Goal: Task Accomplishment & Management: Complete application form

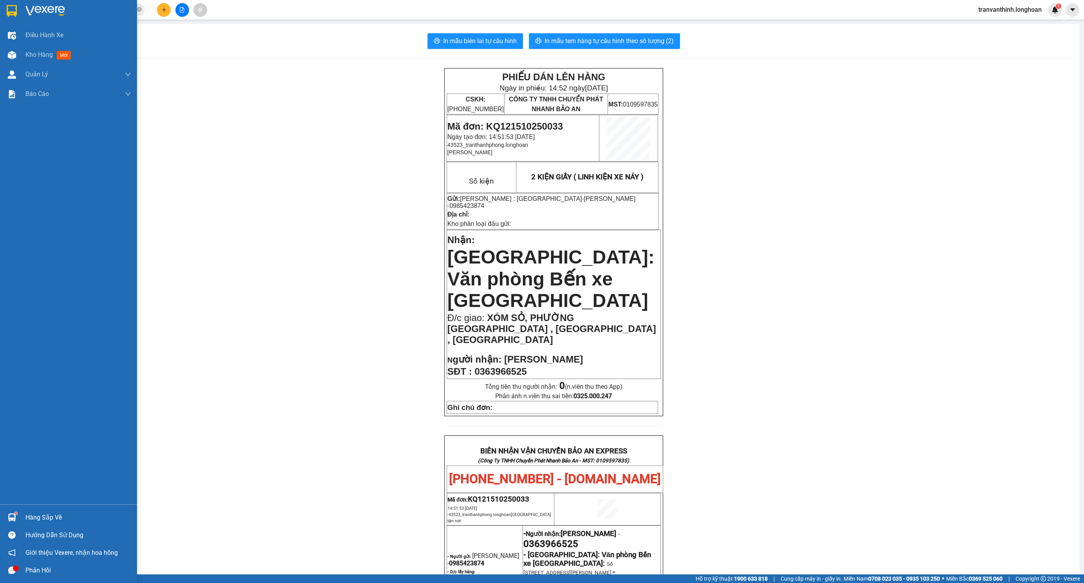
click at [17, 7] on div at bounding box center [12, 11] width 14 height 14
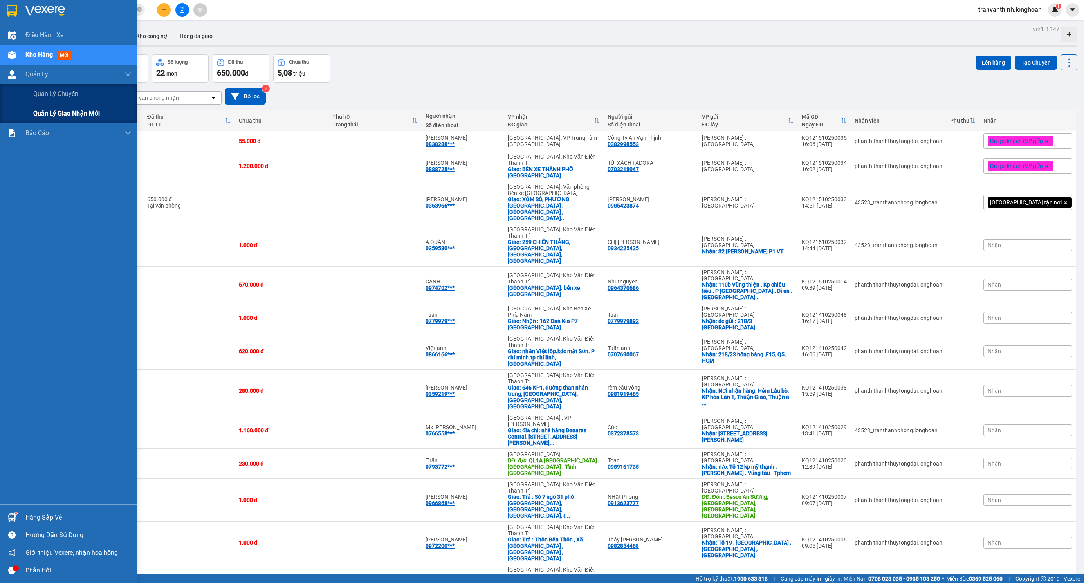
click at [38, 120] on div "Quản lý giao nhận mới" at bounding box center [82, 114] width 98 height 20
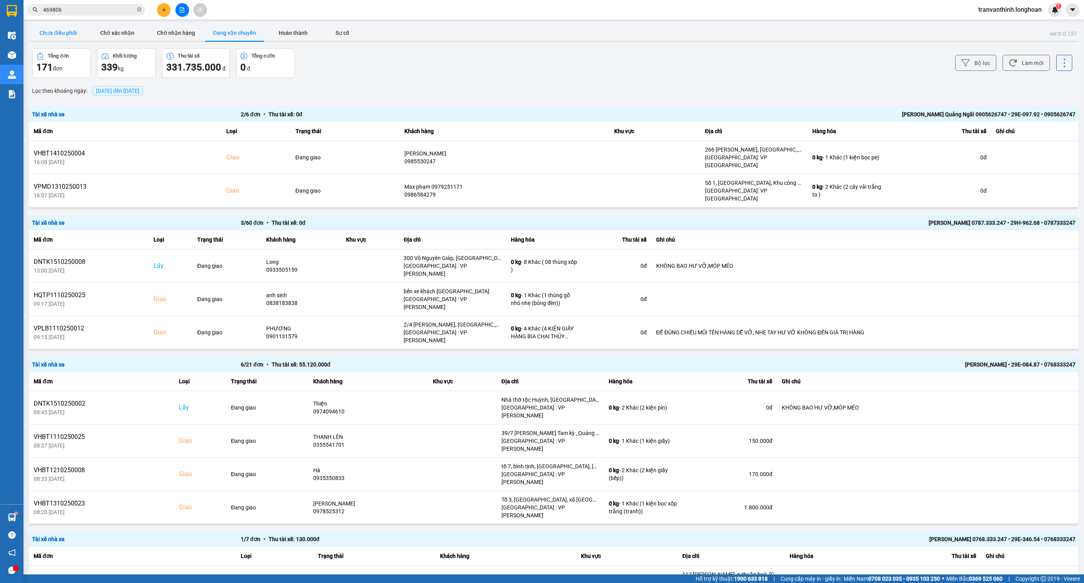
click at [67, 32] on button "Chưa điều phối" at bounding box center [58, 33] width 59 height 16
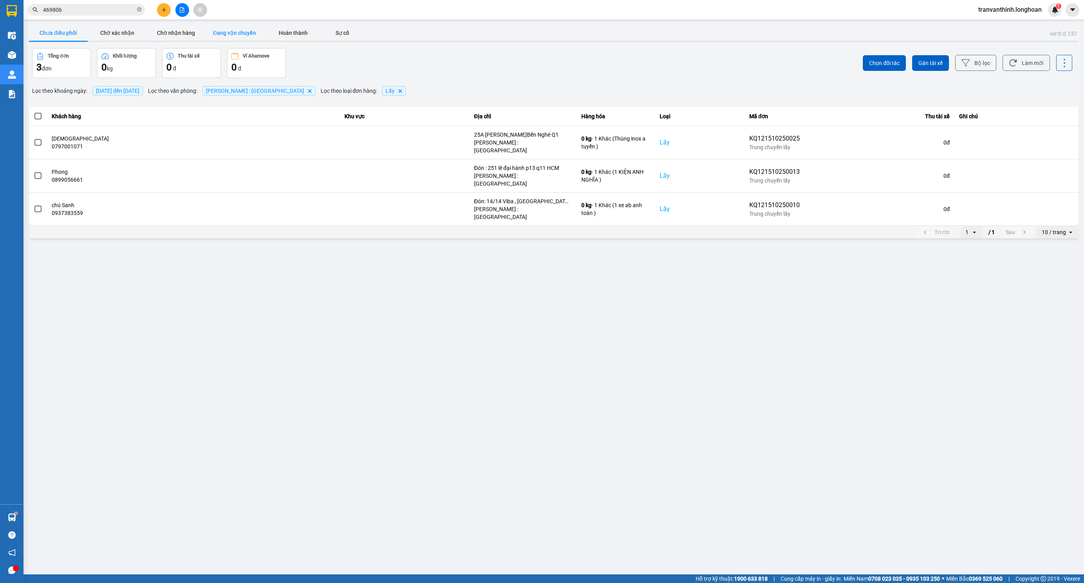
click at [225, 35] on button "Đang vận chuyển" at bounding box center [234, 33] width 59 height 16
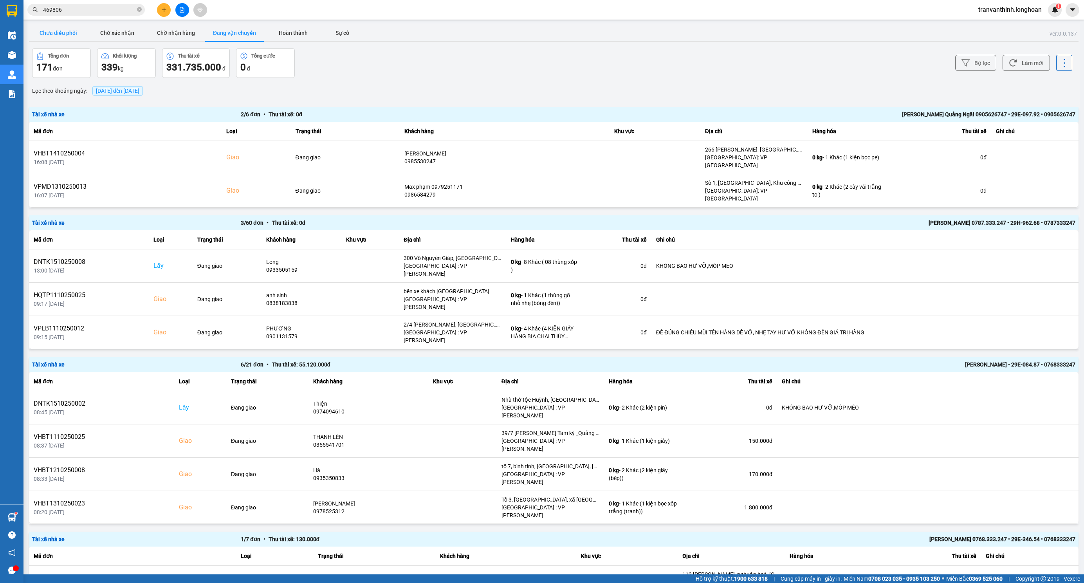
click at [64, 36] on button "Chưa điều phối" at bounding box center [58, 33] width 59 height 16
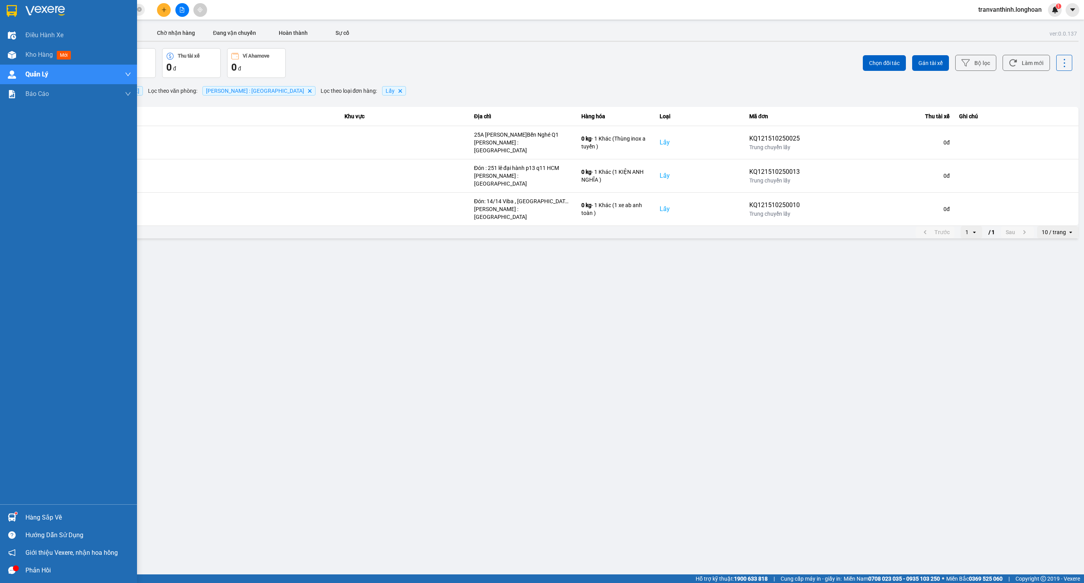
click at [18, 7] on div at bounding box center [12, 11] width 14 height 14
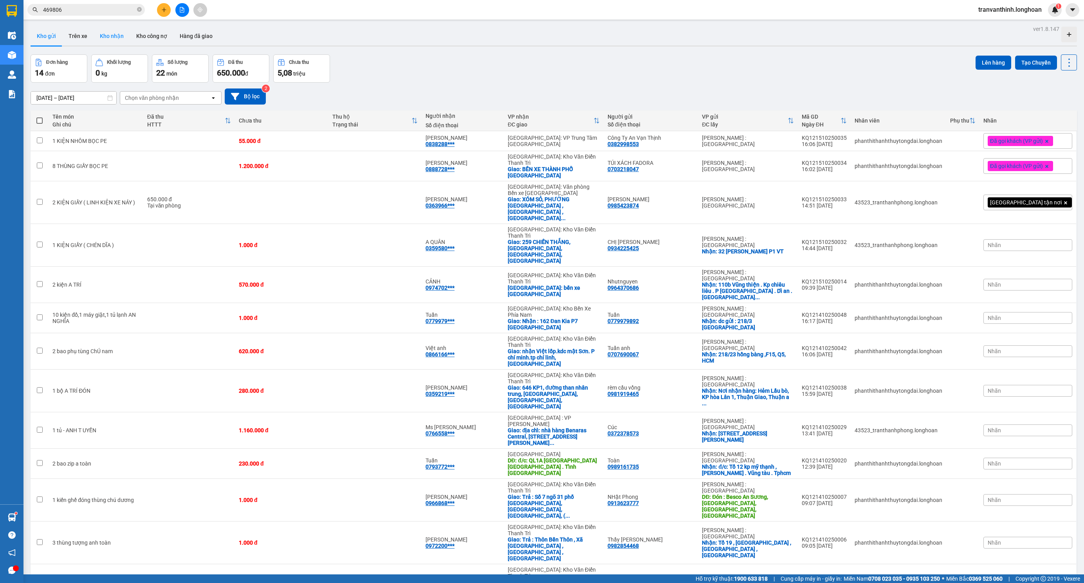
click at [113, 39] on button "Kho nhận" at bounding box center [112, 36] width 36 height 19
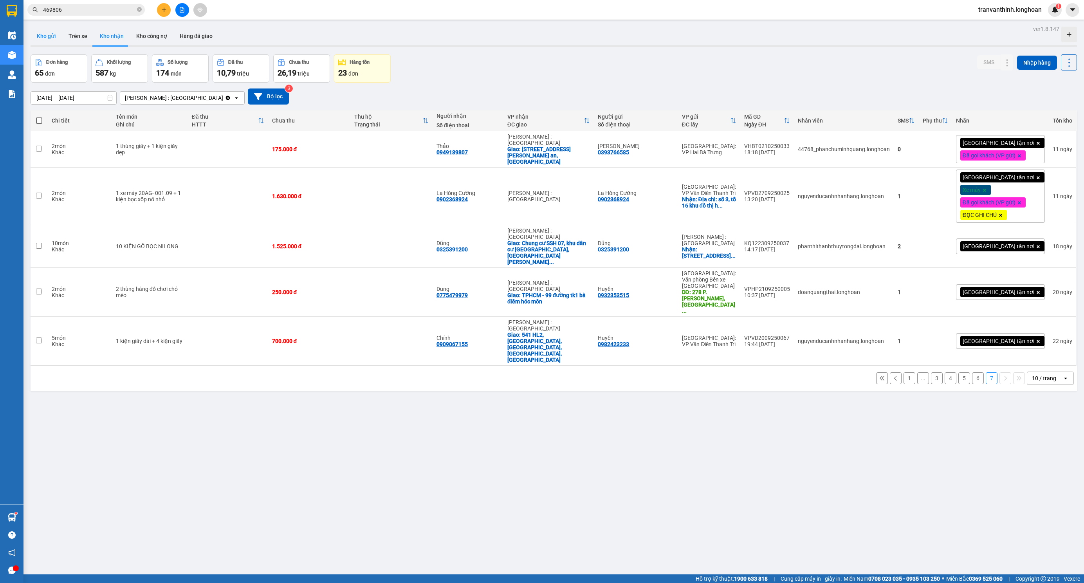
click at [51, 37] on button "Kho gửi" at bounding box center [47, 36] width 32 height 19
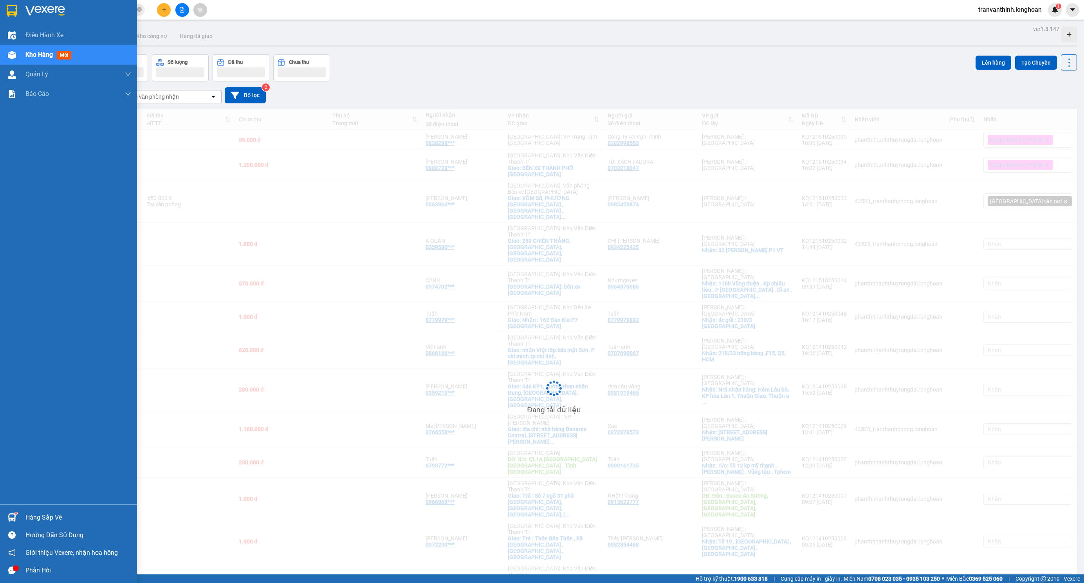
click at [10, 5] on img at bounding box center [12, 11] width 10 height 12
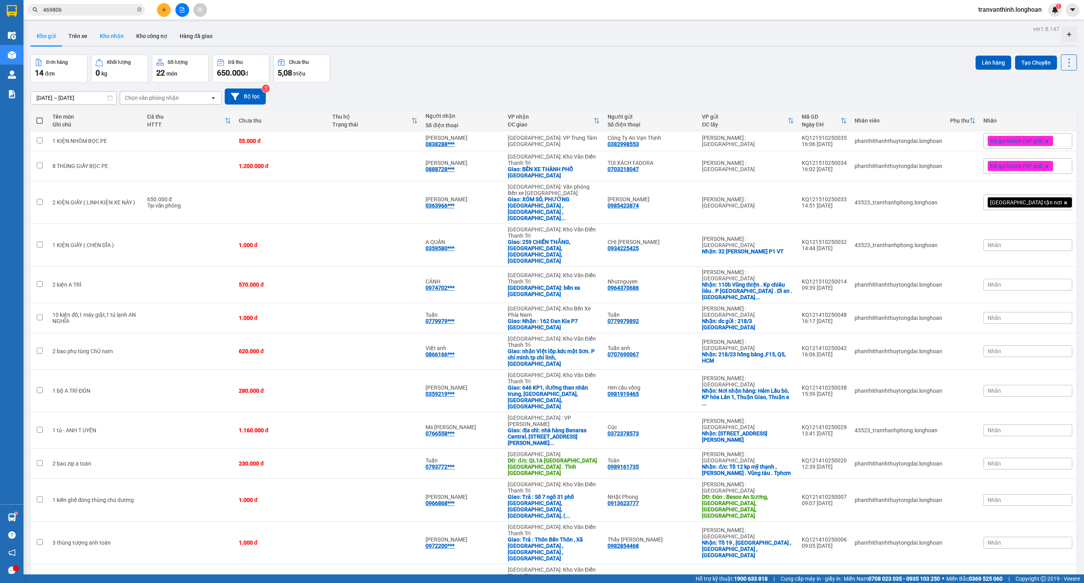
click at [99, 32] on button "Kho nhận" at bounding box center [112, 36] width 36 height 19
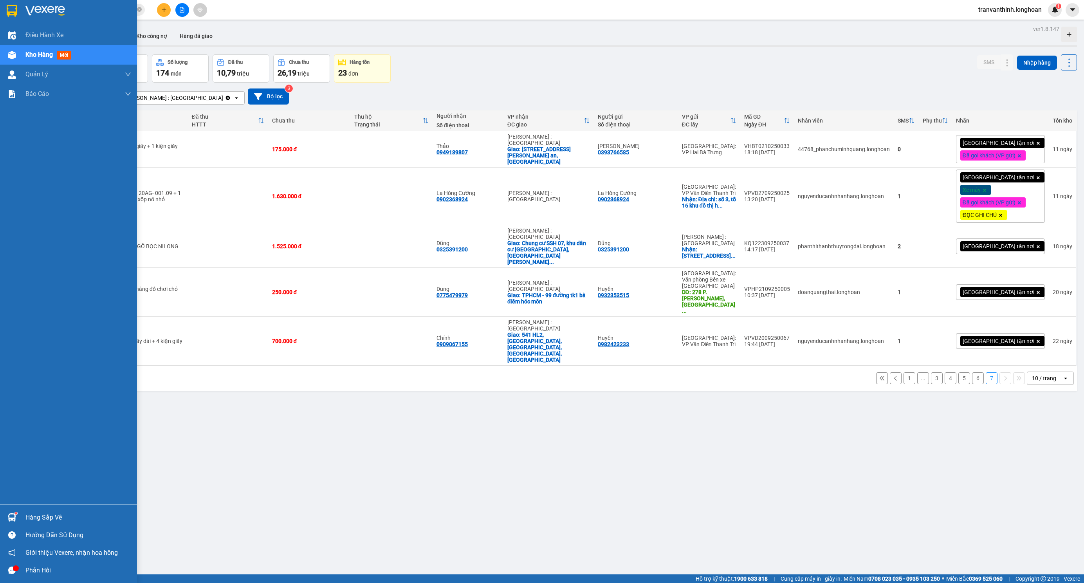
click at [16, 4] on div at bounding box center [12, 11] width 14 height 14
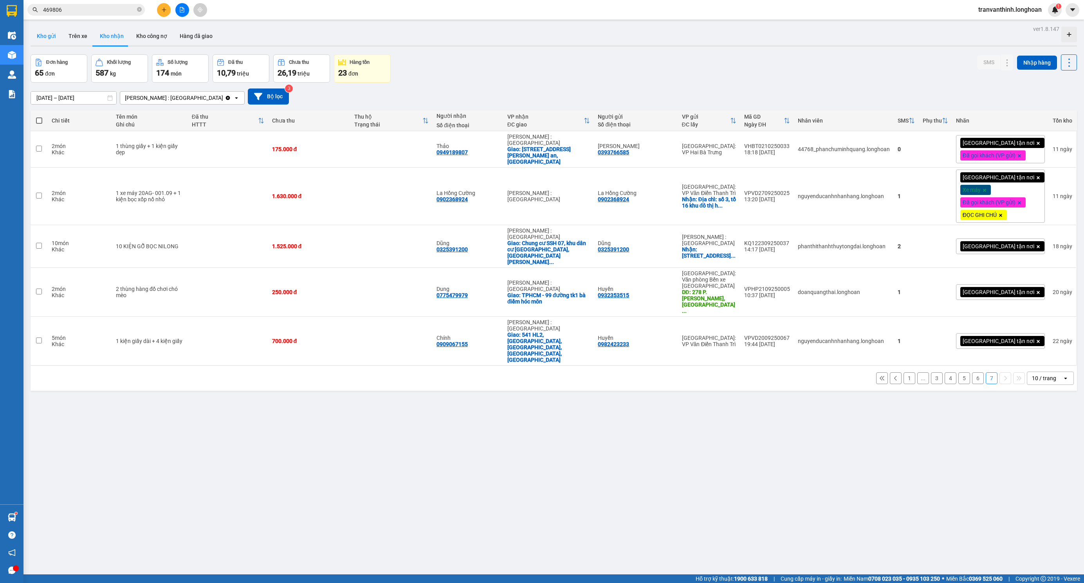
click at [53, 39] on button "Kho gửi" at bounding box center [47, 36] width 32 height 19
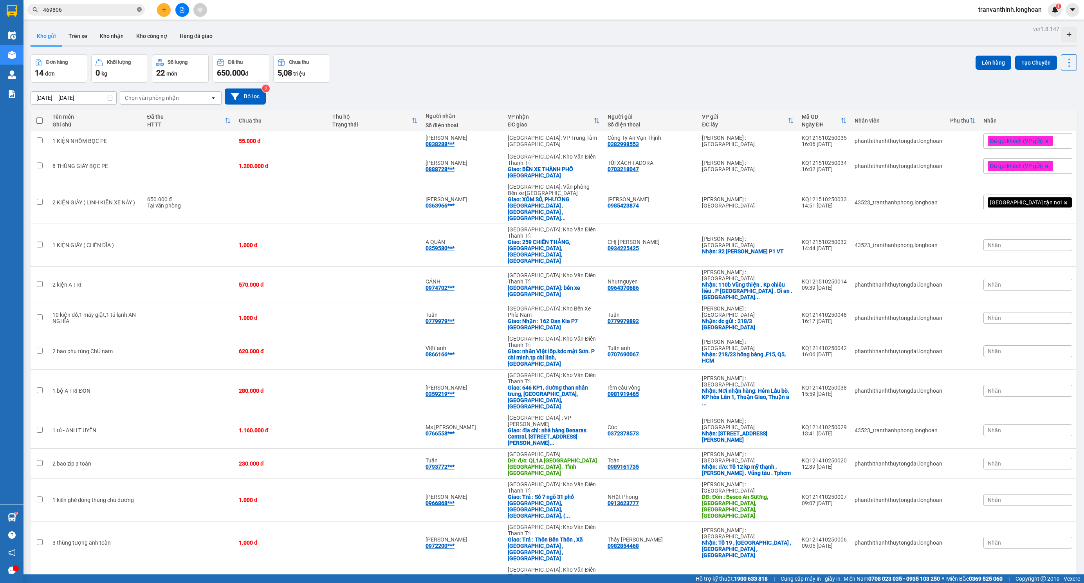
click at [141, 10] on icon "close-circle" at bounding box center [139, 9] width 5 height 5
click at [736, 196] on div "[PERSON_NAME] : [GEOGRAPHIC_DATA]" at bounding box center [748, 202] width 92 height 13
checkbox input "true"
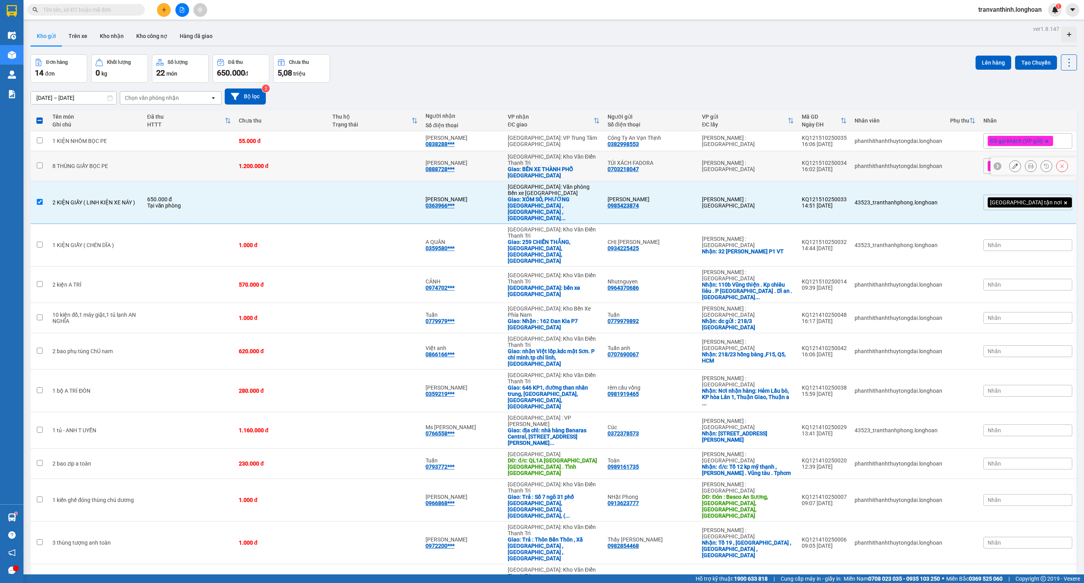
click at [747, 175] on td "[PERSON_NAME] : [GEOGRAPHIC_DATA]" at bounding box center [747, 166] width 99 height 30
checkbox input "true"
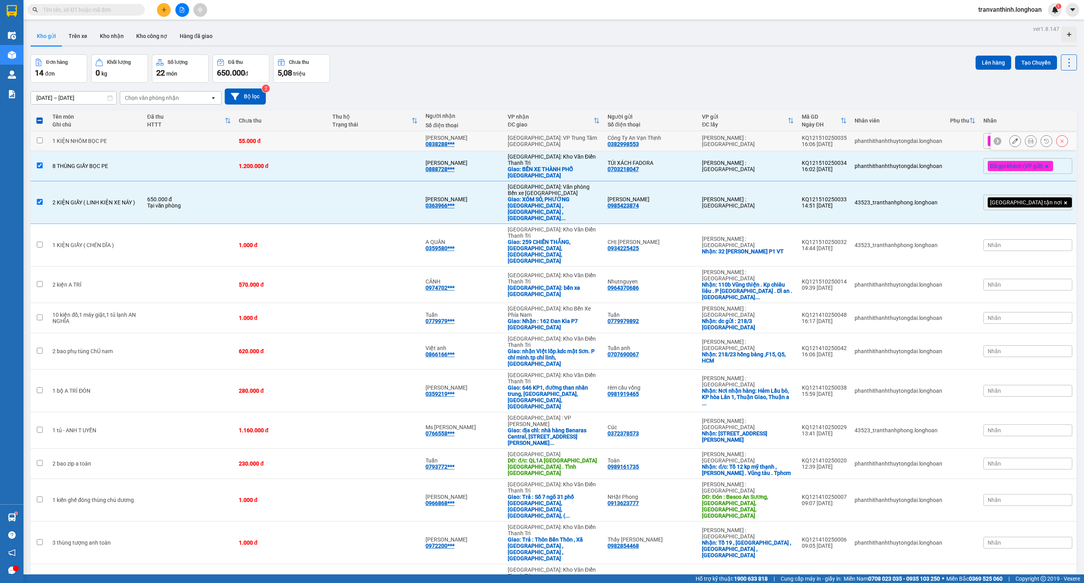
click at [747, 151] on td "[PERSON_NAME] : [GEOGRAPHIC_DATA]" at bounding box center [747, 141] width 99 height 20
checkbox input "true"
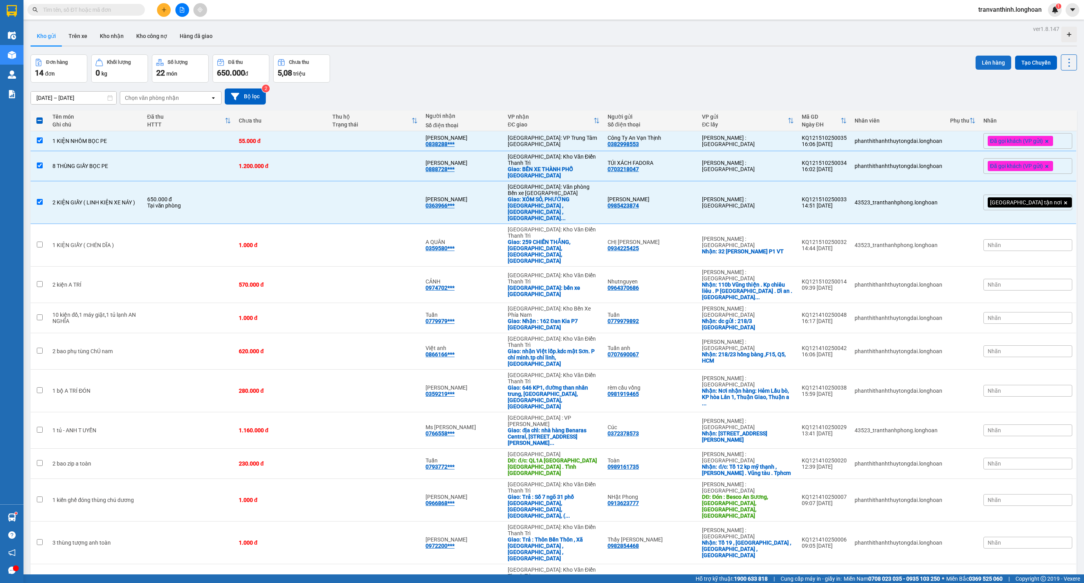
click at [983, 58] on button "Lên hàng" at bounding box center [994, 63] width 36 height 14
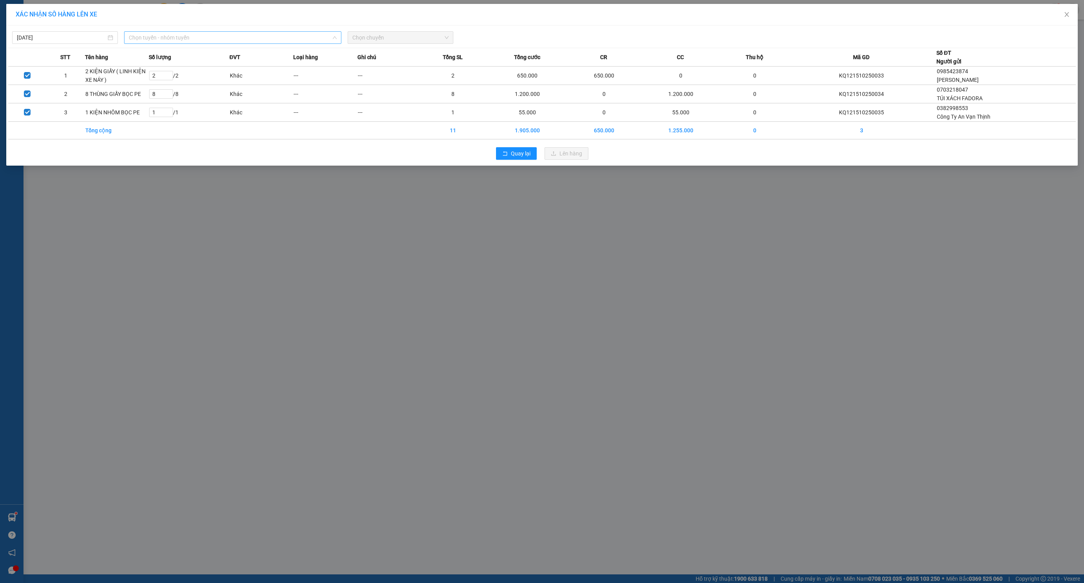
click at [283, 39] on span "Chọn tuyến - nhóm tuyến" at bounding box center [233, 38] width 208 height 12
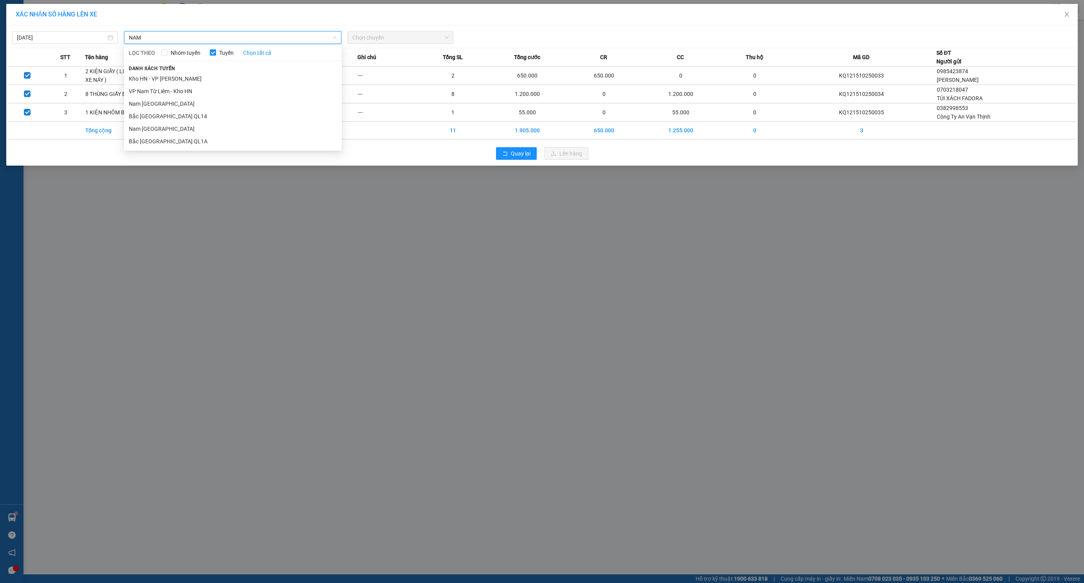
type input "NAM"
drag, startPoint x: 283, startPoint y: 39, endPoint x: 146, endPoint y: 127, distance: 162.9
click at [146, 127] on li "Nam Trung Bắc QL1A" at bounding box center [233, 129] width 218 height 13
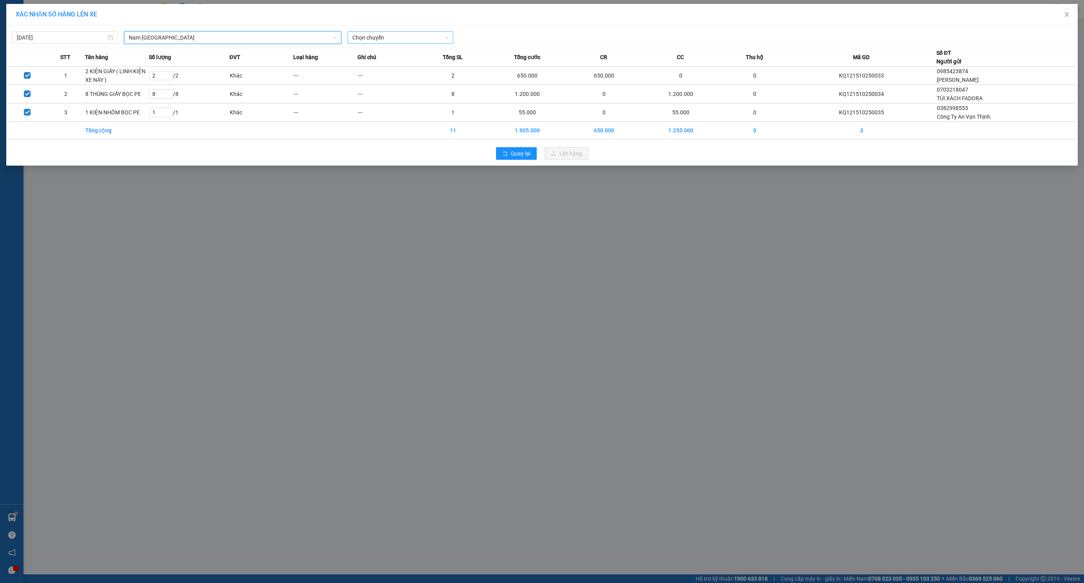
click at [413, 34] on span "Chọn chuyến" at bounding box center [400, 38] width 96 height 12
click at [402, 62] on div "20:00 (TC) - 29E-191.97" at bounding box center [382, 65] width 61 height 9
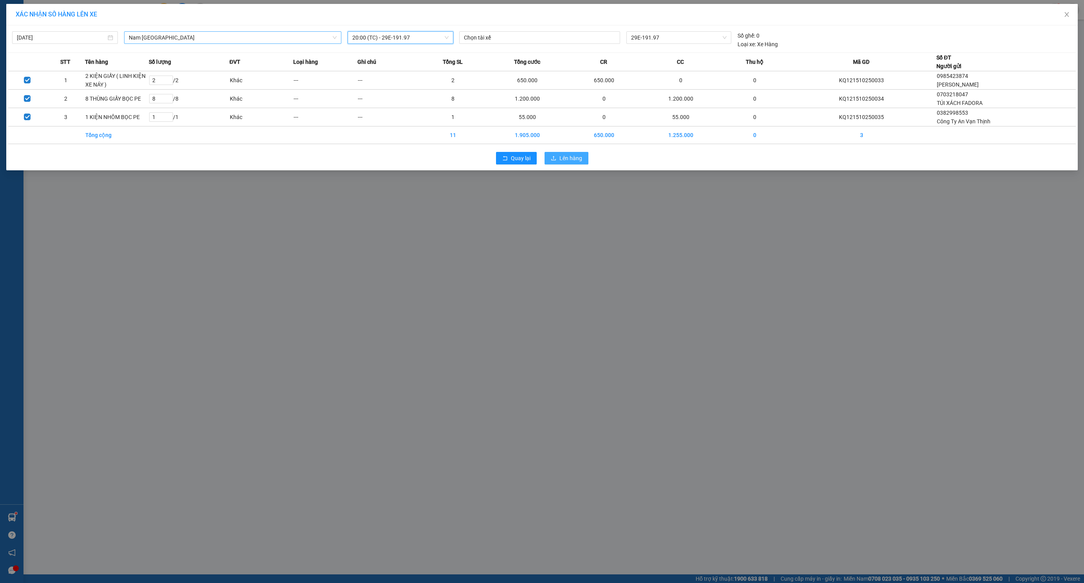
click at [565, 159] on span "Lên hàng" at bounding box center [570, 158] width 23 height 9
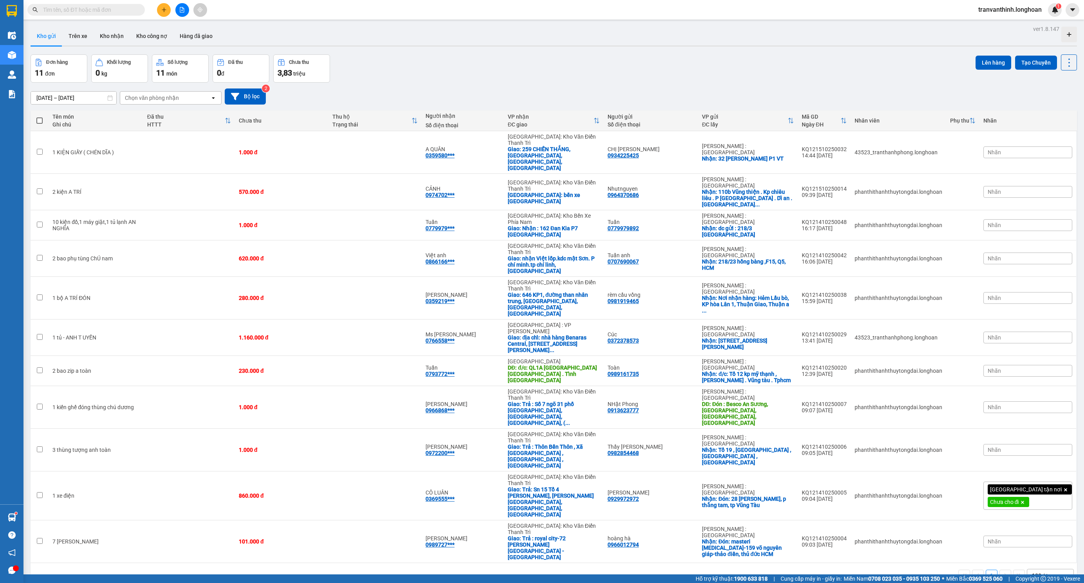
click at [117, 11] on input "text" at bounding box center [89, 9] width 92 height 9
paste input "0963202606"
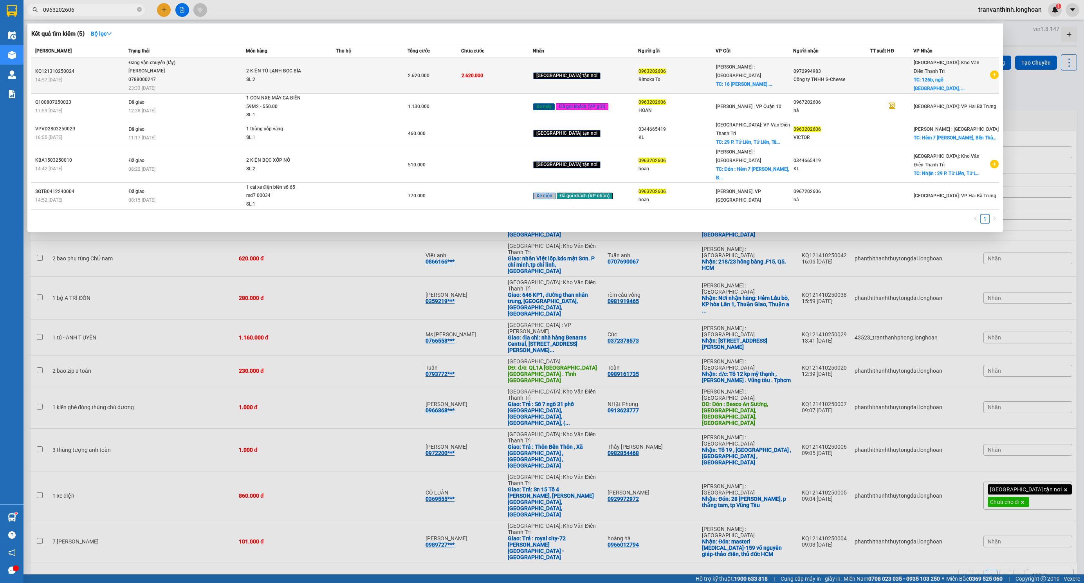
type input "0963202606"
click at [186, 65] on div "Đang vận chuyển (lấy)" at bounding box center [157, 63] width 59 height 9
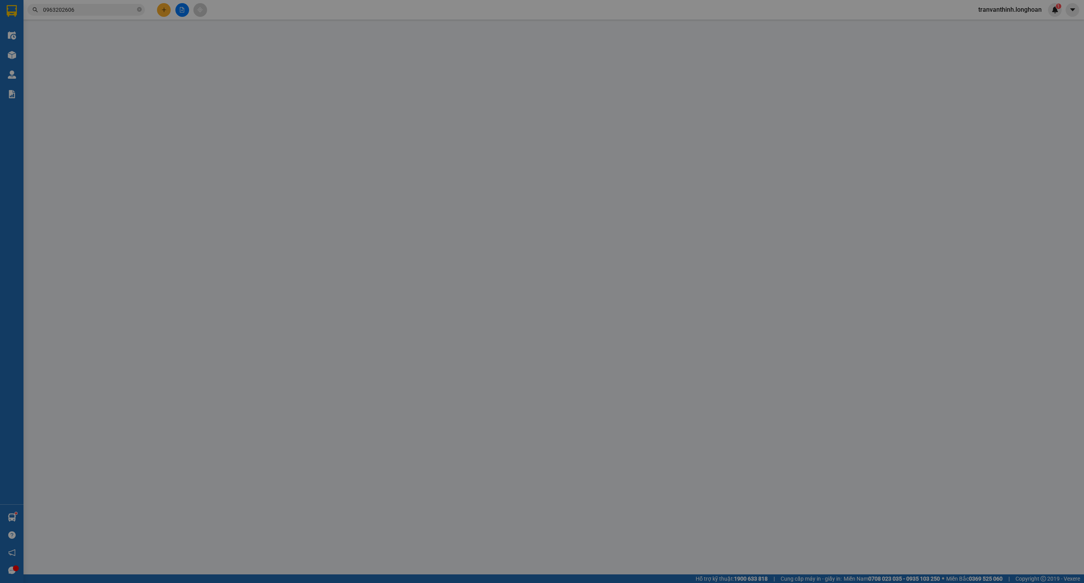
type input "0963202606"
type input "Rimoka To"
checkbox input "true"
type input "16 nguyễn an thạnh mỹ lợi cát lái, q2, tphcm"
type input "0972994983"
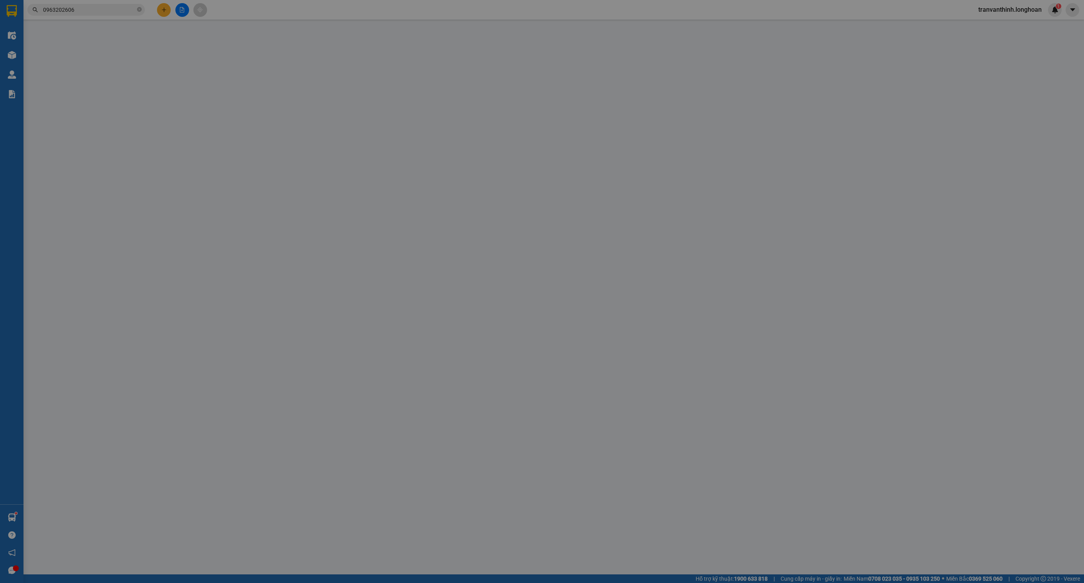
type input "Công ty TNHH S-Cheese"
checkbox input "true"
type input "126b, ngõ 255 Lĩnh Nam, phường Vĩnh Hưng, Hà Nội"
type input "MAI ĐÓN"
type input "0"
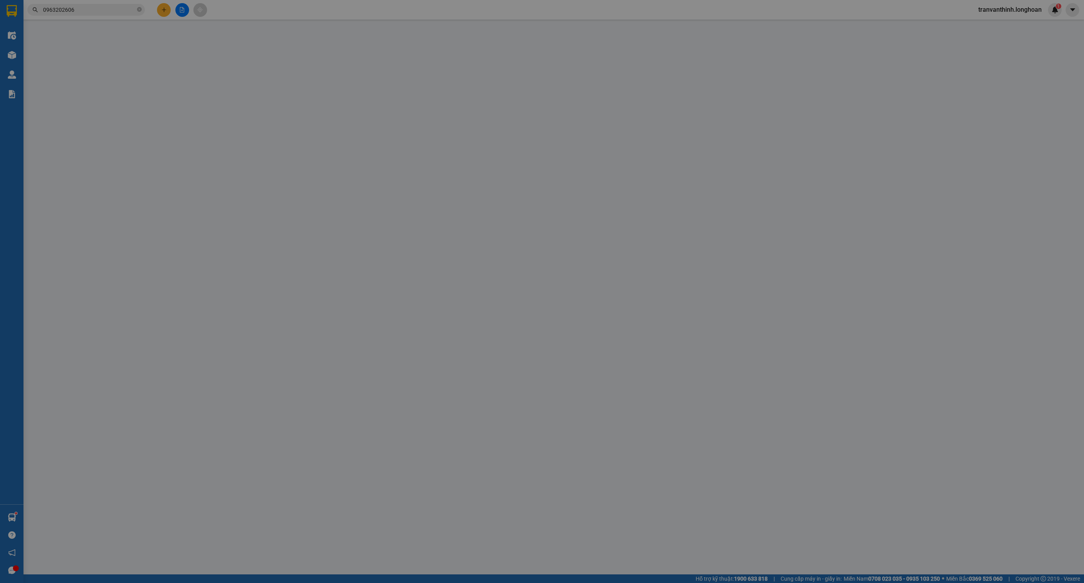
type input "2.620.000"
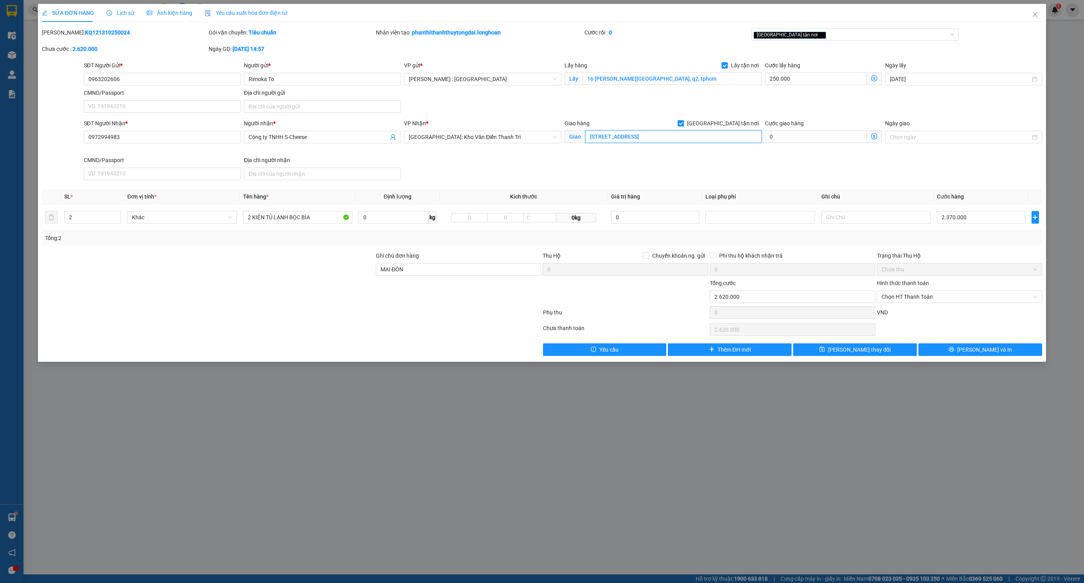
click at [707, 137] on input "126b, ngõ 255 Lĩnh Nam, phường Vĩnh Hưng, Hà Nội" at bounding box center [673, 136] width 177 height 13
click at [707, 139] on input "126b, ngõ 255 Lĩnh Nam, phường Vĩnh Hưng, Hà Nội" at bounding box center [673, 136] width 177 height 13
click at [287, 270] on div at bounding box center [208, 264] width 334 height 27
click at [977, 221] on input "2.370.000" at bounding box center [981, 217] width 88 height 13
type input "250.002"
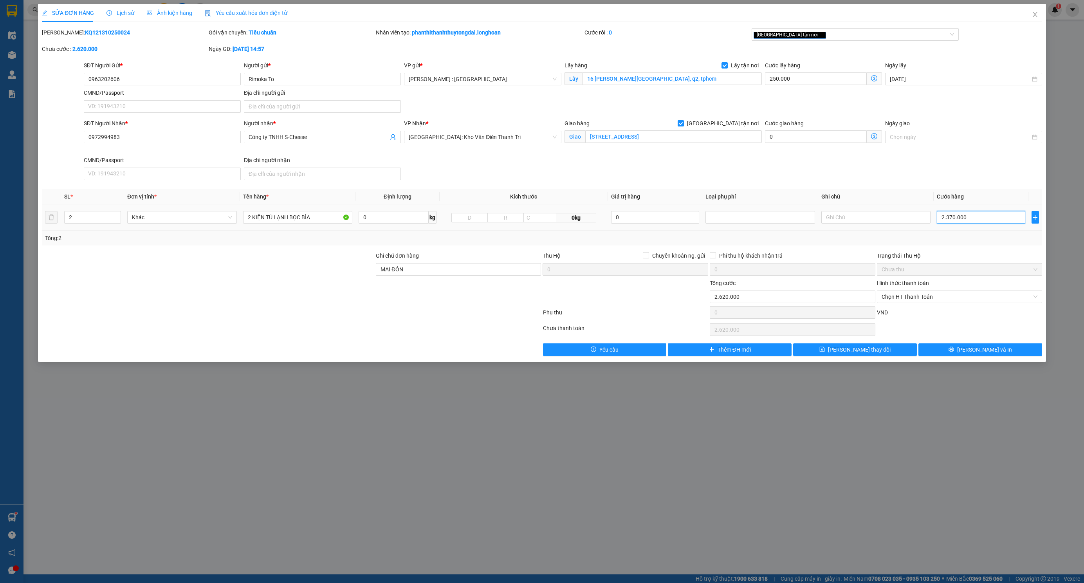
type input "250.002"
type input "2"
type input "250.024"
type input "24"
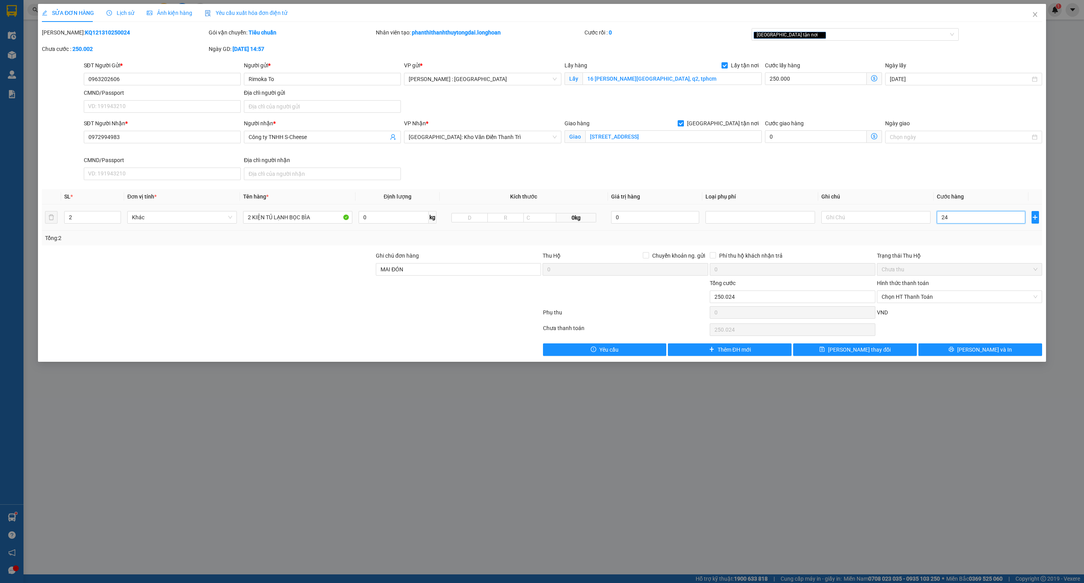
type input "250.240"
type input "240"
type input "252.400"
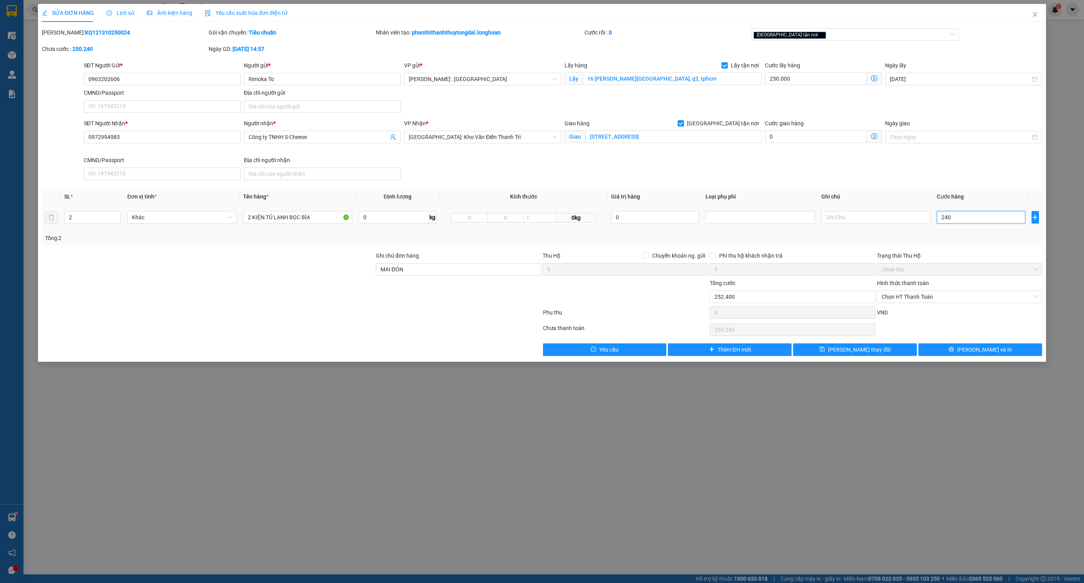
type input "2.400"
type input "274.000"
type input "24.000"
type input "490.000"
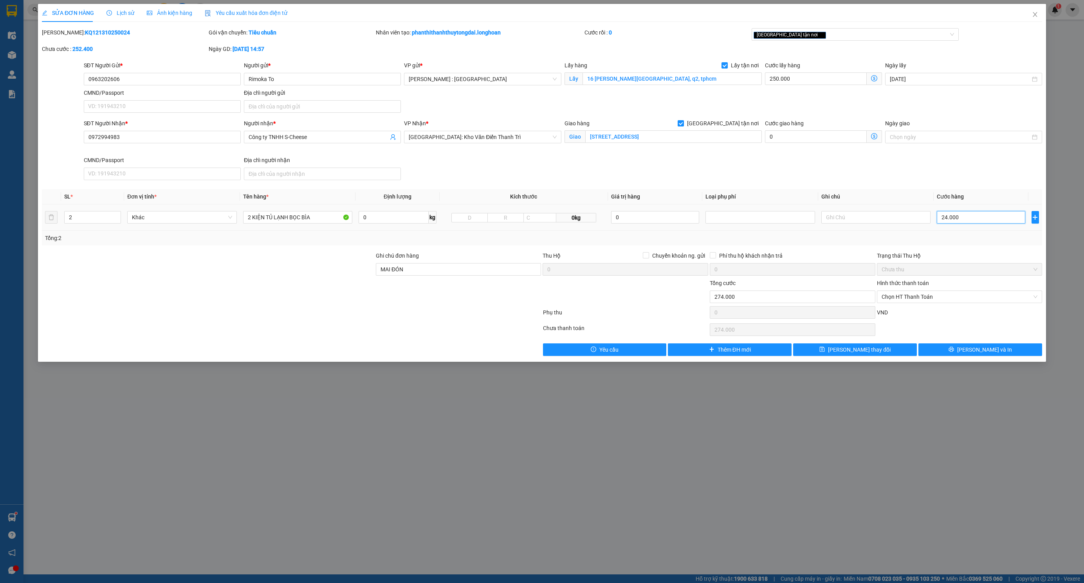
type input "490.000"
type input "240.000"
click at [787, 170] on div "SĐT Người Nhận * 0972994983 Người nhận * Công ty TNHH S-Cheese VP Nhận * Hà Nội…" at bounding box center [563, 151] width 962 height 64
click at [406, 321] on div at bounding box center [291, 314] width 501 height 16
click at [959, 222] on input "240.000" at bounding box center [981, 217] width 88 height 13
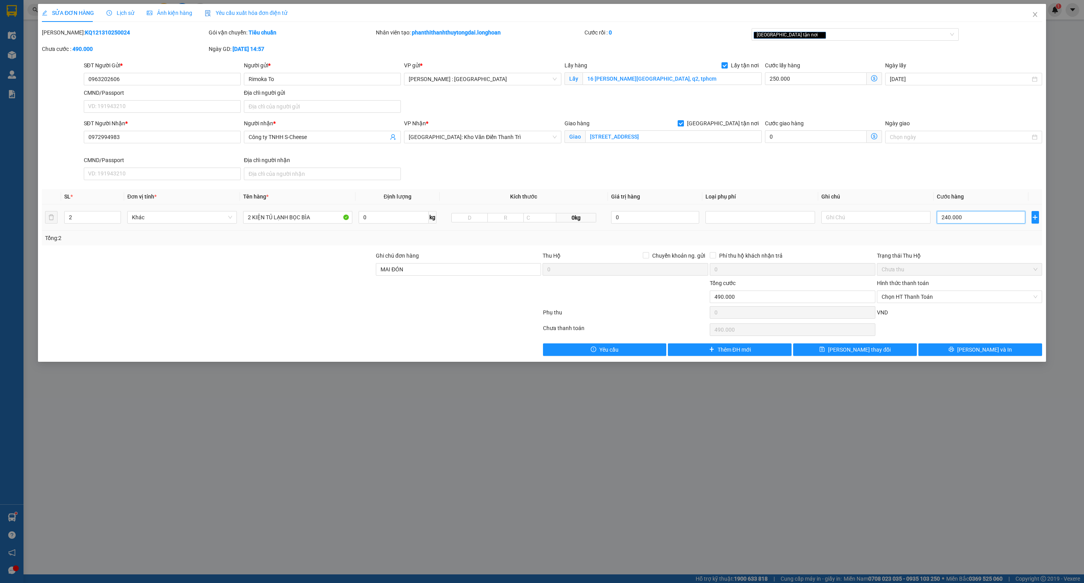
click at [960, 220] on input "240.000" at bounding box center [981, 217] width 88 height 13
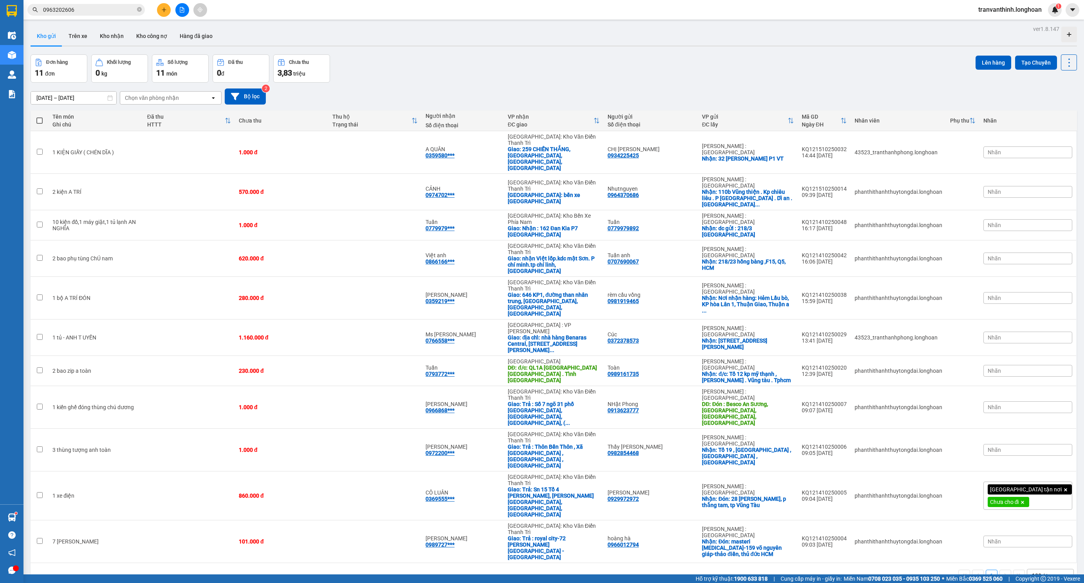
click at [99, 16] on div "Kết quả tìm kiếm ( 5 ) Bộ lọc Mã ĐH Trạng thái Món hàng Thu hộ Tổng cước Chưa c…" at bounding box center [76, 10] width 153 height 14
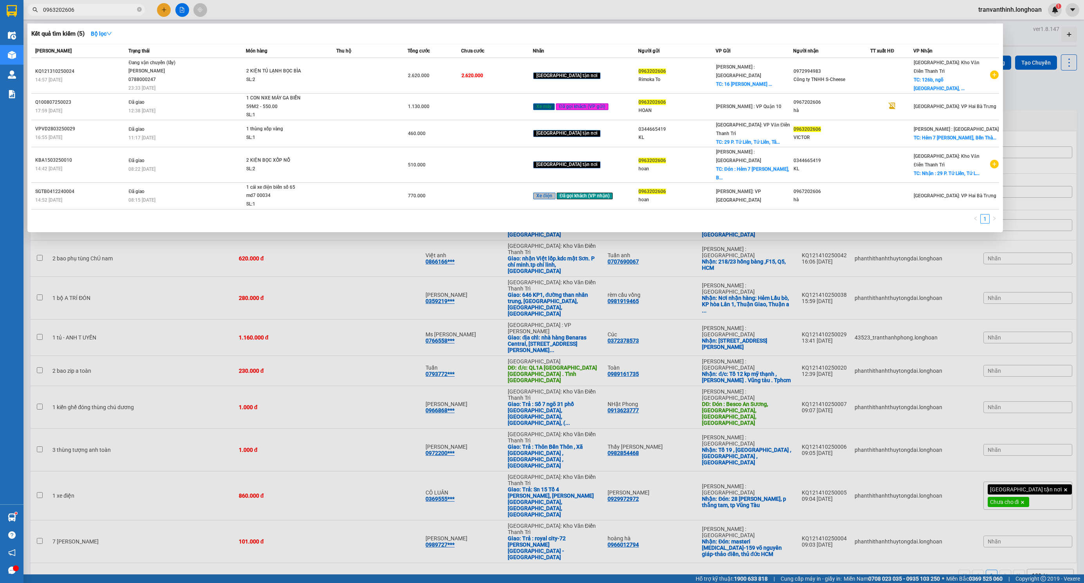
click at [102, 11] on input "0963202606" at bounding box center [89, 9] width 92 height 9
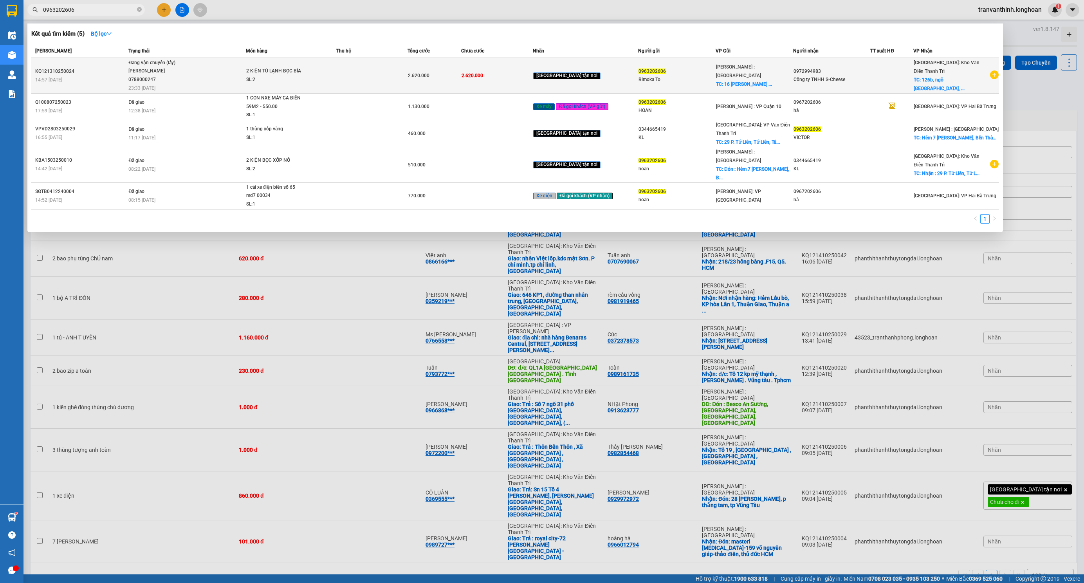
click at [310, 81] on span "2 KIỆN TỦ LẠNH BỌC BÌA SL: 2" at bounding box center [291, 75] width 90 height 17
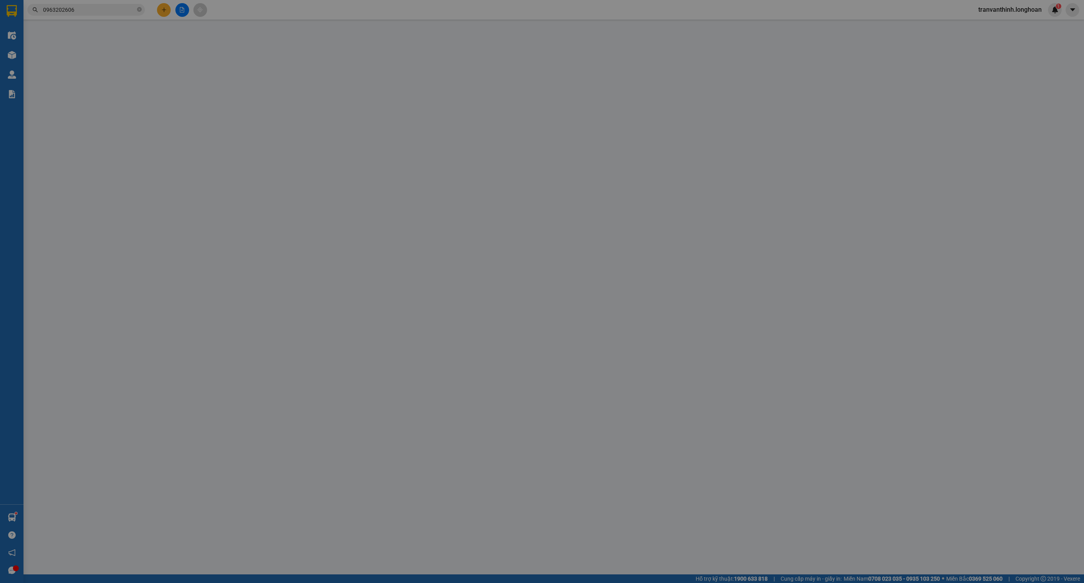
type input "0963202606"
type input "Rimoka To"
checkbox input "true"
type input "16 nguyễn an thạnh mỹ lợi cát lái, q2, tphcm"
type input "0972994983"
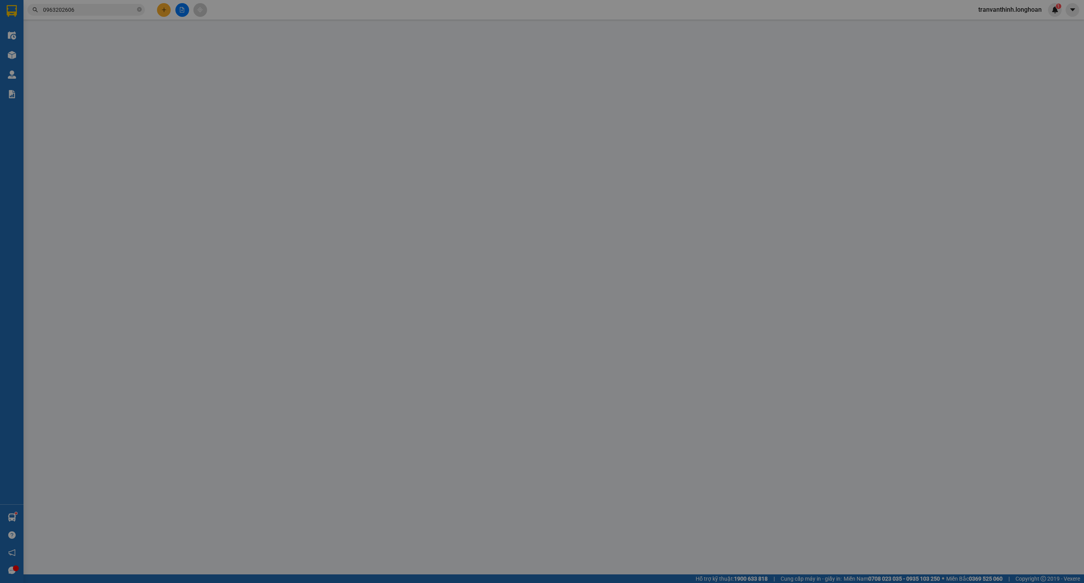
type input "Công ty TNHH S-Cheese"
checkbox input "true"
type input "126b, ngõ 255 Lĩnh Nam, phường Vĩnh Hưng, Hà Nội"
type input "MAI ĐÓN"
type input "0"
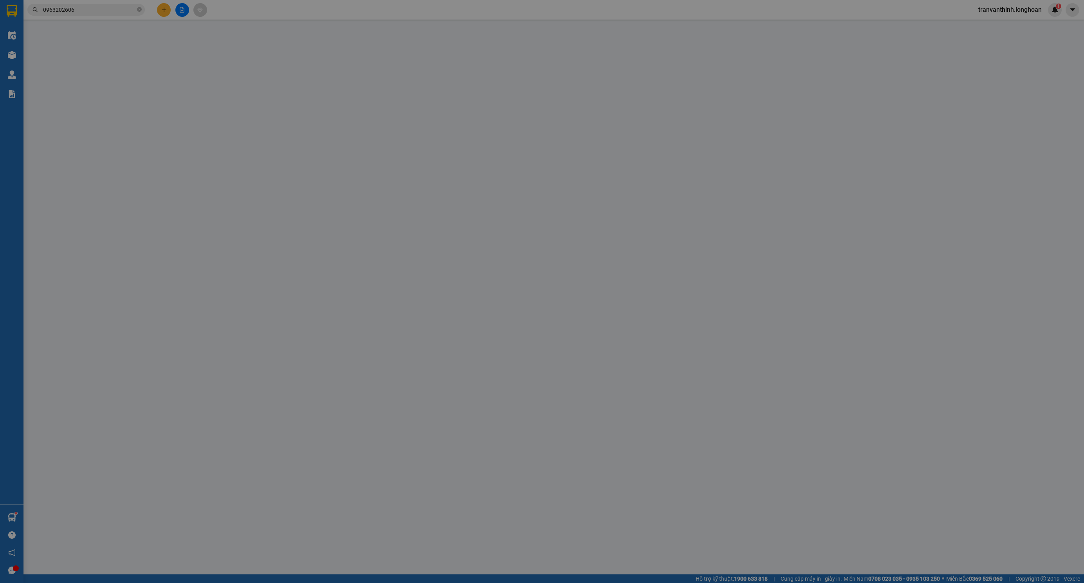
type input "2.620.000"
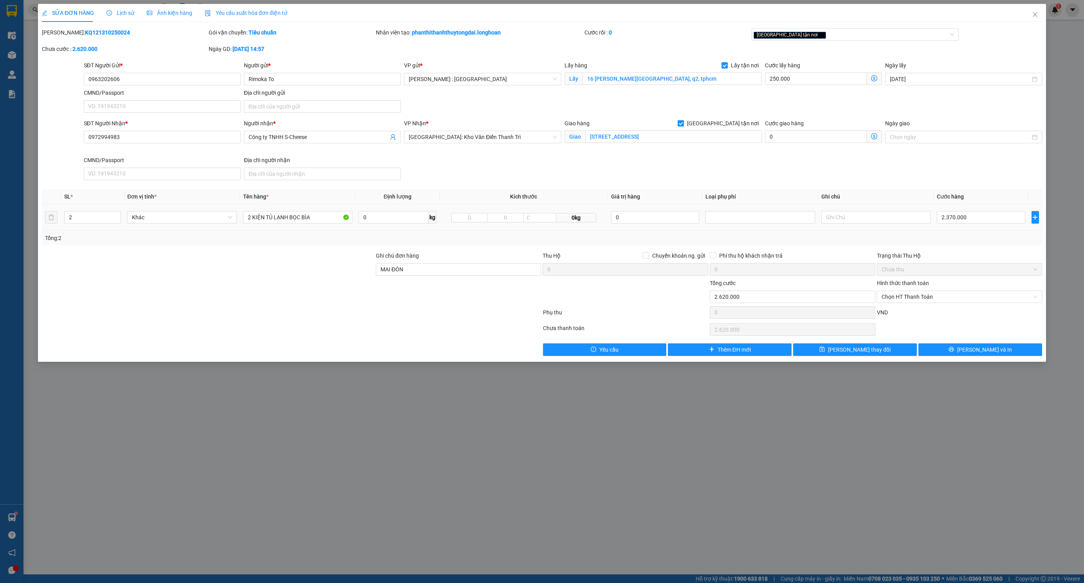
click at [982, 229] on td "2.370.000" at bounding box center [981, 217] width 95 height 26
click at [983, 222] on input "2.370.000" at bounding box center [981, 217] width 88 height 13
type input "250.002"
type input "2"
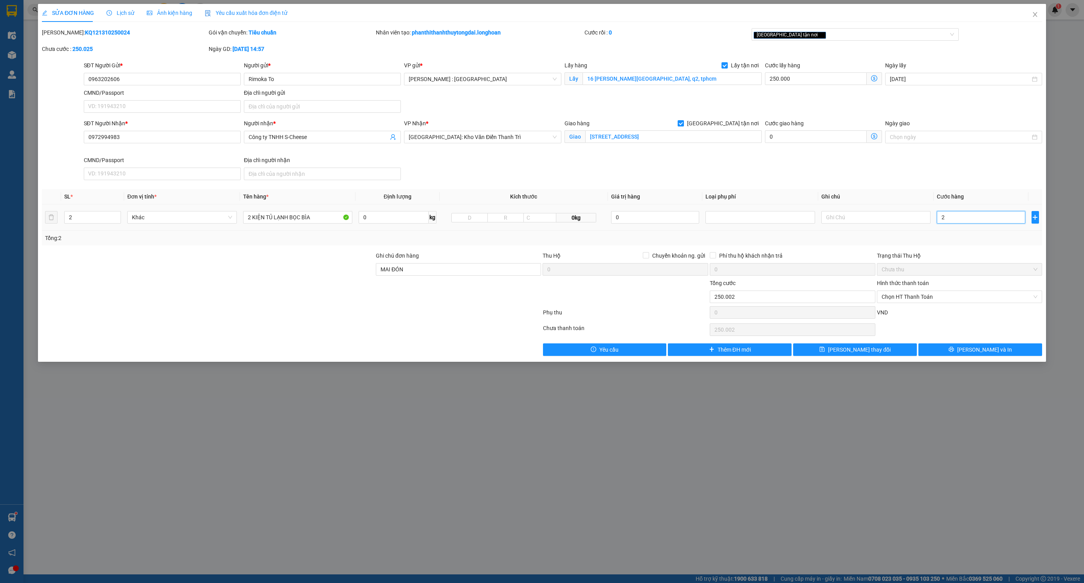
type input "250.025"
type input "250"
type input "250.250"
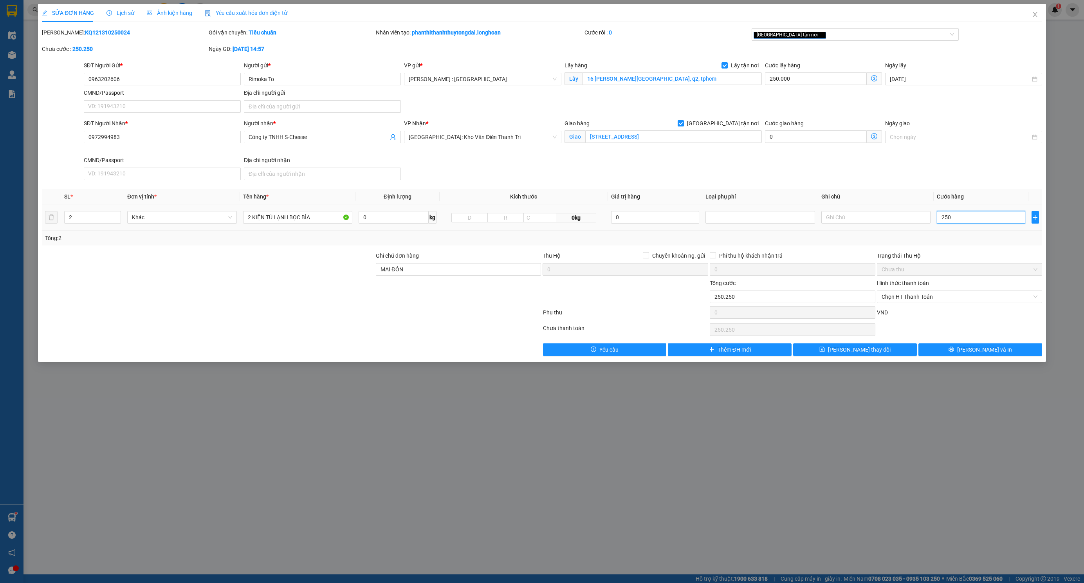
type input "252.500"
type input "2.500"
type input "275.000"
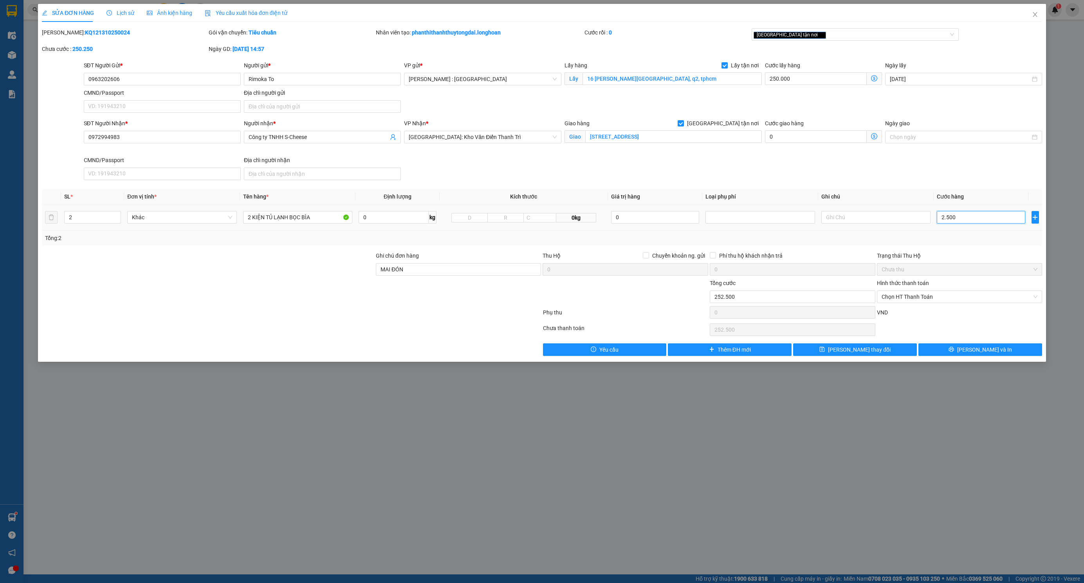
type input "25.000"
type input "500.000"
type input "250.000"
click at [853, 164] on div "SĐT Người Nhận * 0972994983 Người nhận * Công ty TNHH S-Cheese VP Nhận * Hà Nội…" at bounding box center [563, 151] width 962 height 64
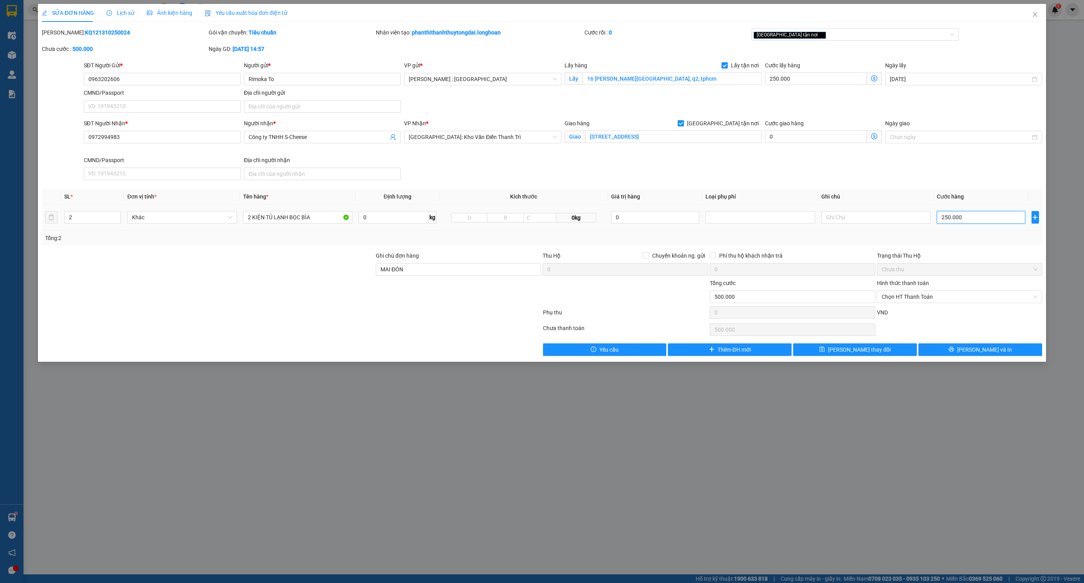
click at [969, 224] on input "250.000" at bounding box center [981, 217] width 88 height 13
type input "2.750.000"
type input "2.500.000"
click at [623, 325] on div "Chưa thanh toán 2.750.000 Chọn HT Thanh Toán" at bounding box center [542, 330] width 1002 height 16
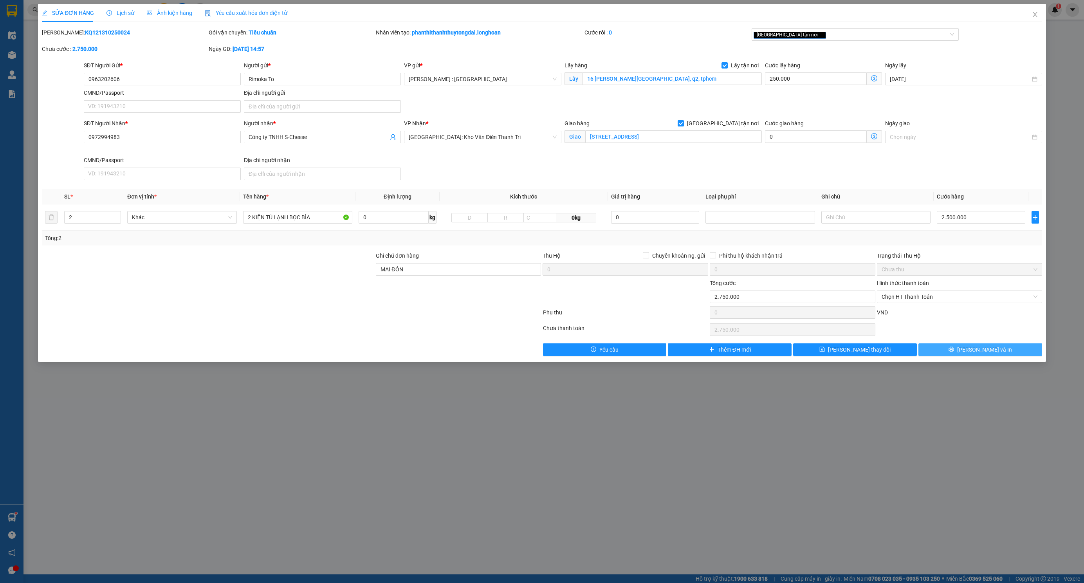
click at [978, 353] on span "[PERSON_NAME] và In" at bounding box center [984, 349] width 55 height 9
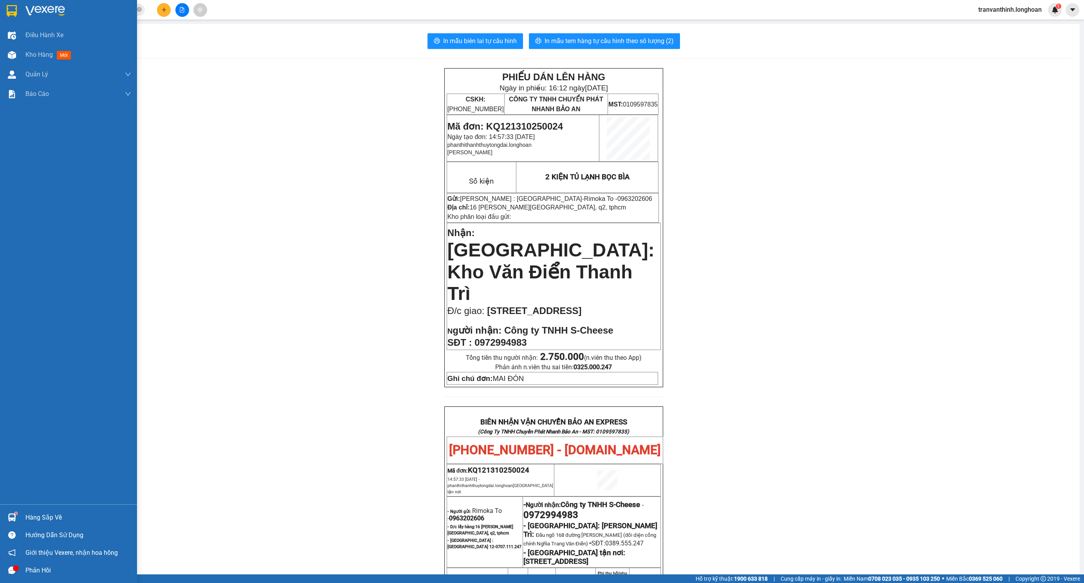
click at [10, 7] on img at bounding box center [12, 11] width 10 height 12
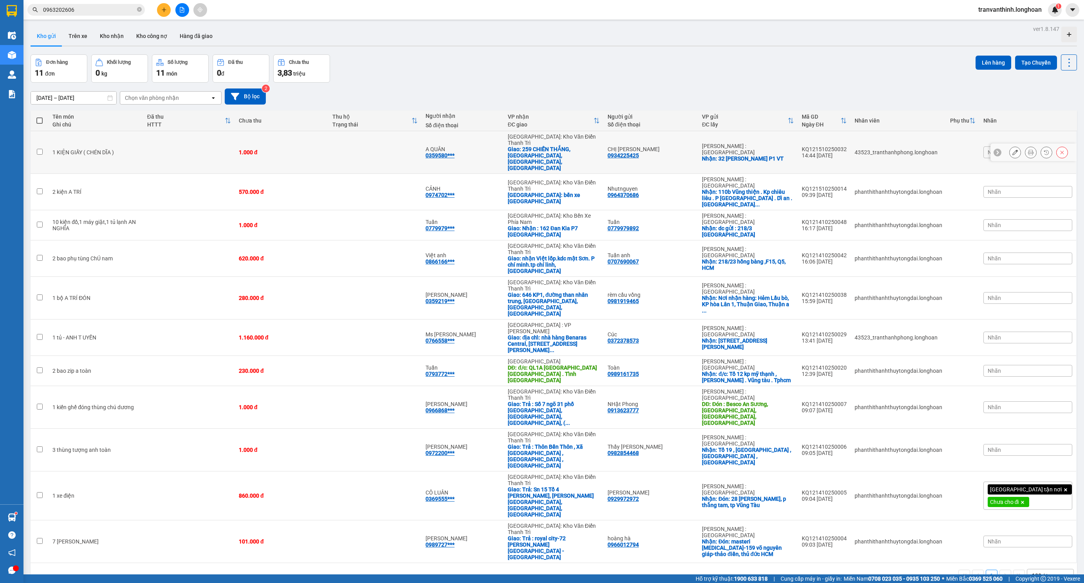
scroll to position [36, 0]
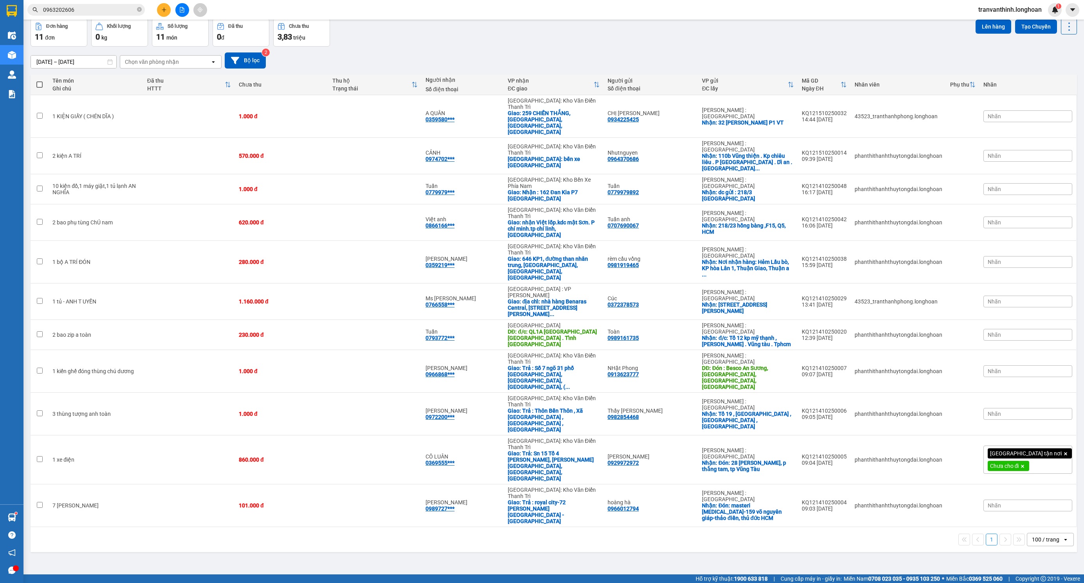
click at [117, 14] on span "0963202606" at bounding box center [85, 10] width 117 height 12
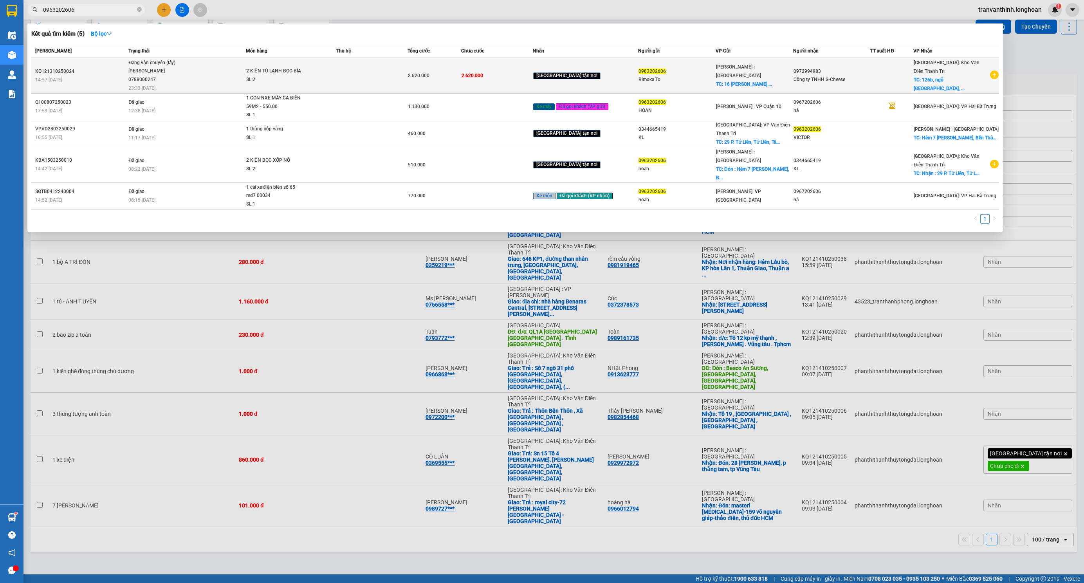
click at [170, 74] on div "[PERSON_NAME] 0788000247" at bounding box center [157, 75] width 59 height 17
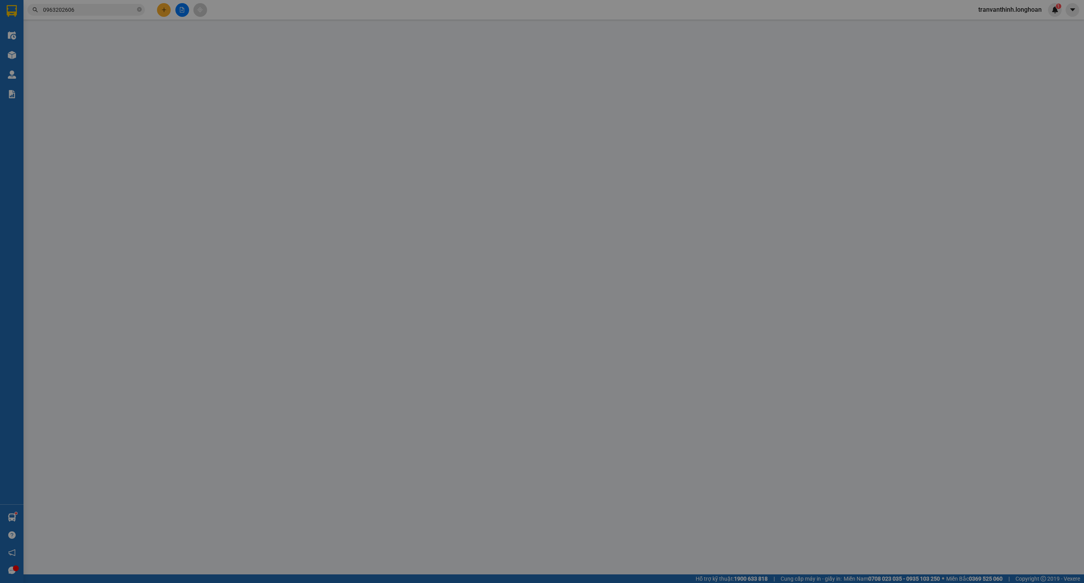
type input "0963202606"
type input "Rimoka To"
checkbox input "true"
type input "16 nguyễn an thạnh mỹ lợi cát lái, q2, tphcm"
type input "0972994983"
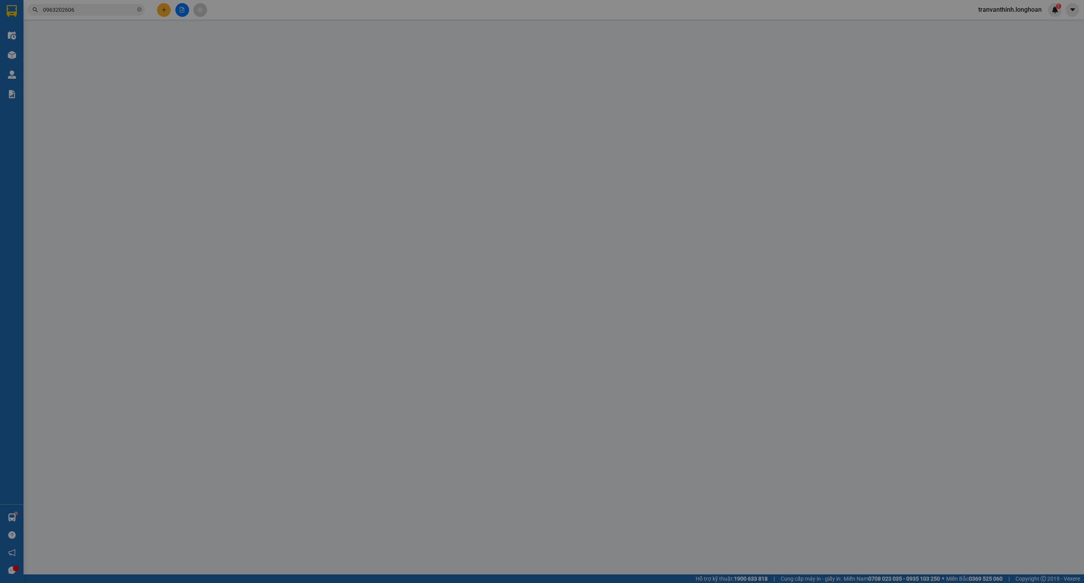
type input "Công ty TNHH S-Cheese"
checkbox input "true"
type input "126b, ngõ 255 Lĩnh Nam, phường Vĩnh Hưng, Hà Nội"
type input "MAI ĐÓN"
type input "0"
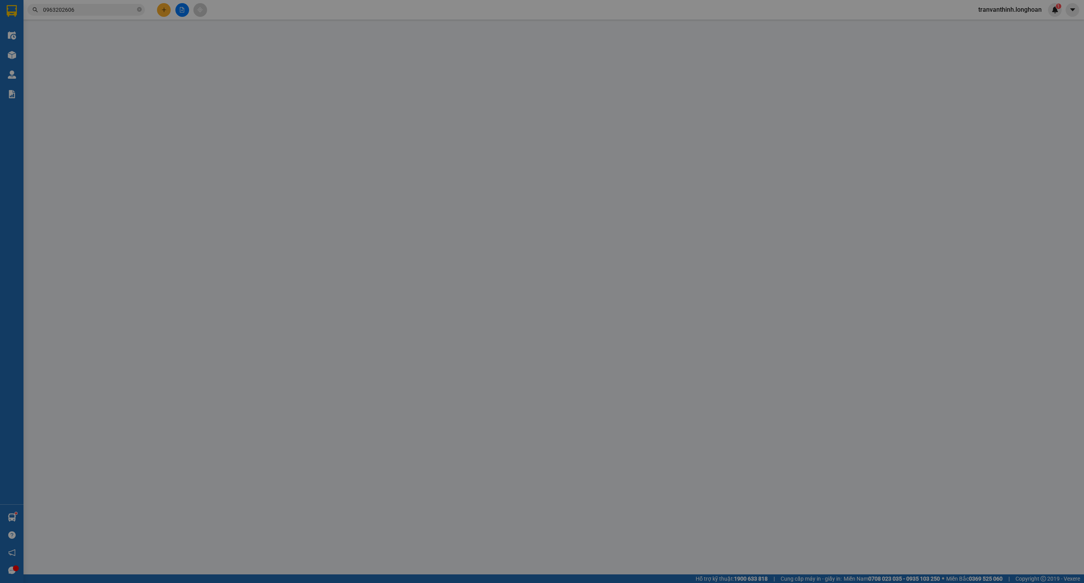
type input "2.750.000"
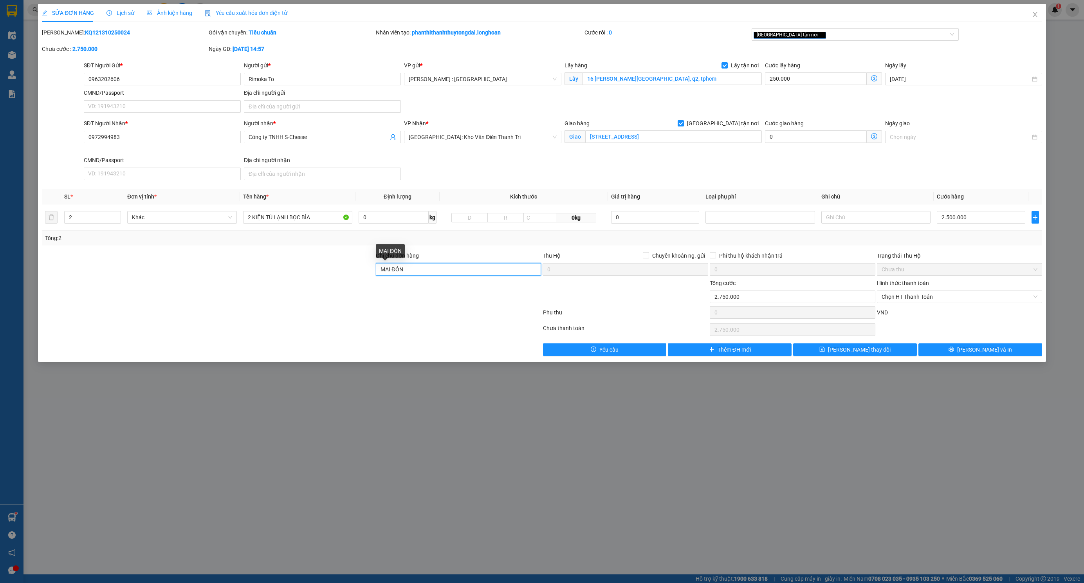
drag, startPoint x: 456, startPoint y: 273, endPoint x: 303, endPoint y: 282, distance: 153.3
click at [303, 282] on form "Ghi chú đơn hàng MAI ĐÓN Thu Hộ Chuyển khoản ng. gửi 0 Phí thu hộ khách nhận tr…" at bounding box center [542, 286] width 1000 height 70
click at [975, 222] on input "2.500.000" at bounding box center [981, 217] width 88 height 13
type input "250.001"
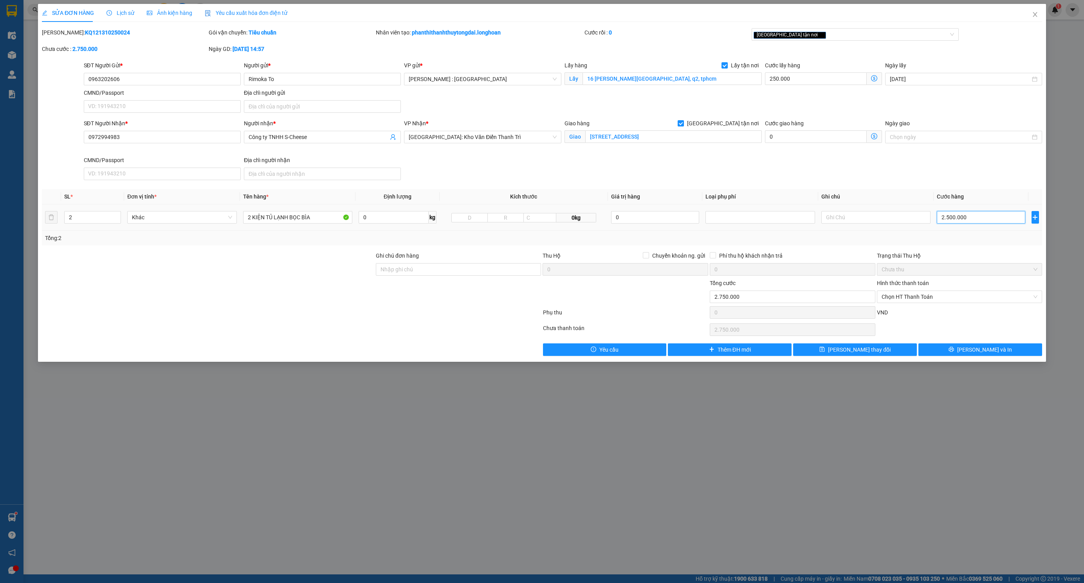
type input "1"
type input "250.014"
type input "14"
type input "250.145"
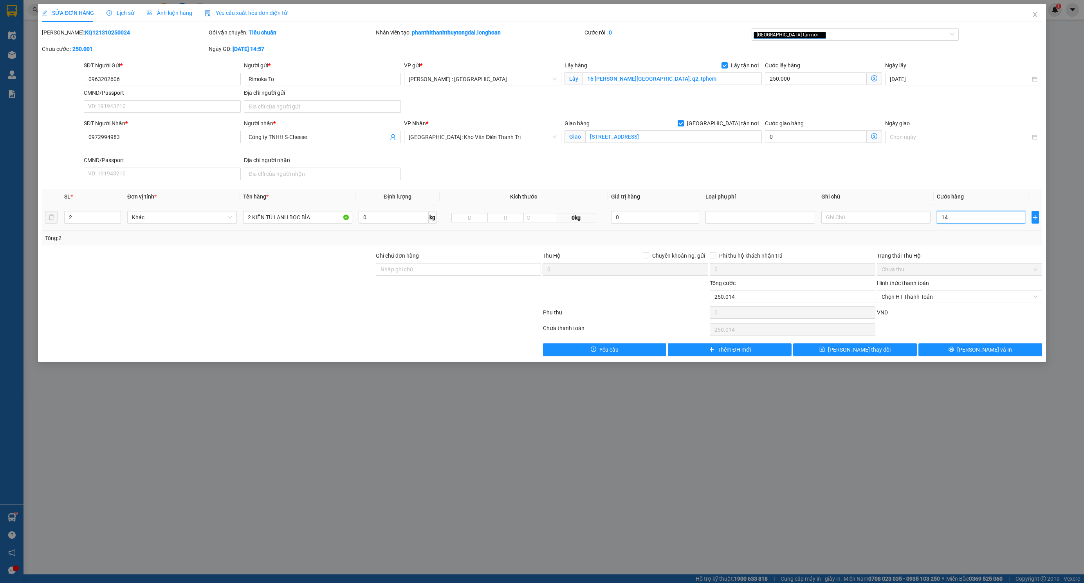
type input "250.145"
type input "145"
type input "250.014"
type input "14"
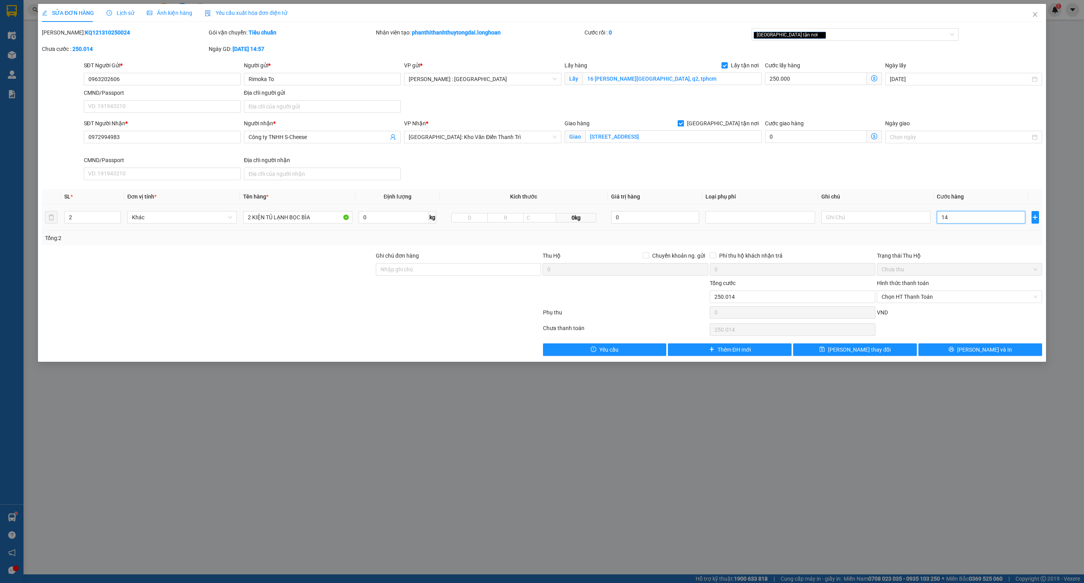
type input "250.001"
type input "1"
type input "250.000"
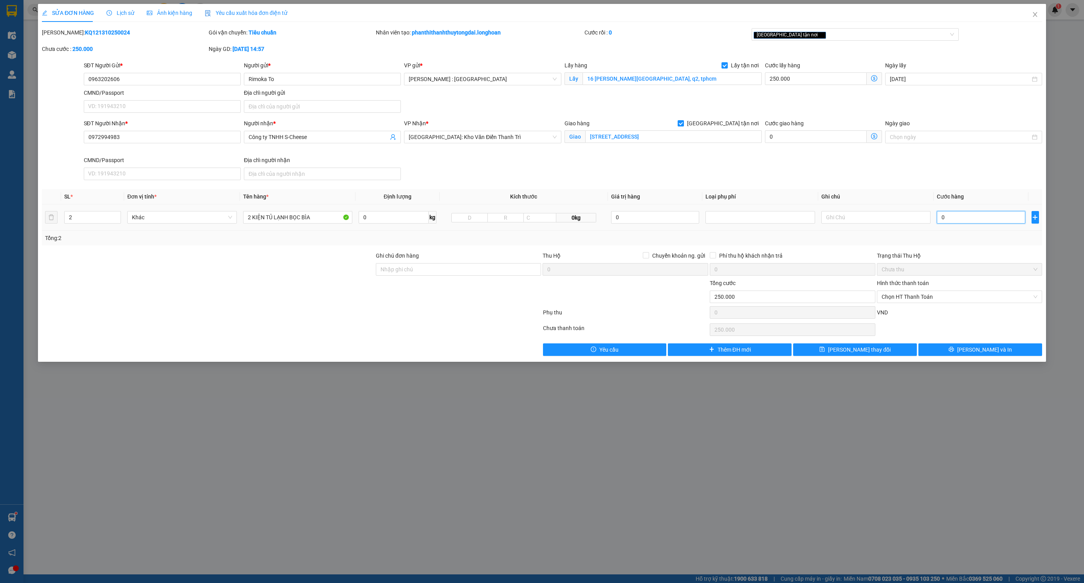
type input "0"
type input "250.002"
type input "02"
type input "250.024"
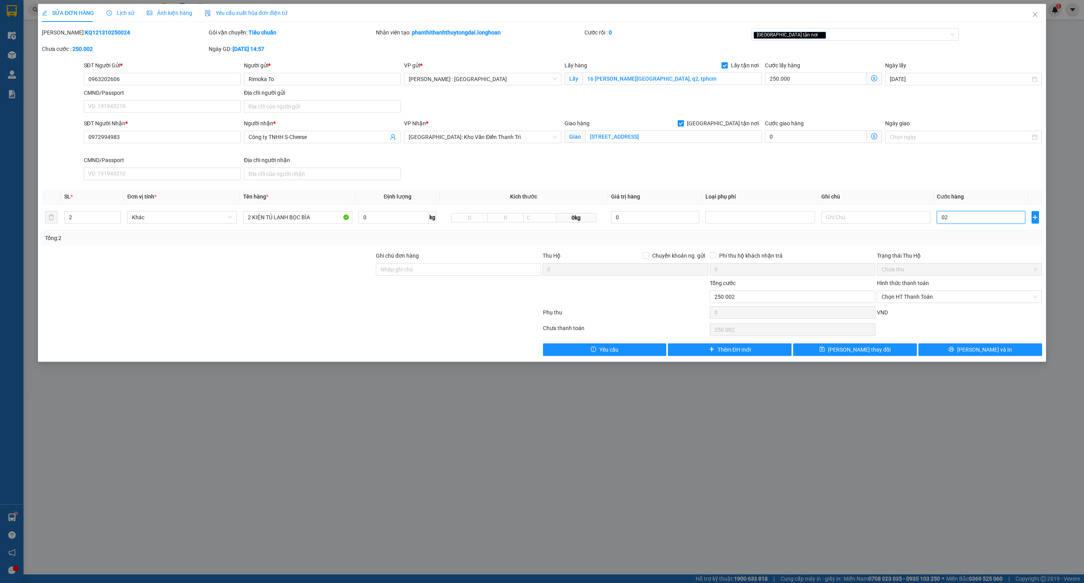
type input "250.024"
type input "024"
type input "250.245"
type input "02.450"
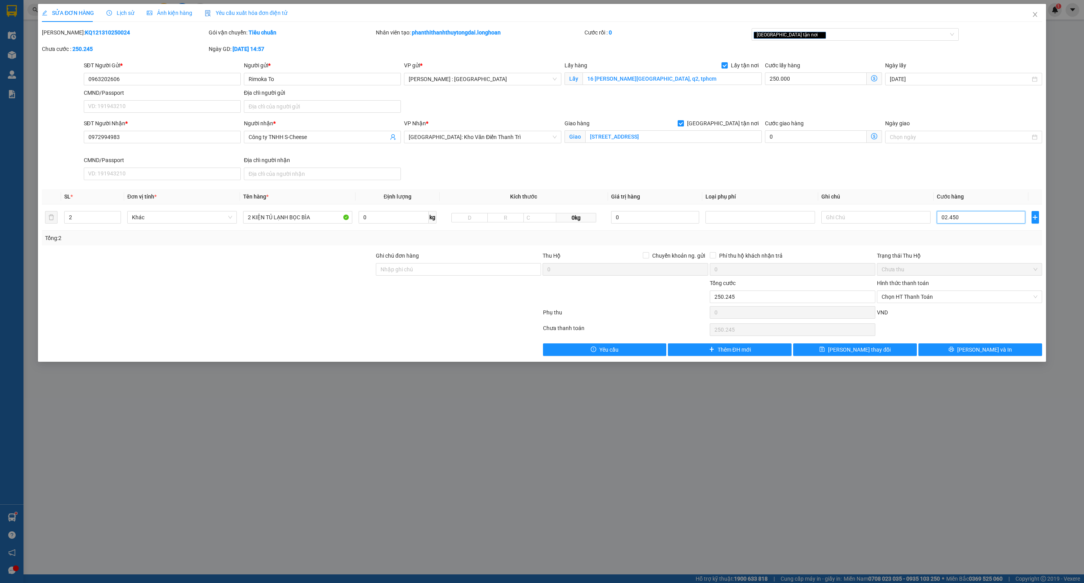
type input "252.450"
type input "274.500"
type input "024.500"
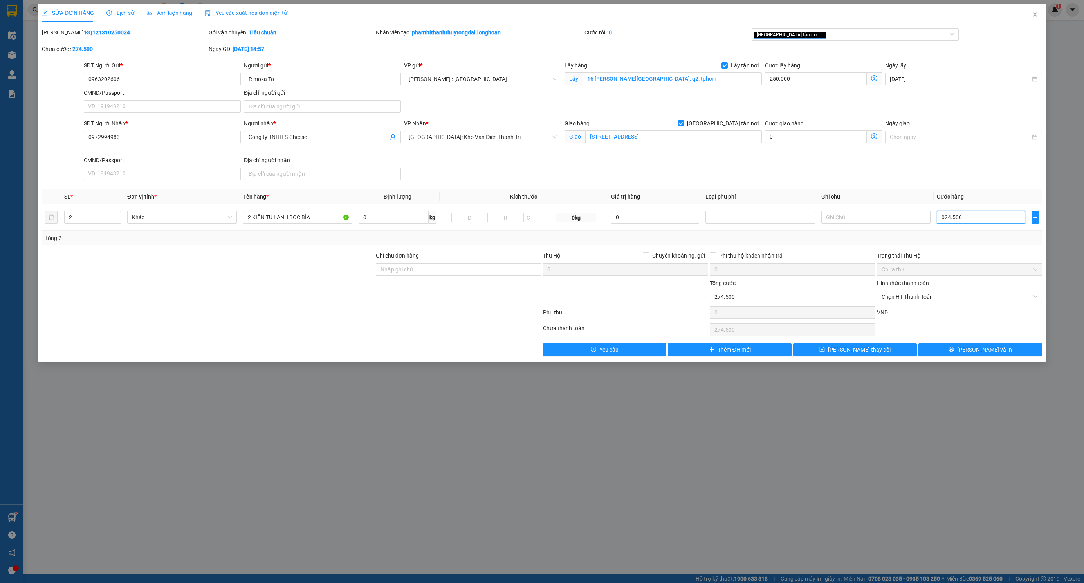
type input "495.000"
type input "0.245.000"
type input "2.700.000"
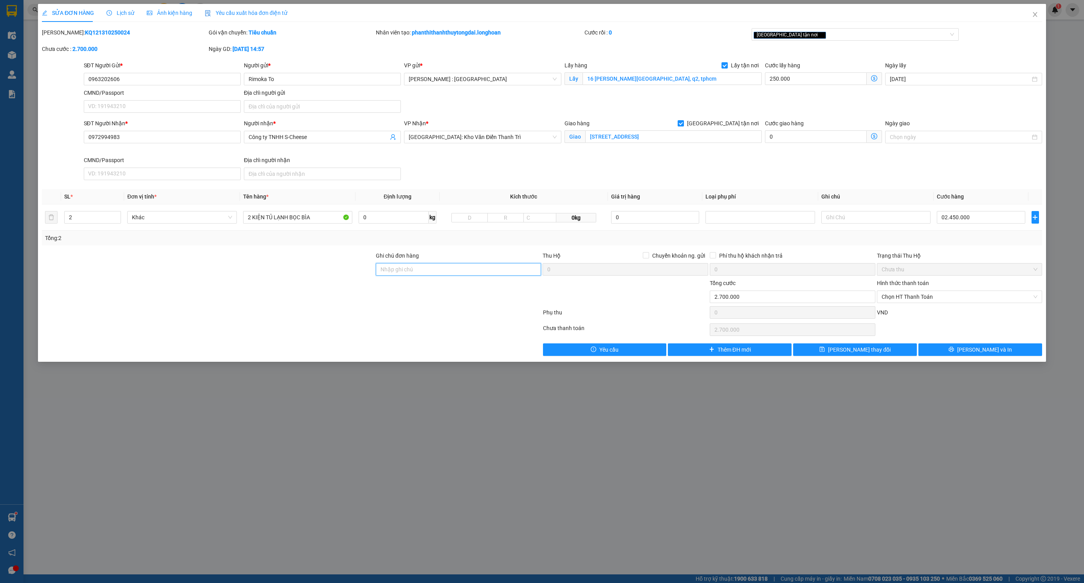
click at [473, 265] on input "Ghi chú đơn hàng" at bounding box center [459, 269] width 166 height 13
type input "2.450.000"
type input "KHÔNG BAO TRẦY XƯỚC - ĐÃ BÁO KHÁCH GỬI"
click at [976, 353] on span "[PERSON_NAME] và In" at bounding box center [984, 349] width 55 height 9
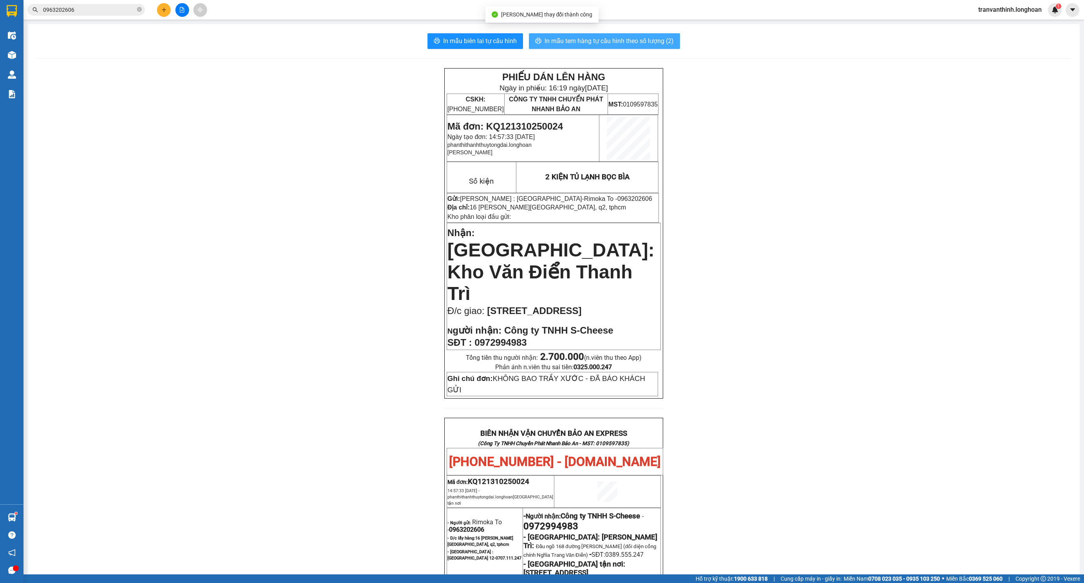
click at [637, 41] on span "In mẫu tem hàng tự cấu hình theo số lượng (2)" at bounding box center [609, 41] width 129 height 10
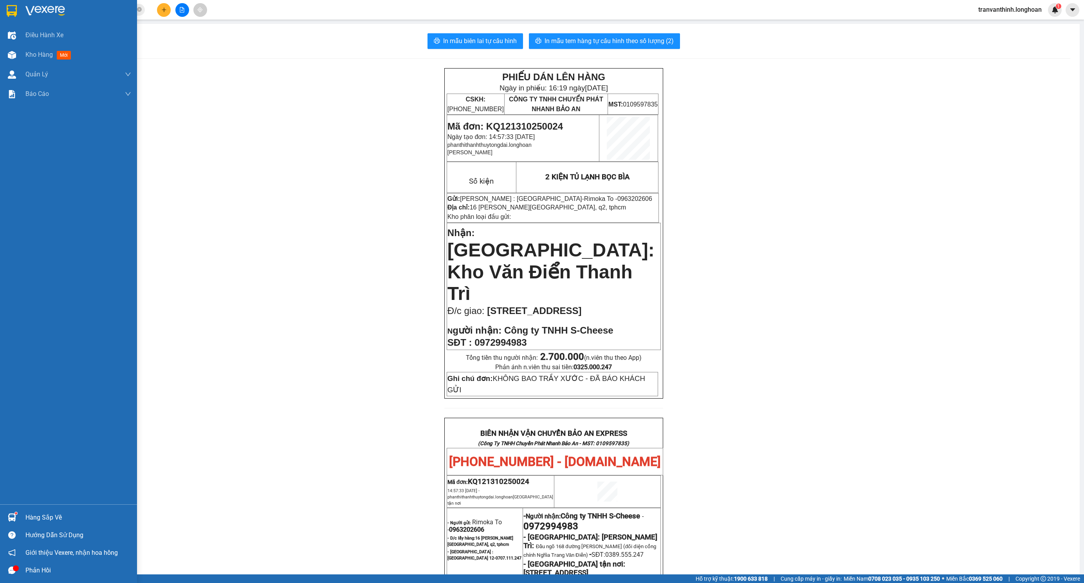
click at [13, 5] on img at bounding box center [12, 11] width 10 height 12
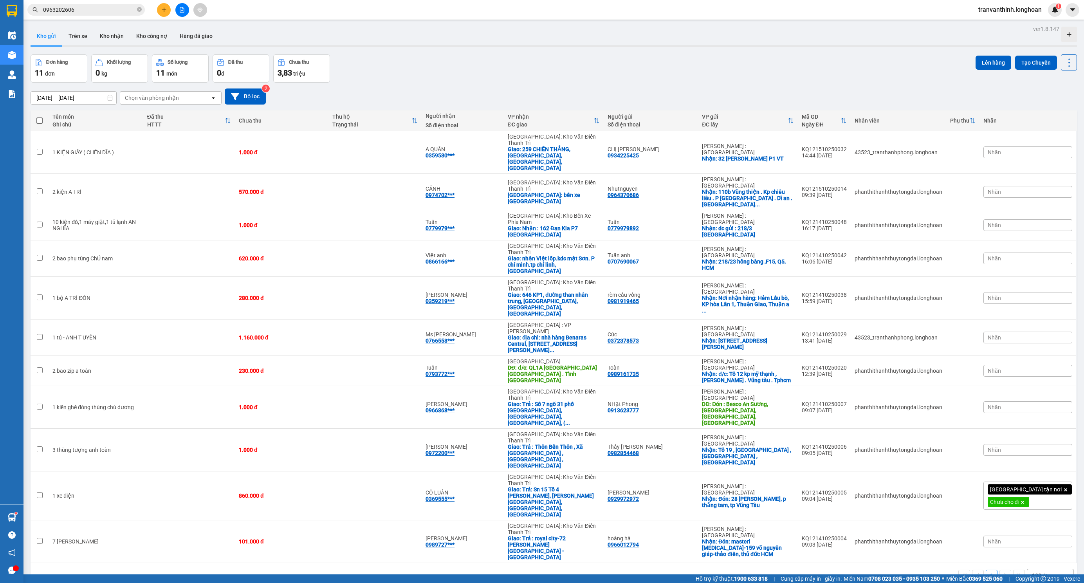
click at [474, 75] on div "Đơn hàng 11 đơn Khối lượng 0 kg Số lượng 11 món Đã thu 0 đ Chưa thu 3,83 triệu …" at bounding box center [554, 68] width 1046 height 28
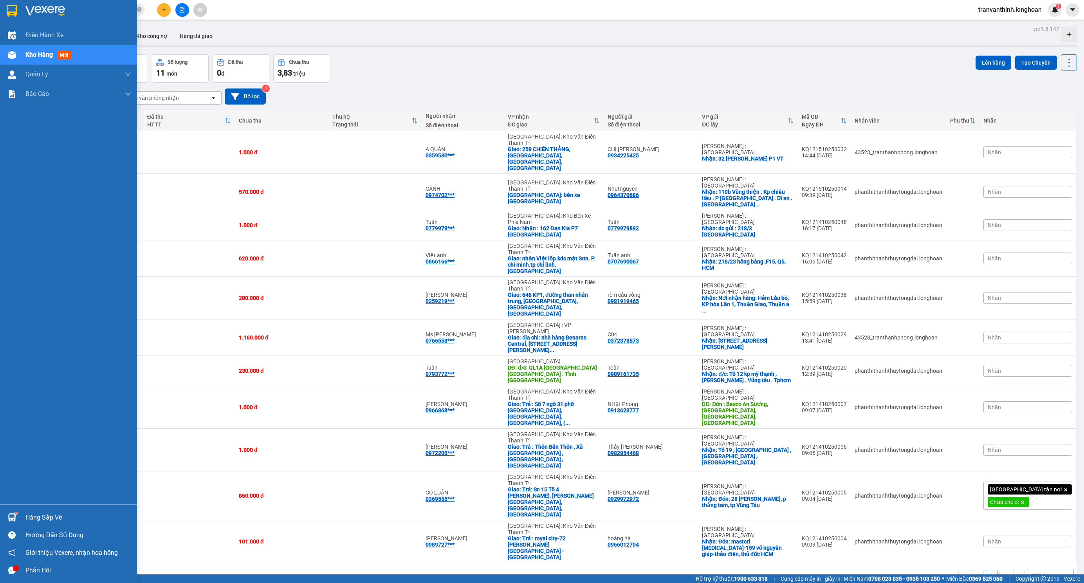
click at [11, 6] on img at bounding box center [12, 11] width 10 height 12
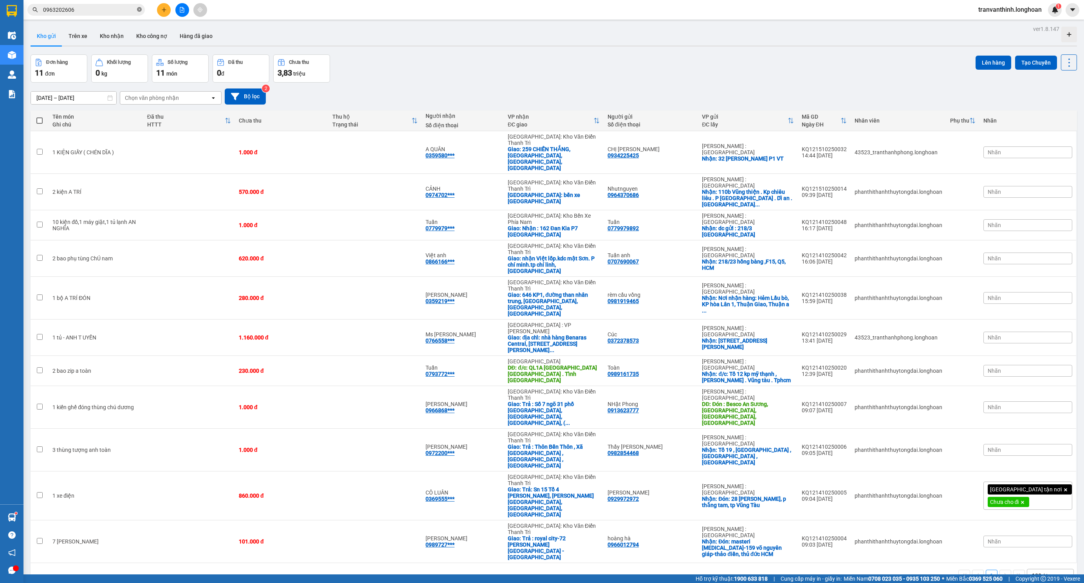
click at [139, 6] on span at bounding box center [139, 9] width 5 height 7
click at [160, 14] on button at bounding box center [164, 10] width 14 height 14
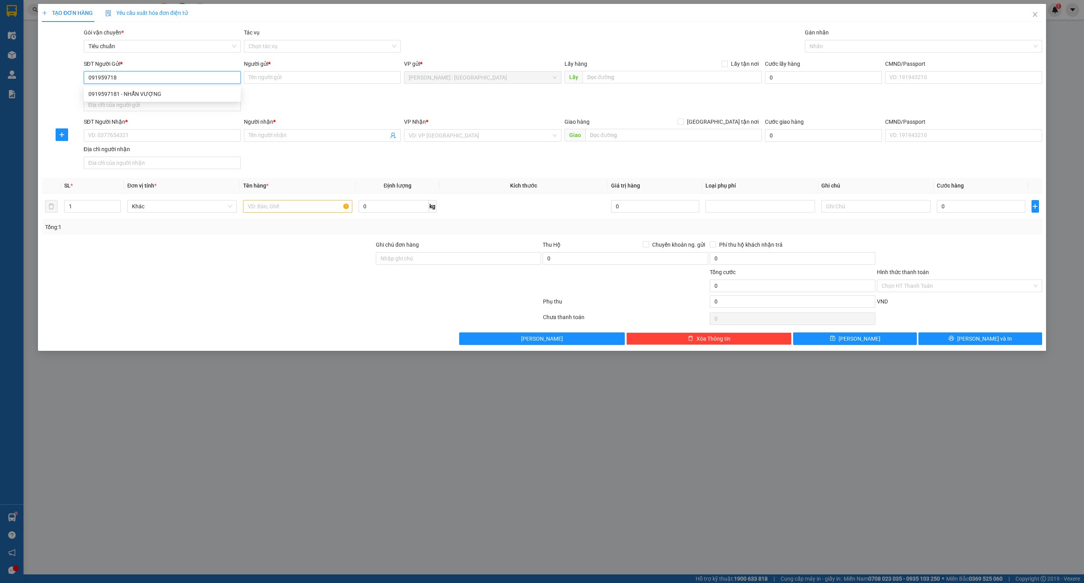
type input "0919597181"
click at [195, 96] on div "0919597181 - NHẪN VƯỢNG" at bounding box center [162, 94] width 148 height 9
type input "NHẪN VƯỢNG"
type input "0919597181"
click at [184, 135] on input "SĐT Người Nhận *" at bounding box center [162, 135] width 157 height 13
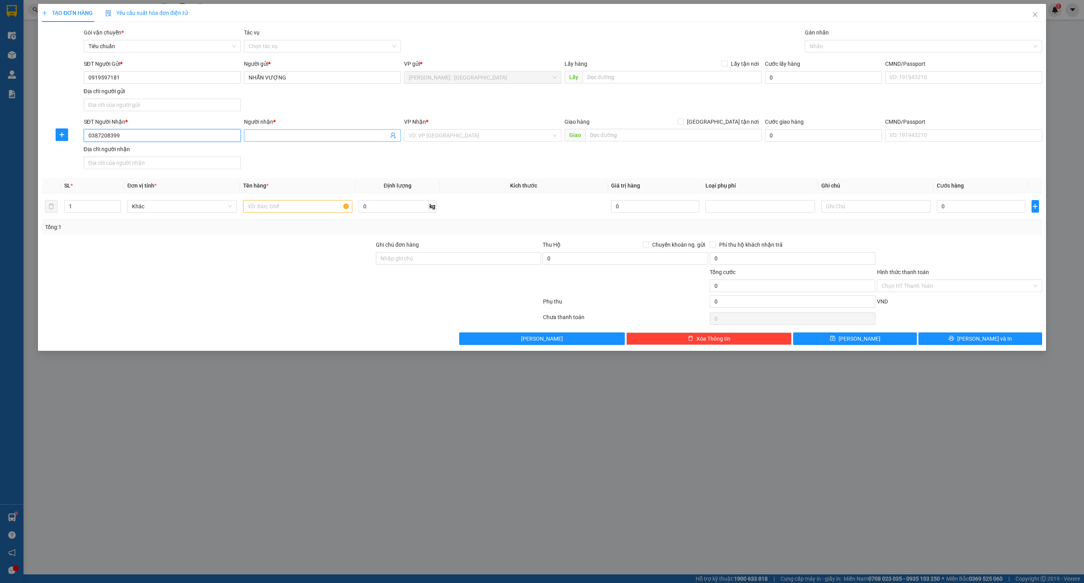
type input "0387208399"
click at [265, 135] on input "Người nhận *" at bounding box center [319, 135] width 140 height 9
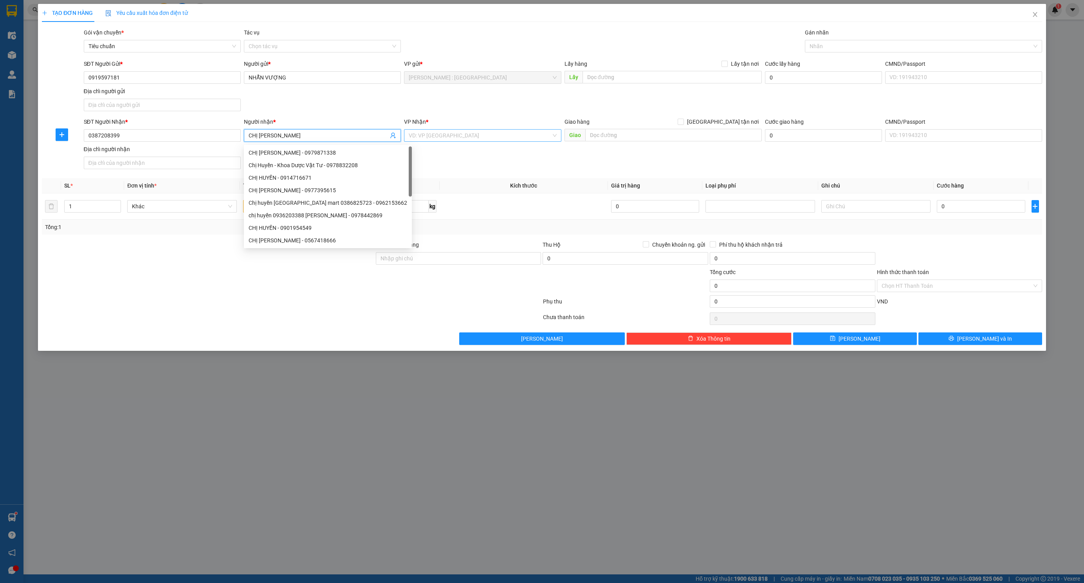
type input "CHỊ HUYỀN"
click at [458, 135] on input "search" at bounding box center [480, 136] width 142 height 12
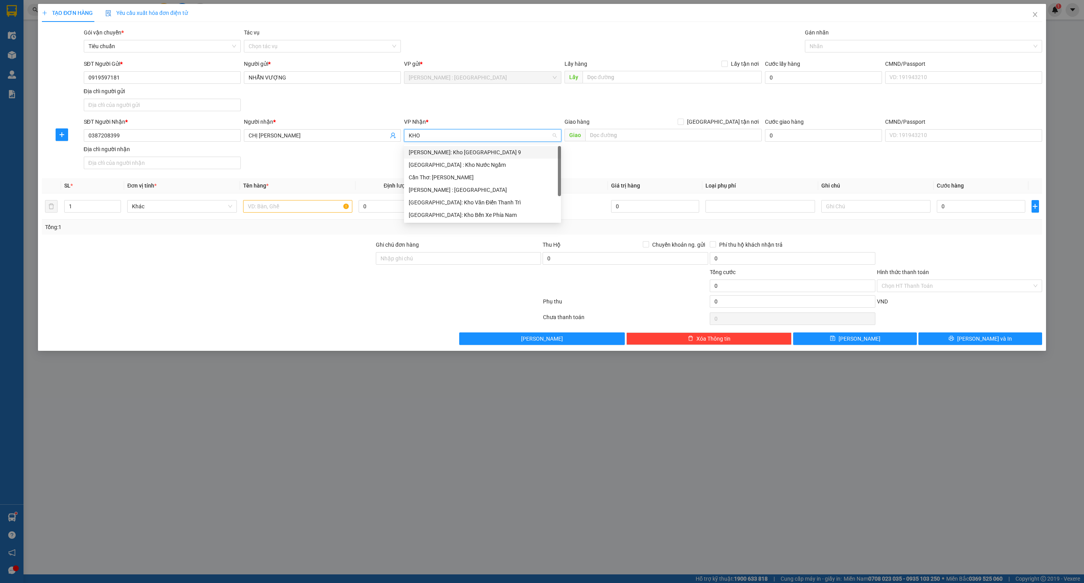
type input "KHO"
click at [492, 204] on div "[GEOGRAPHIC_DATA]: Kho Văn Điển Thanh Trì" at bounding box center [483, 202] width 148 height 9
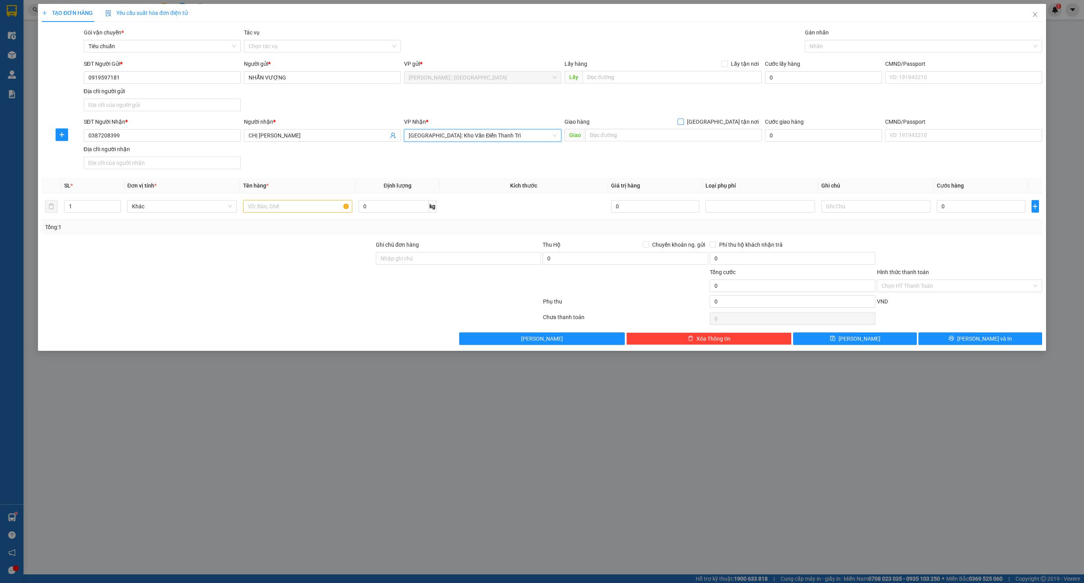
click at [732, 126] on span "[GEOGRAPHIC_DATA] tận nơi" at bounding box center [723, 121] width 78 height 9
click at [683, 124] on input "[GEOGRAPHIC_DATA] tận nơi" at bounding box center [680, 121] width 5 height 5
checkbox input "true"
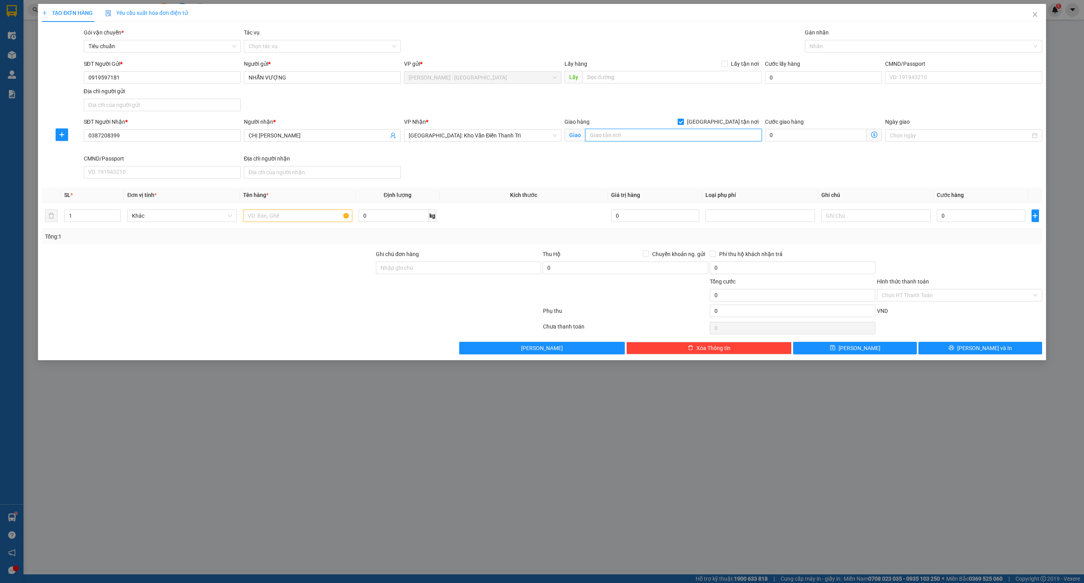
click at [730, 133] on input "text" at bounding box center [673, 135] width 177 height 13
click at [854, 47] on div at bounding box center [919, 45] width 225 height 9
type input "524 VĨNH TUY, HAI BÀ TRƯNG, HN"
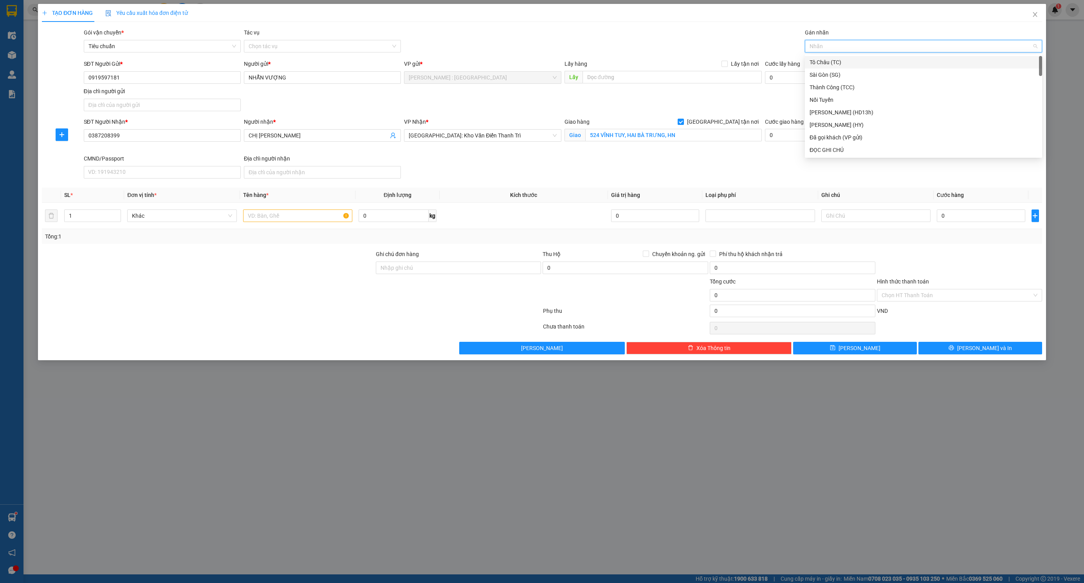
click at [860, 46] on div at bounding box center [919, 45] width 225 height 9
type input "G"
click at [824, 148] on div "[GEOGRAPHIC_DATA] tận nơi" at bounding box center [924, 150] width 228 height 9
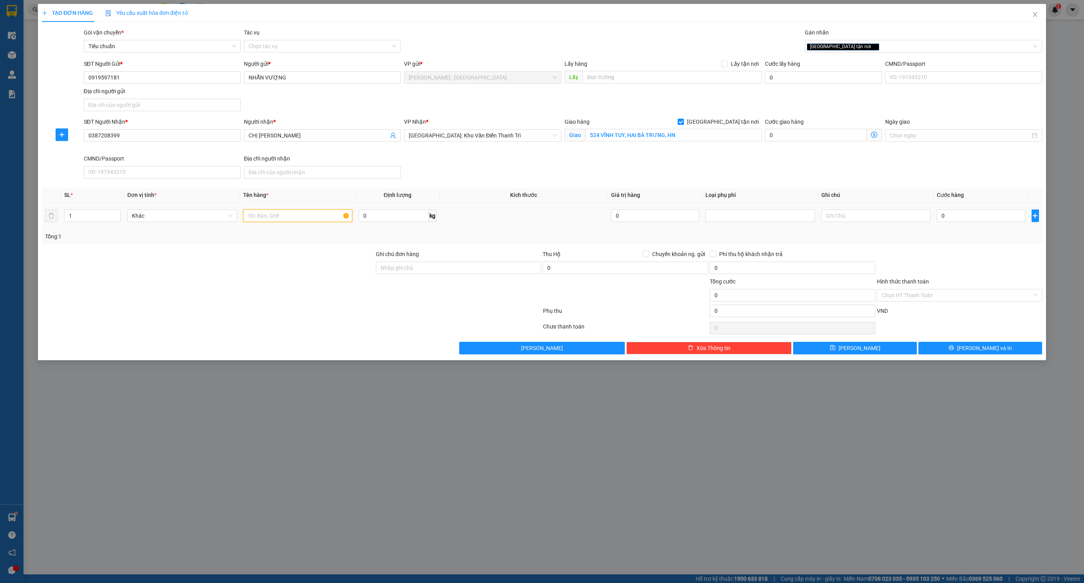
click at [279, 220] on input "text" at bounding box center [297, 215] width 109 height 13
type input "1 KIỆN MÁY BỌC PE"
click at [993, 271] on div at bounding box center [959, 263] width 167 height 27
click at [968, 216] on input "0" at bounding box center [981, 215] width 88 height 13
type input "9"
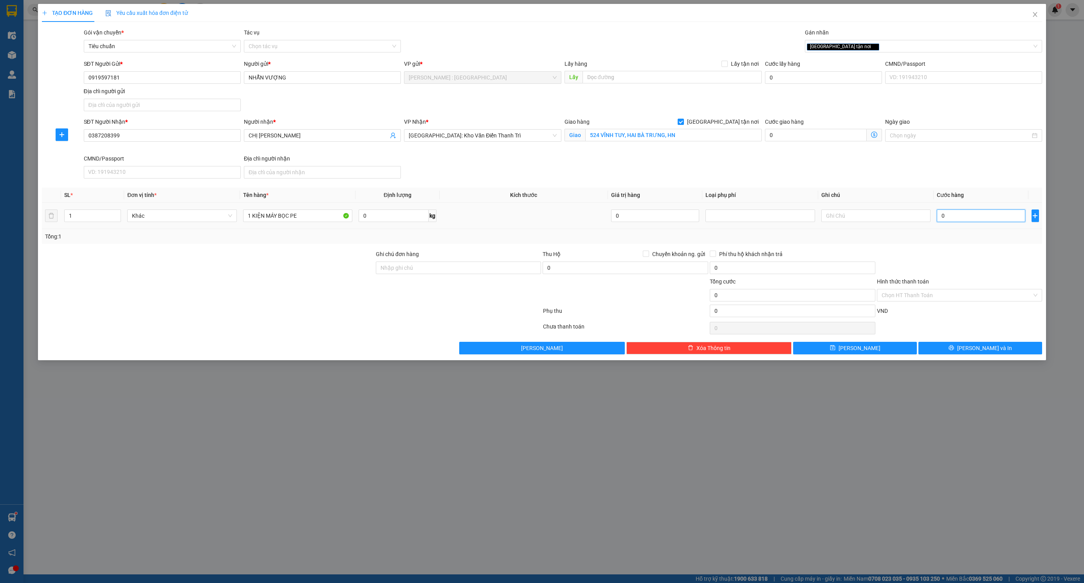
type input "9"
type input "94"
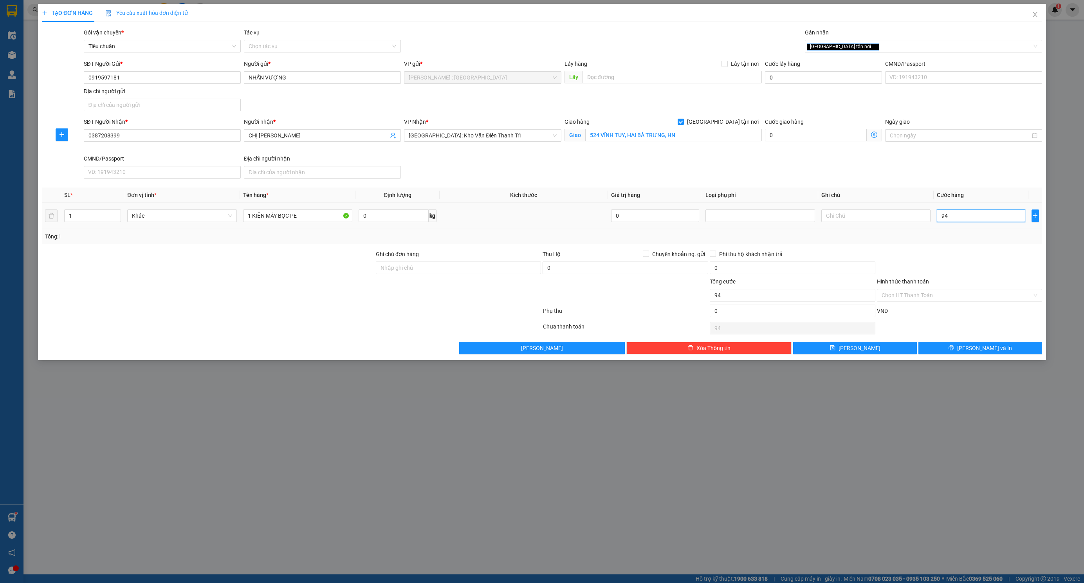
type input "940"
type input "940.000"
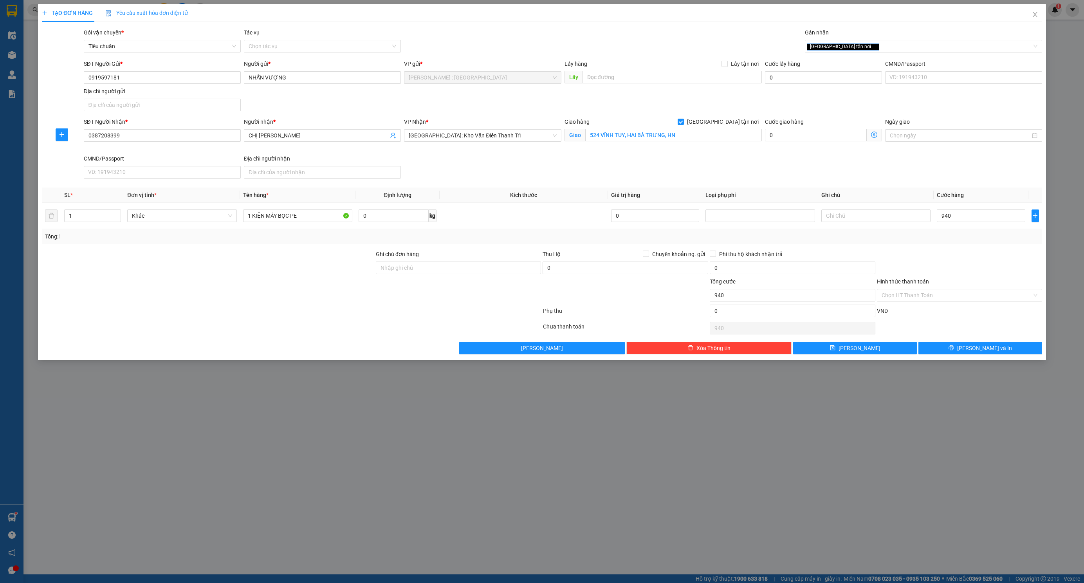
type input "940.000"
click at [904, 165] on div "SĐT Người Nhận * 0387208399 Người nhận * CHỊ HUYỀN VP Nhận * Hà Nội: Kho Văn Đi…" at bounding box center [563, 149] width 962 height 64
click at [501, 273] on input "Ghi chú đơn hàng" at bounding box center [459, 268] width 166 height 13
click at [320, 255] on div at bounding box center [208, 263] width 334 height 27
click at [970, 215] on input "940.000" at bounding box center [981, 215] width 88 height 13
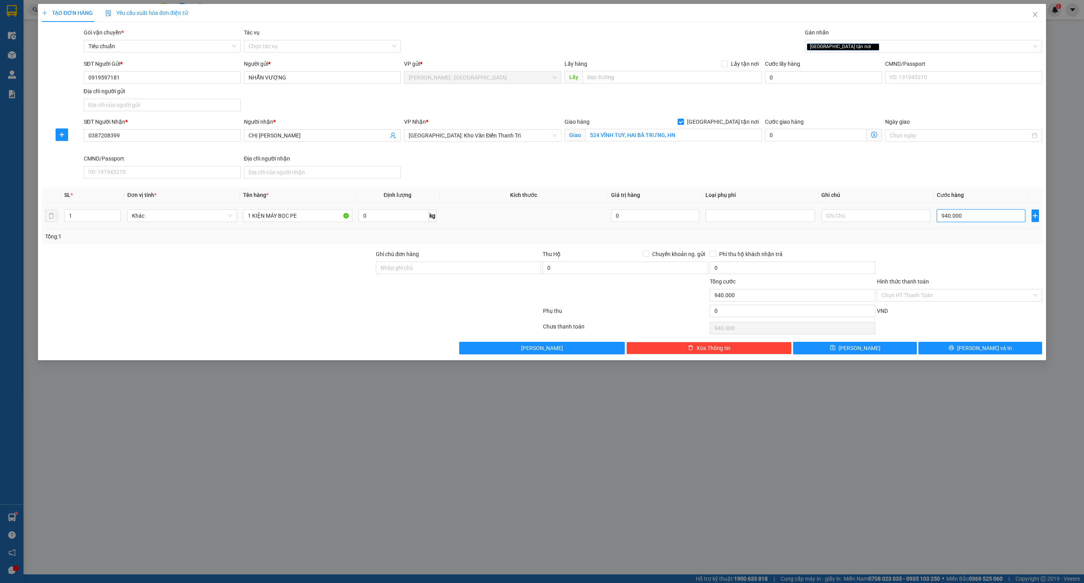
type input "1"
type input "10"
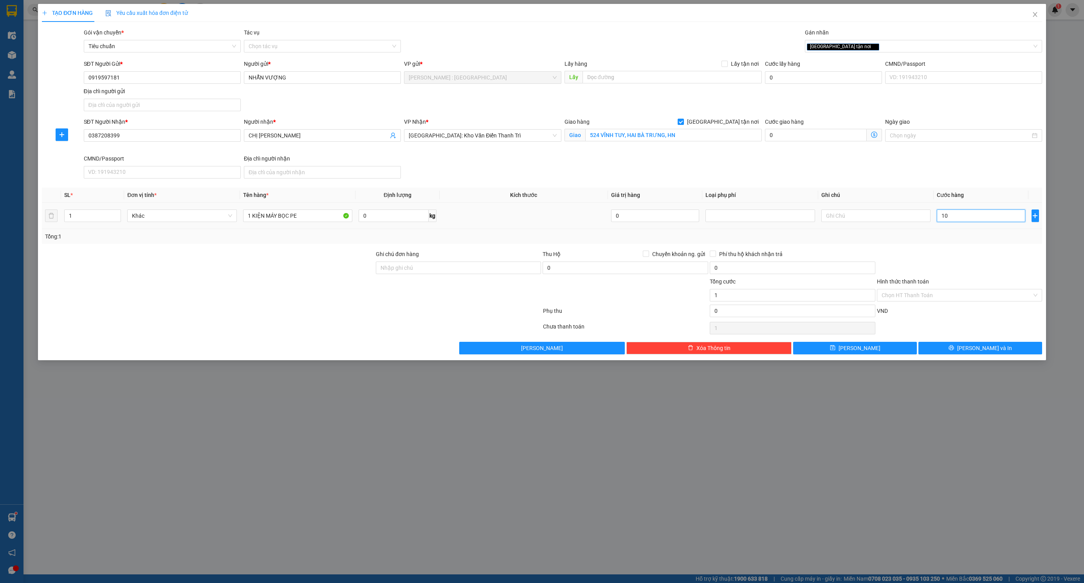
type input "10"
type input "100"
type input "1.000"
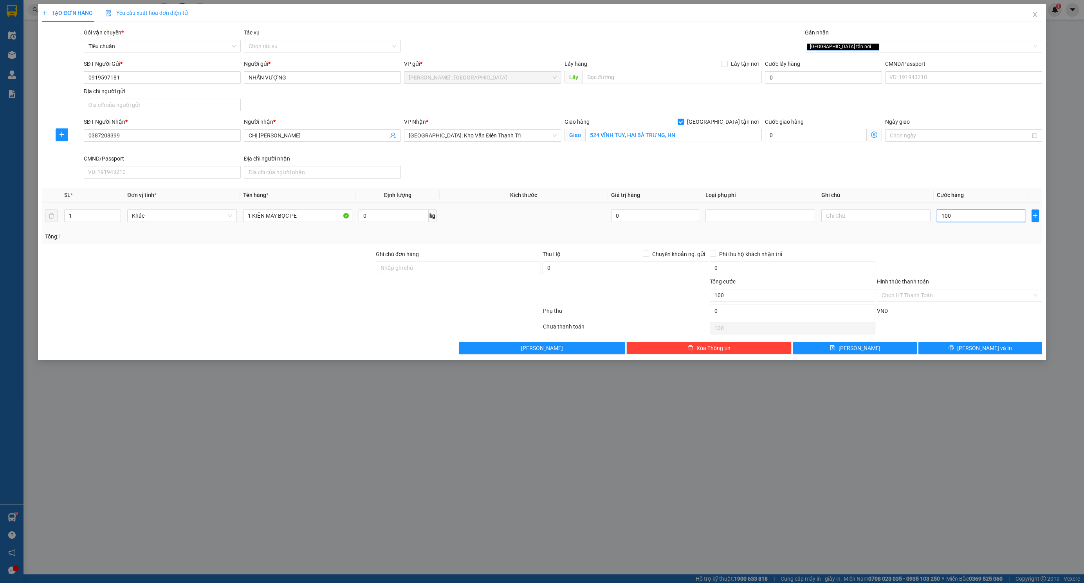
type input "1.000"
type input "10.000"
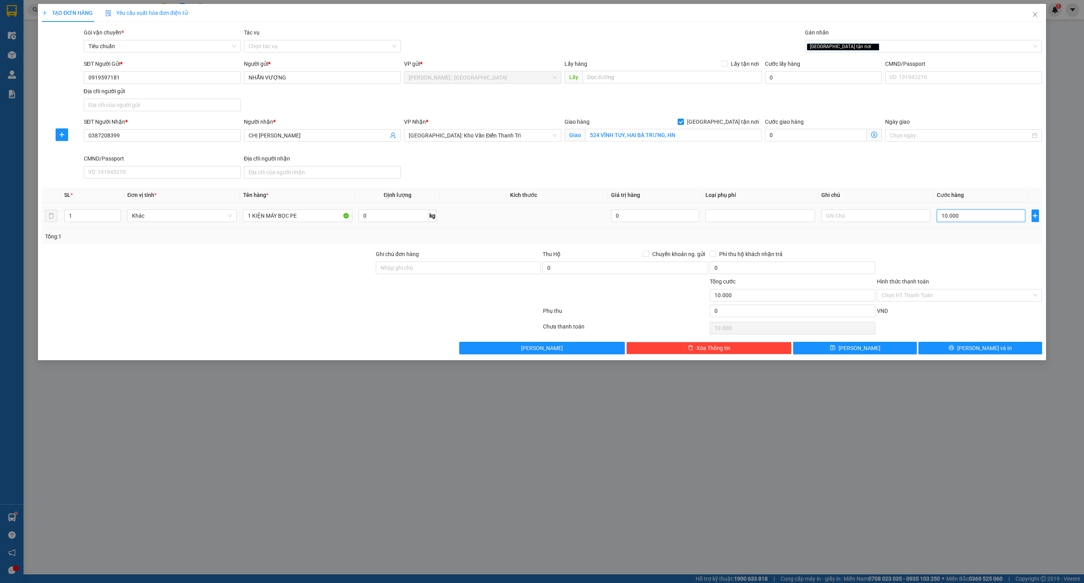
type input "100.000"
type input "1.000.000"
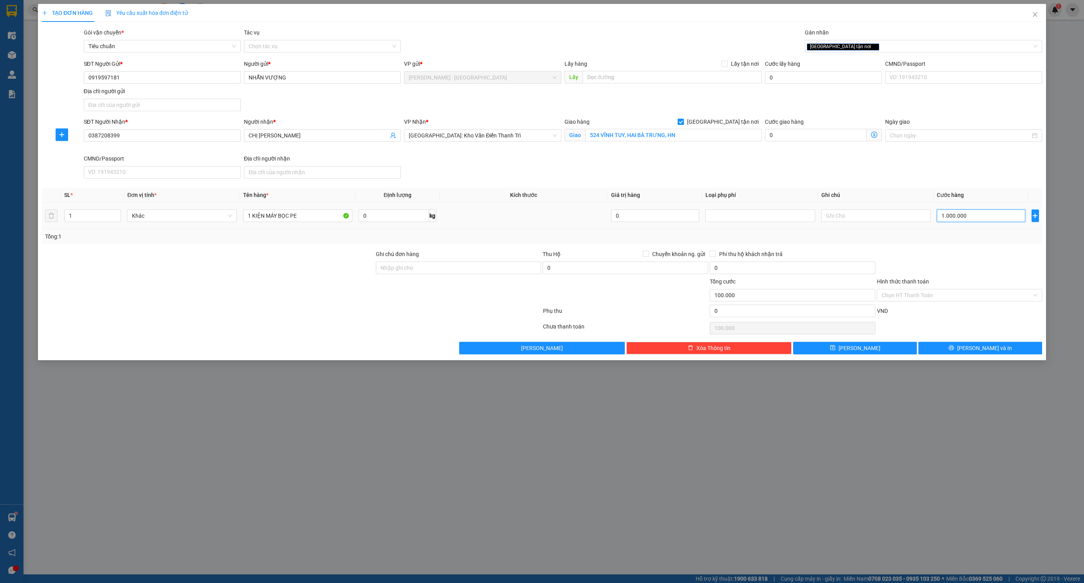
type input "1.000.000"
type input "100.000"
type input "0"
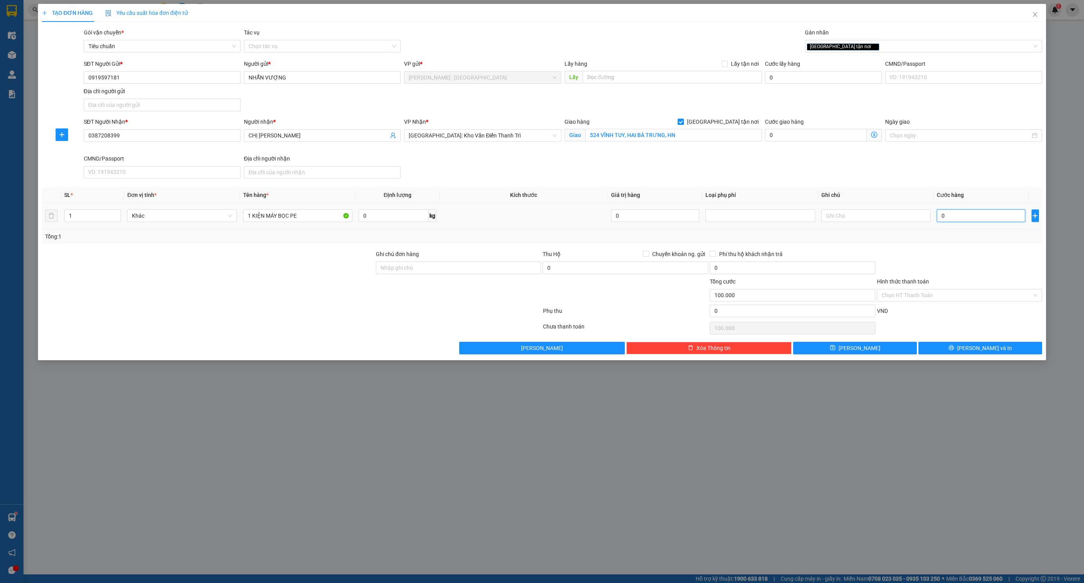
type input "0"
type input "01"
type input "1"
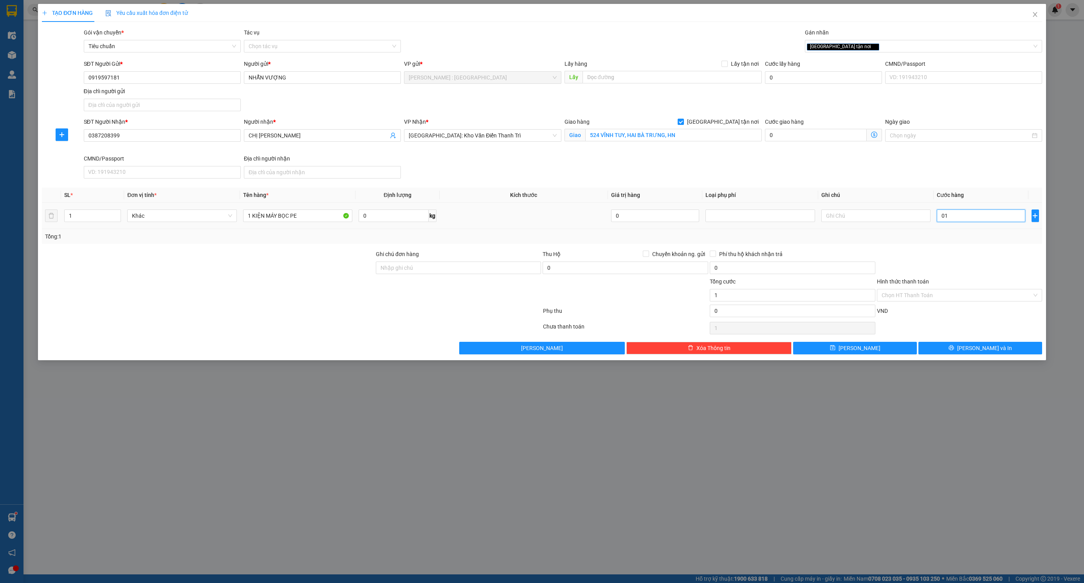
type input "010"
type input "10"
type input "0.100"
type input "100"
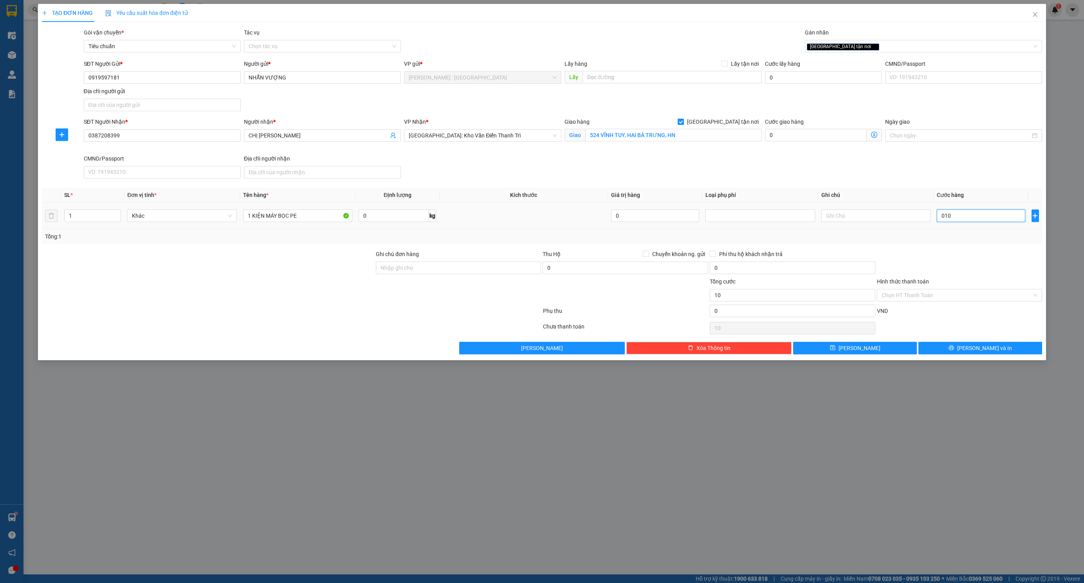
type input "100"
type input "01.000"
type input "1.000"
type input "010.000"
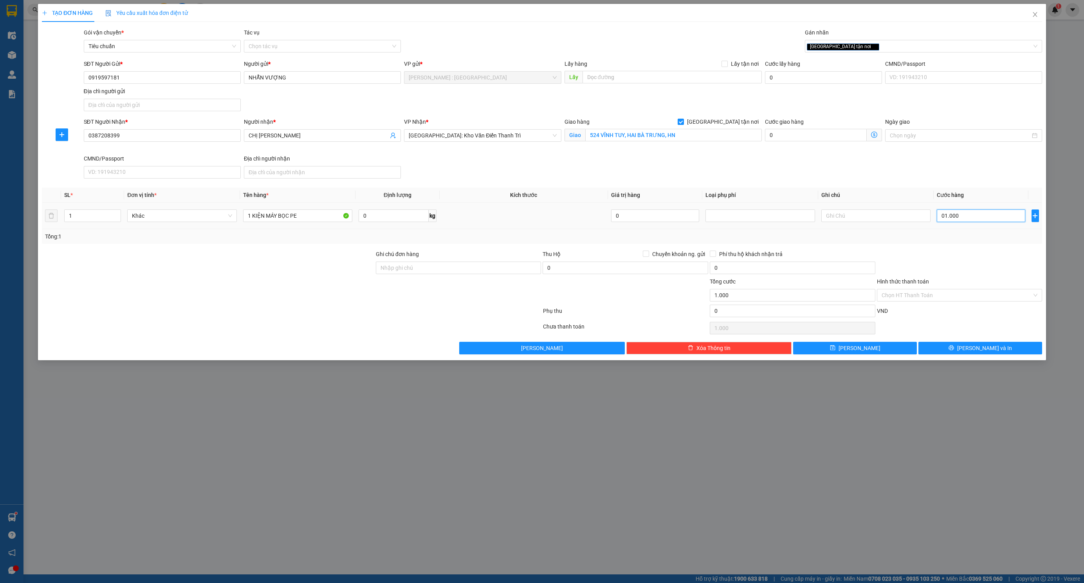
type input "10.000"
type input "0.100.000"
type input "100.000"
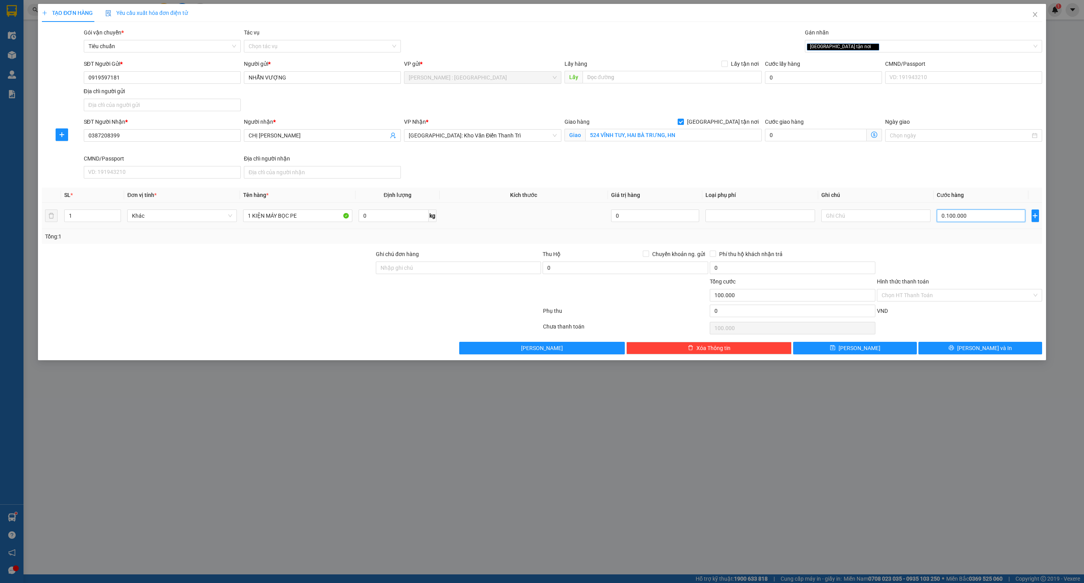
type input "01.000.000"
type input "1.000.000"
click at [973, 266] on div at bounding box center [959, 263] width 167 height 27
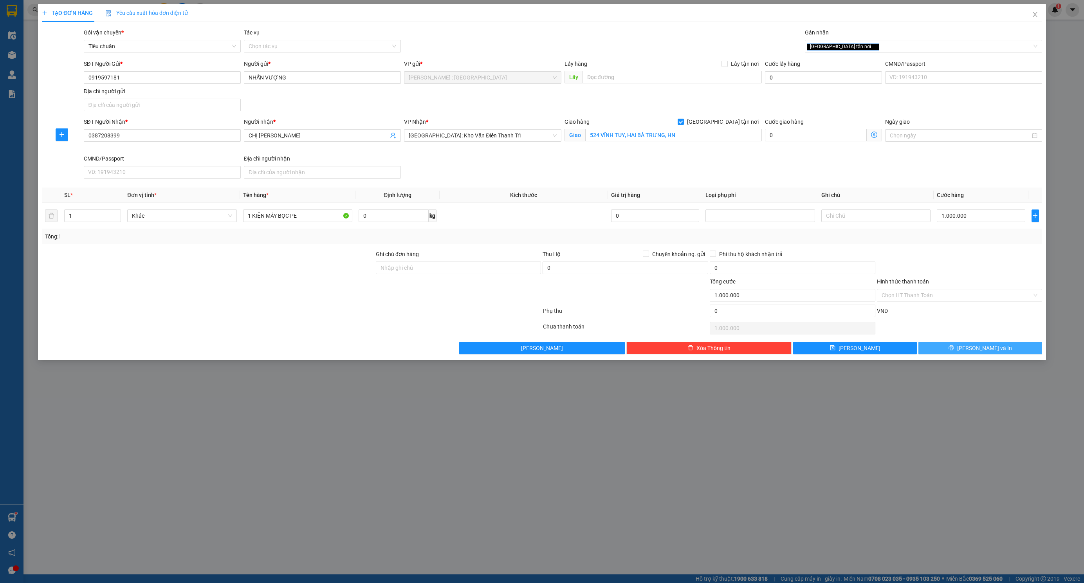
click at [961, 352] on button "[PERSON_NAME] và In" at bounding box center [980, 348] width 124 height 13
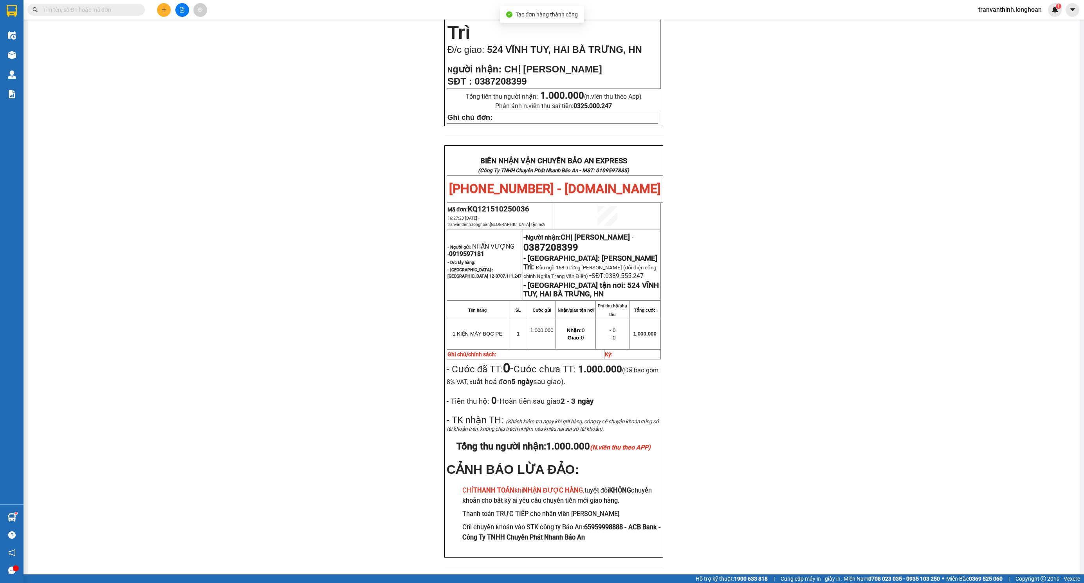
scroll to position [271, 0]
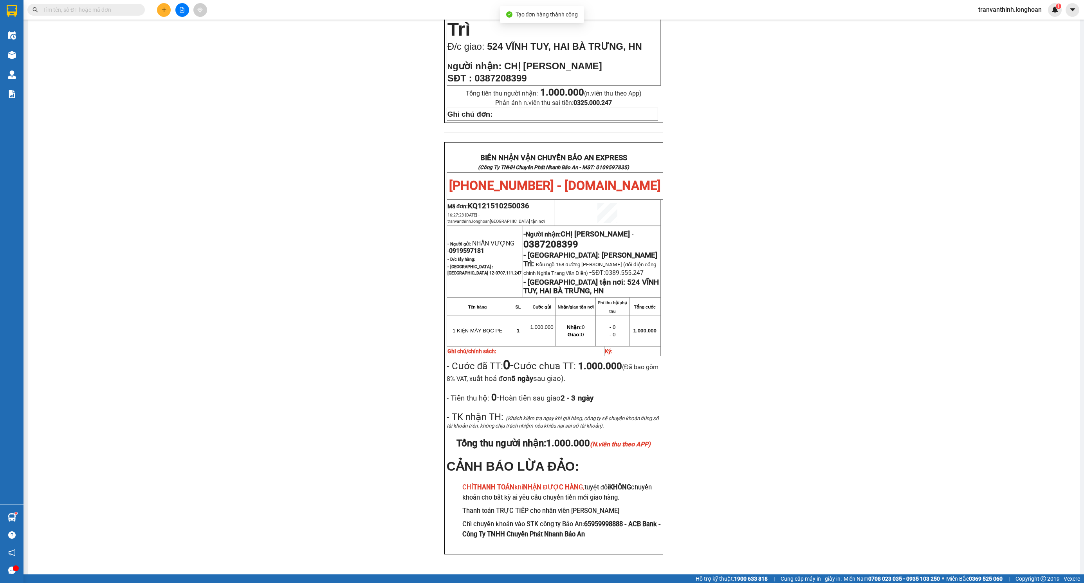
click at [720, 340] on div "PHIẾU DÁN LÊN HÀNG Ngày in phiếu: 16:27 ngày 15-10-2025 CSKH: 1900.06.88.33 CÔN…" at bounding box center [553, 185] width 1033 height 777
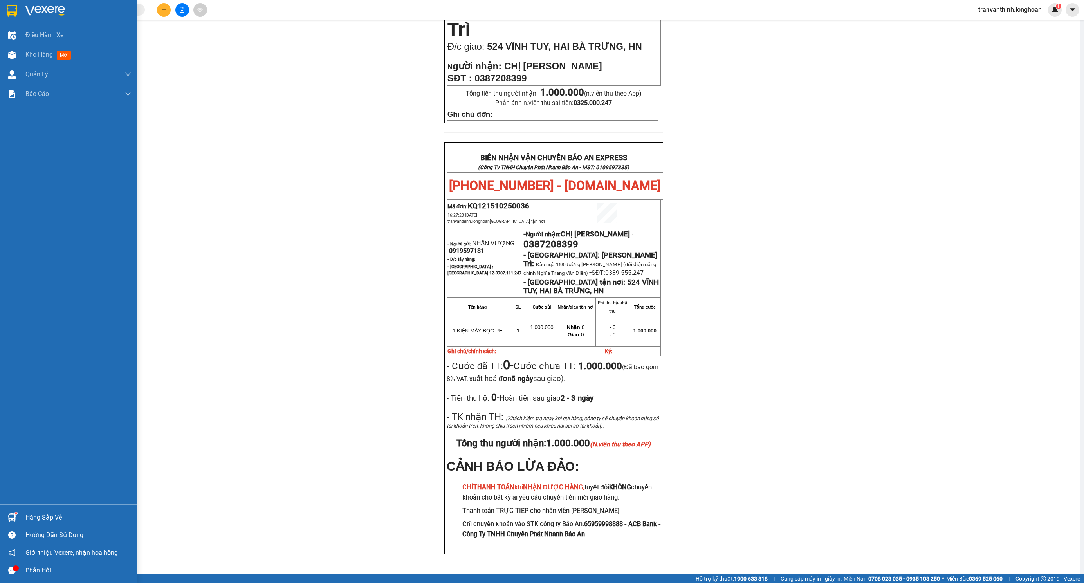
click at [17, 18] on div at bounding box center [68, 12] width 137 height 25
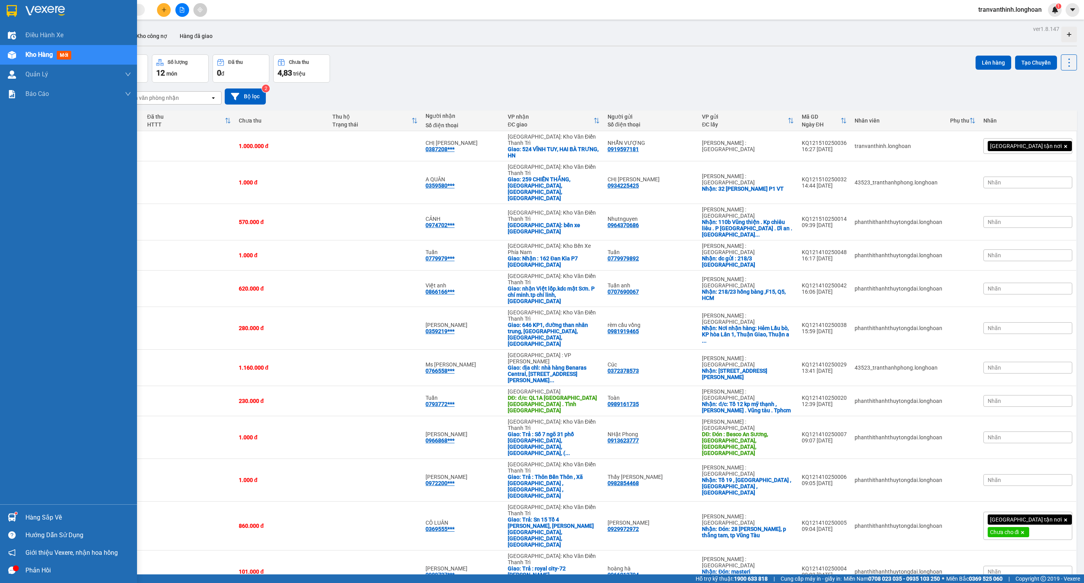
click at [13, 7] on img at bounding box center [12, 11] width 10 height 12
click at [45, 110] on span "Quản lý giao nhận mới" at bounding box center [66, 113] width 67 height 10
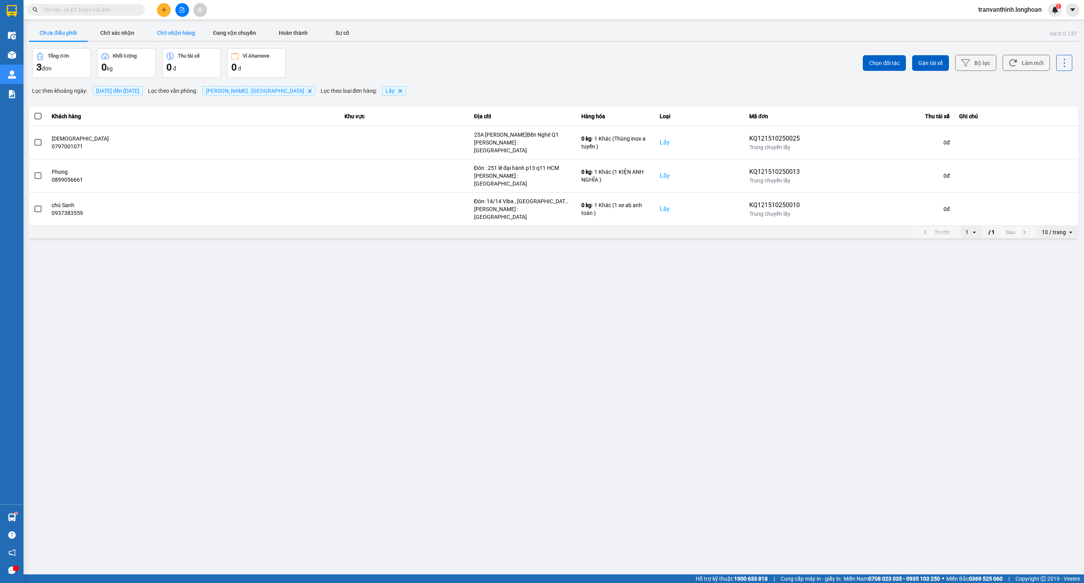
click at [173, 32] on button "Chờ nhận hàng" at bounding box center [175, 33] width 59 height 16
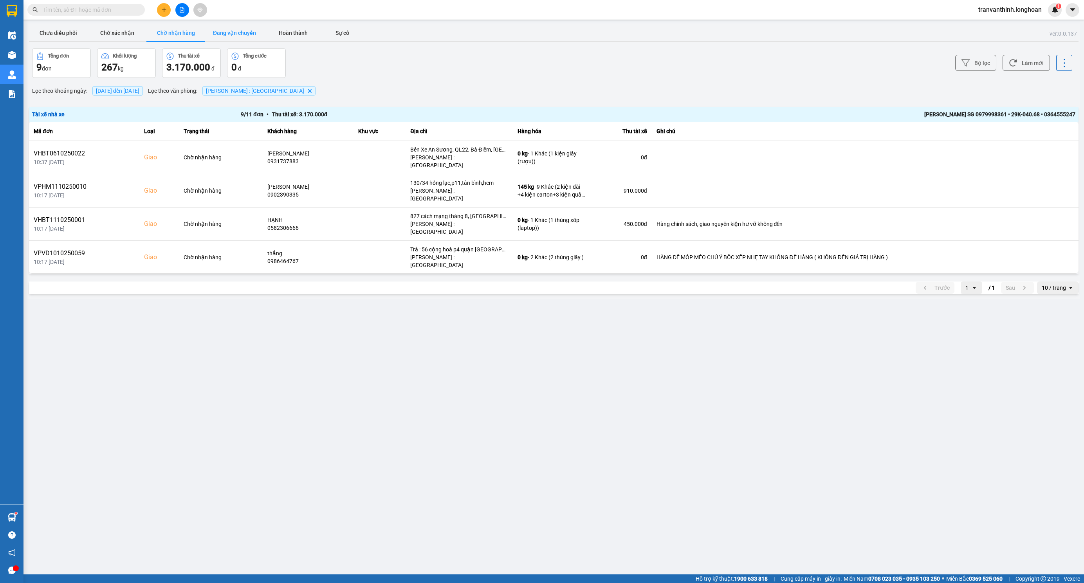
click at [236, 32] on button "Đang vận chuyển" at bounding box center [234, 33] width 59 height 16
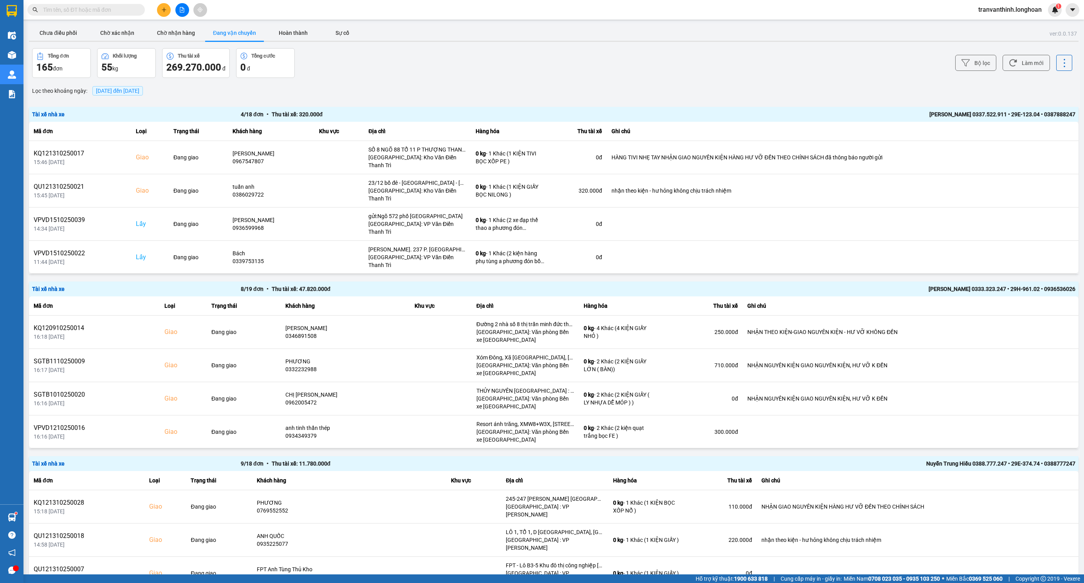
click at [135, 97] on div "15/10/2025 đến 15/10/2025" at bounding box center [117, 90] width 54 height 13
click at [134, 94] on span "15/10/2025 đến 15/10/2025" at bounding box center [117, 91] width 43 height 6
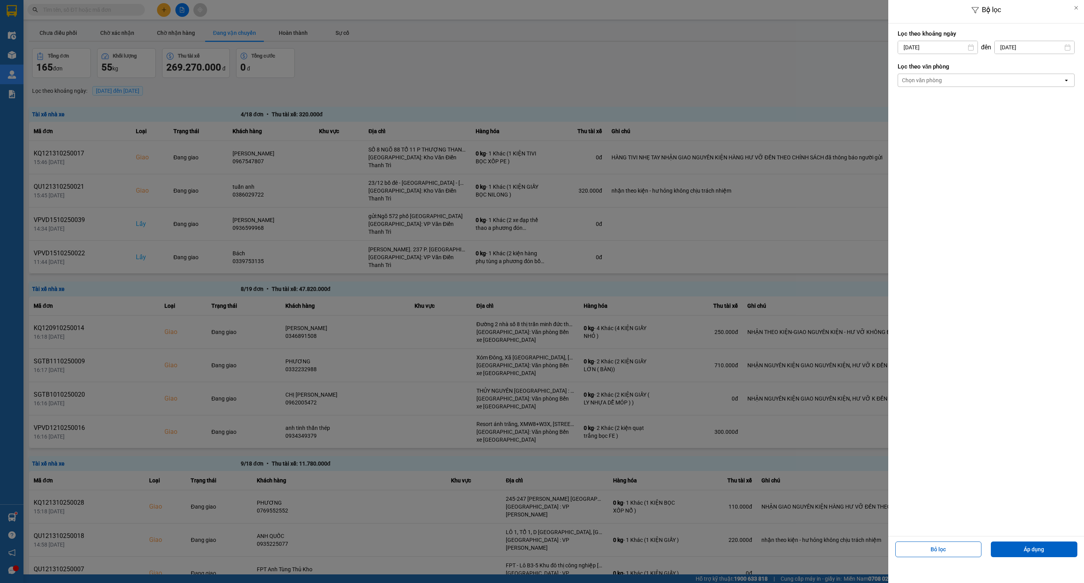
click at [935, 39] on div "Lọc theo khoảng ngày 15/10/2025 Press the down arrow key to interact with the c…" at bounding box center [986, 41] width 177 height 29
click at [929, 53] on input "15/10/2025" at bounding box center [937, 47] width 79 height 13
click at [935, 101] on div "1" at bounding box center [933, 104] width 11 height 9
type input "01/10/2025"
click at [936, 80] on div "Chọn văn phòng" at bounding box center [922, 80] width 40 height 8
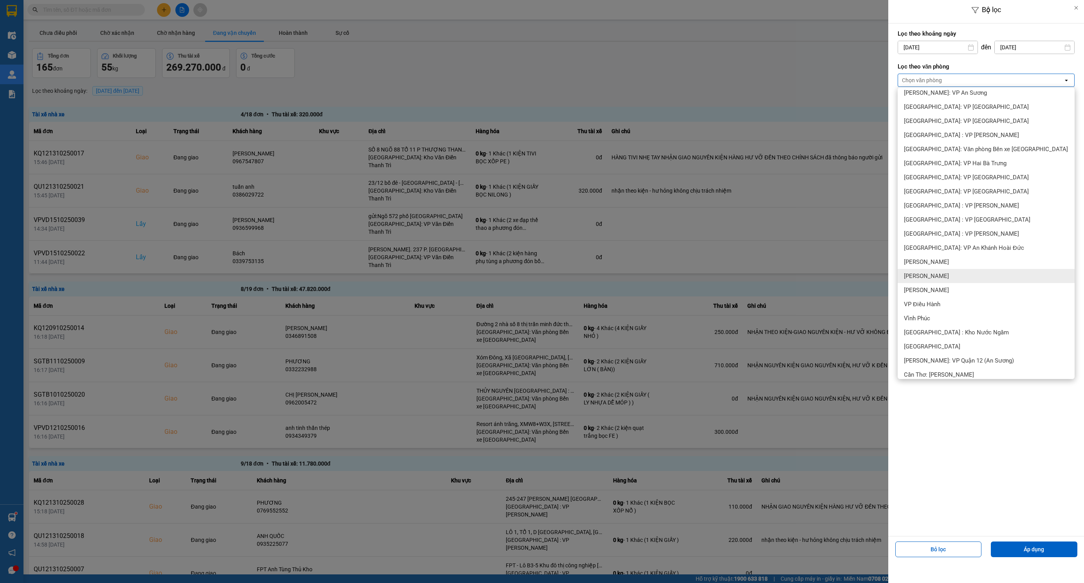
scroll to position [235, 0]
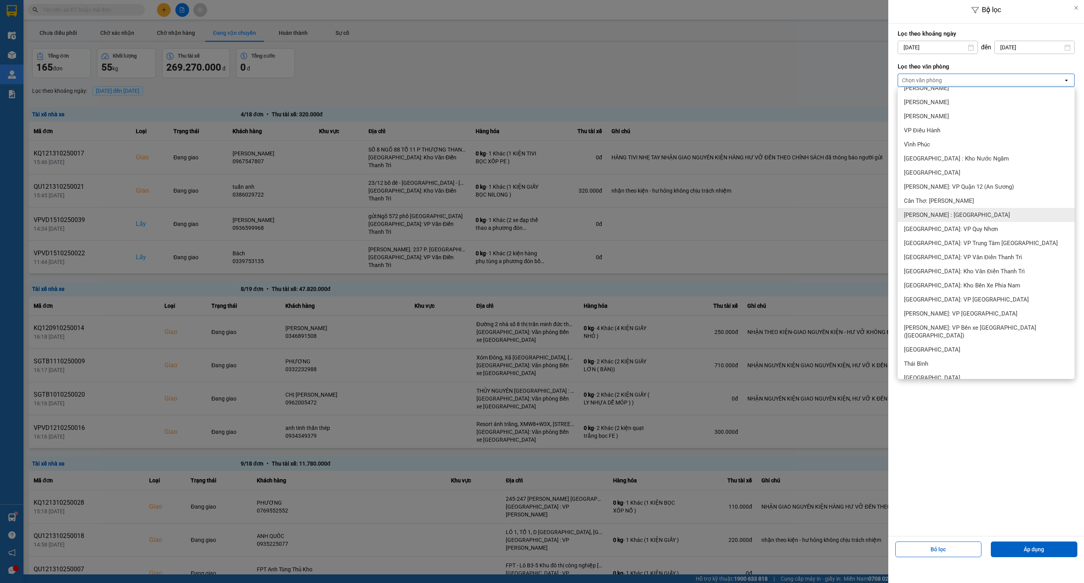
click at [956, 215] on span "[PERSON_NAME] : [GEOGRAPHIC_DATA]" at bounding box center [957, 215] width 106 height 8
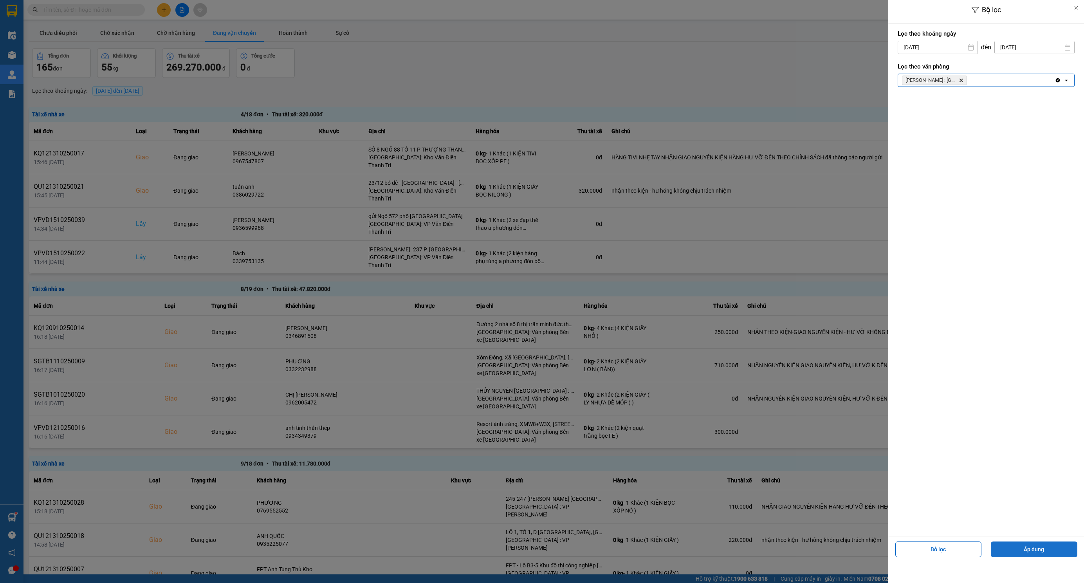
click at [1017, 551] on button "Áp dụng" at bounding box center [1034, 549] width 87 height 16
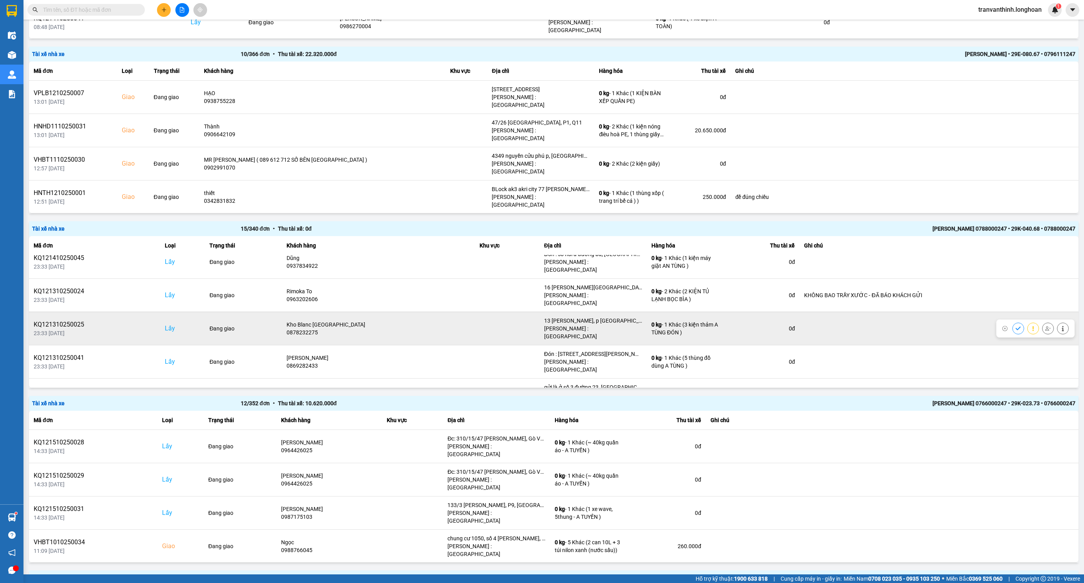
scroll to position [117, 0]
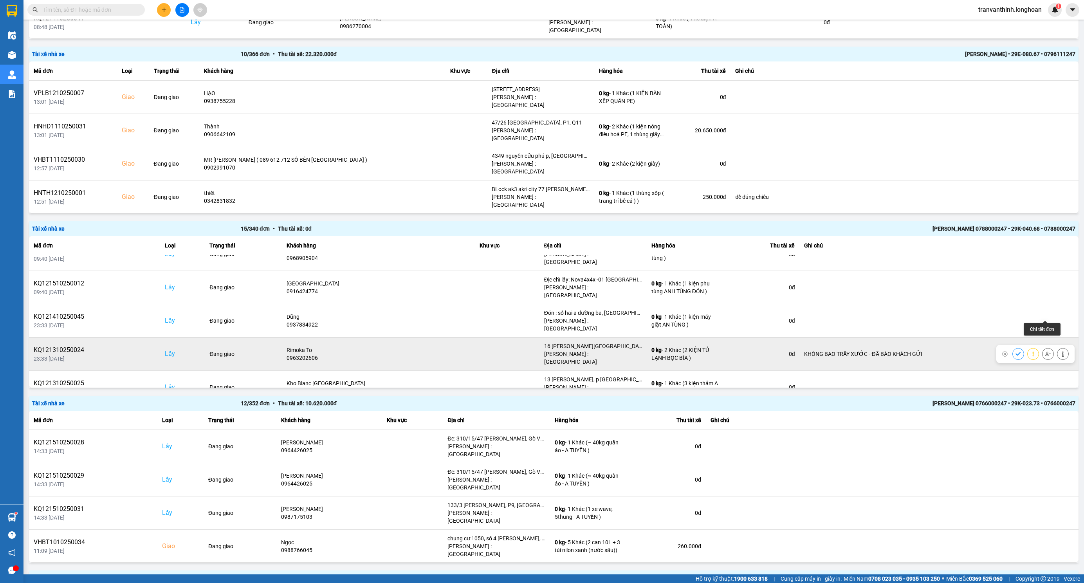
click at [1062, 351] on icon at bounding box center [1063, 353] width 2 height 5
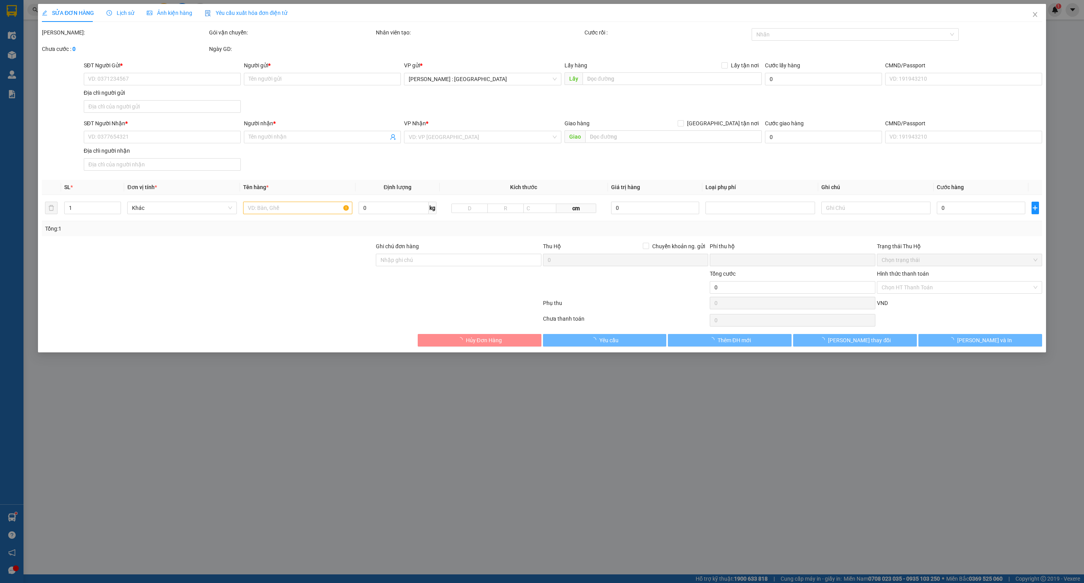
type input "0963202606"
type input "Rimoka To"
checkbox input "true"
type input "16 nguyễn an thạnh mỹ lợi cát lái, q2, tphcm"
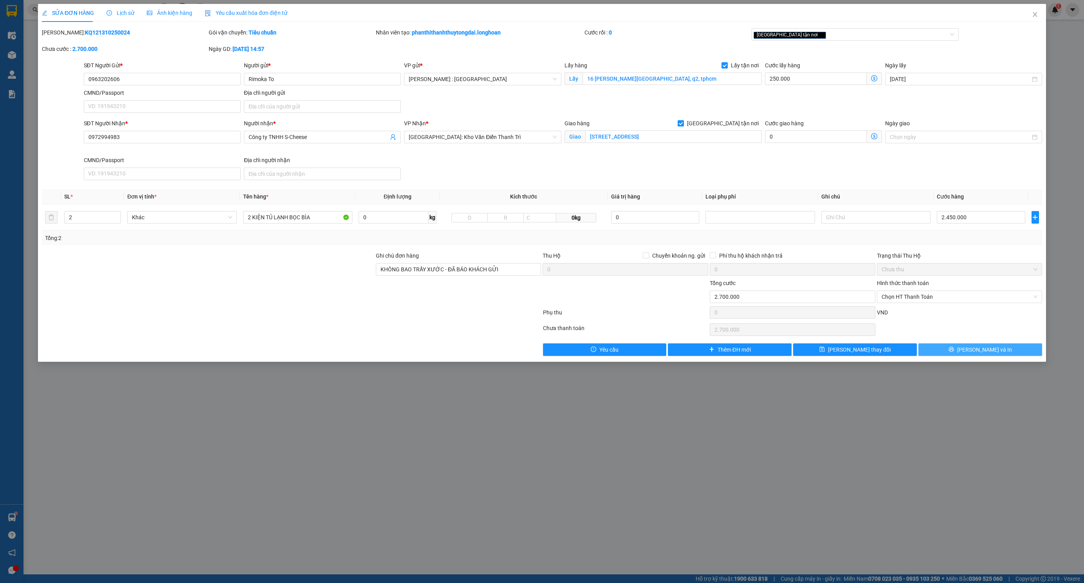
click at [1003, 355] on button "[PERSON_NAME] và In" at bounding box center [980, 349] width 124 height 13
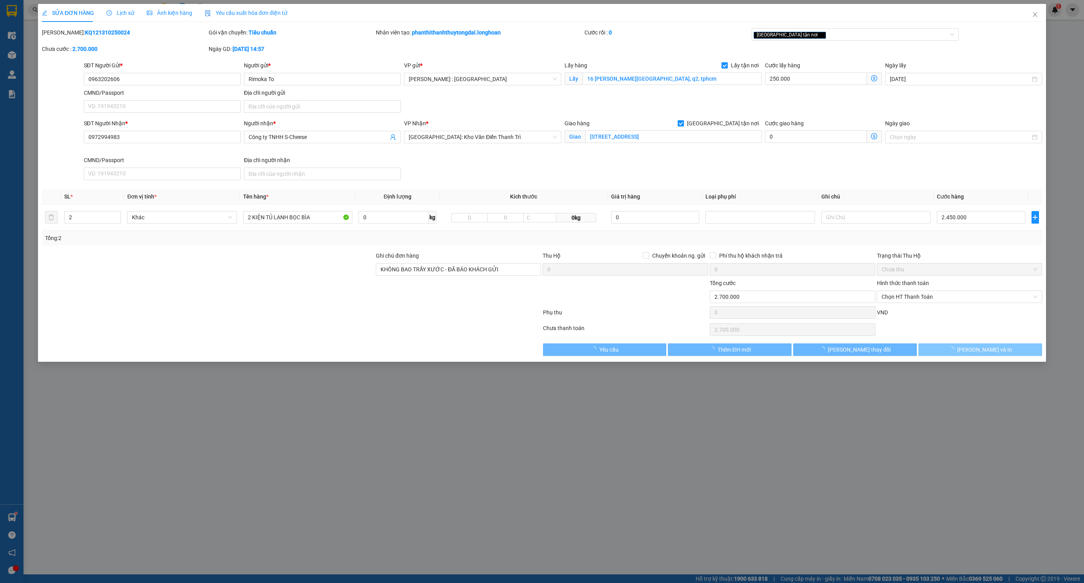
click at [955, 355] on button "[PERSON_NAME] và In" at bounding box center [980, 349] width 124 height 13
click at [962, 353] on button "[PERSON_NAME] và In" at bounding box center [980, 349] width 124 height 13
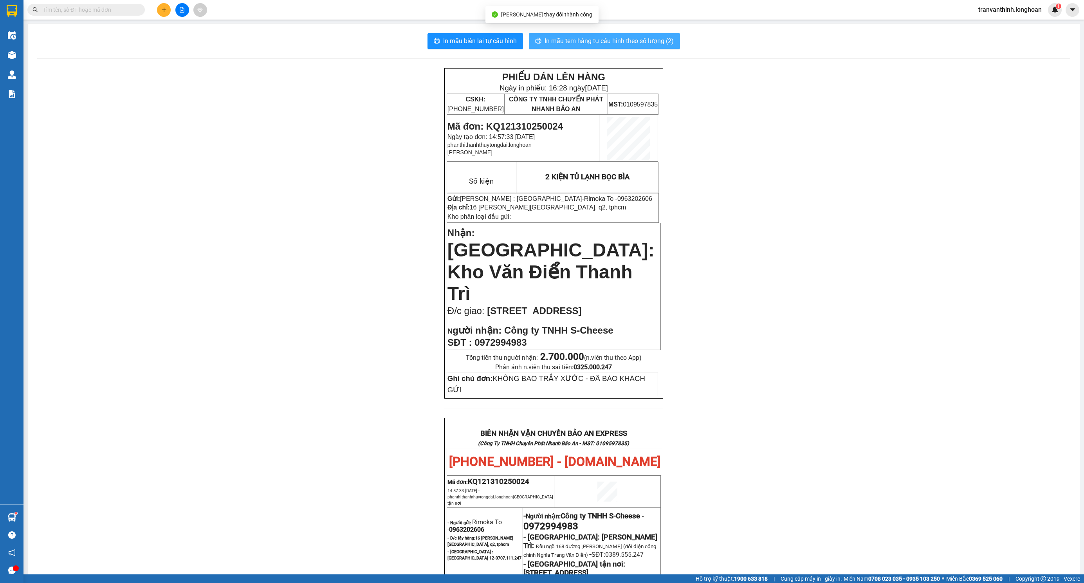
click at [630, 45] on span "In mẫu tem hàng tự cấu hình theo số lượng (2)" at bounding box center [609, 41] width 129 height 10
click at [300, 112] on div "PHIẾU DÁN LÊN HÀNG Ngày in phiếu: 16:28 ngày 15-10-2025 CSKH: 1900.06.88.33 CÔN…" at bounding box center [553, 465] width 1033 height 794
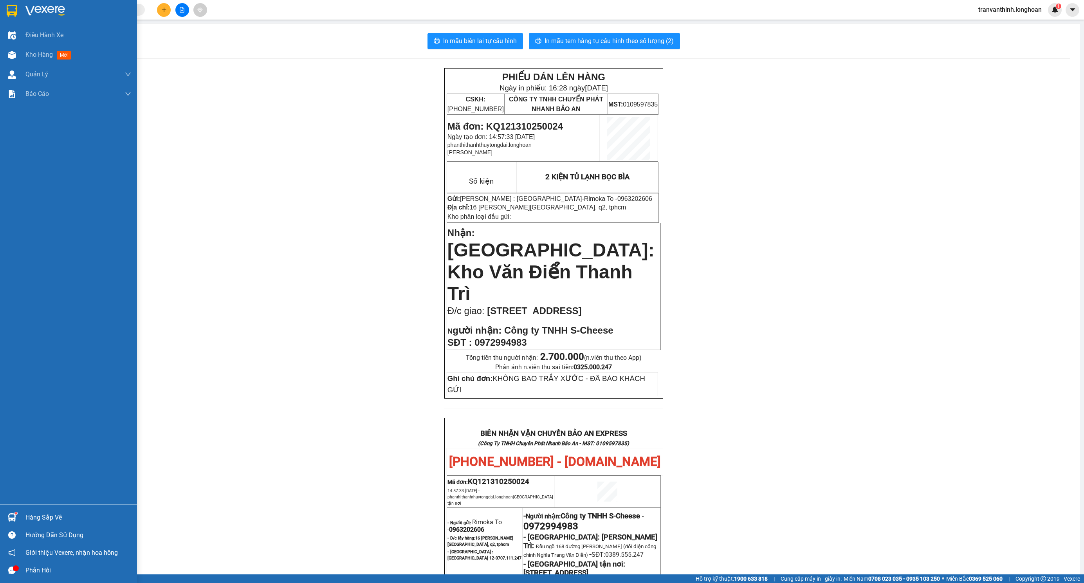
click at [9, 11] on img at bounding box center [12, 11] width 10 height 12
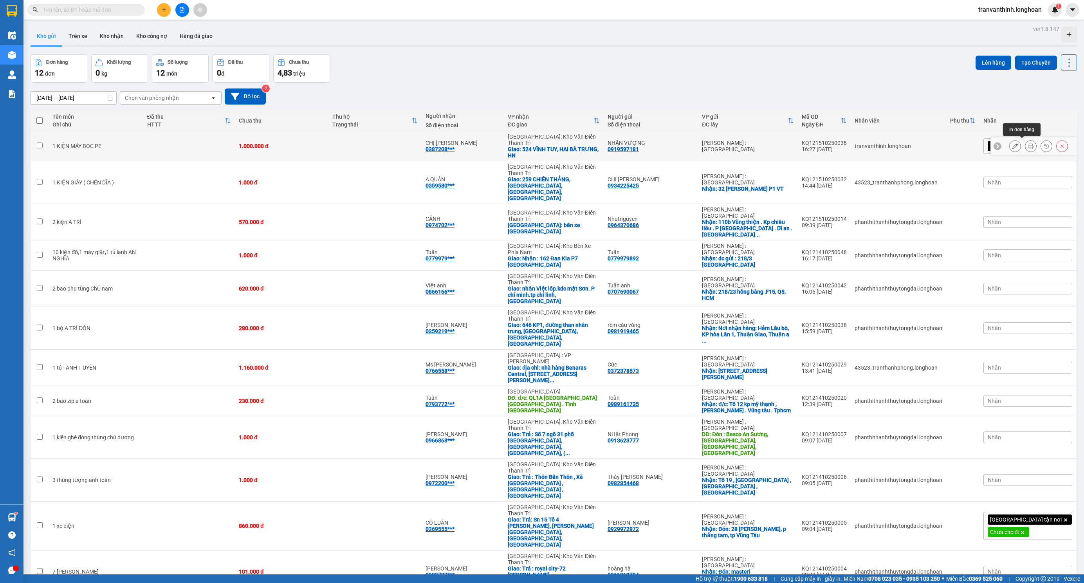
click at [1028, 144] on icon at bounding box center [1030, 145] width 5 height 5
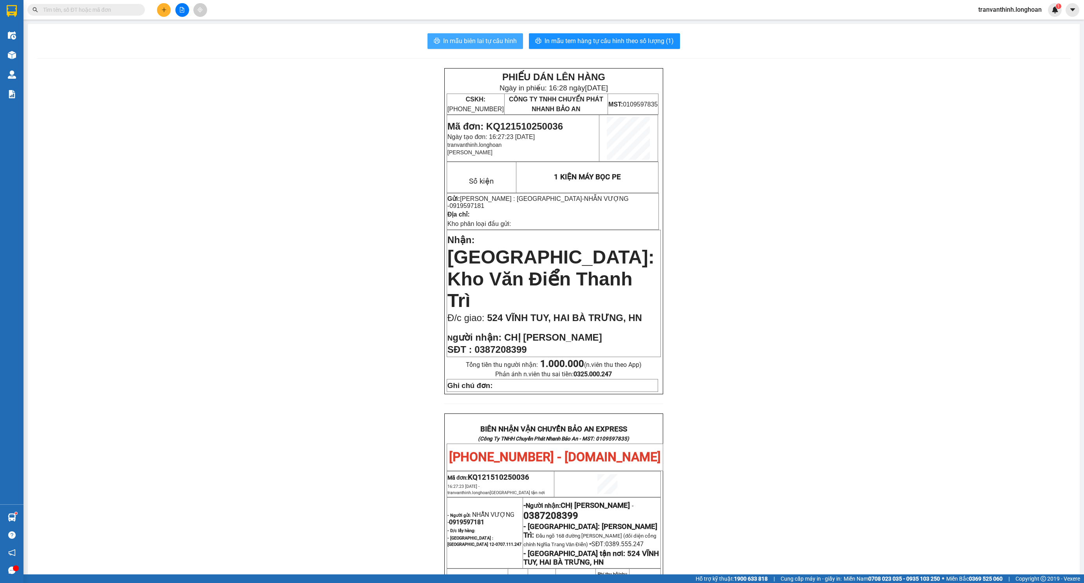
click at [494, 36] on span "In mẫu biên lai tự cấu hình" at bounding box center [480, 41] width 74 height 10
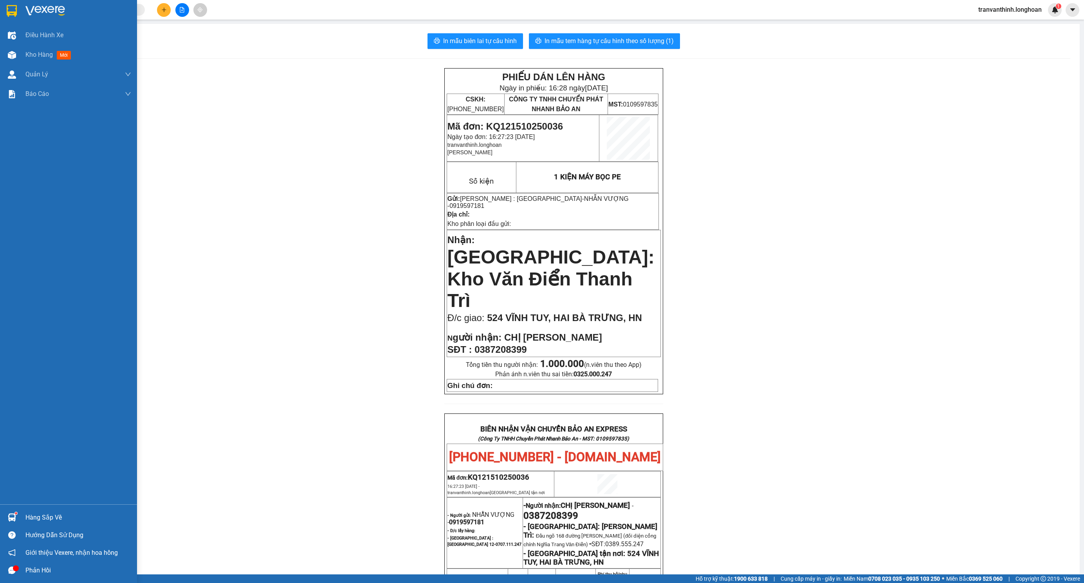
click at [9, 9] on img at bounding box center [12, 11] width 10 height 12
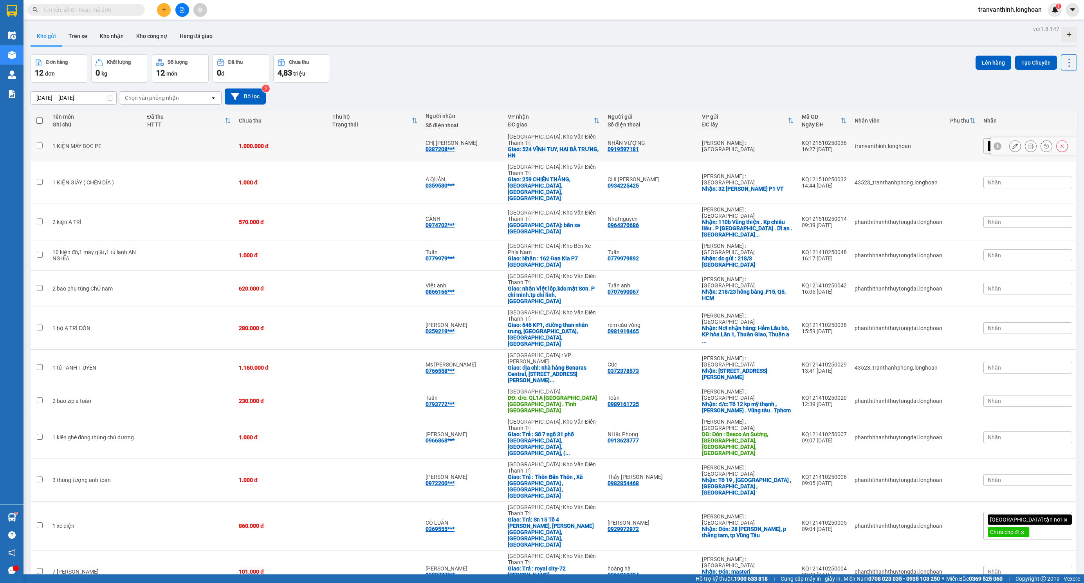
click at [1027, 140] on div at bounding box center [1031, 146] width 12 height 12
click at [1028, 143] on icon at bounding box center [1030, 145] width 5 height 5
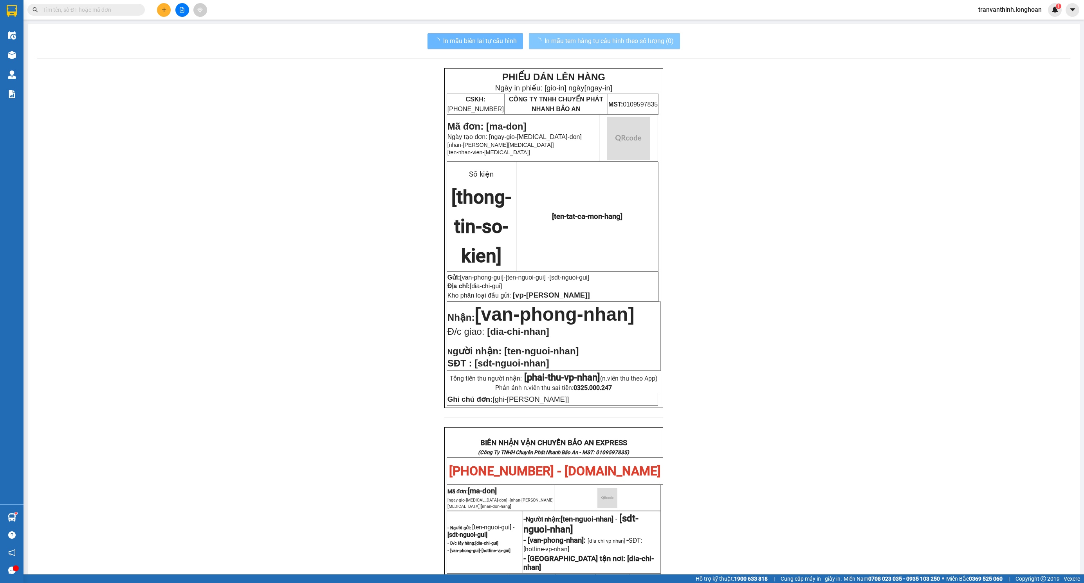
click at [620, 38] on span "In mẫu tem hàng tự cấu hình theo số lượng (0)" at bounding box center [609, 41] width 129 height 10
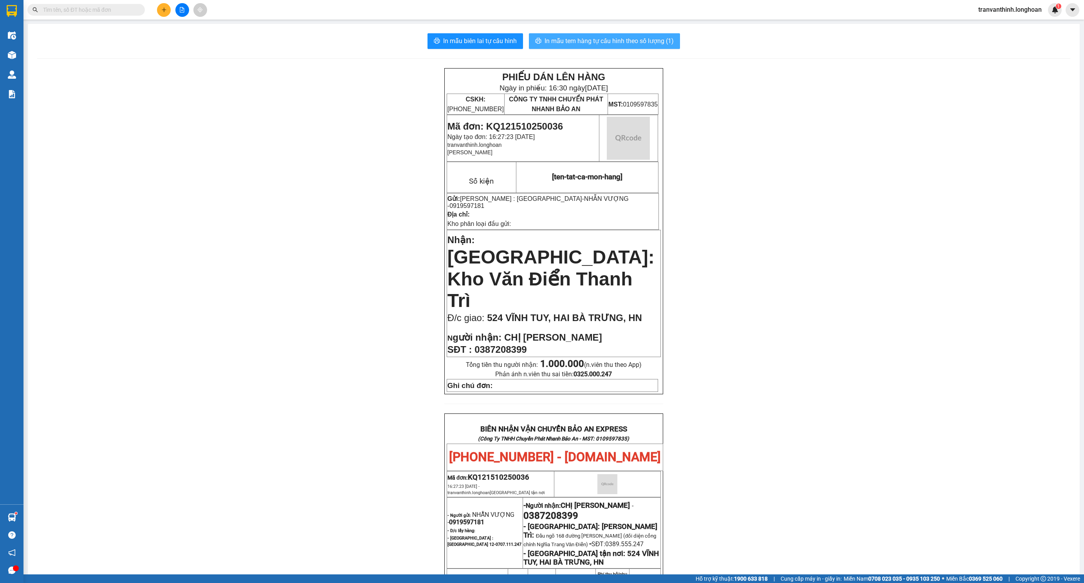
click at [628, 45] on span "In mẫu tem hàng tự cấu hình theo số lượng (1)" at bounding box center [609, 41] width 129 height 10
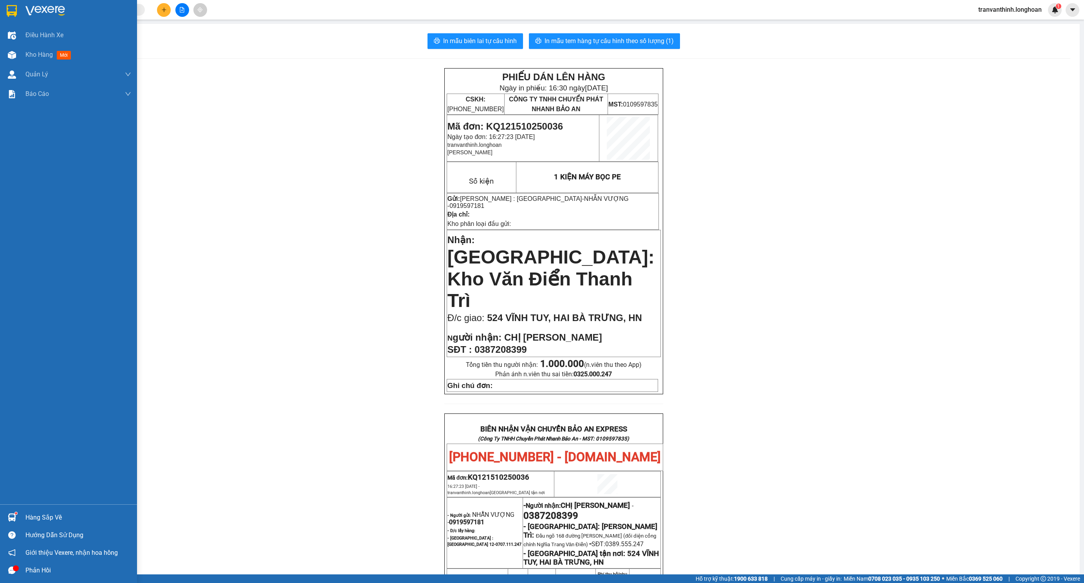
click at [16, 16] on img at bounding box center [12, 11] width 10 height 12
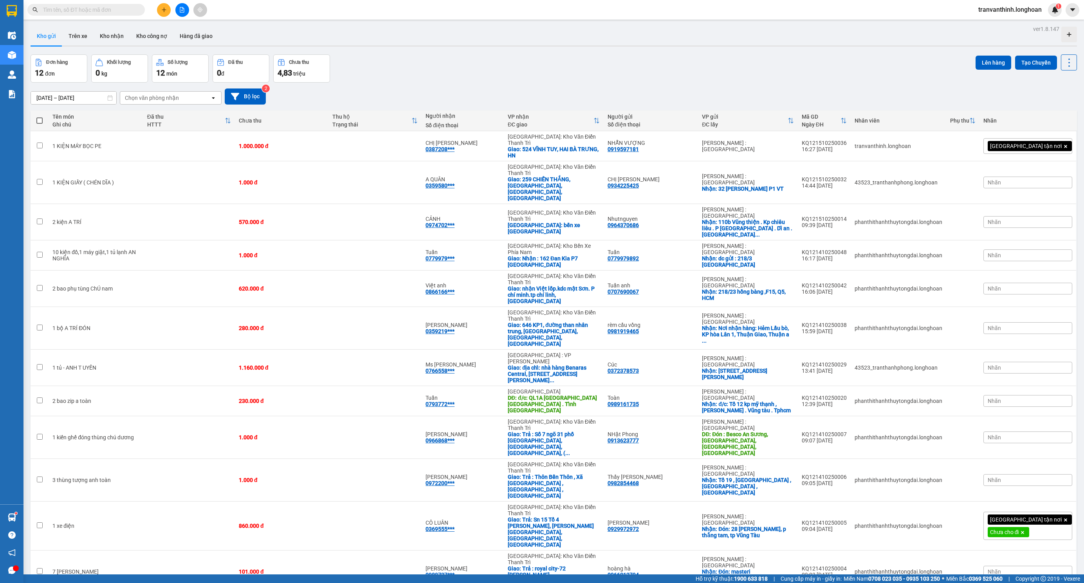
click at [160, 12] on button at bounding box center [164, 10] width 14 height 14
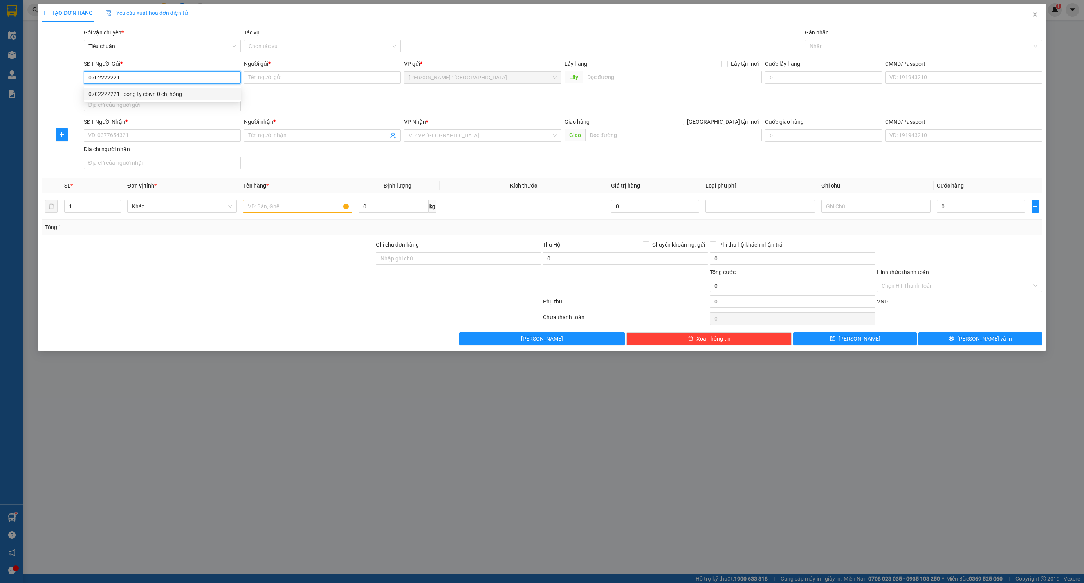
click at [154, 100] on div "0702222221 - công ty ebivn 0 chị hồng" at bounding box center [162, 94] width 157 height 13
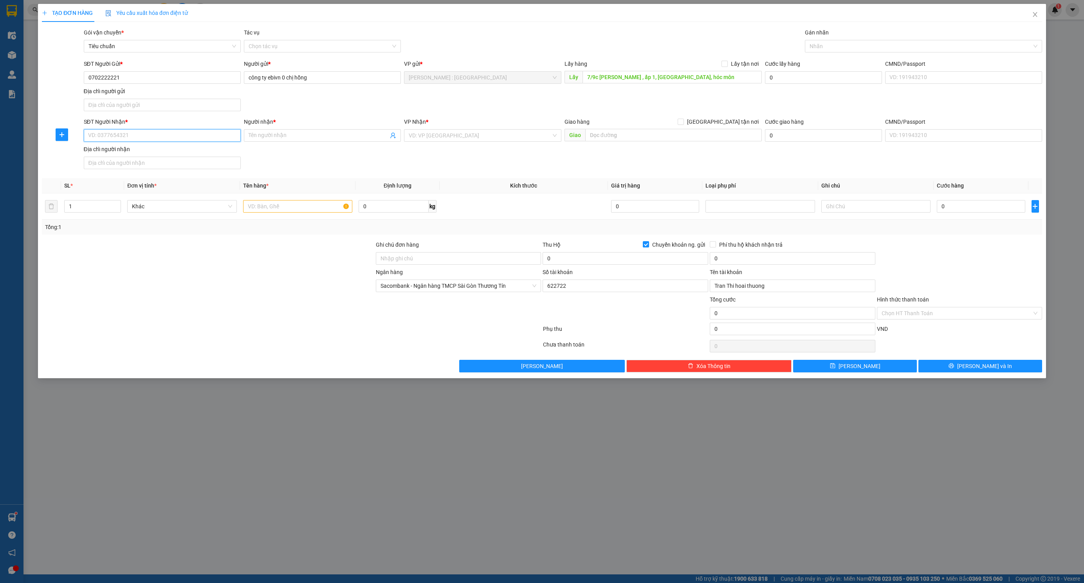
click at [167, 137] on input "SĐT Người Nhận *" at bounding box center [162, 135] width 157 height 13
click at [292, 132] on span at bounding box center [322, 135] width 157 height 13
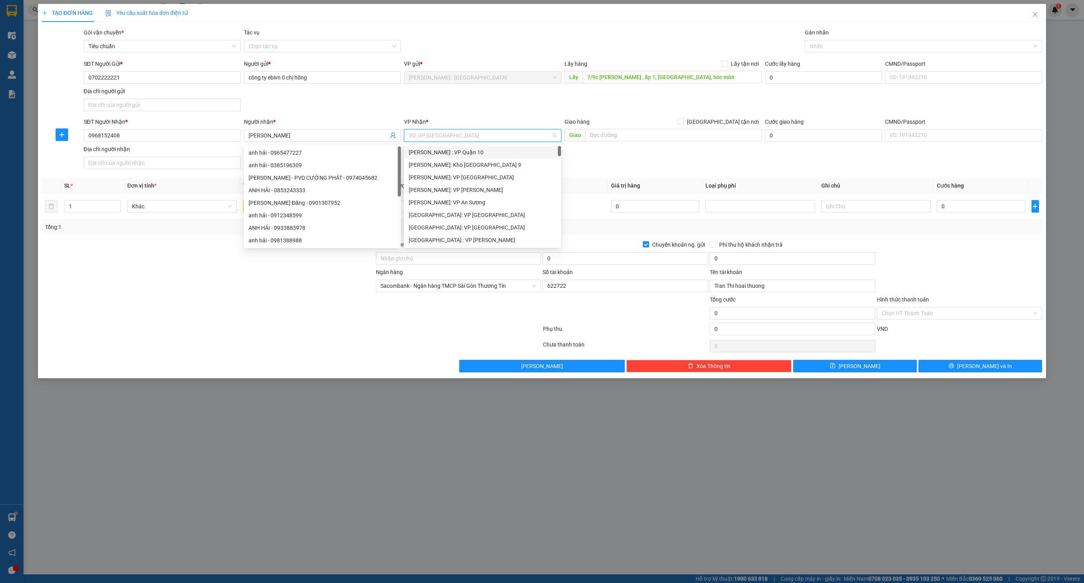
click at [492, 137] on input "search" at bounding box center [480, 136] width 142 height 12
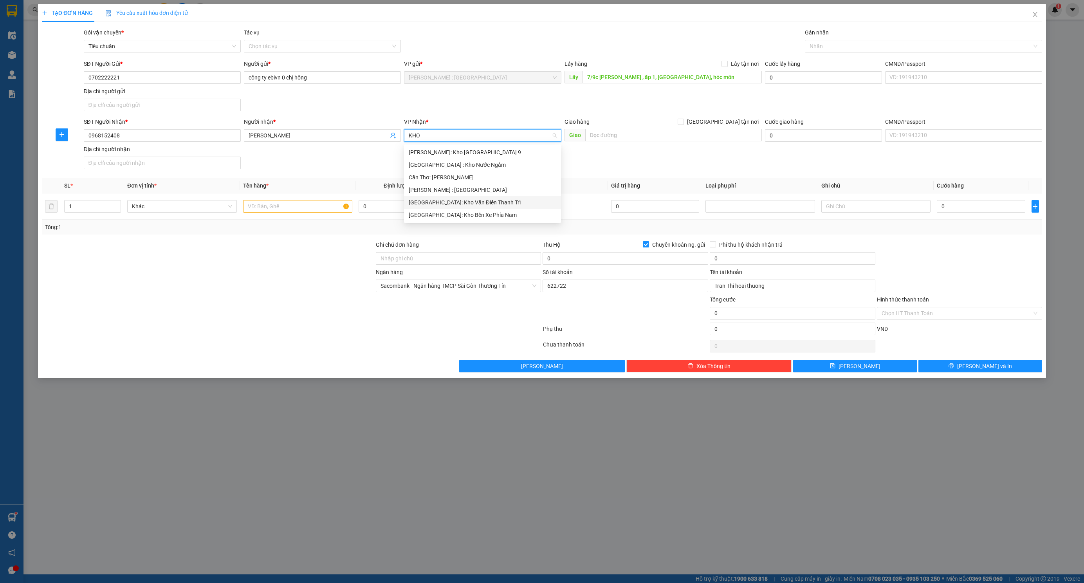
click at [496, 199] on div "[GEOGRAPHIC_DATA]: Kho Văn Điển Thanh Trì" at bounding box center [483, 202] width 148 height 9
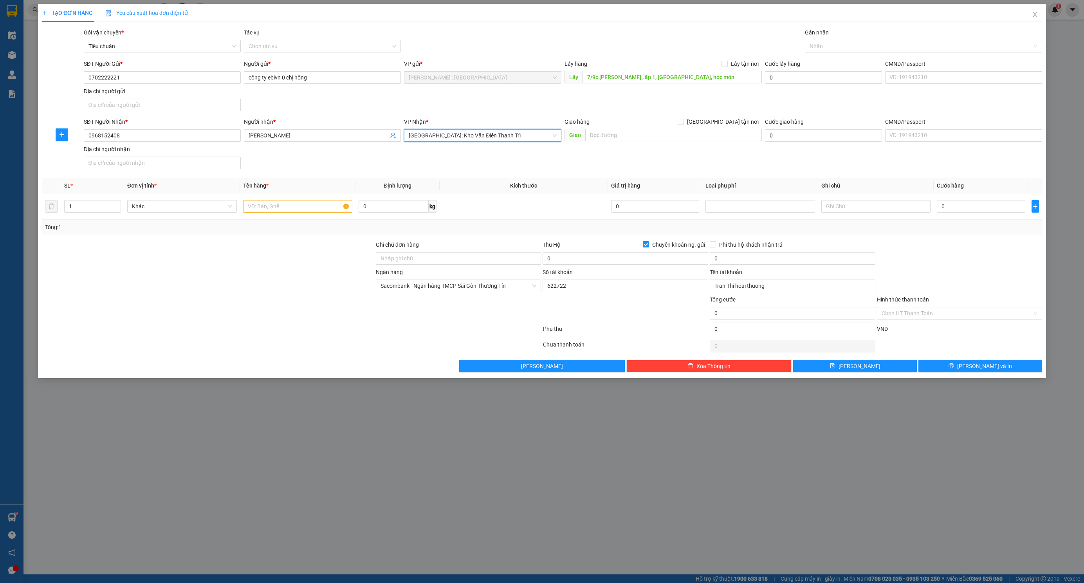
click at [728, 121] on span "[GEOGRAPHIC_DATA] tận nơi" at bounding box center [723, 121] width 78 height 9
click at [683, 121] on input "[GEOGRAPHIC_DATA] tận nơi" at bounding box center [680, 121] width 5 height 5
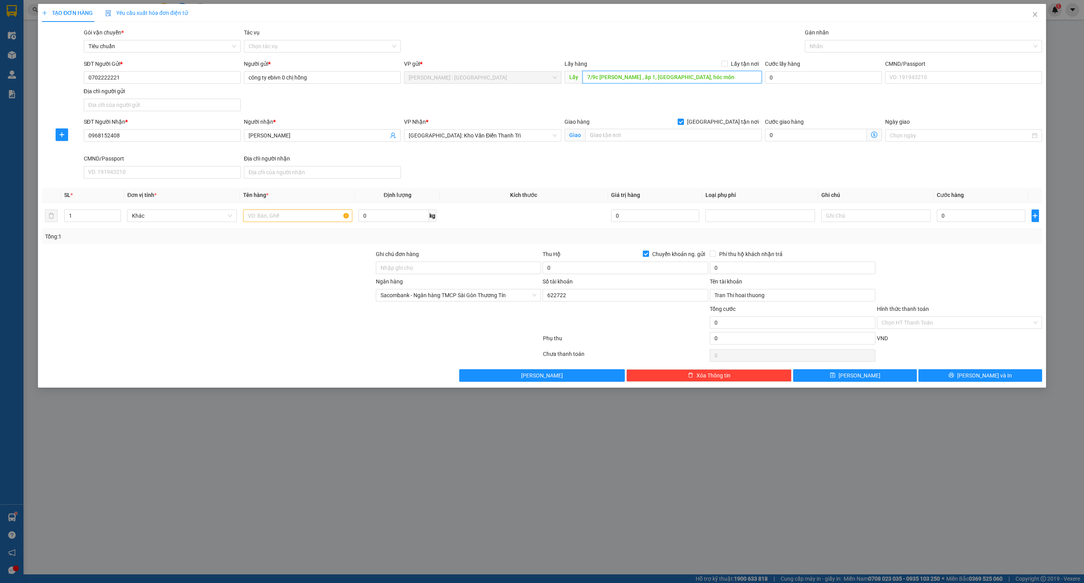
click at [703, 78] on input "7/9c nguyễn văn bứa , ấp 1, xuân thới thượng, hóc môn" at bounding box center [672, 77] width 179 height 13
click at [668, 134] on input "text" at bounding box center [673, 135] width 177 height 13
click at [933, 47] on div at bounding box center [919, 45] width 225 height 9
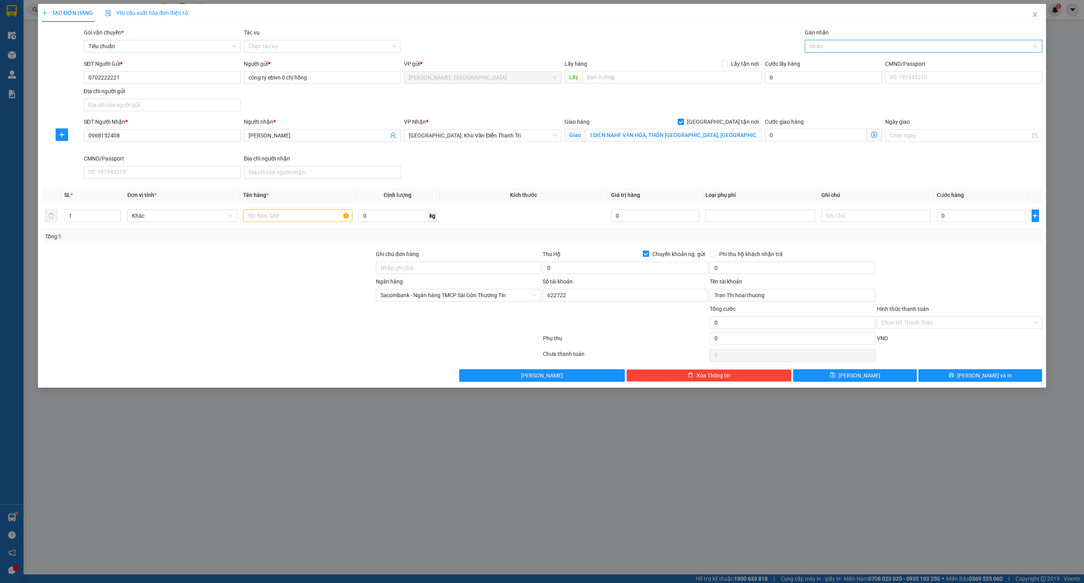
scroll to position [0, 0]
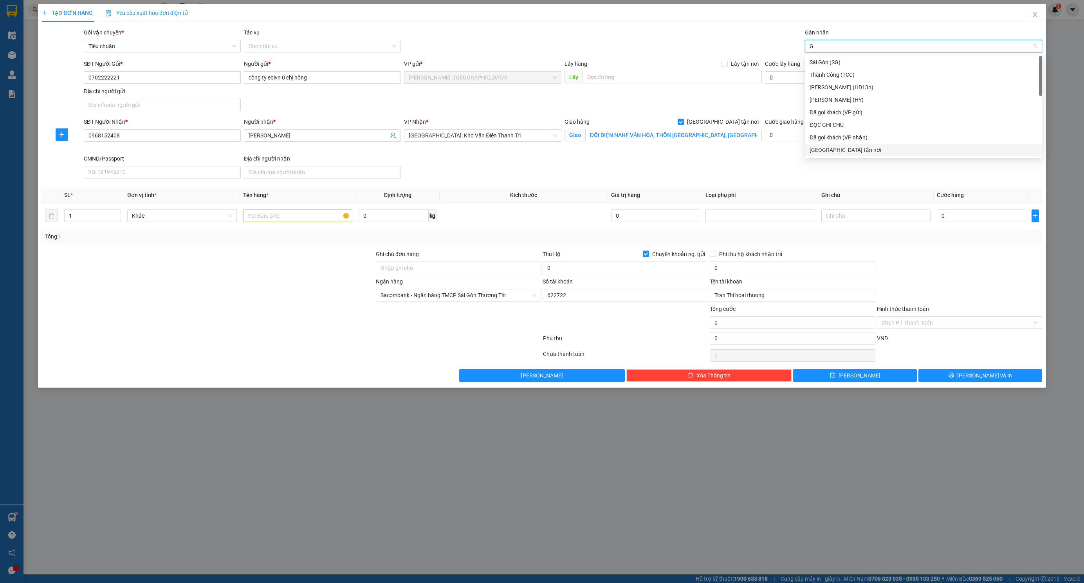
click at [828, 146] on div "[GEOGRAPHIC_DATA] tận nơi" at bounding box center [924, 150] width 228 height 9
click at [252, 222] on input "text" at bounding box center [297, 215] width 109 height 13
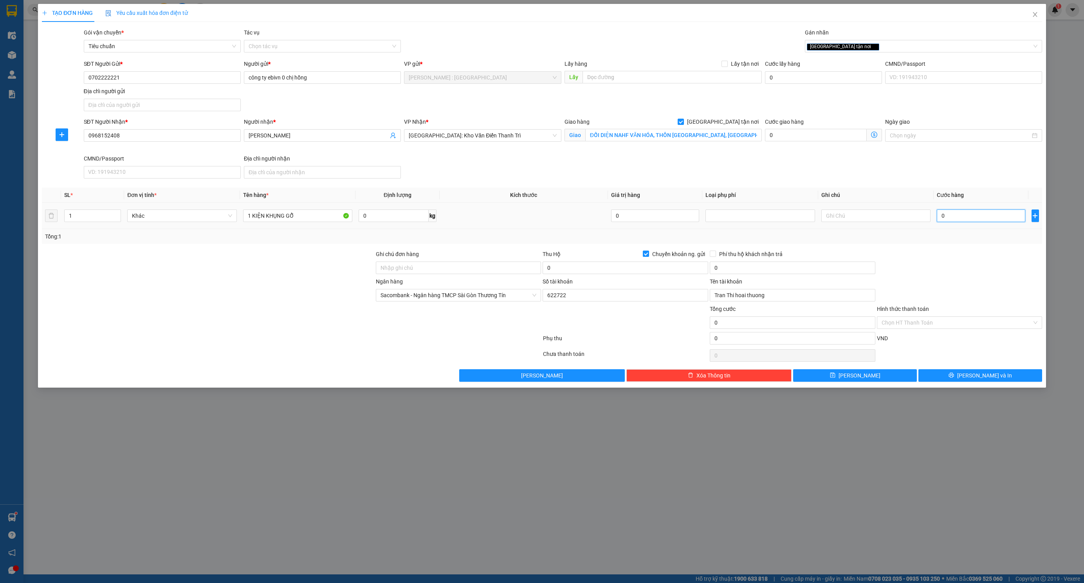
click at [967, 217] on input "0" at bounding box center [981, 215] width 88 height 13
click at [973, 216] on input "0" at bounding box center [981, 215] width 88 height 13
click at [957, 270] on div at bounding box center [959, 263] width 167 height 27
click at [659, 252] on span "Chuyển khoản ng. gửi" at bounding box center [678, 254] width 59 height 9
click at [648, 252] on input "Chuyển khoản ng. gửi" at bounding box center [645, 253] width 5 height 5
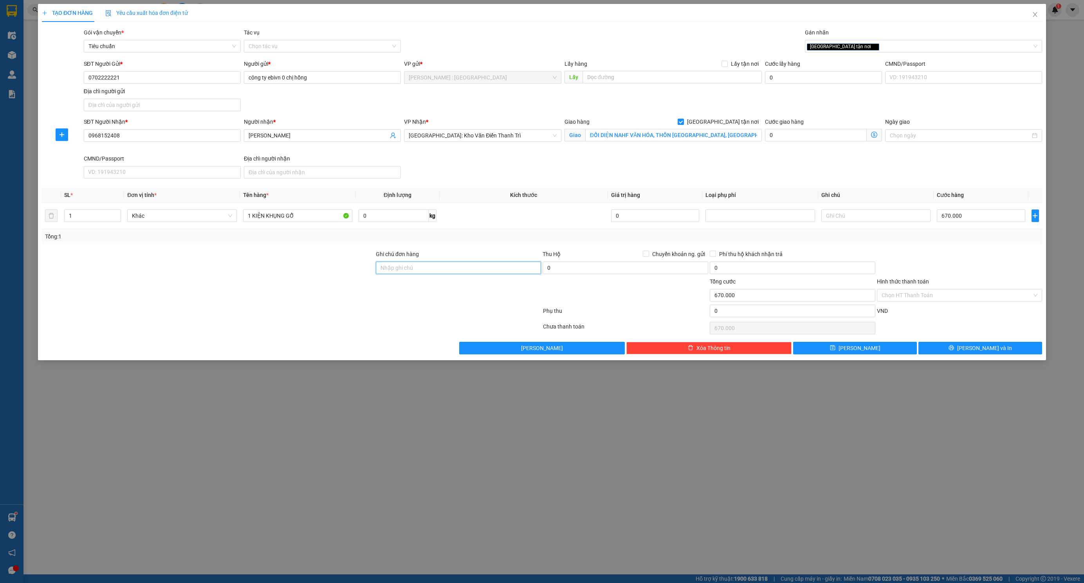
click at [507, 265] on input "Ghi chú đơn hàng" at bounding box center [459, 268] width 166 height 13
click at [984, 352] on span "[PERSON_NAME] và In" at bounding box center [984, 348] width 55 height 9
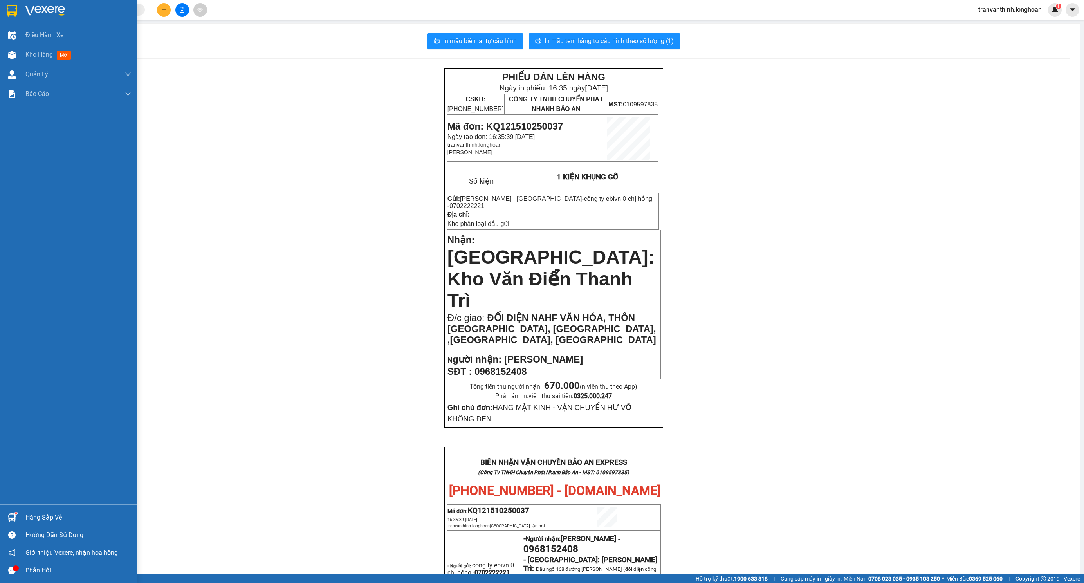
click at [15, 11] on img at bounding box center [12, 11] width 10 height 12
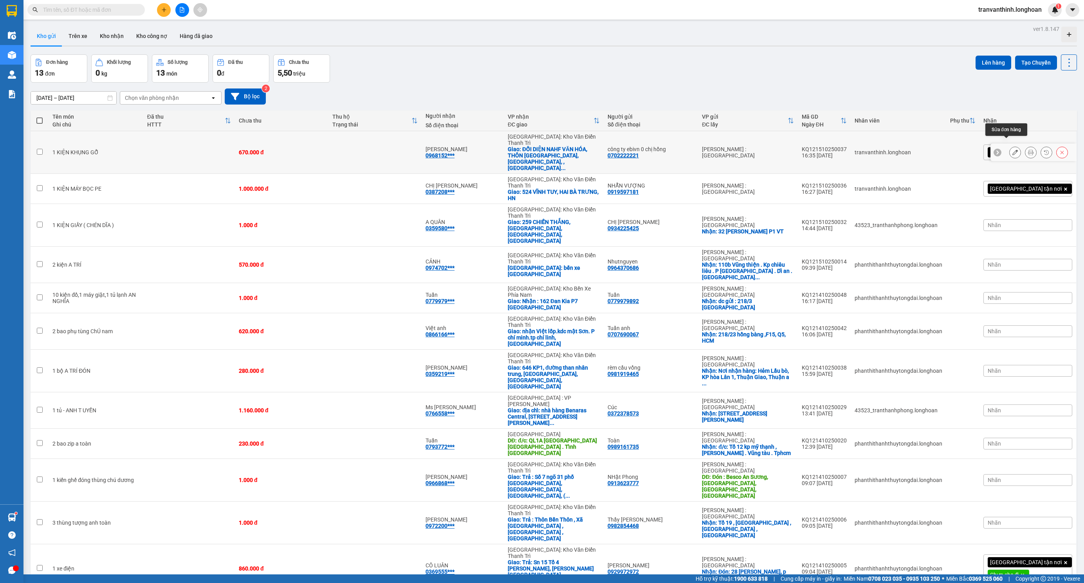
click at [1012, 150] on icon at bounding box center [1014, 152] width 5 height 5
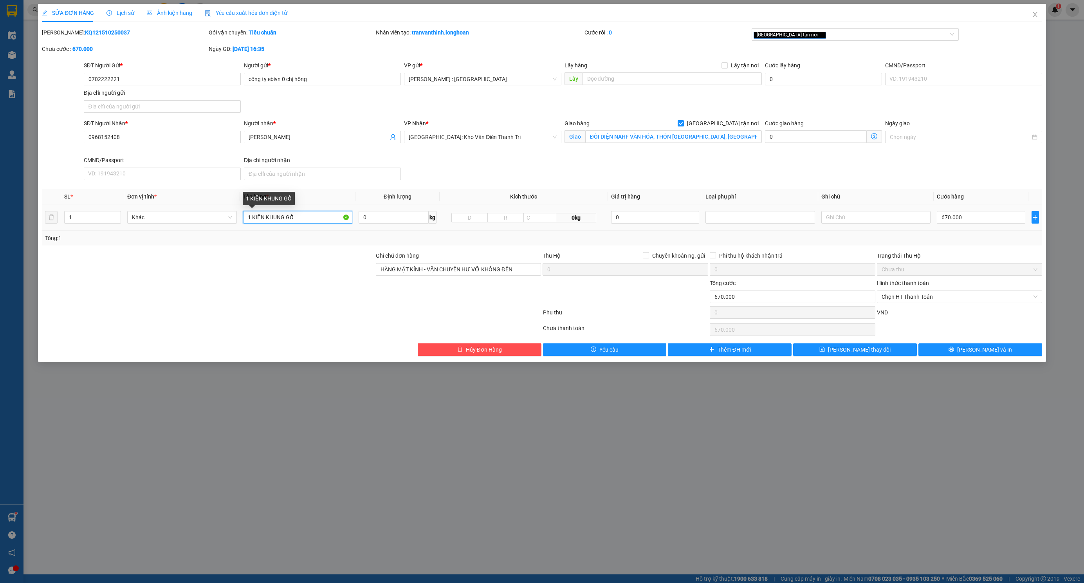
click at [276, 220] on input "1 KIỆN KHỤNG GỖ" at bounding box center [297, 217] width 109 height 13
click at [971, 353] on button "[PERSON_NAME] và In" at bounding box center [980, 349] width 124 height 13
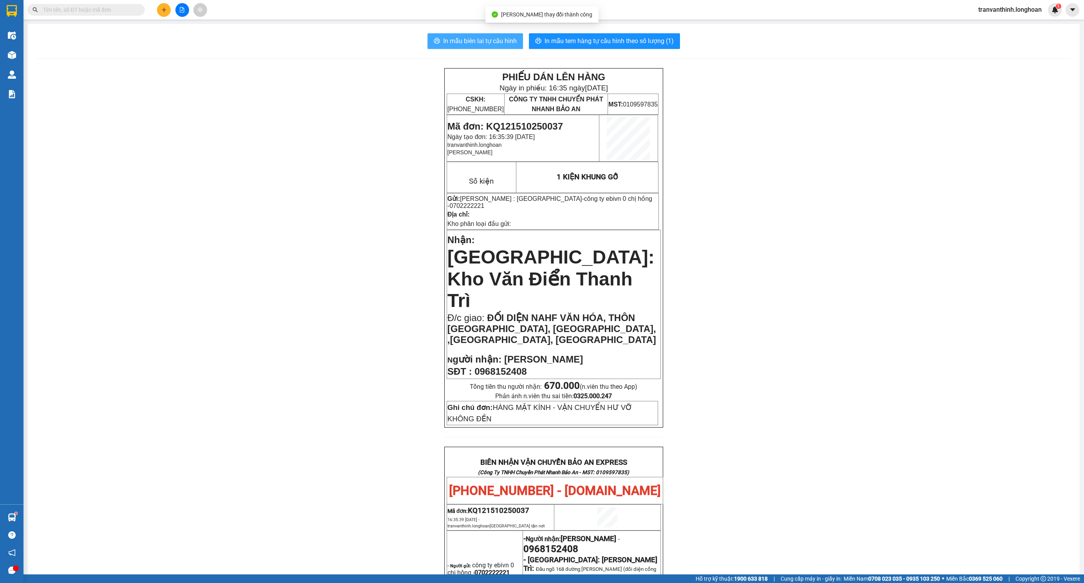
click at [461, 40] on span "In mẫu biên lai tự cấu hình" at bounding box center [480, 41] width 74 height 10
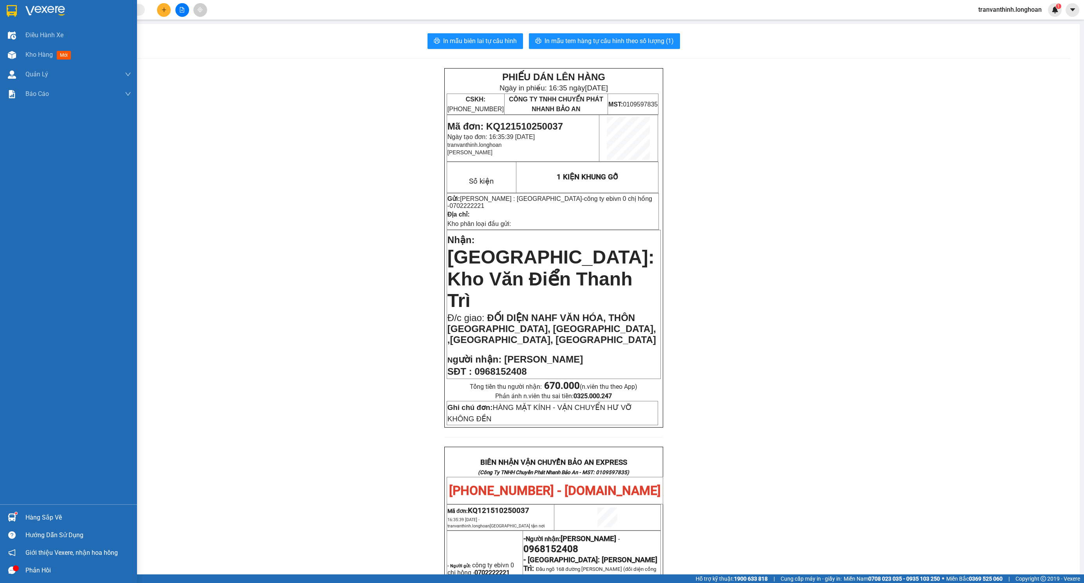
click at [13, 19] on div at bounding box center [68, 12] width 137 height 25
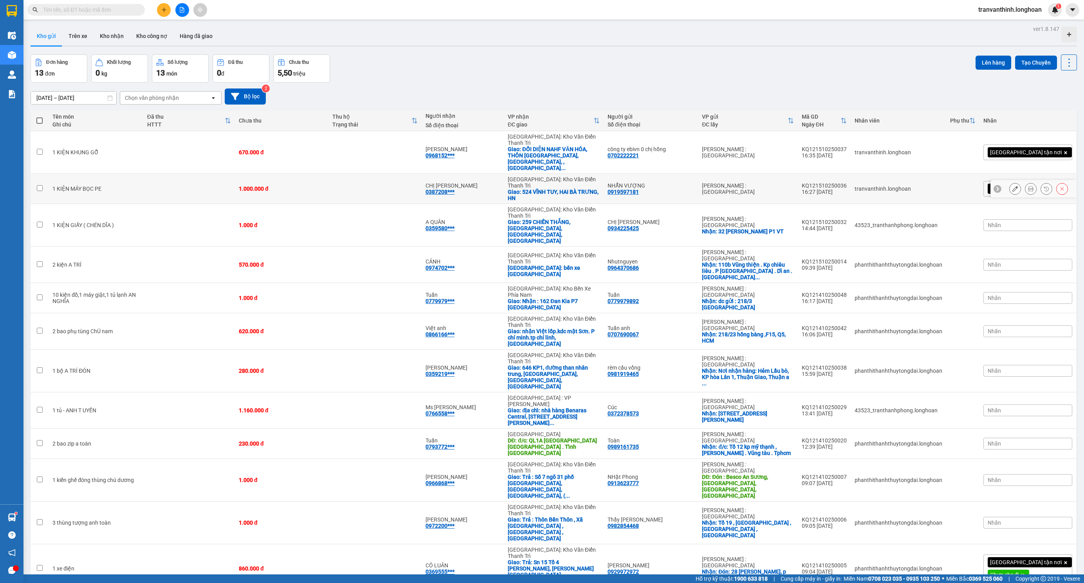
click at [1010, 182] on button at bounding box center [1015, 189] width 11 height 14
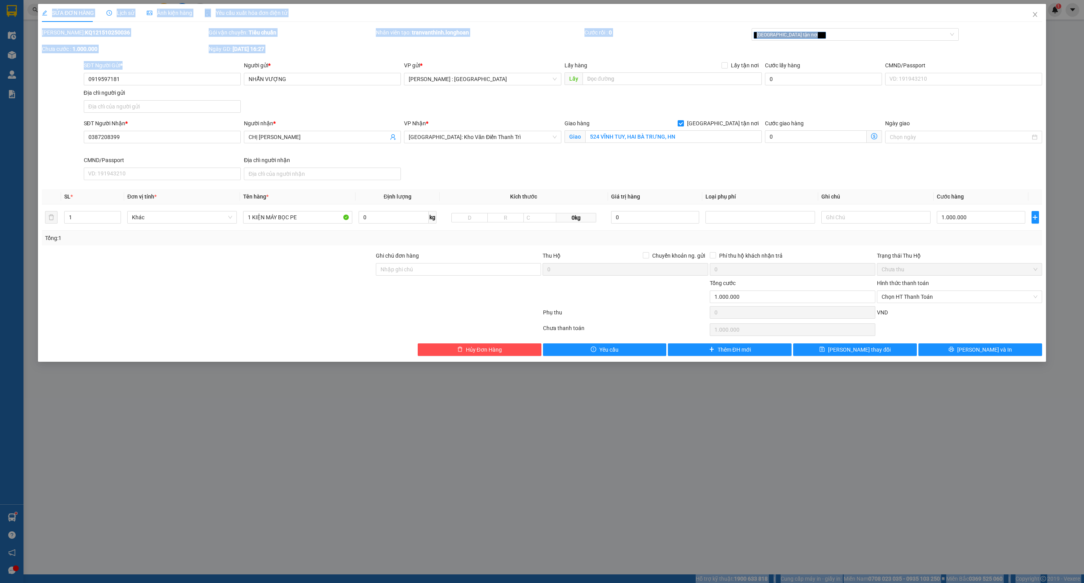
drag, startPoint x: 150, startPoint y: 88, endPoint x: -10, endPoint y: 91, distance: 159.7
click at [0, 91] on html "Kết quả tìm kiếm ( 5 ) Bộ lọc Mã ĐH Trạng thái Món hàng Thu hộ Tổng cước Chưa c…" at bounding box center [542, 291] width 1084 height 583
click at [150, 79] on input "0919597181" at bounding box center [162, 79] width 157 height 13
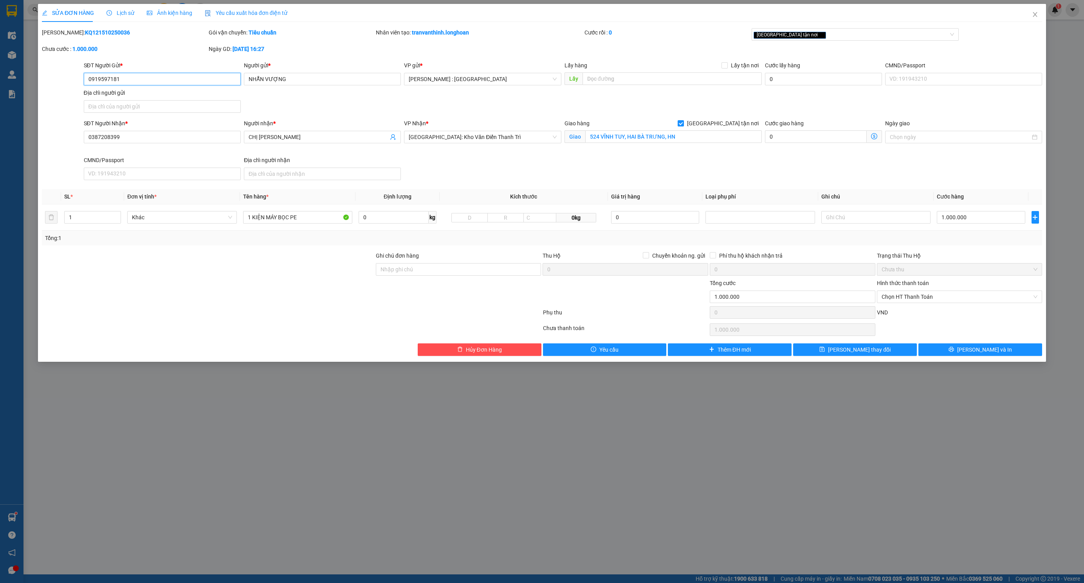
click at [150, 79] on input "0919597181" at bounding box center [162, 79] width 157 height 13
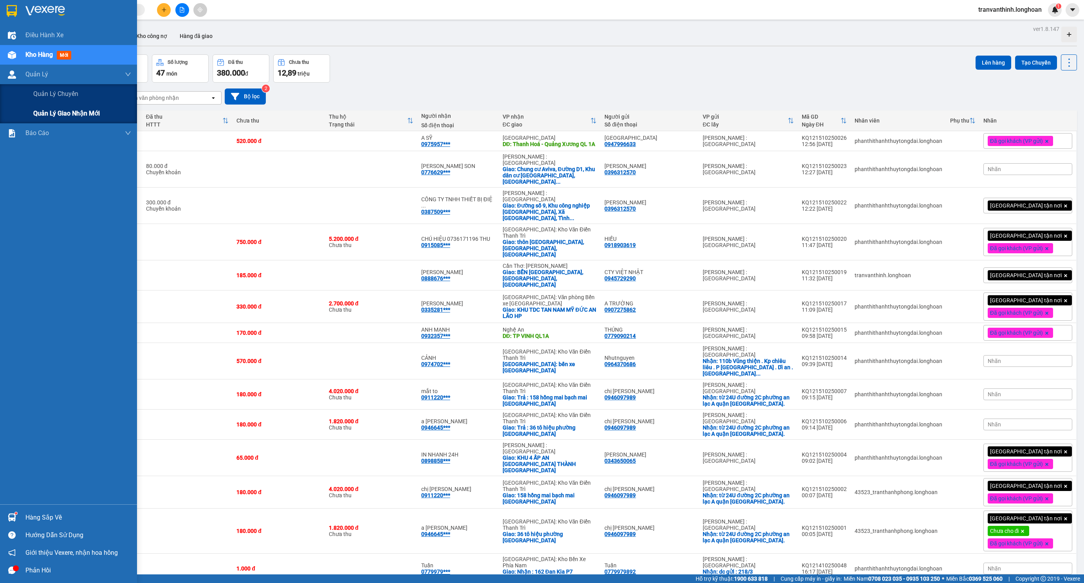
click at [41, 110] on span "Quản lý giao nhận mới" at bounding box center [66, 113] width 67 height 10
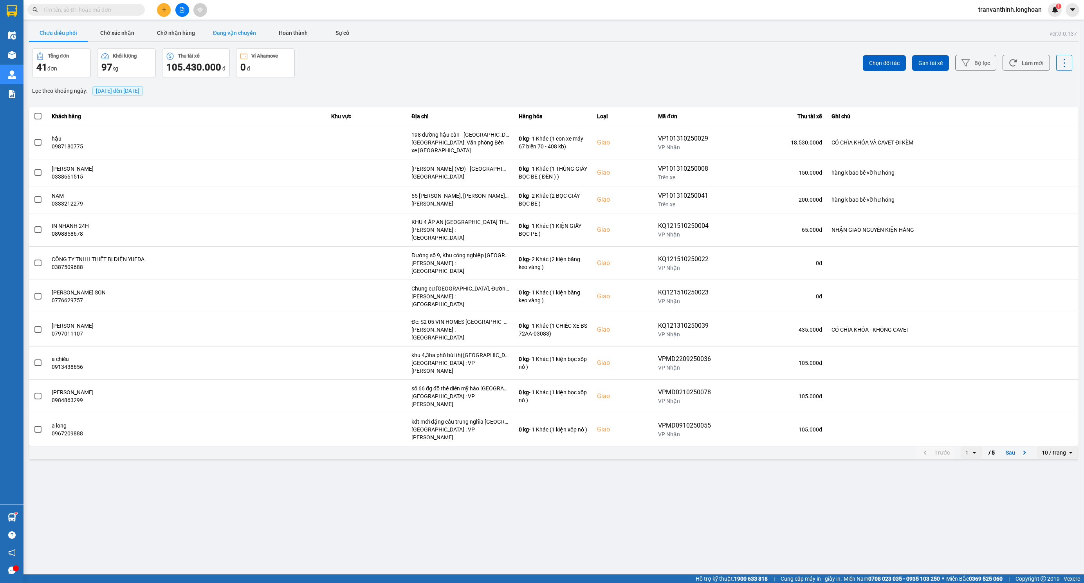
click at [226, 37] on button "Đang vận chuyển" at bounding box center [234, 33] width 59 height 16
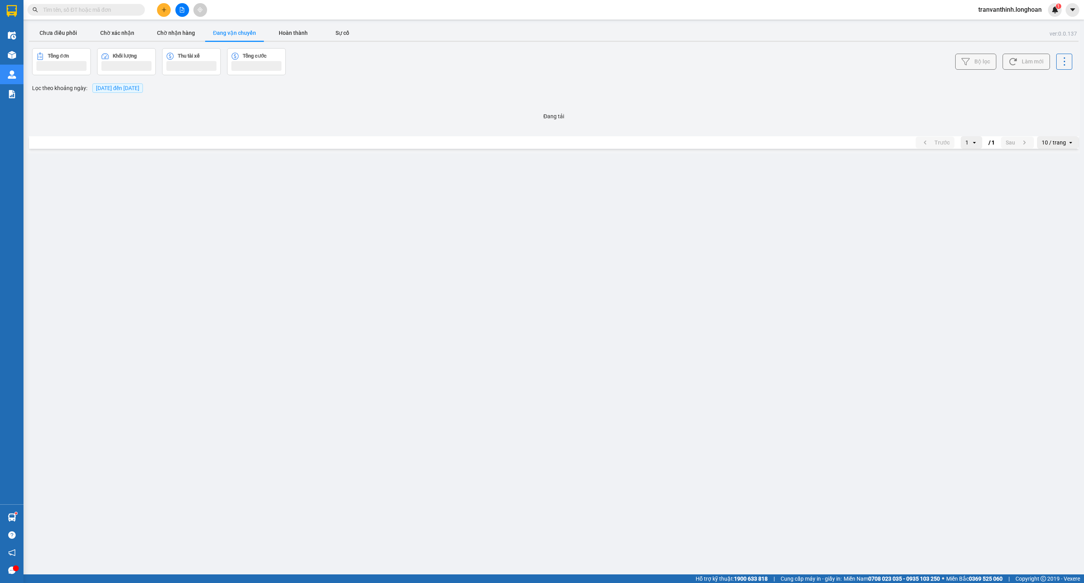
click at [110, 91] on span "15/10/2025 đến 15/10/2025" at bounding box center [117, 88] width 43 height 6
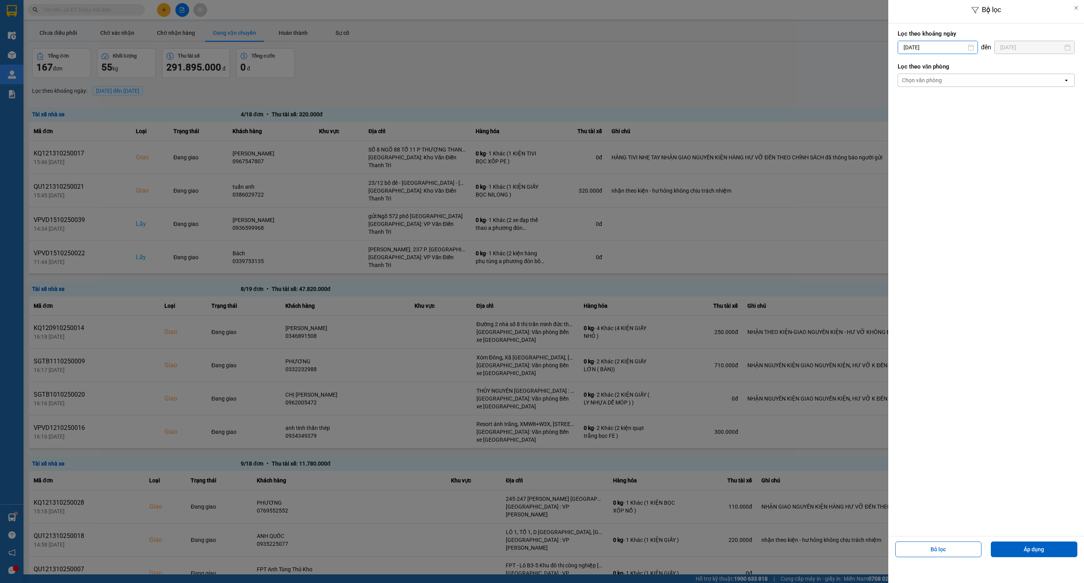
click at [940, 44] on input "15/10/2025" at bounding box center [937, 47] width 79 height 13
click at [897, 62] on icon "Arrow Left" at bounding box center [901, 66] width 9 height 9
click at [897, 98] on div "1" at bounding box center [903, 105] width 16 height 16
type input "01/09/2025"
click at [959, 79] on div "Chọn văn phòng" at bounding box center [980, 80] width 165 height 13
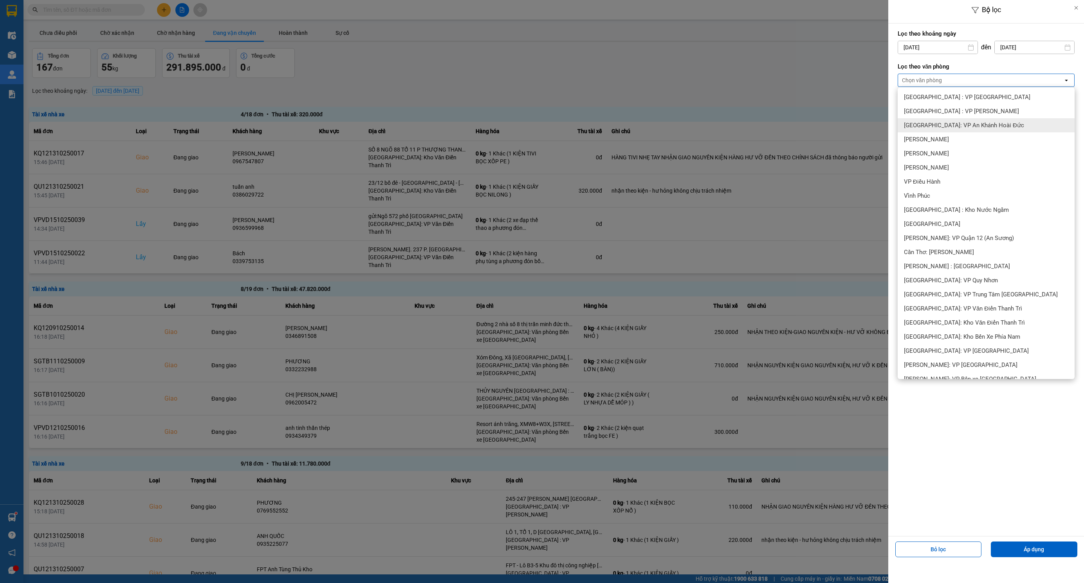
scroll to position [235, 0]
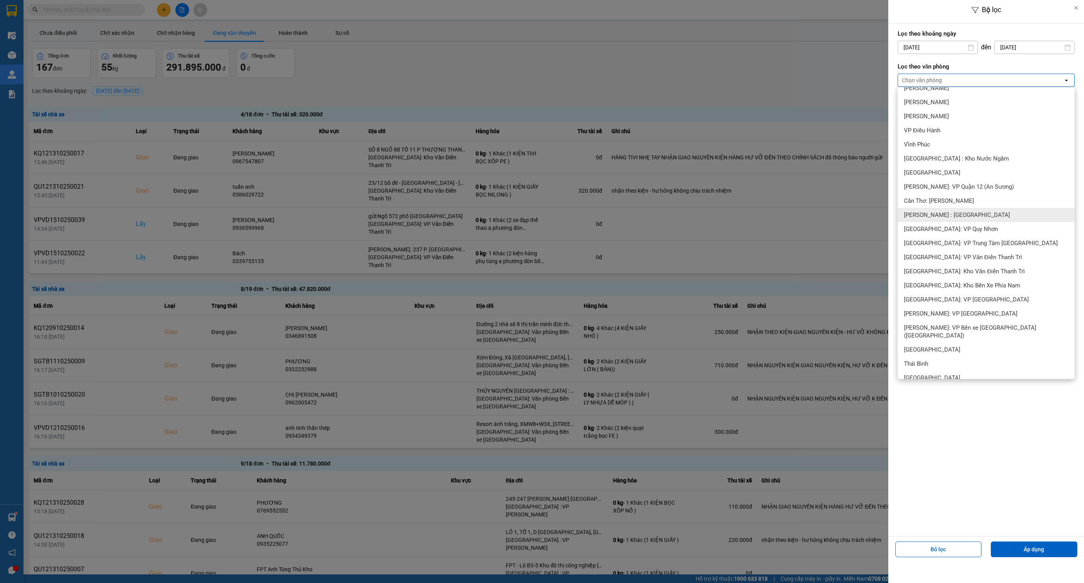
click at [988, 214] on div "[PERSON_NAME] : [GEOGRAPHIC_DATA]" at bounding box center [986, 215] width 177 height 14
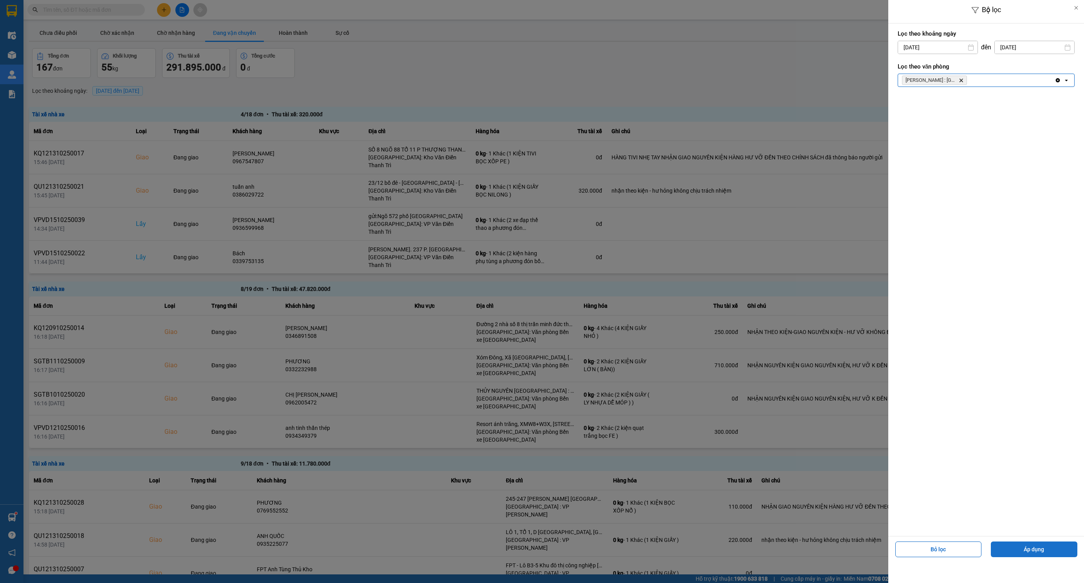
click at [1034, 552] on button "Áp dụng" at bounding box center [1034, 549] width 87 height 16
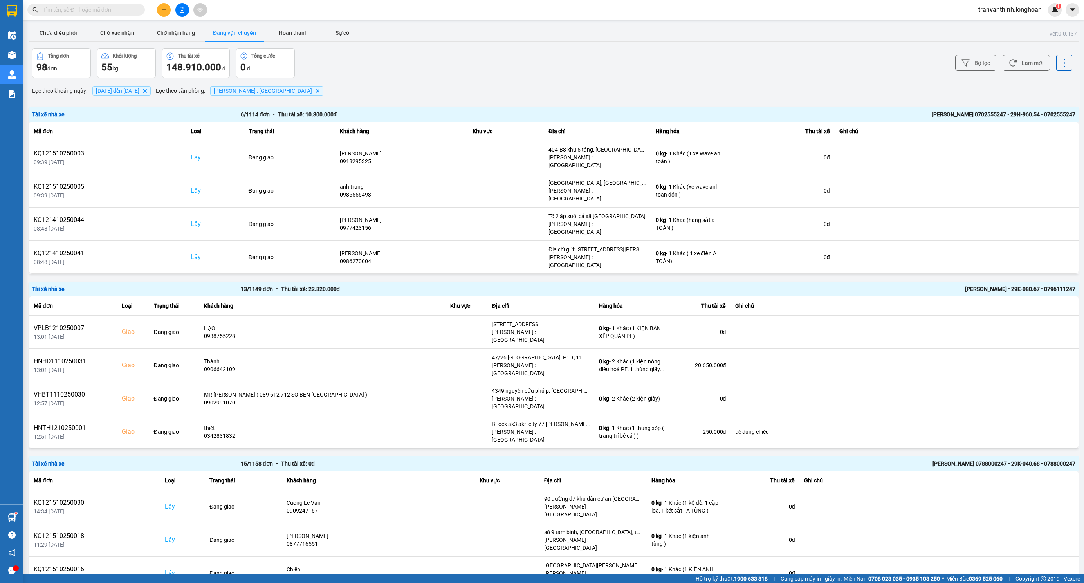
click at [110, 6] on input "text" at bounding box center [89, 9] width 92 height 9
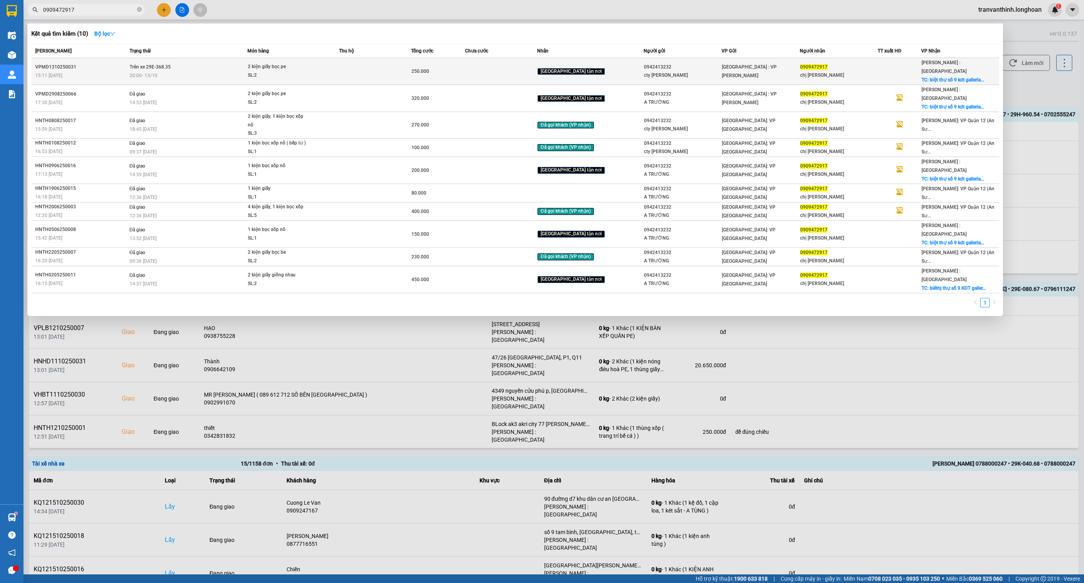
type input "0909472917"
click at [328, 64] on span "2 kiện giấy bọc pe SL: 2" at bounding box center [293, 71] width 90 height 17
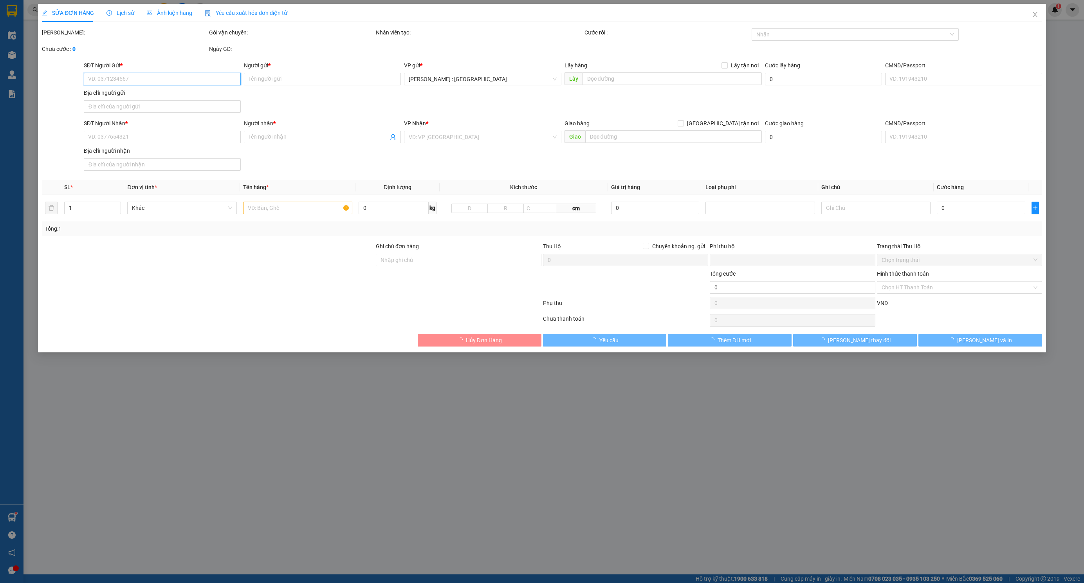
type input "0942413232"
type input "cty deborah"
type input "0909472917"
type input "chị phương"
checkbox input "true"
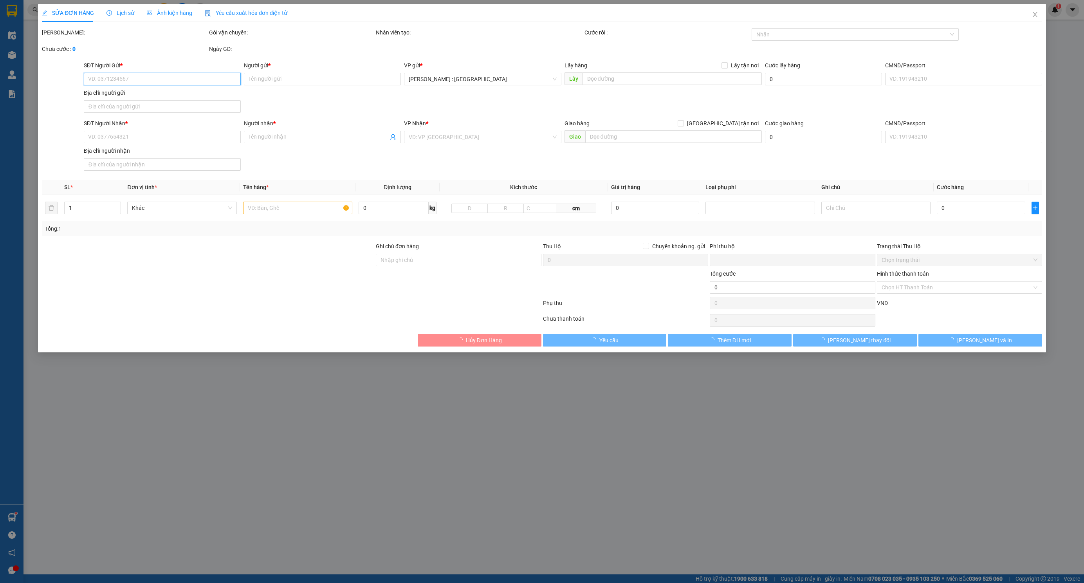
type input "biệt thự số 9 kdt galleria nguyễn hữu thọ phước kiển nhà bè hcm"
type input "hàng ko đồng kiểm giao nguyên kiện hư vỡ k đền"
type input "0"
type input "250.000"
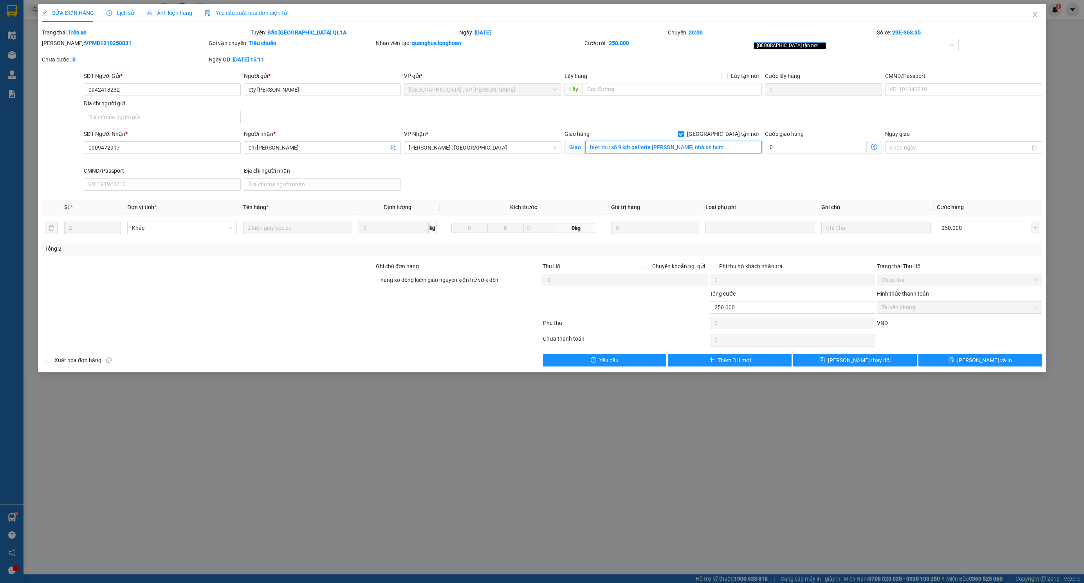
click at [682, 153] on input "biệt thự số 9 kdt galleria nguyễn hữu thọ phước kiển nhà bè hcm" at bounding box center [673, 147] width 177 height 13
click at [116, 13] on span "Lịch sử" at bounding box center [120, 13] width 28 height 6
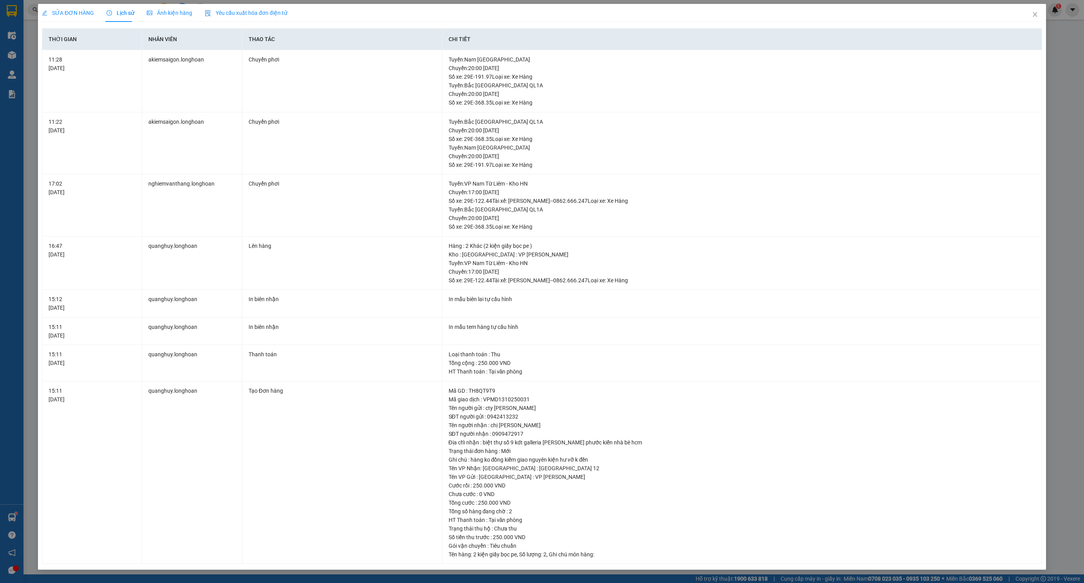
click at [59, 12] on span "SỬA ĐƠN HÀNG" at bounding box center [68, 13] width 52 height 6
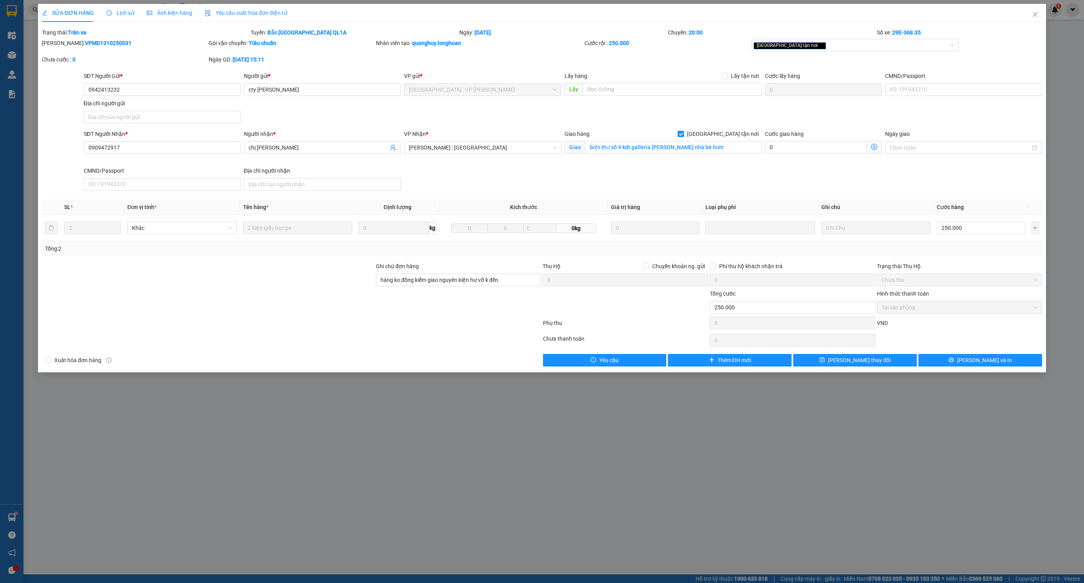
click at [117, 14] on span "Lịch sử" at bounding box center [120, 13] width 28 height 6
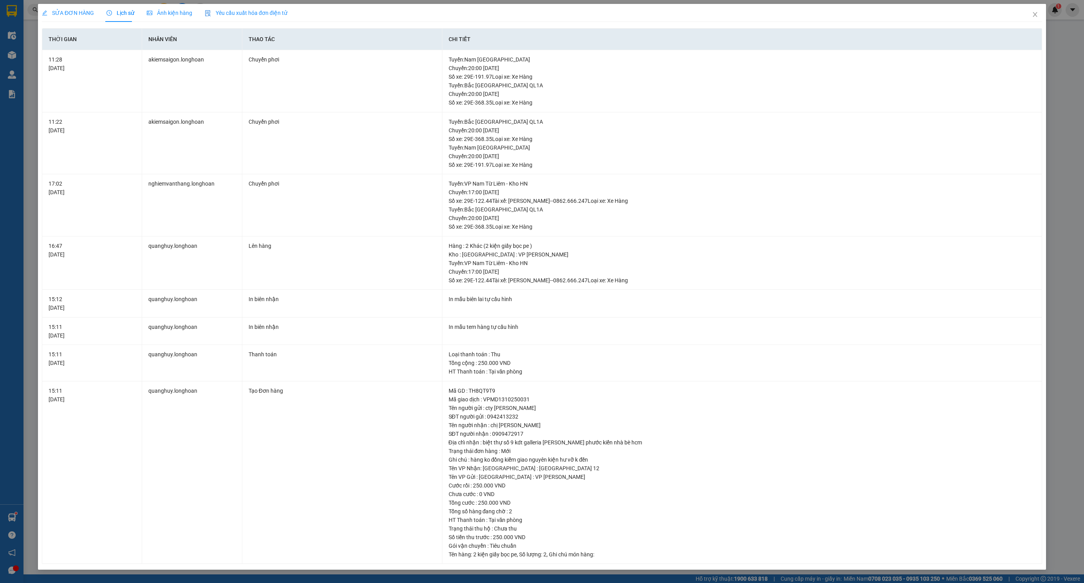
click at [80, 10] on span "SỬA ĐƠN HÀNG" at bounding box center [68, 13] width 52 height 6
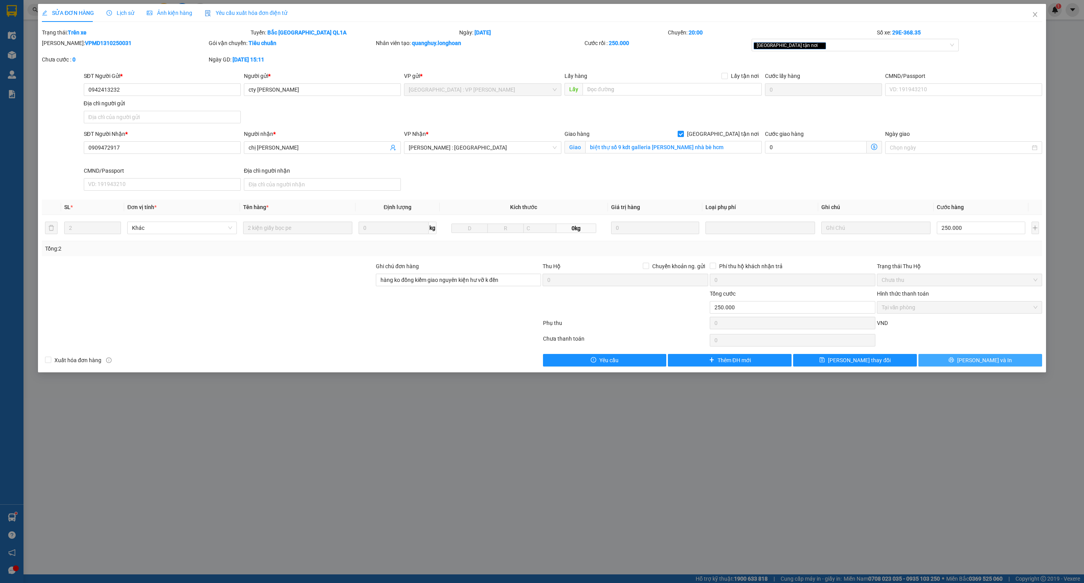
click at [952, 357] on button "[PERSON_NAME] và In" at bounding box center [980, 360] width 124 height 13
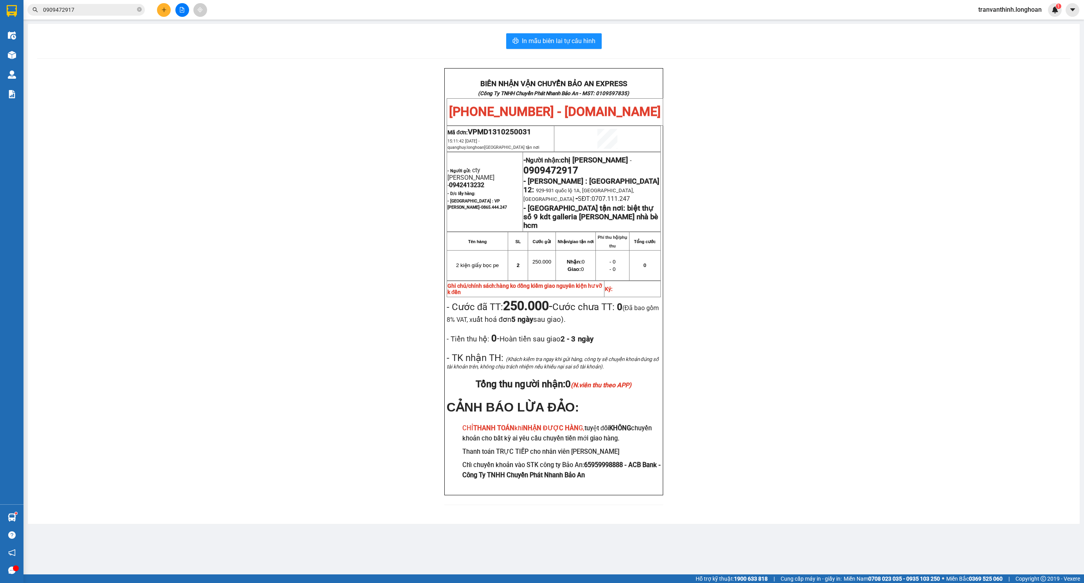
click at [80, 16] on div "Kết quả tìm kiếm ( 10 ) Bộ lọc Mã ĐH Trạng thái Món hàng Thu hộ Tổng cước Chưa …" at bounding box center [76, 10] width 153 height 14
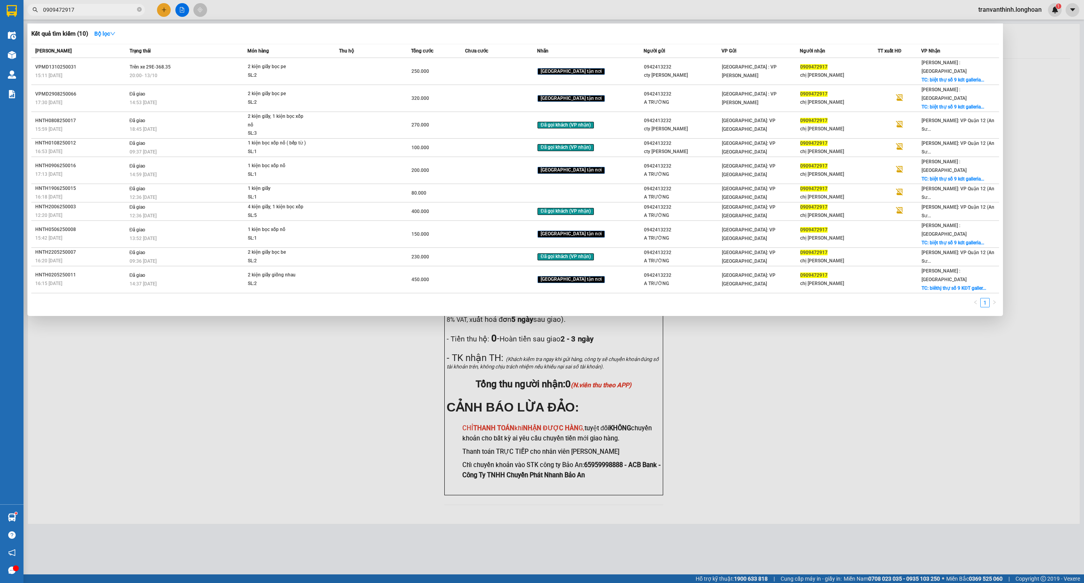
click at [102, 10] on input "0909472917" at bounding box center [89, 9] width 92 height 9
click at [139, 64] on span "Trên xe 29E-368.35" at bounding box center [150, 66] width 41 height 5
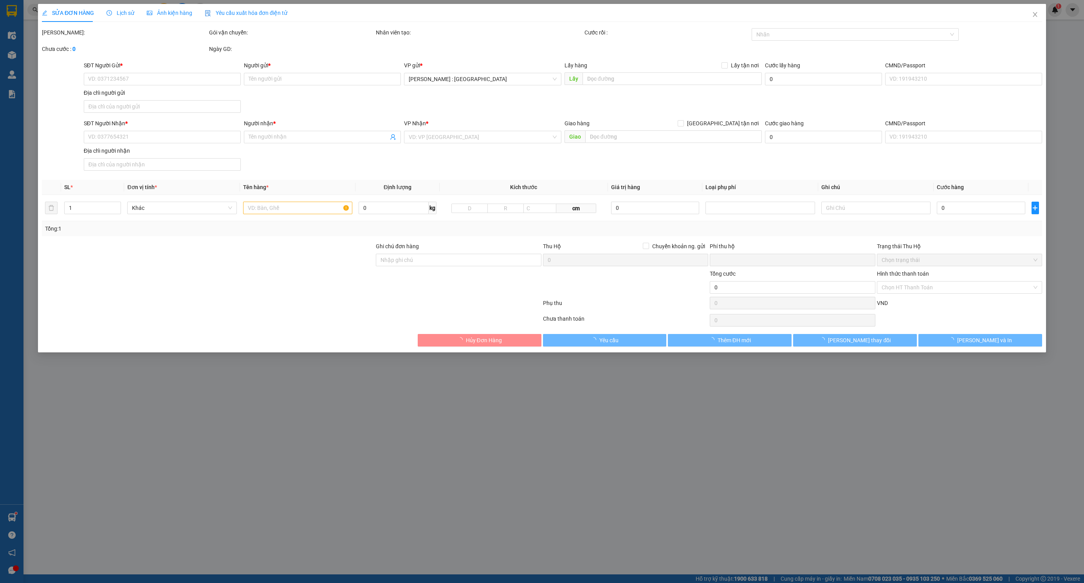
type input "0942413232"
type input "cty deborah"
type input "0909472917"
type input "chị phương"
checkbox input "true"
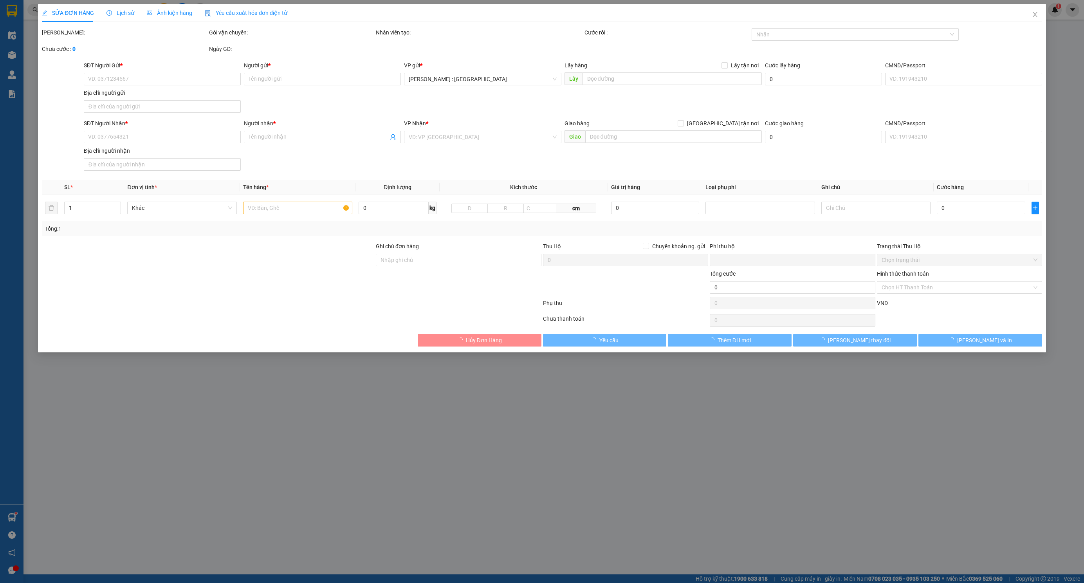
type input "biệt thự số 9 kdt galleria nguyễn hữu thọ phước kiển nhà bè hcm"
type input "hàng ko đồng kiểm giao nguyên kiện hư vỡ k đền"
type input "0"
type input "250.000"
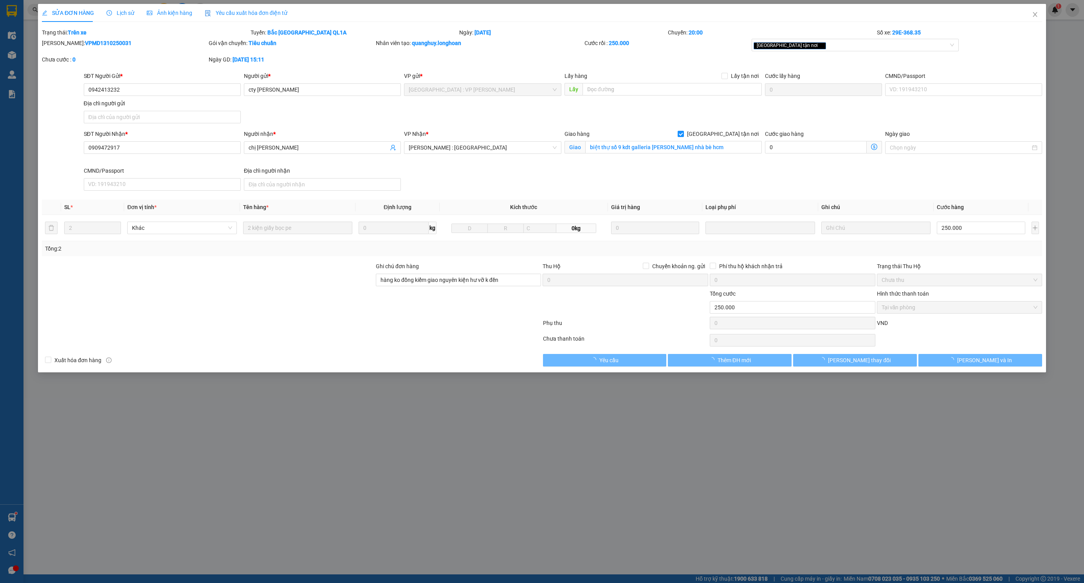
click at [128, 9] on div "Lịch sử" at bounding box center [120, 13] width 28 height 9
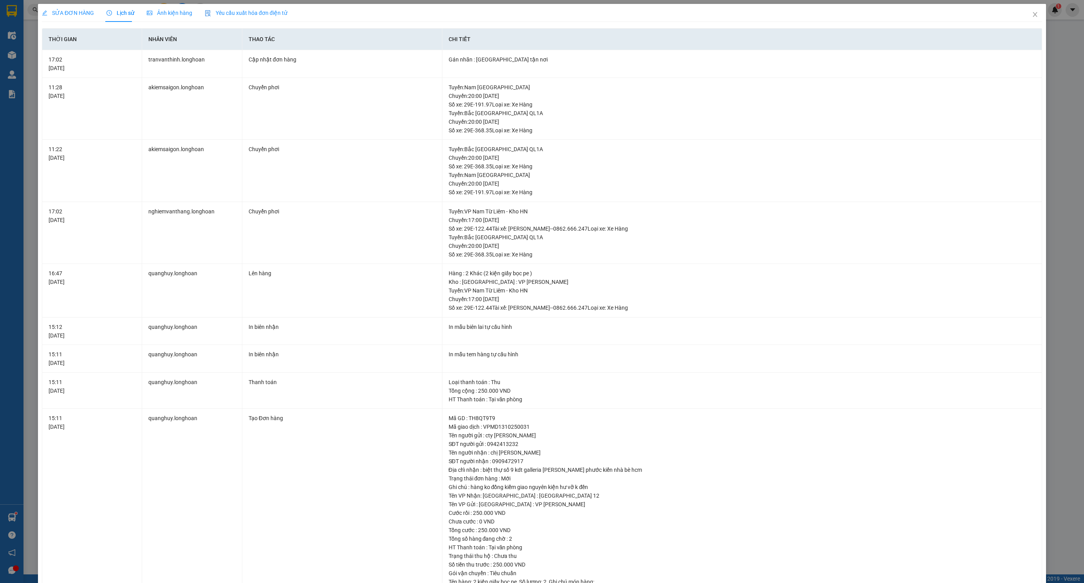
click at [66, 9] on div "SỬA ĐƠN HÀNG" at bounding box center [68, 13] width 52 height 9
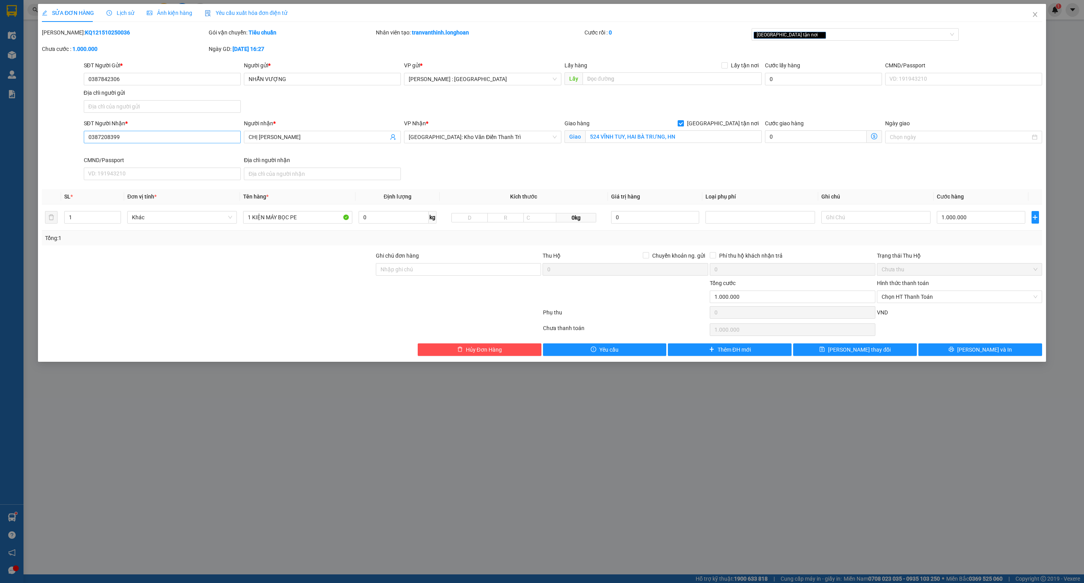
type input "0387842306"
click at [172, 140] on input "0387208399" at bounding box center [162, 137] width 157 height 13
type input "0979208399"
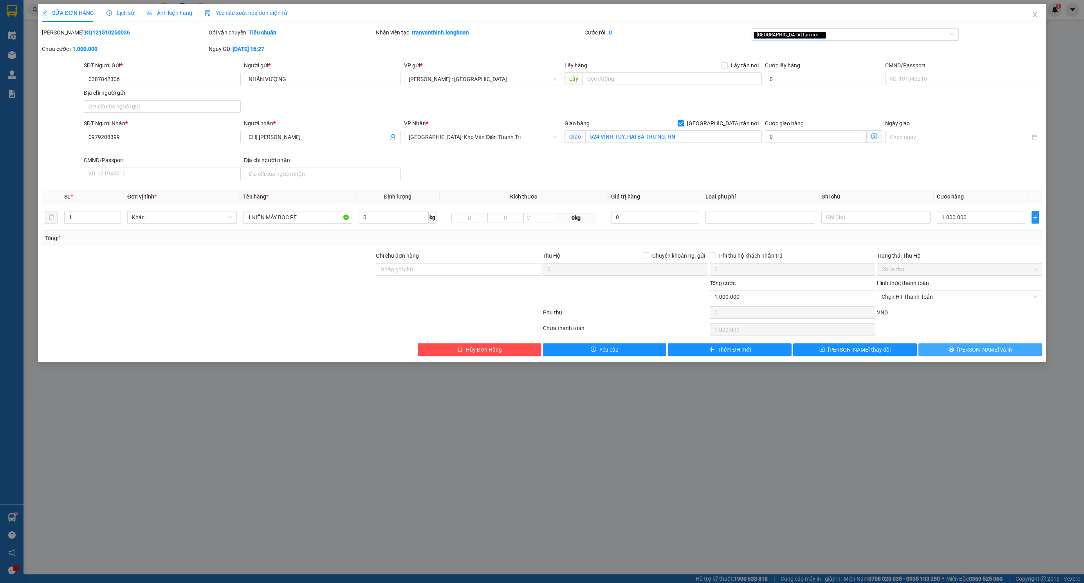
click at [957, 352] on button "[PERSON_NAME] và In" at bounding box center [980, 349] width 124 height 13
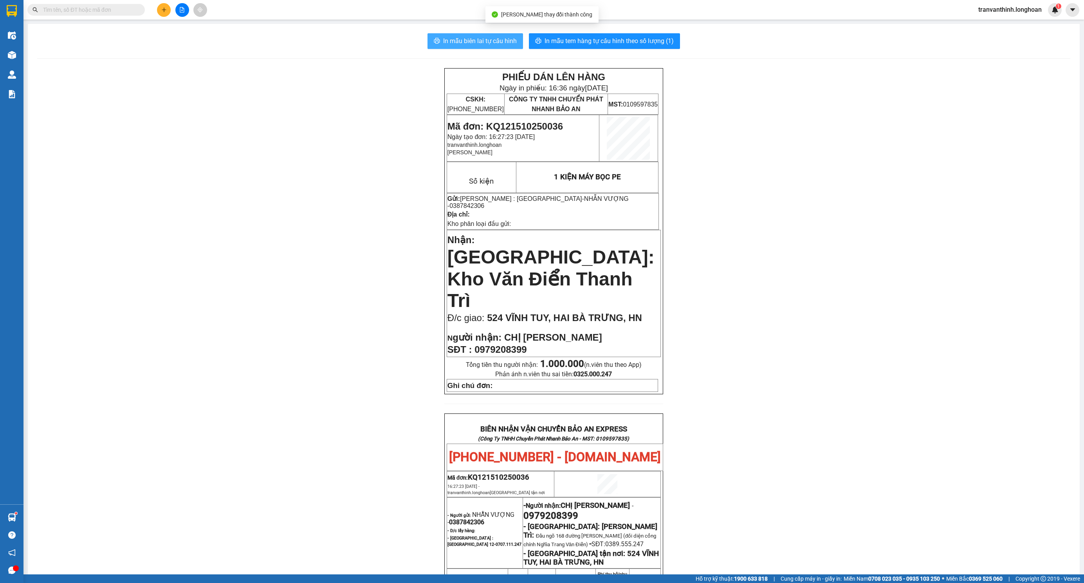
click at [452, 39] on span "In mẫu biên lai tự cấu hình" at bounding box center [480, 41] width 74 height 10
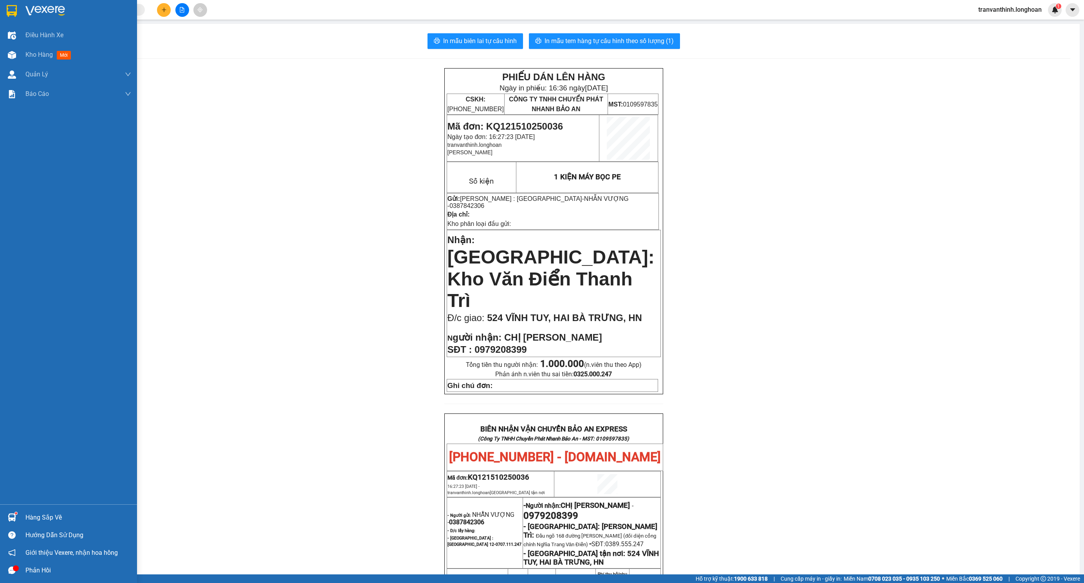
click at [14, 13] on img at bounding box center [12, 11] width 10 height 12
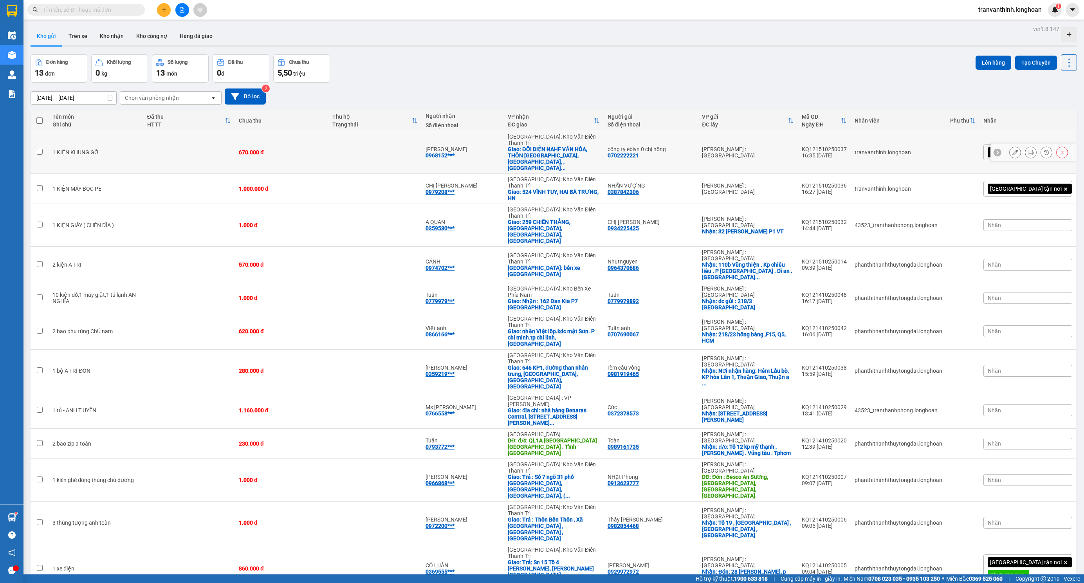
click at [1025, 146] on button at bounding box center [1030, 153] width 11 height 14
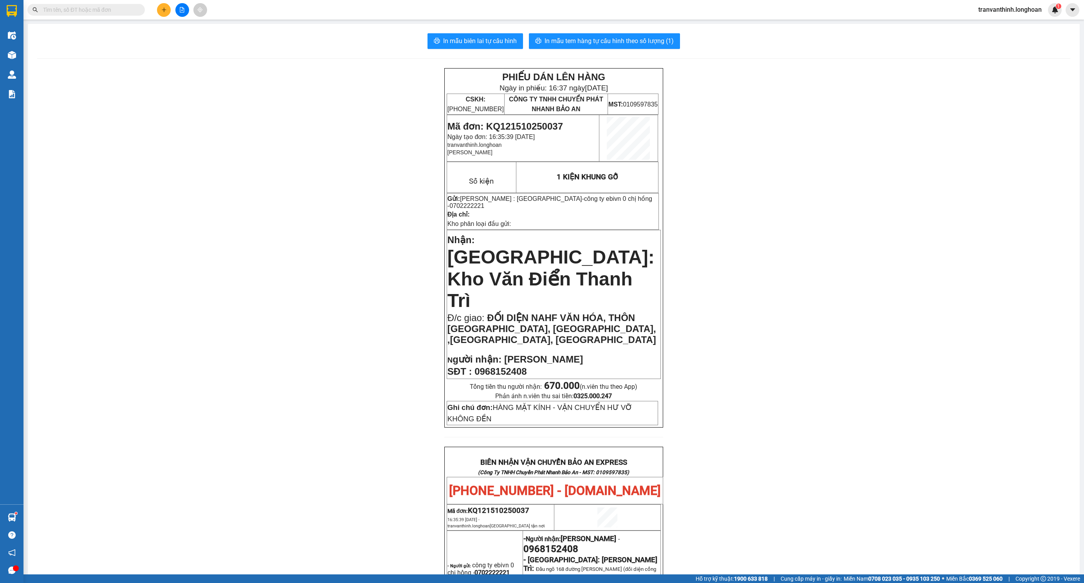
click at [566, 33] on div "In mẫu biên lai tự cấu hình In mẫu tem hàng tự cấu hình theo số lượng (1) PHIẾU…" at bounding box center [554, 476] width 1052 height 905
click at [584, 36] on span "In mẫu tem hàng tự cấu hình theo số lượng (1)" at bounding box center [609, 41] width 129 height 10
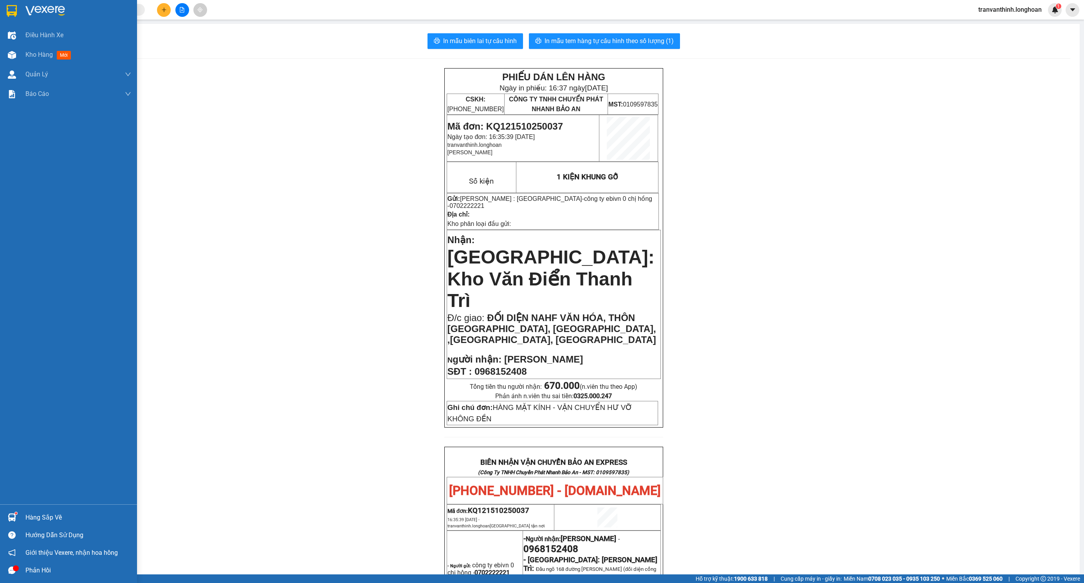
click at [12, 14] on img at bounding box center [12, 11] width 10 height 12
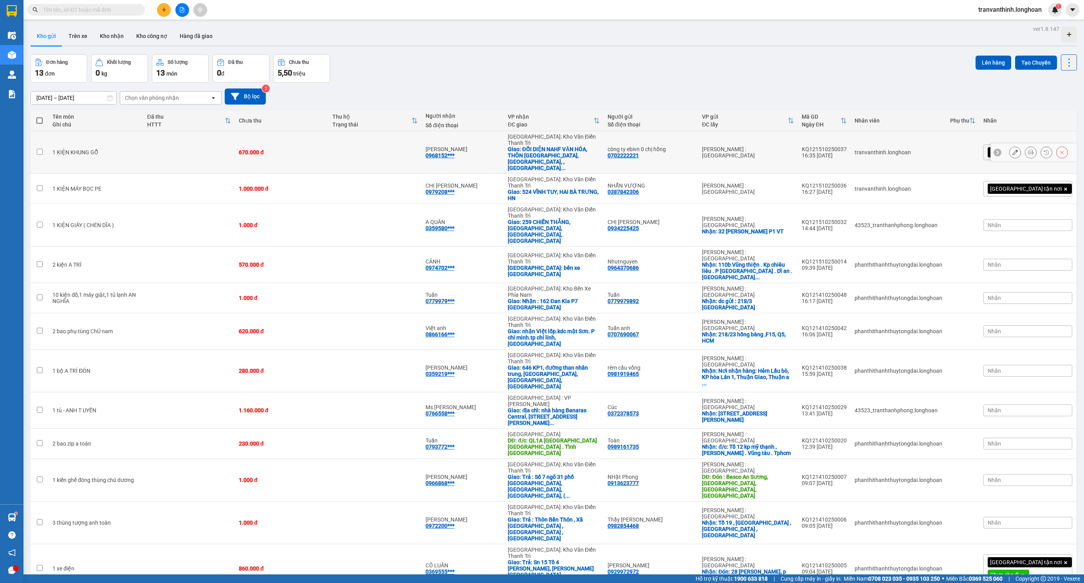
drag, startPoint x: 465, startPoint y: 138, endPoint x: 464, endPoint y: 142, distance: 4.4
click at [465, 146] on div "ANH HẢI" at bounding box center [463, 149] width 74 height 6
checkbox input "true"
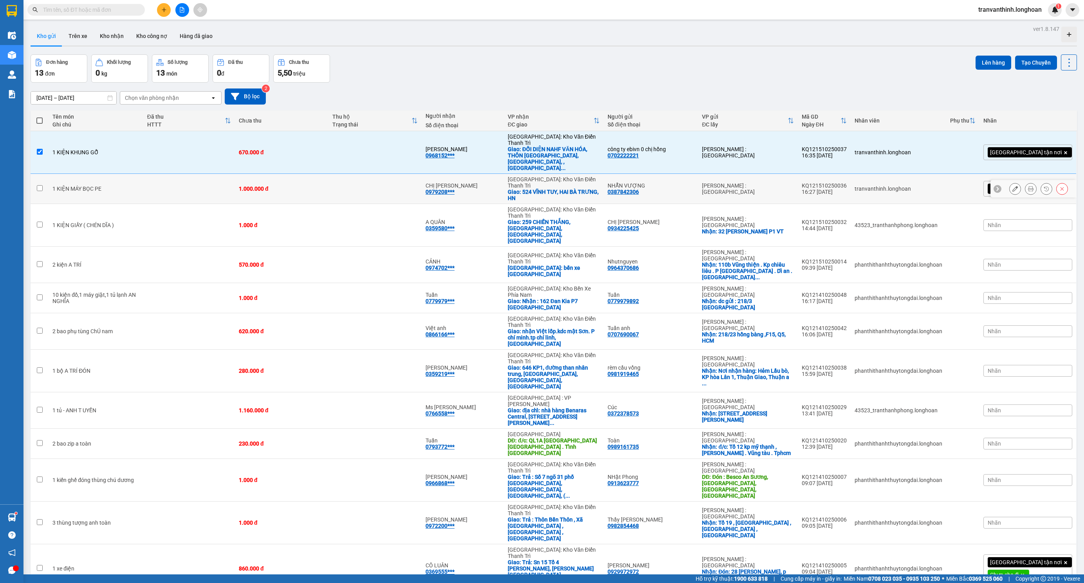
click at [454, 189] on div "0979208***" at bounding box center [440, 192] width 29 height 6
click at [835, 174] on td "KQ121510250036 16:27 15/10" at bounding box center [824, 189] width 53 height 30
checkbox input "true"
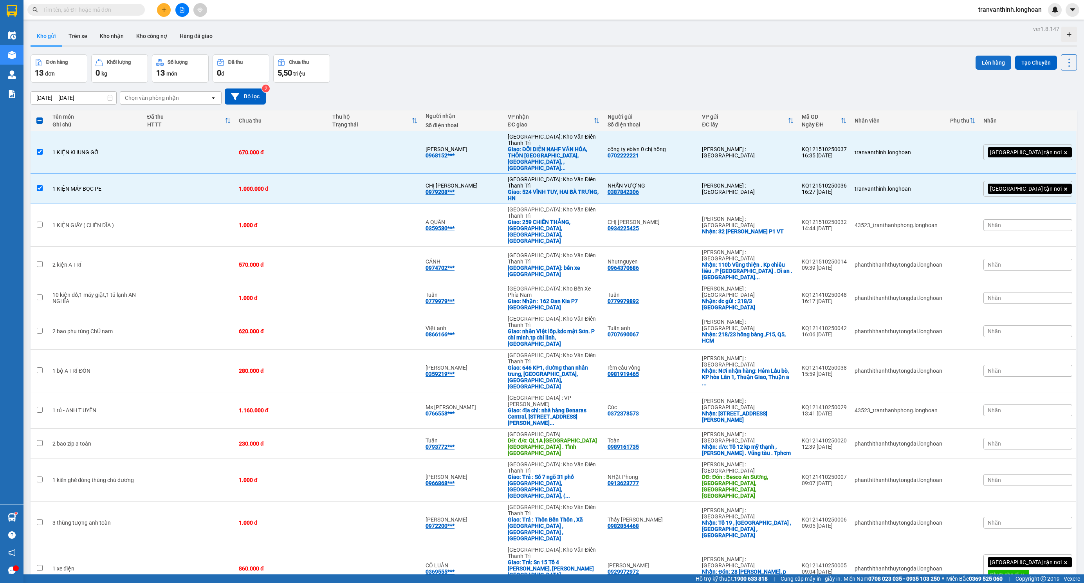
click at [995, 65] on button "Lên hàng" at bounding box center [994, 63] width 36 height 14
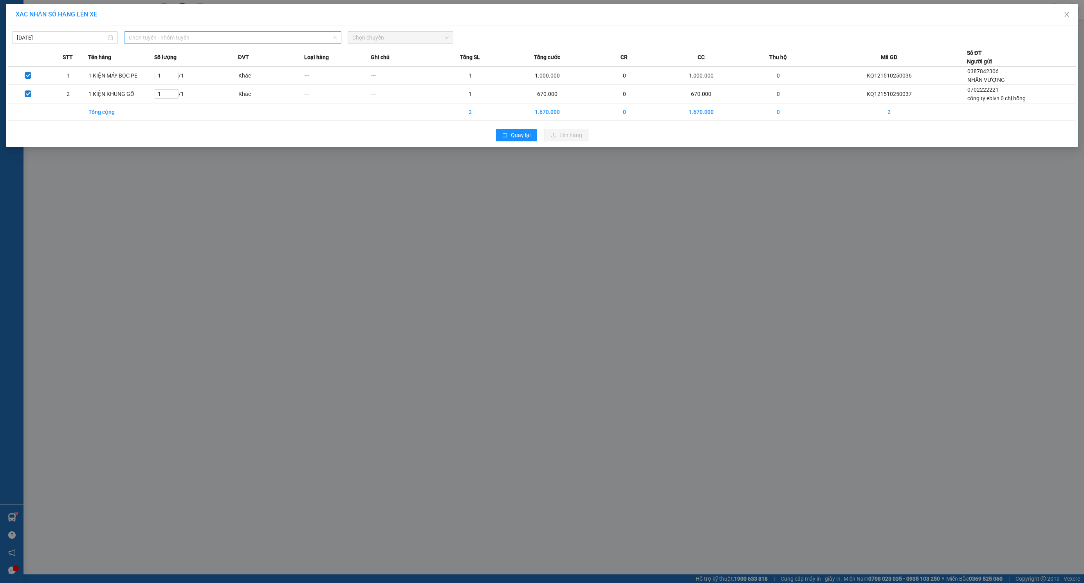
click at [288, 42] on span "Chọn tuyến - nhóm tuyến" at bounding box center [233, 38] width 208 height 12
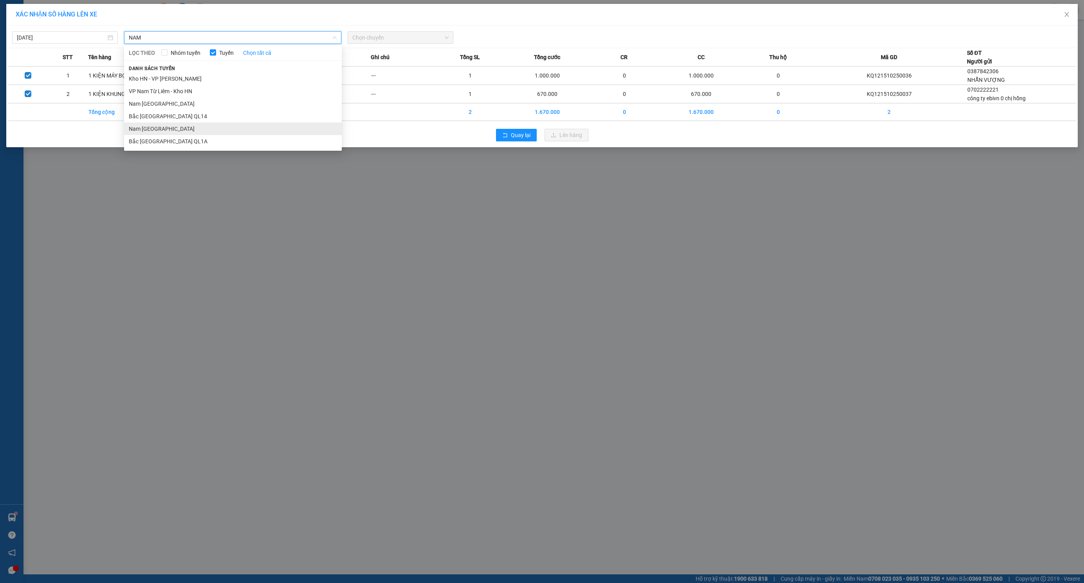
type input "NAM"
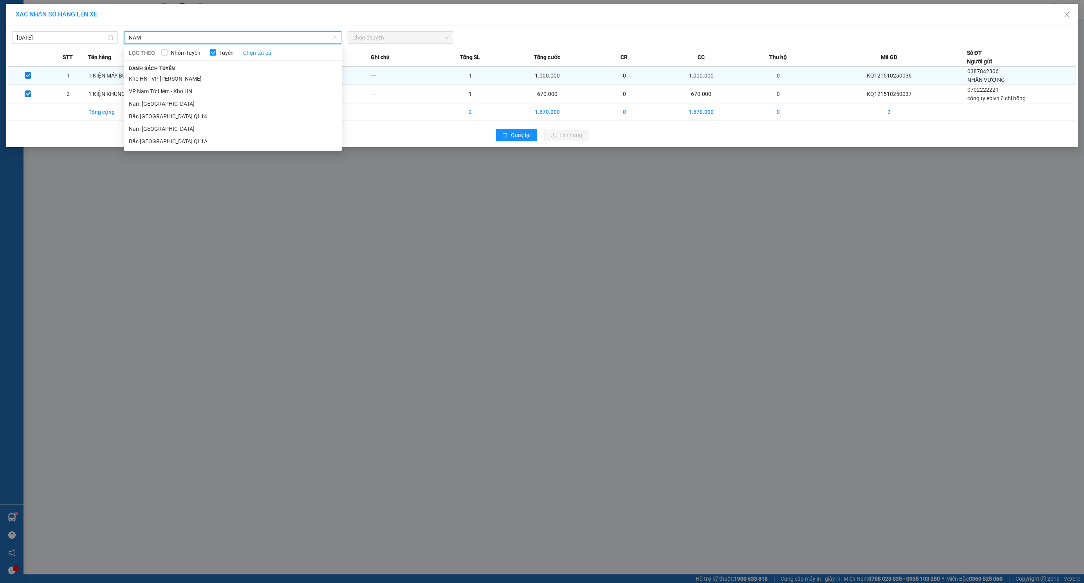
drag, startPoint x: 182, startPoint y: 130, endPoint x: 335, endPoint y: 77, distance: 161.9
click at [182, 130] on li "Nam Trung Bắc QL1A" at bounding box center [233, 129] width 218 height 13
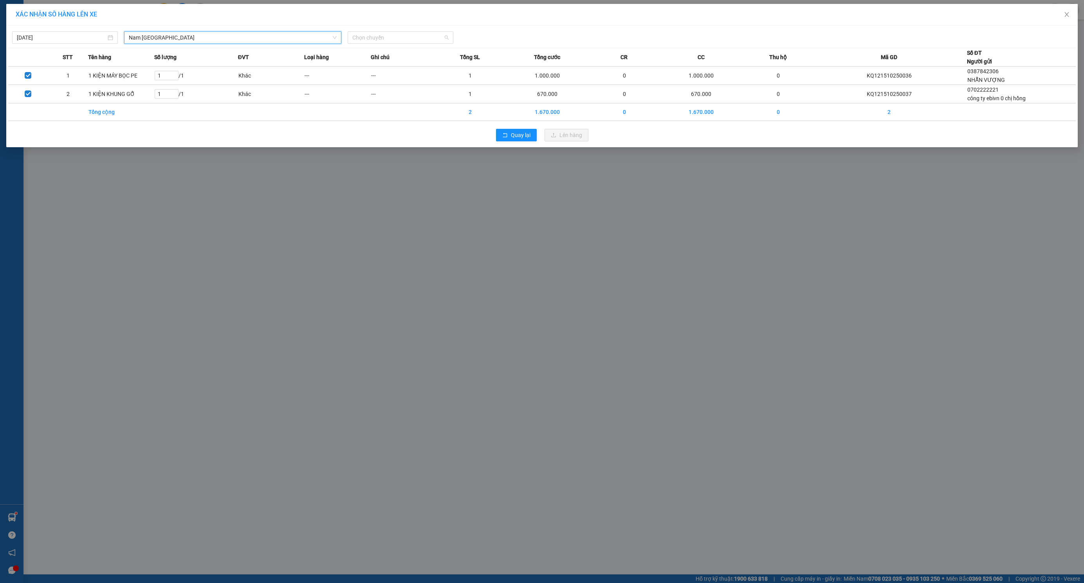
drag, startPoint x: 378, startPoint y: 35, endPoint x: 377, endPoint y: 65, distance: 29.4
click at [378, 37] on span "Chọn chuyến" at bounding box center [400, 38] width 96 height 12
drag, startPoint x: 377, startPoint y: 65, endPoint x: 586, endPoint y: 105, distance: 212.9
click at [379, 65] on div "20:00 (TC) - 29E-191.97" at bounding box center [382, 65] width 61 height 9
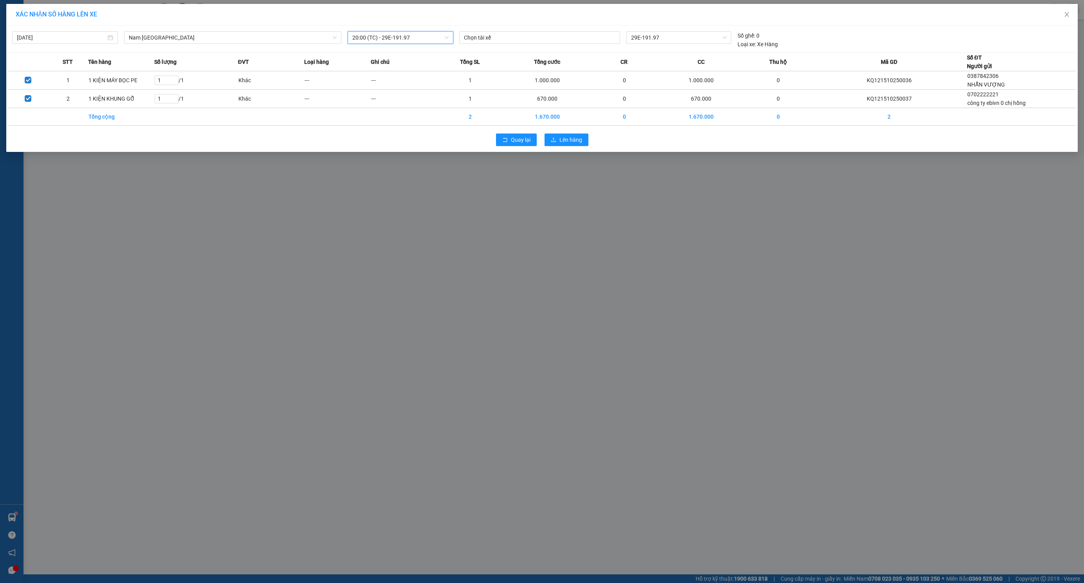
click at [577, 132] on div "Quay lại Lên hàng" at bounding box center [542, 140] width 1068 height 20
click at [575, 137] on span "Lên hàng" at bounding box center [570, 139] width 23 height 9
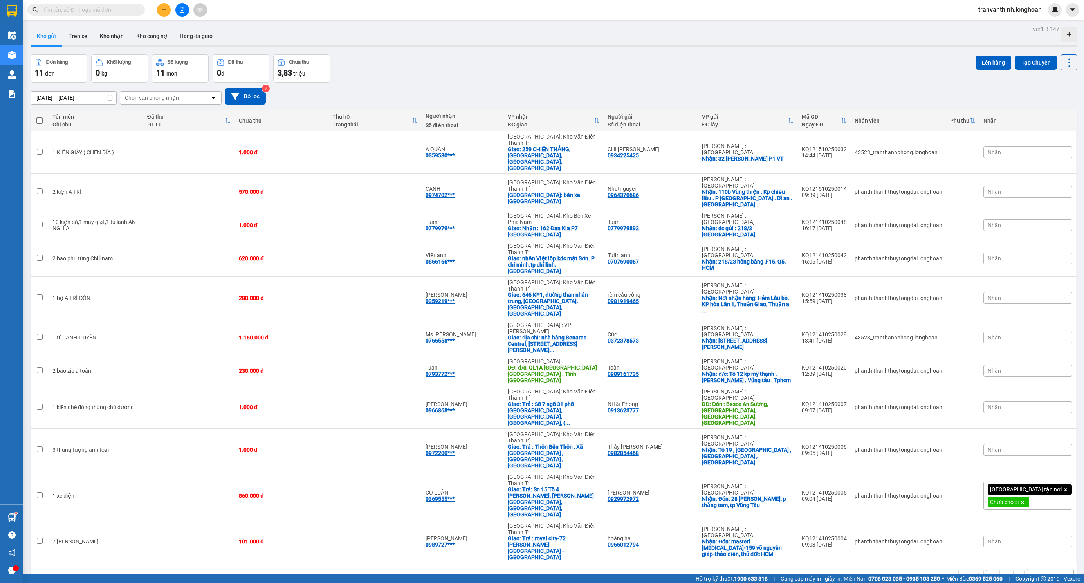
drag, startPoint x: 299, startPoint y: 14, endPoint x: 503, endPoint y: 53, distance: 207.2
click at [503, 53] on div "ver 1.8.147 Kho gửi Trên xe Kho nhận Kho công nợ Hàng đã giao Đơn hàng 11 đơn K…" at bounding box center [553, 314] width 1053 height 583
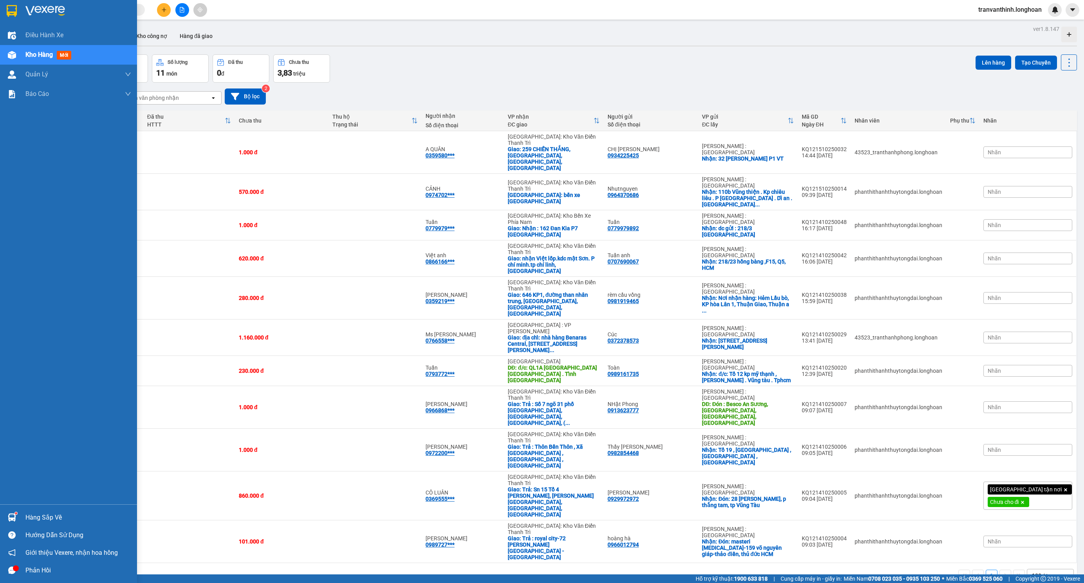
click at [19, 16] on div at bounding box center [68, 12] width 137 height 25
click at [53, 107] on div "Quản lý giao nhận mới" at bounding box center [82, 114] width 98 height 20
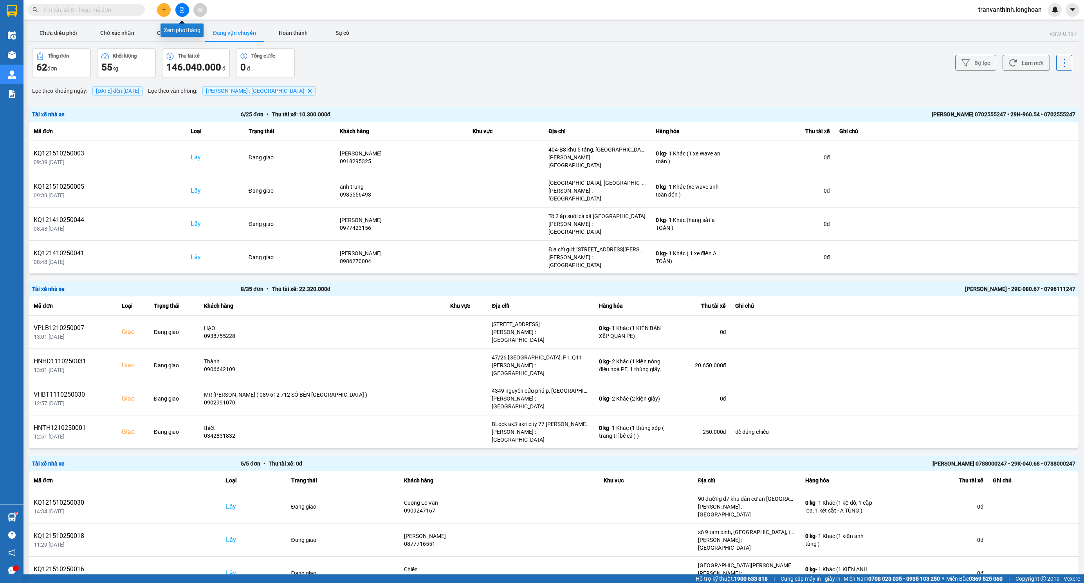
drag, startPoint x: 183, startPoint y: 5, endPoint x: 146, endPoint y: 22, distance: 41.0
click at [183, 6] on button at bounding box center [182, 10] width 14 height 14
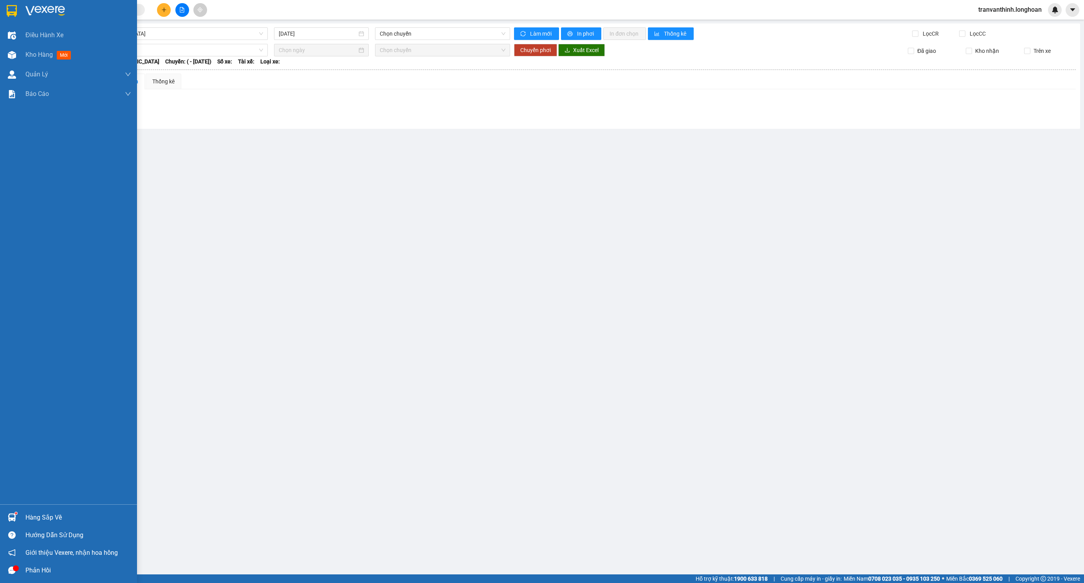
click at [24, 14] on div at bounding box center [68, 12] width 137 height 25
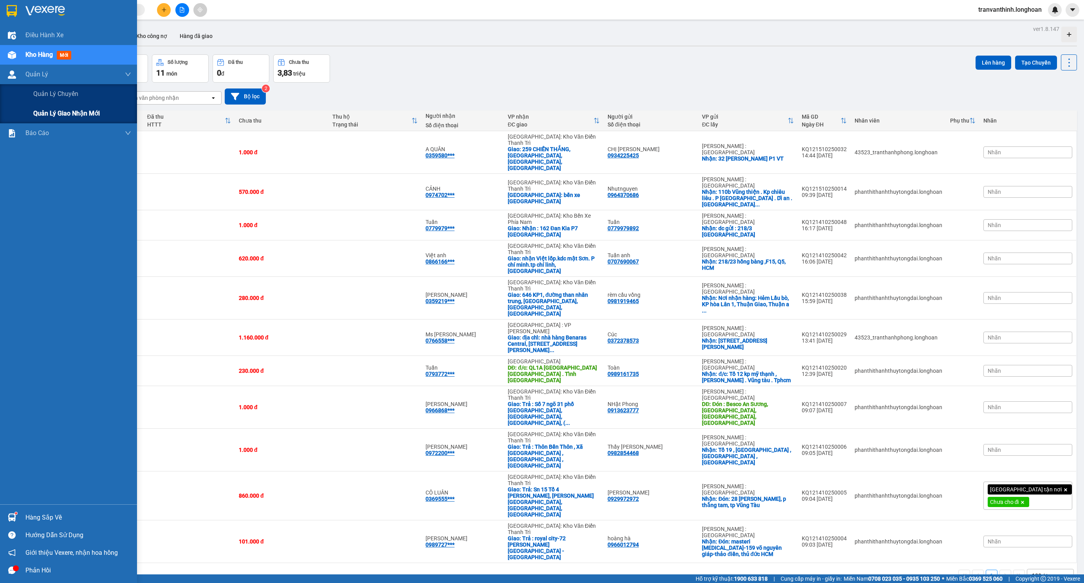
click at [52, 114] on span "Quản lý giao nhận mới" at bounding box center [66, 113] width 67 height 10
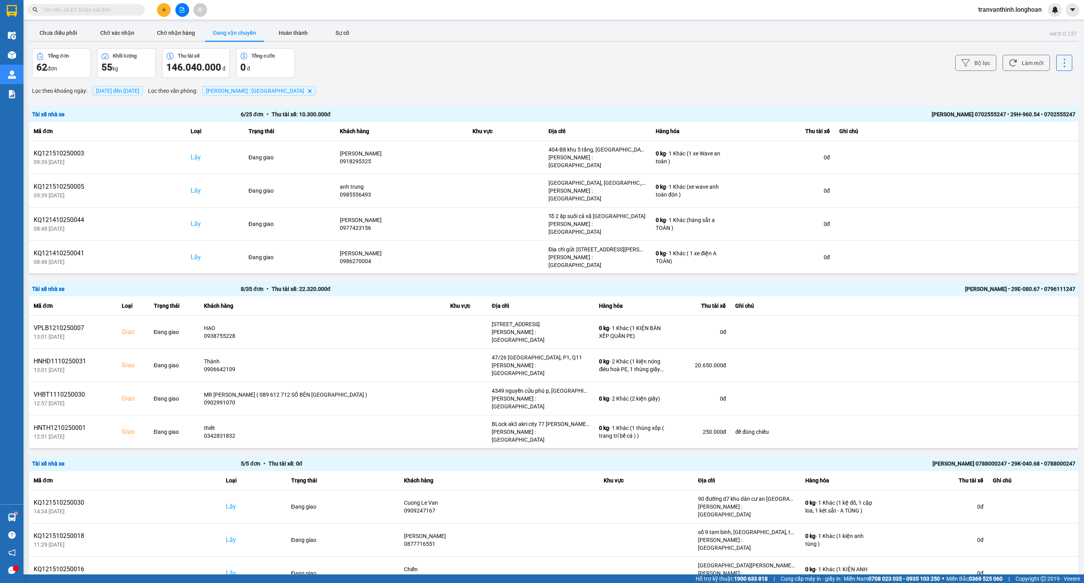
click at [139, 92] on span "15/10/2025 đến 15/10/2025" at bounding box center [117, 91] width 43 height 6
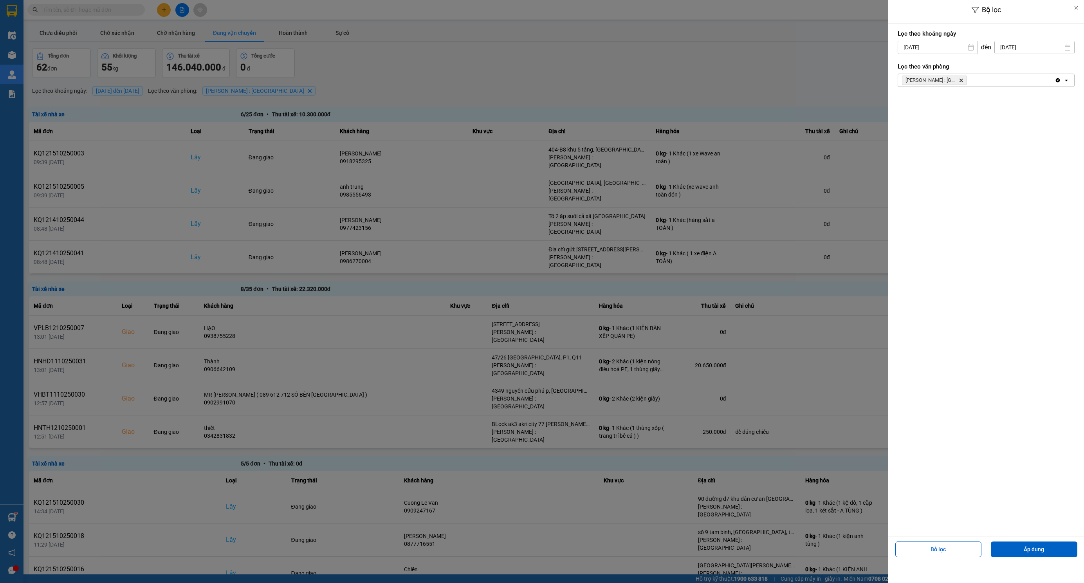
click at [925, 41] on div "15/10/2025" at bounding box center [938, 47] width 80 height 13
click at [929, 47] on input "15/10/2025" at bounding box center [937, 47] width 79 height 13
drag, startPoint x: 893, startPoint y: 61, endPoint x: 897, endPoint y: 62, distance: 4.8
click at [896, 61] on div "Arrow Left Tháng Mười 2025 Arrow Right" at bounding box center [949, 67] width 122 height 20
click at [897, 62] on icon "Arrow Left" at bounding box center [901, 66] width 9 height 9
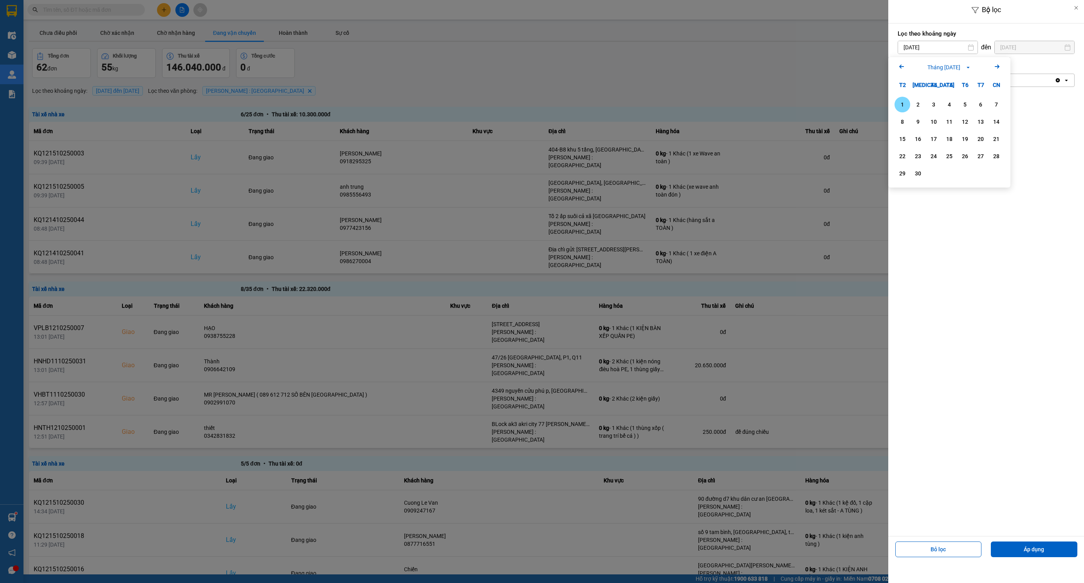
click at [904, 98] on div "1" at bounding box center [903, 105] width 16 height 16
type input "01/09/2025"
click at [1046, 550] on button "Áp dụng" at bounding box center [1034, 549] width 87 height 16
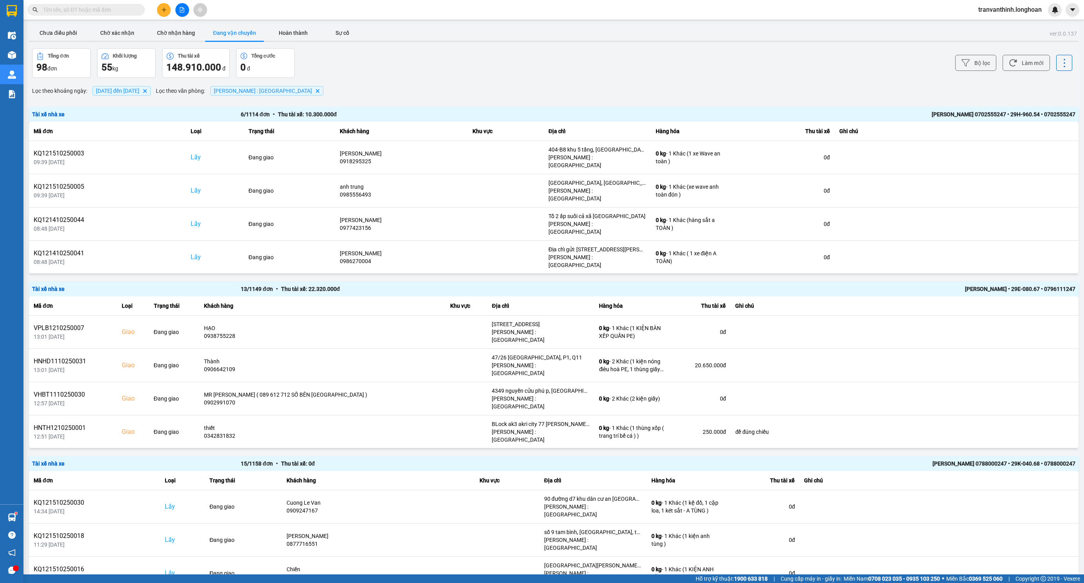
click at [254, 90] on span "[PERSON_NAME] : [GEOGRAPHIC_DATA]" at bounding box center [263, 91] width 98 height 6
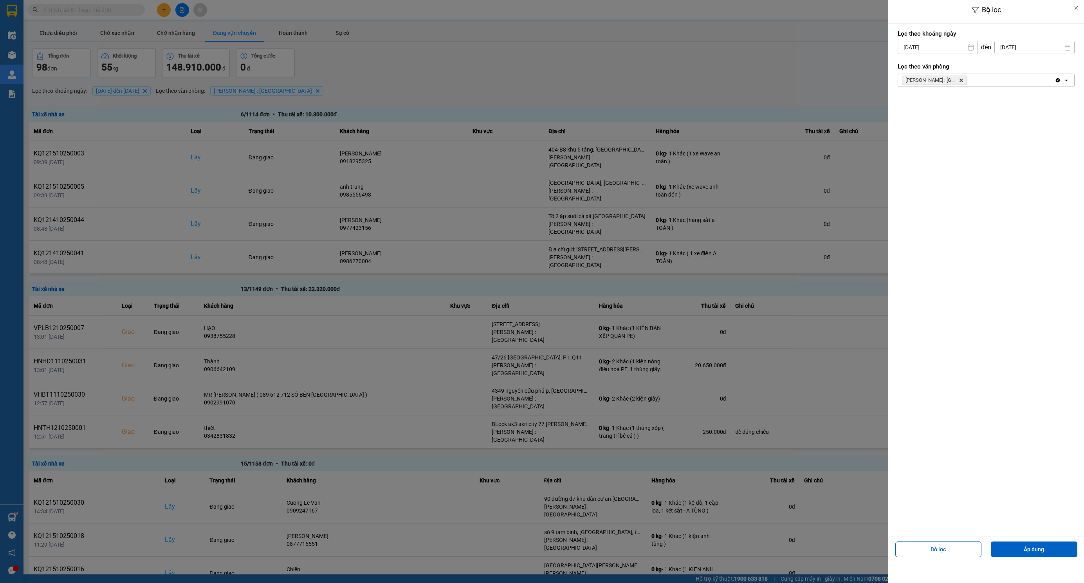
click at [672, 101] on div at bounding box center [542, 291] width 1084 height 583
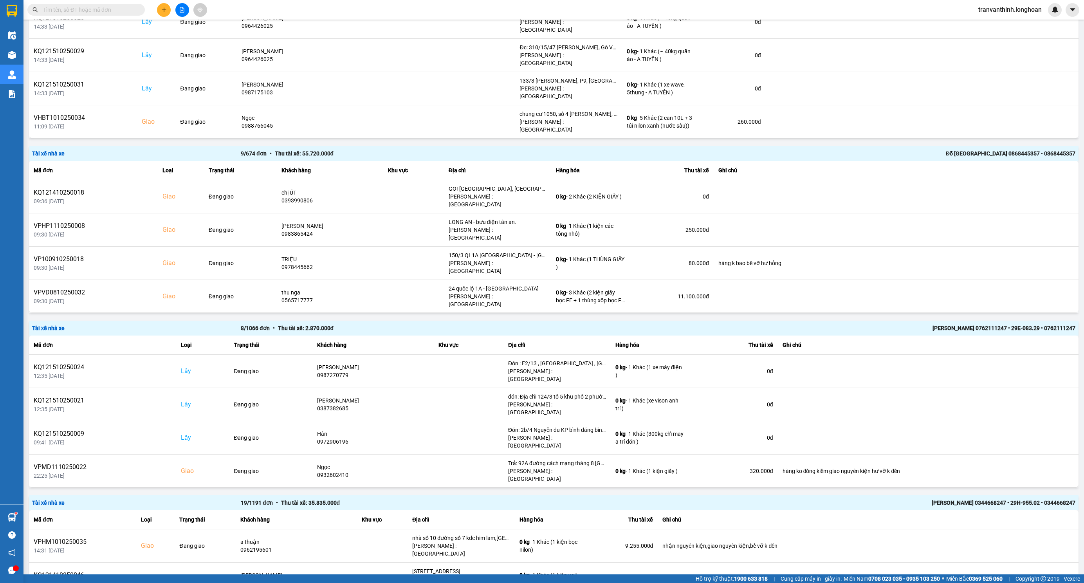
scroll to position [631, 0]
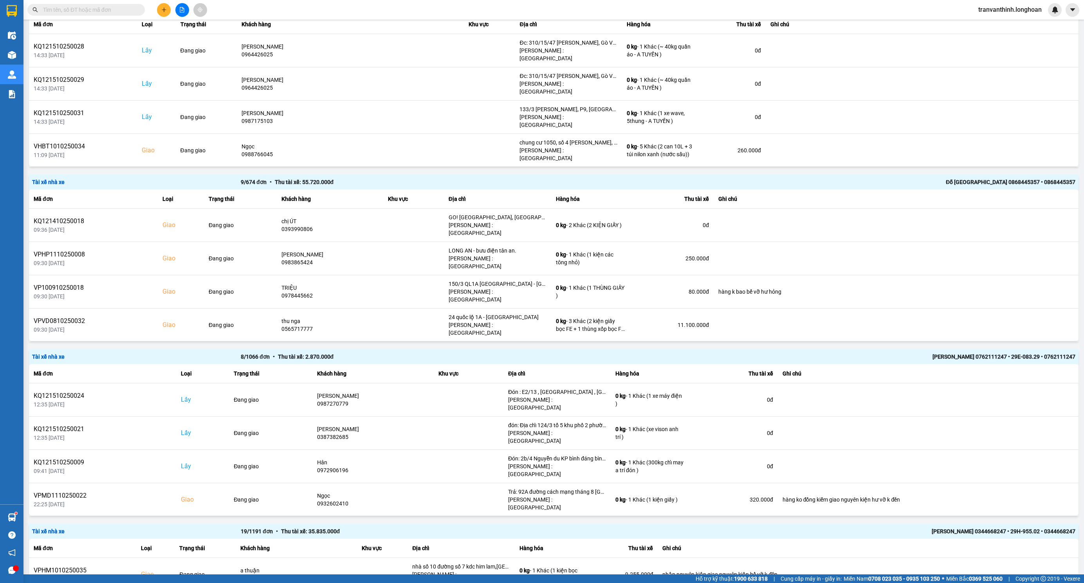
click at [83, 11] on input "text" at bounding box center [89, 9] width 92 height 9
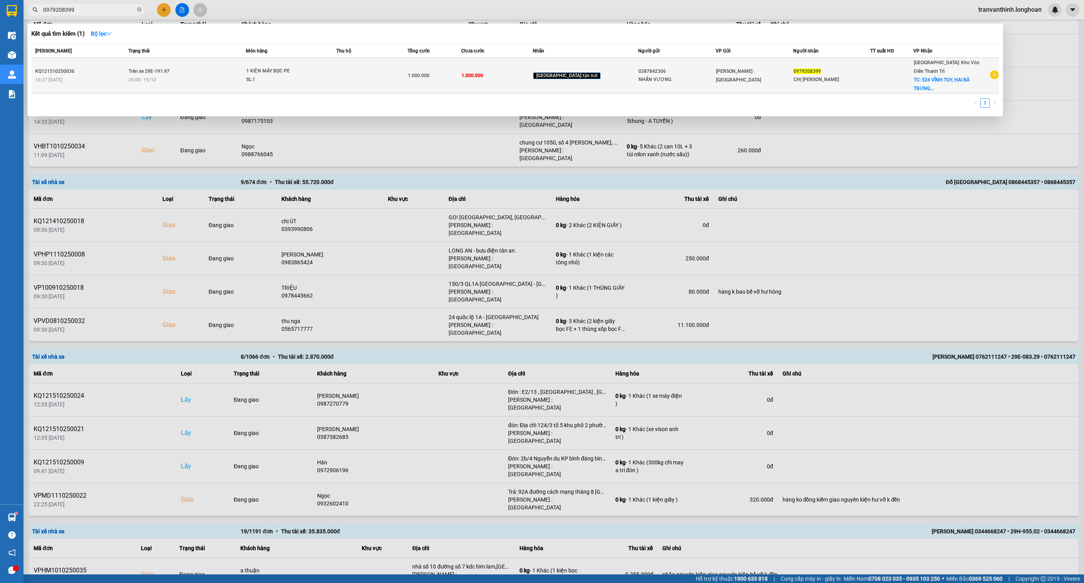
type input "0979208399"
click at [649, 76] on div "NHẪN VƯỢNG" at bounding box center [676, 80] width 77 height 8
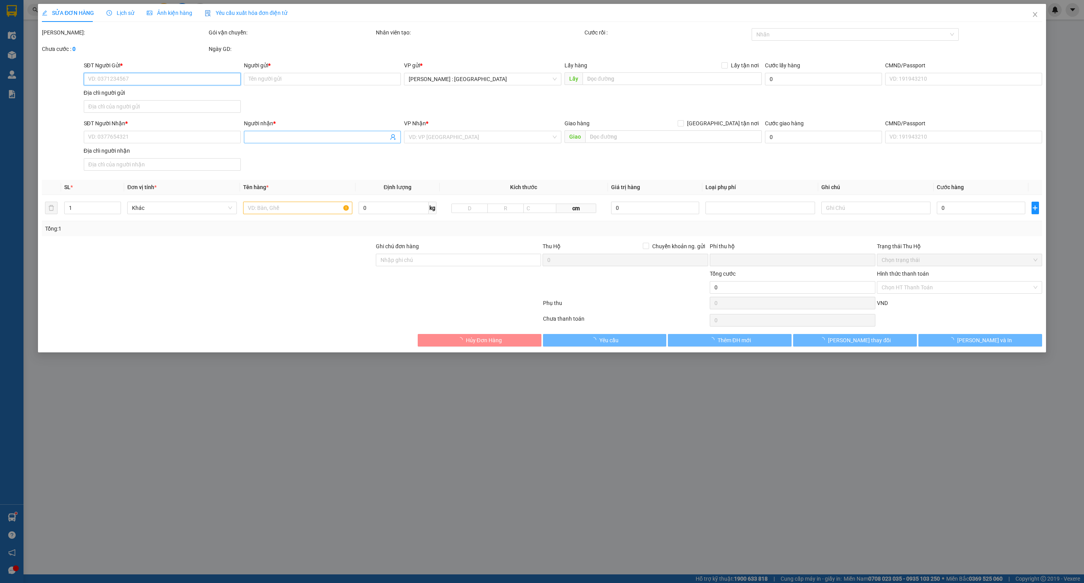
type input "0387842306"
type input "NHẪN VƯỢNG"
type input "0979208399"
type input "CHỊ HUYỀN"
checkbox input "true"
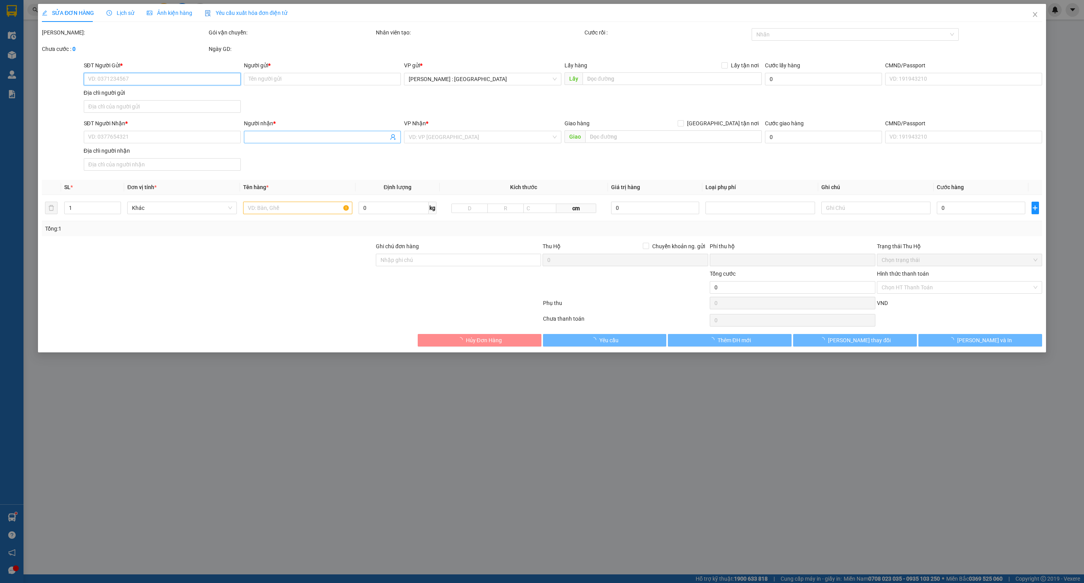
type input "524 VĨNH TUY, HAI BÀ TRƯNG, HN"
type input "0"
type input "1.000.000"
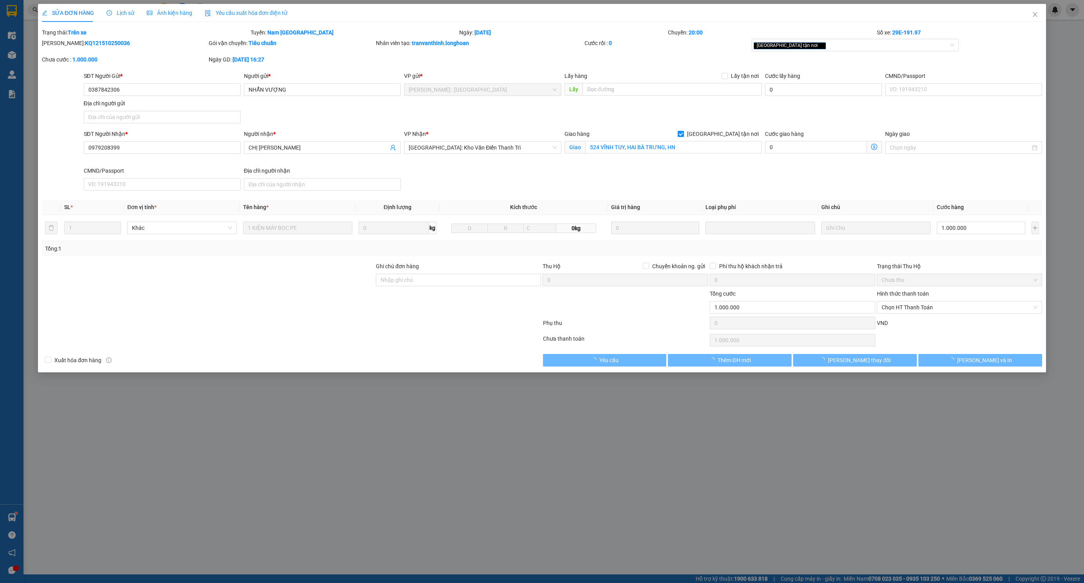
click at [328, 140] on div "Người nhận *" at bounding box center [322, 136] width 157 height 12
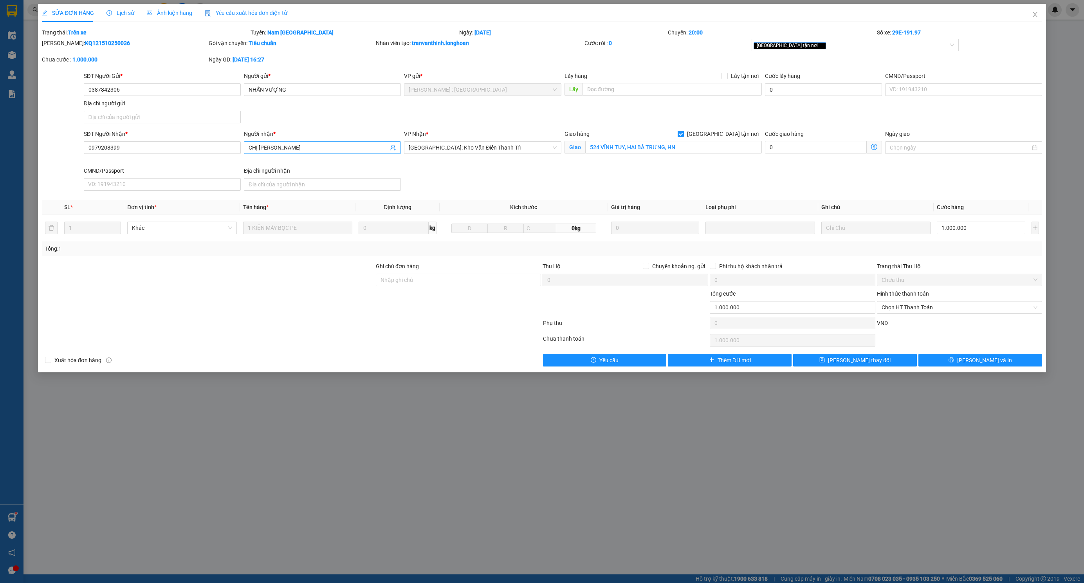
click at [328, 147] on input "CHỊ HUYỀN" at bounding box center [319, 147] width 140 height 9
type input "CHỊ HUYỀN - 0387842306"
click at [186, 96] on div "SĐT Người Gửi * 0387842306" at bounding box center [162, 85] width 157 height 27
click at [186, 94] on input "0387842306" at bounding box center [162, 89] width 157 height 13
click at [200, 94] on input "0387842306" at bounding box center [162, 89] width 157 height 13
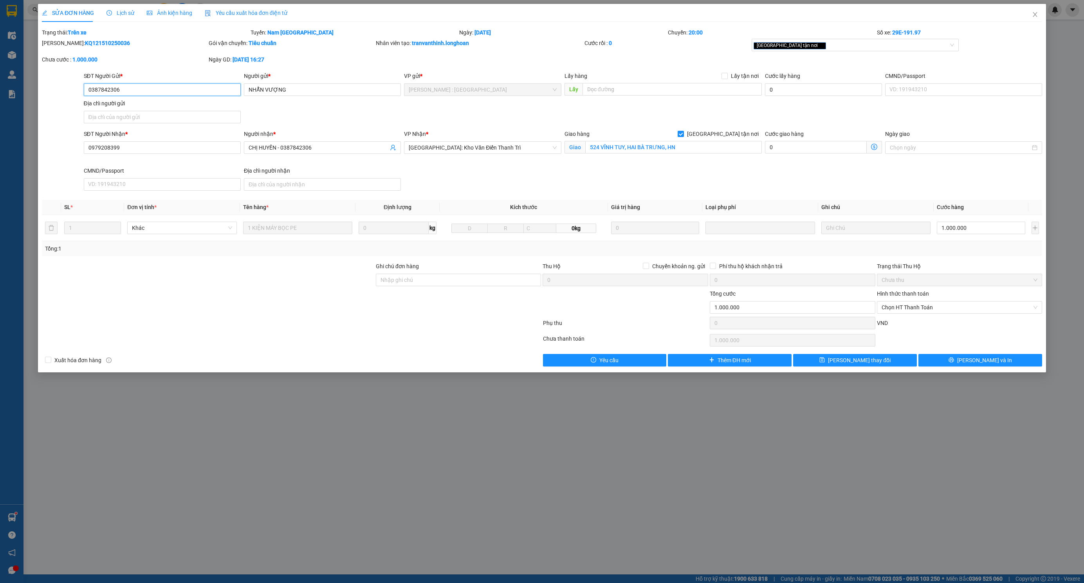
click at [200, 94] on input "0387842306" at bounding box center [162, 89] width 157 height 13
type input "0919597181"
drag, startPoint x: 303, startPoint y: 92, endPoint x: 490, endPoint y: 91, distance: 186.3
click at [305, 92] on input "NHẪN VƯỢNG" at bounding box center [322, 89] width 157 height 13
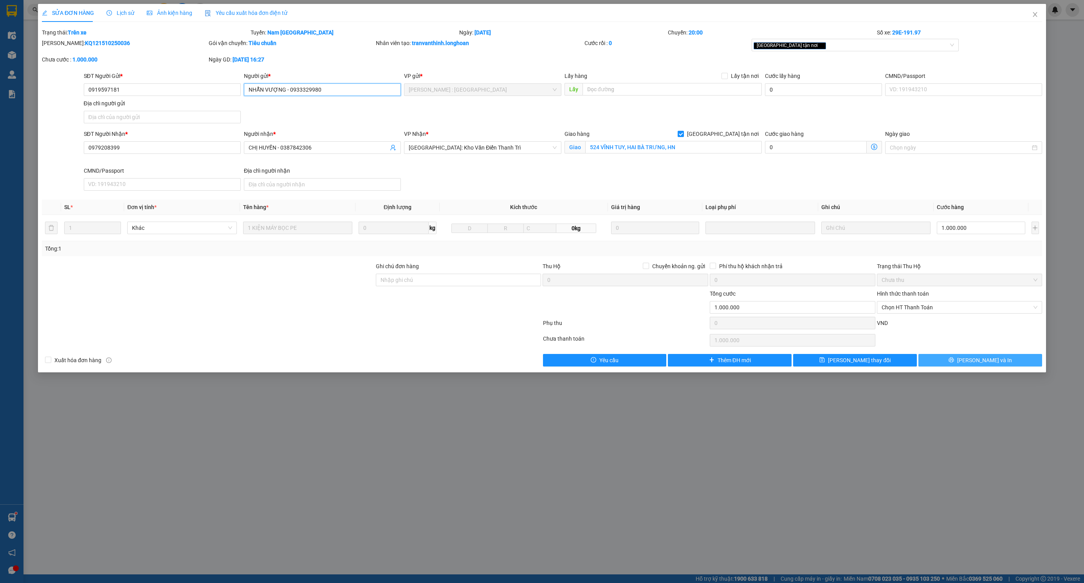
type input "NHẪN VƯỢNG - 0933329980"
click at [1001, 364] on button "[PERSON_NAME] và In" at bounding box center [980, 360] width 124 height 13
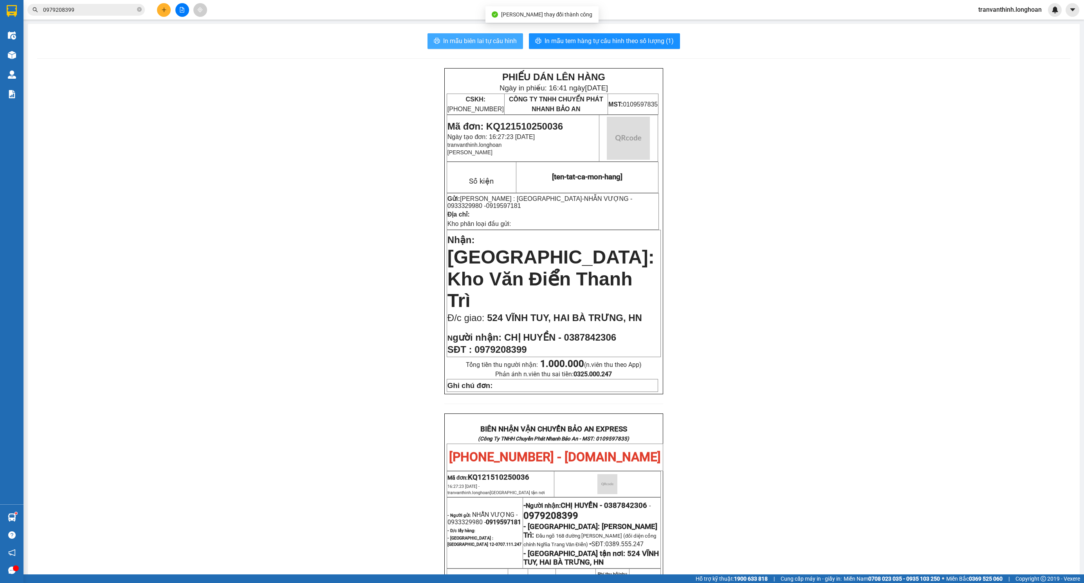
click at [443, 40] on span "In mẫu biên lai tự cấu hình" at bounding box center [480, 41] width 74 height 10
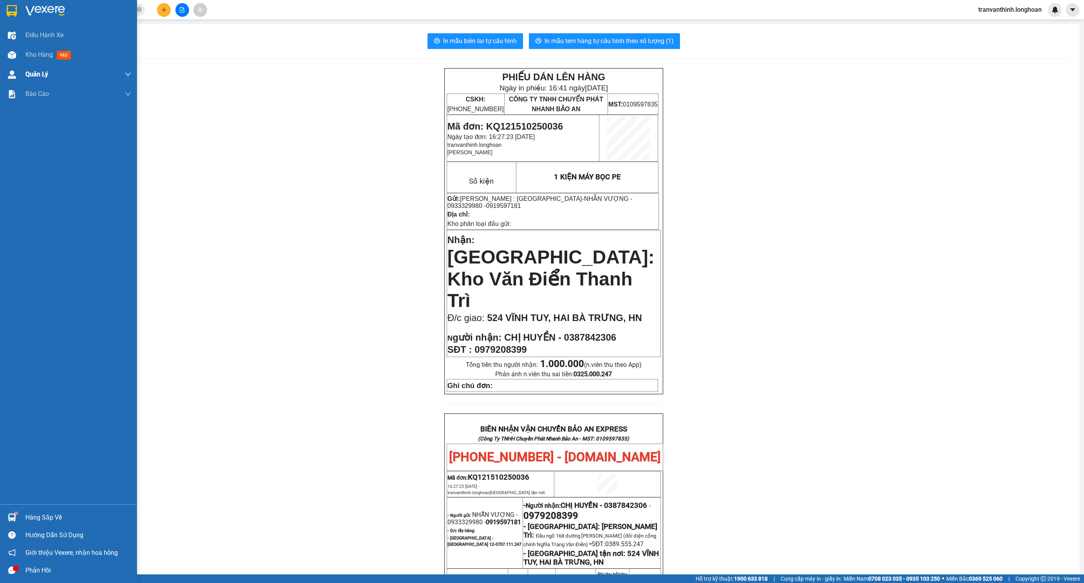
drag, startPoint x: 7, startPoint y: 17, endPoint x: 12, endPoint y: 66, distance: 49.2
click at [7, 17] on div at bounding box center [12, 11] width 14 height 14
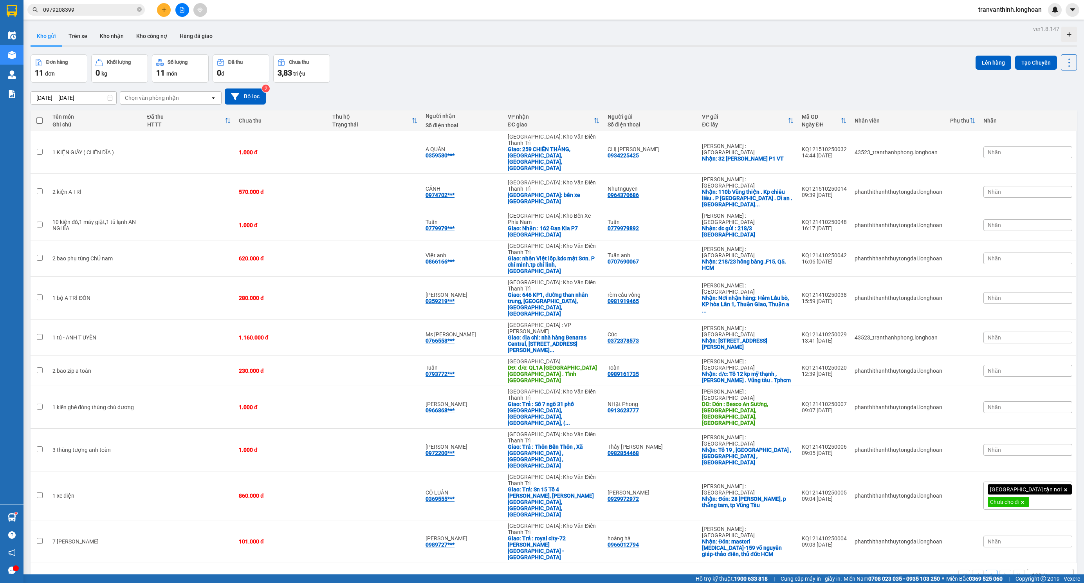
click at [92, 9] on input "0979208399" at bounding box center [89, 9] width 92 height 9
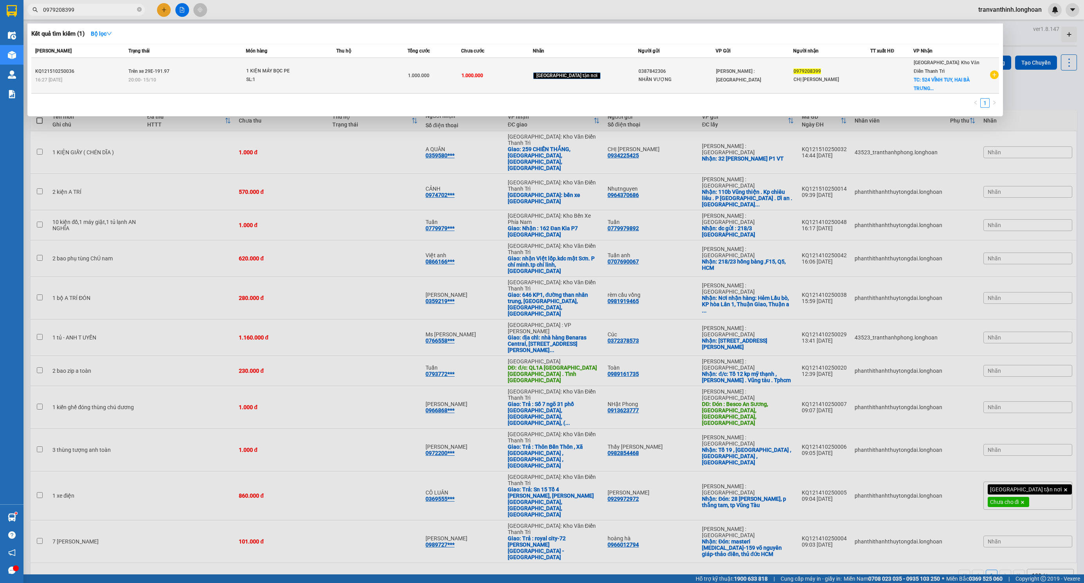
click at [336, 78] on span "1 KIỆN MÁY BỌC PE SL: 1" at bounding box center [291, 75] width 90 height 17
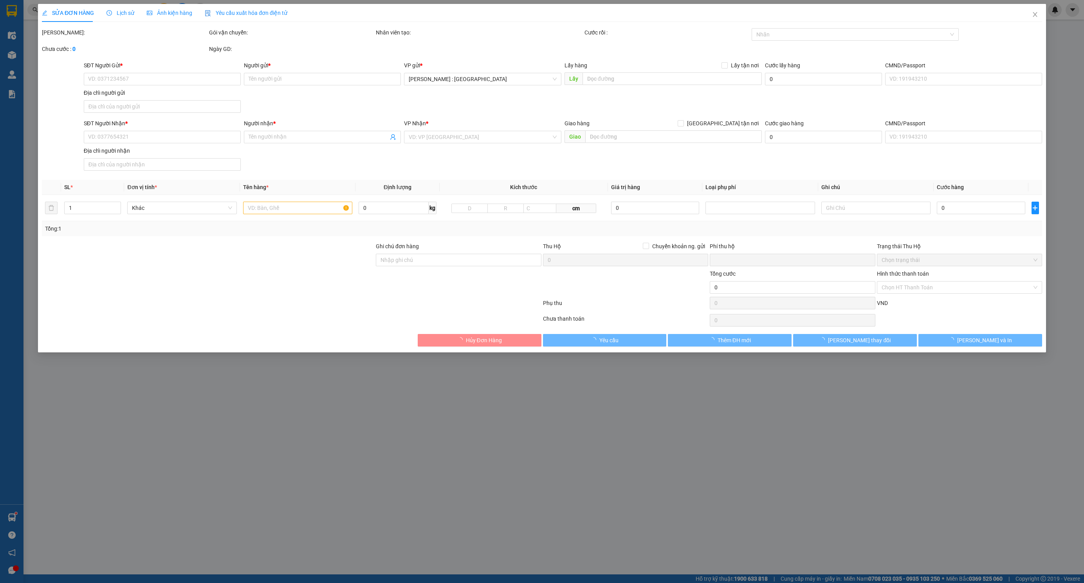
type input "0919597181"
type input "NHẪN VƯỢNG - 0933329980"
type input "0979208399"
type input "CHỊ HUYỀN - 0387842306"
checkbox input "true"
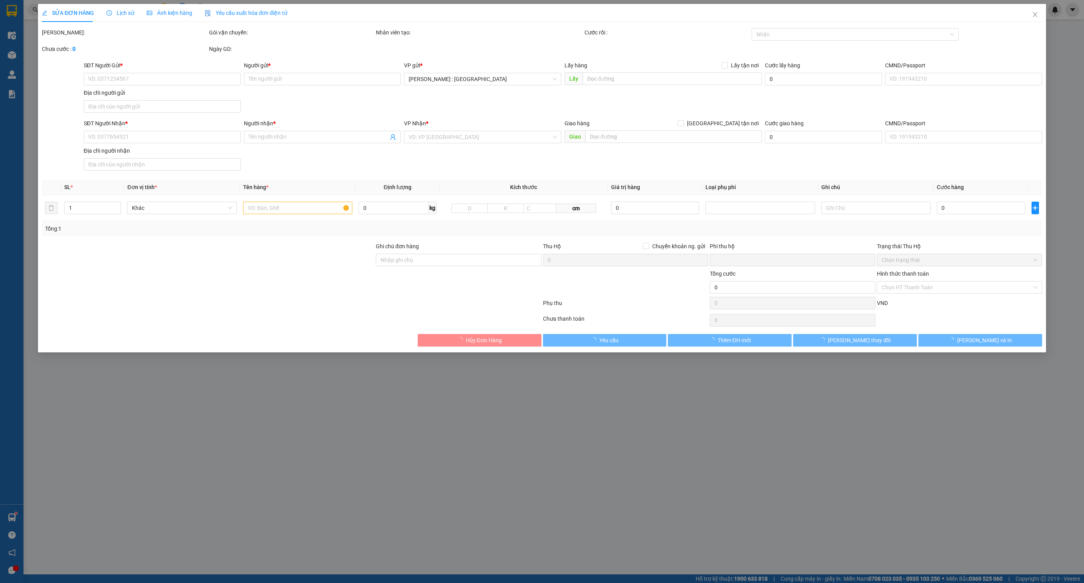
type input "524 VĨNH TUY, HAI BÀ TRƯNG, HN"
type input "0"
type input "1.000.000"
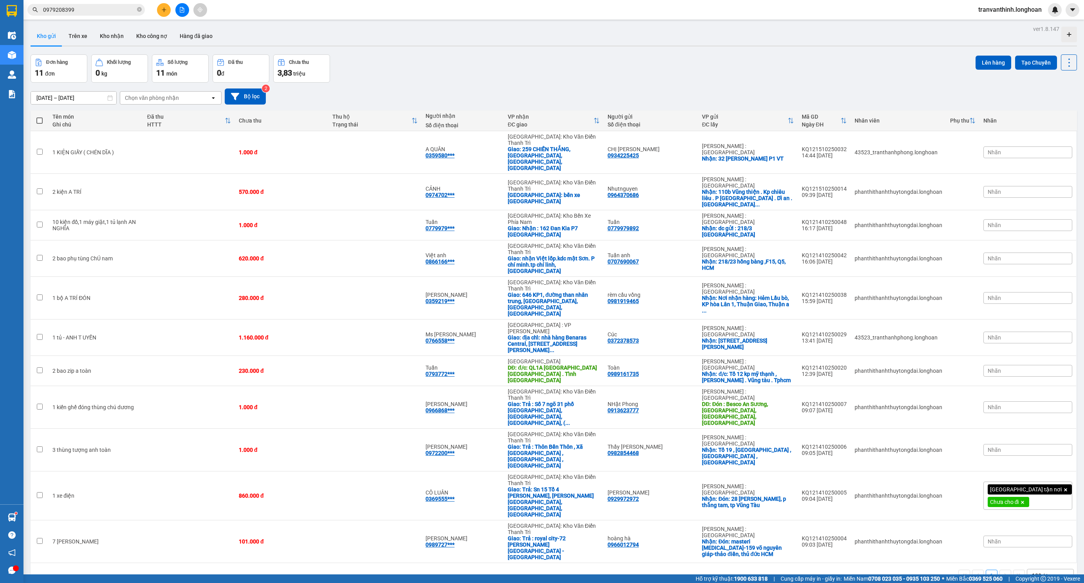
click at [96, 11] on input "0979208399" at bounding box center [89, 9] width 92 height 9
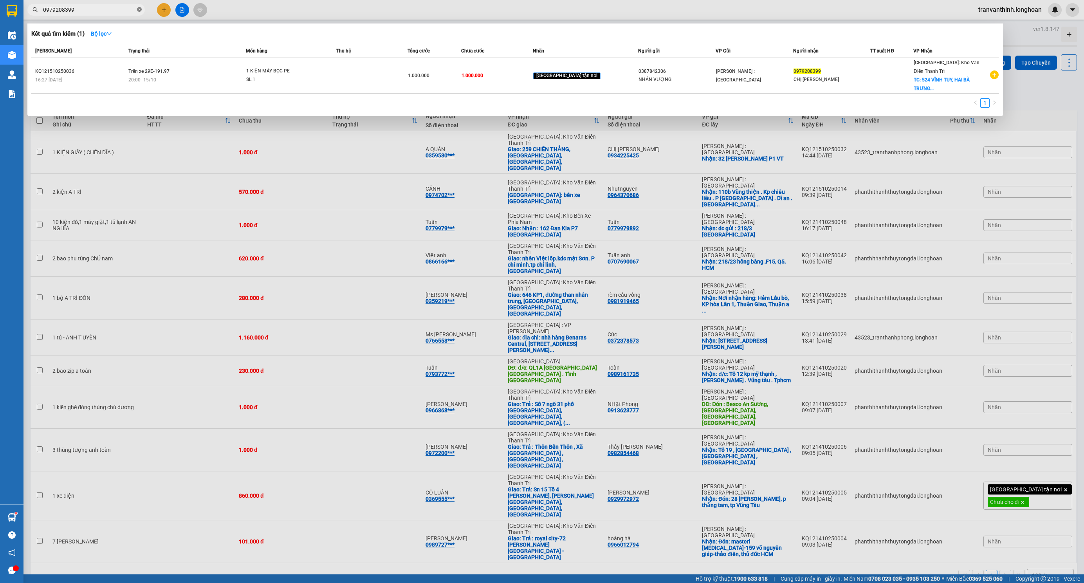
click at [141, 10] on icon "close-circle" at bounding box center [139, 9] width 5 height 5
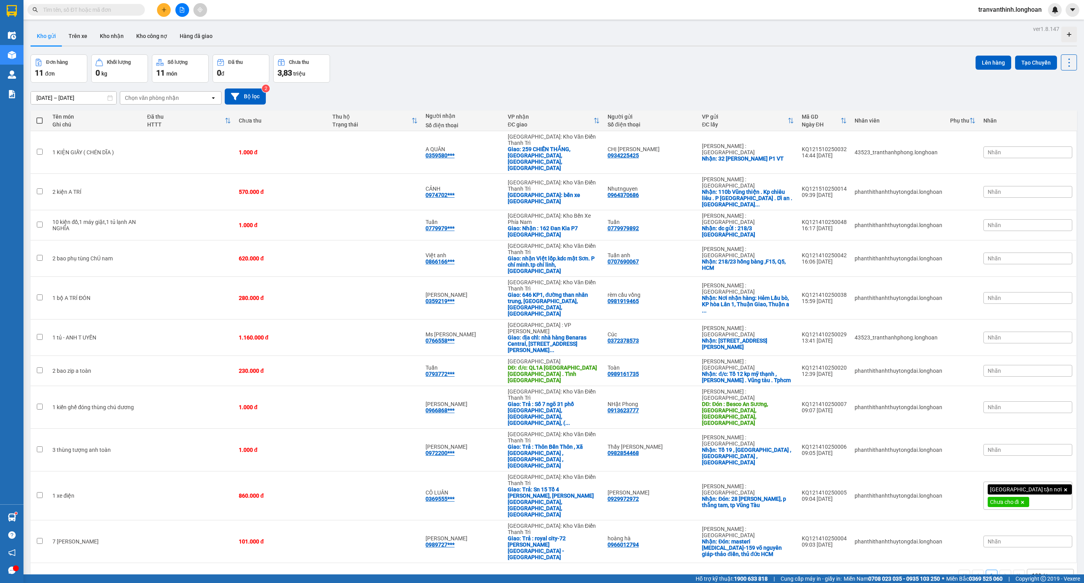
click at [482, 58] on div "Đơn hàng 11 đơn Khối lượng 0 kg Số lượng 11 món Đã thu 0 đ Chưa thu 3,83 triệu …" at bounding box center [554, 68] width 1046 height 28
click at [128, 13] on input "text" at bounding box center [89, 9] width 92 height 9
paste input "0869282433"
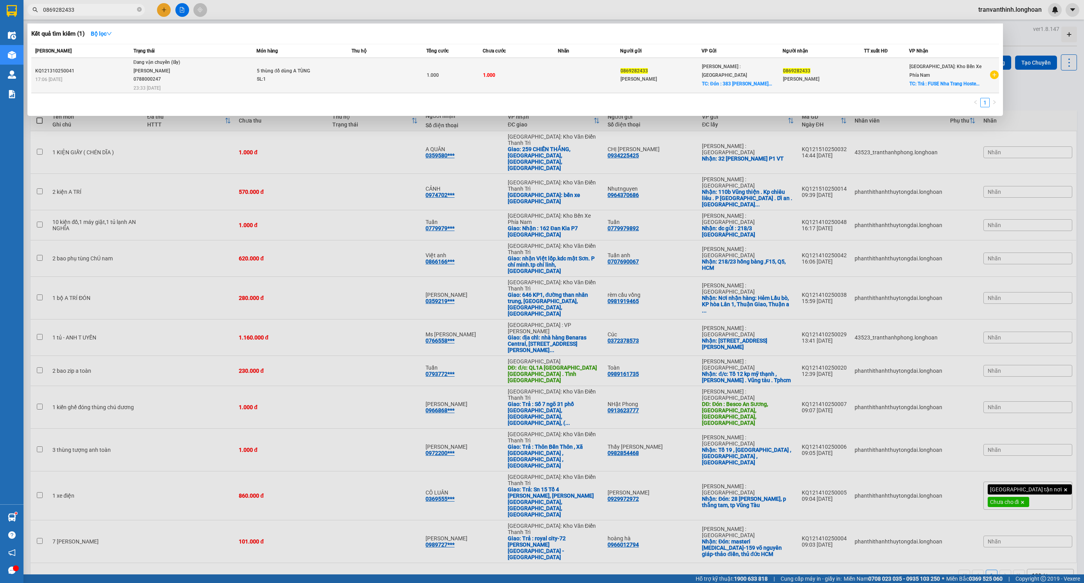
type input "0869282433"
click at [430, 85] on td "1.000" at bounding box center [454, 75] width 56 height 35
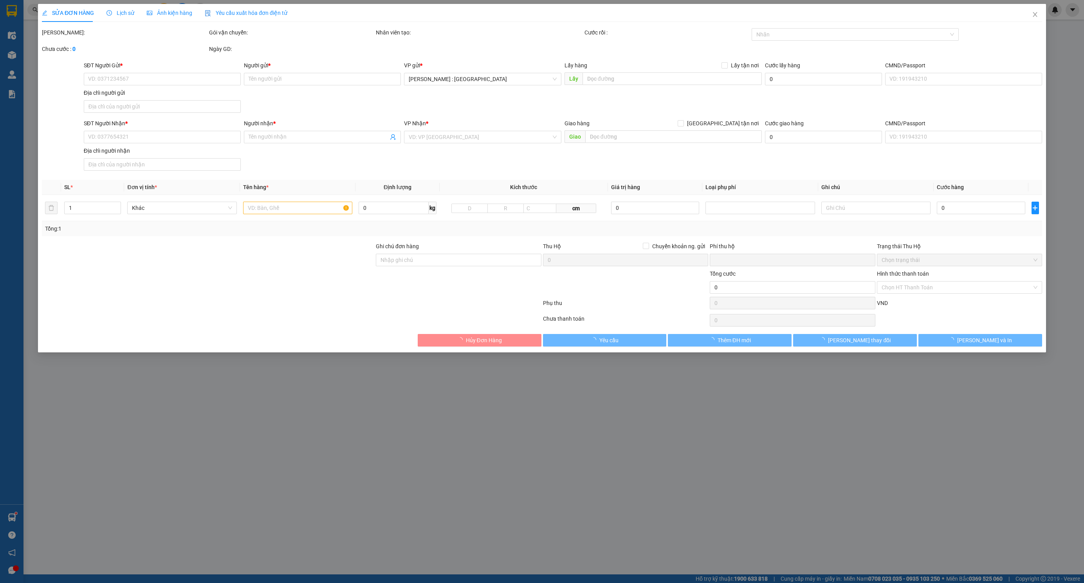
type input "0869282433"
type input "Kim Tiền"
checkbox input "true"
type input "Đón : 383 Nguyễn Duy Trinh, Bình Trưng Tây, Thủ Đức Hồ Chí Minh"
type input "0869282433"
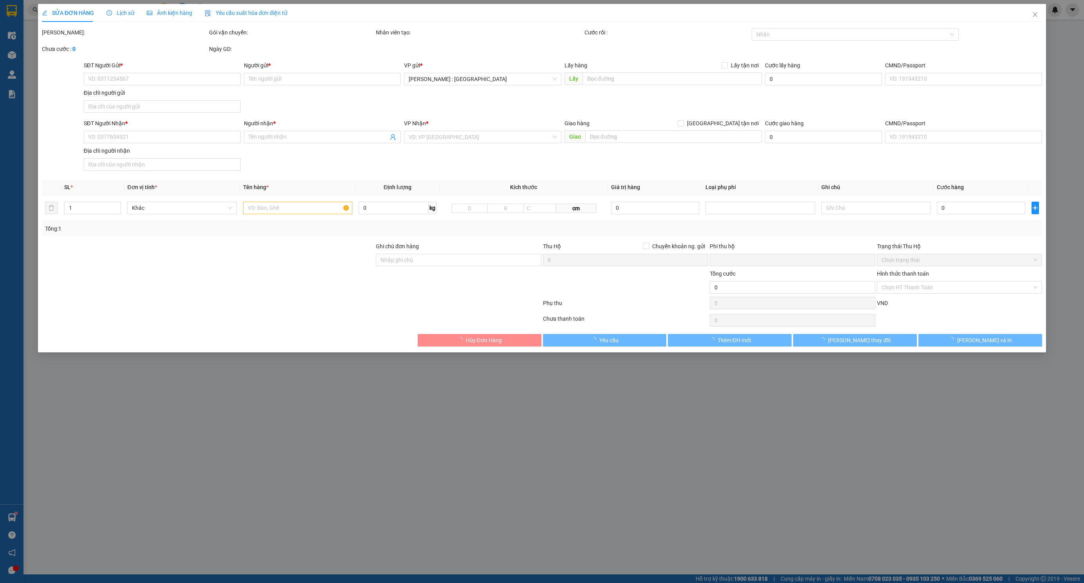
type input "Kim Tiền"
checkbox input "true"
type input "Trả : FUSE Nha Trang Hostel, 18 Biệt Thự, Lộc Thọ, Nha Trang, Khánh Hòa"
type input "0"
type input "1.000"
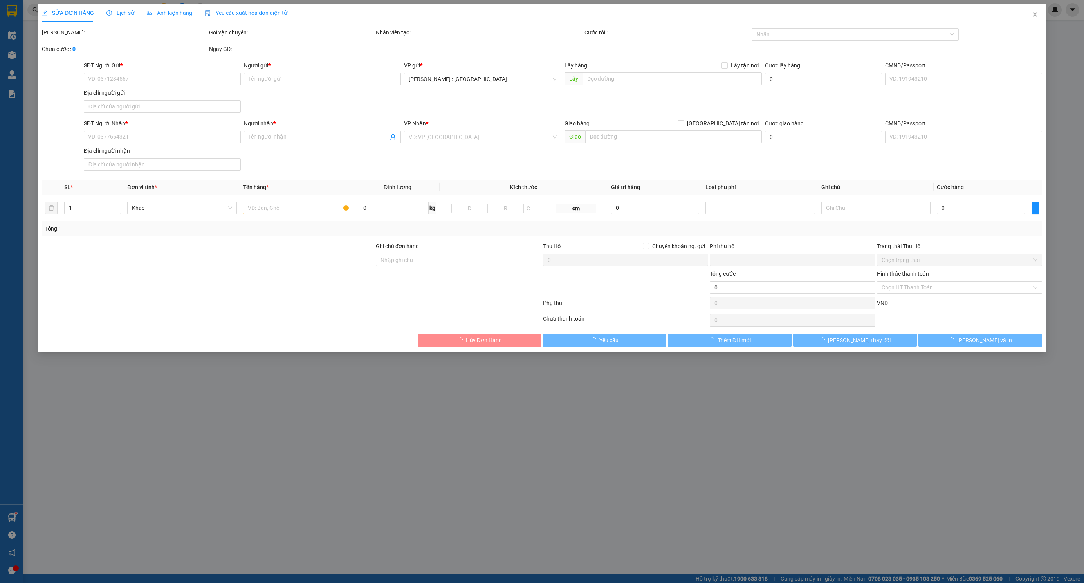
type input "1.000"
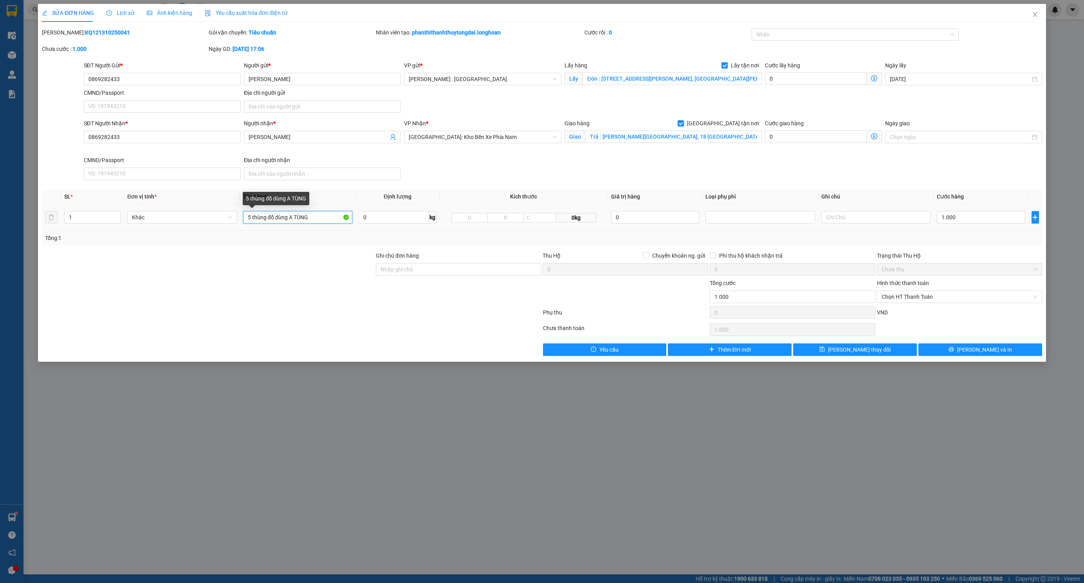
click at [324, 220] on input "5 thùng đồ dùng A TÙNG" at bounding box center [297, 217] width 109 height 13
click at [113, 213] on span "Increase Value" at bounding box center [116, 214] width 9 height 7
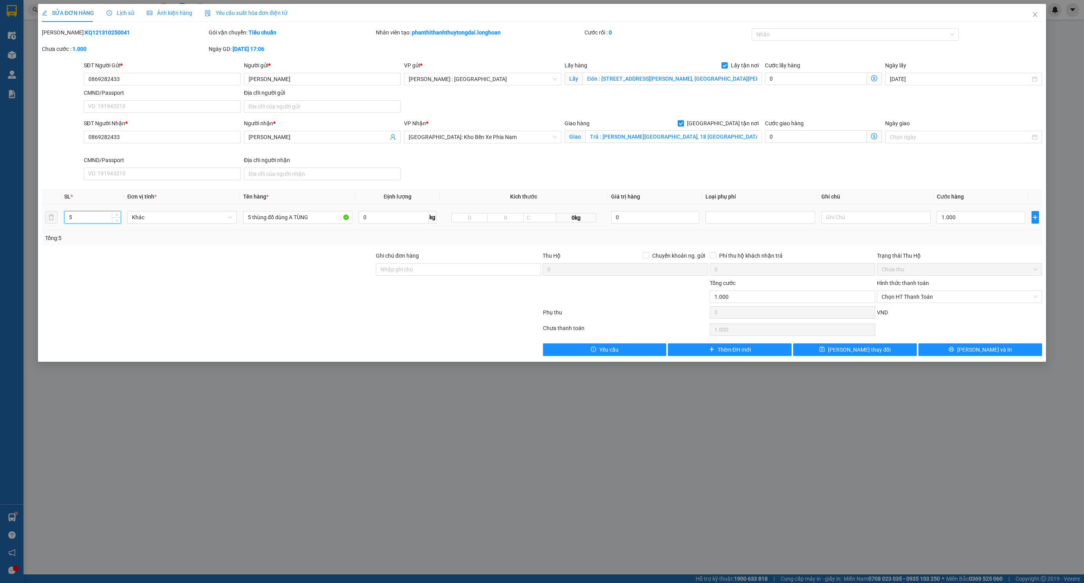
click at [96, 215] on input "5" at bounding box center [93, 217] width 56 height 12
click at [118, 212] on div "5" at bounding box center [92, 217] width 57 height 13
type input "6"
click at [119, 214] on span "Increase Value" at bounding box center [116, 214] width 9 height 7
drag, startPoint x: 329, startPoint y: 219, endPoint x: -35, endPoint y: 218, distance: 363.7
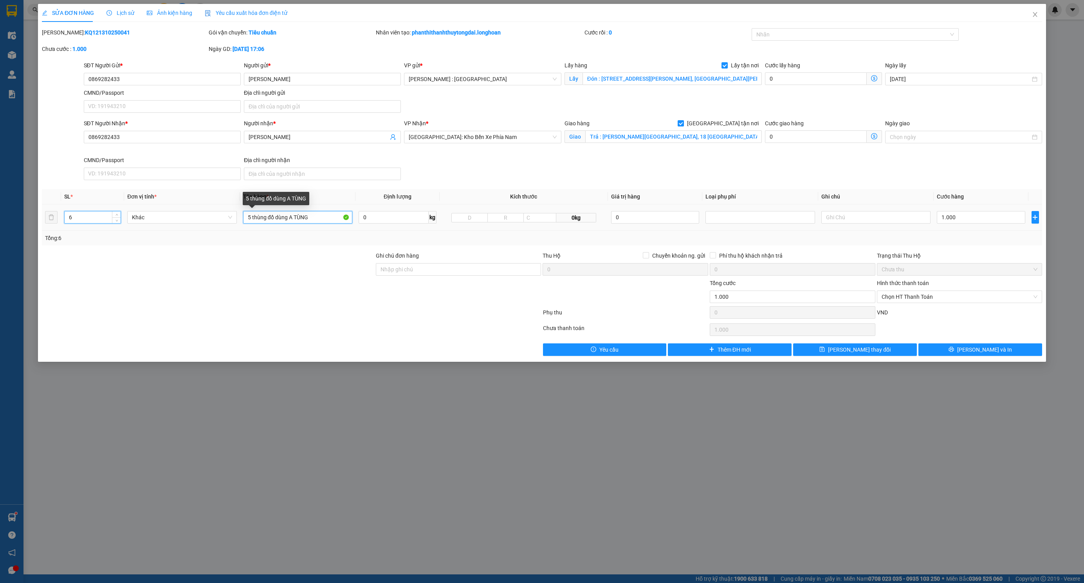
click at [0, 218] on html "Kết quả tìm kiếm ( 1 ) Bộ lọc Mã ĐH Trạng thái Món hàng Thu hộ Tổng cước Chưa c…" at bounding box center [542, 291] width 1084 height 583
type input "4 KIỆN GIẤY + 1 BỌC XỐP NỔ + 1 KIỆN TẢI TRẮNG NHỎ"
click at [759, 179] on div "SĐT Người Nhận * 0869282433 Người nhận * Kim Tiền VP Nhận * Nha Trang: Kho Bến …" at bounding box center [563, 151] width 962 height 64
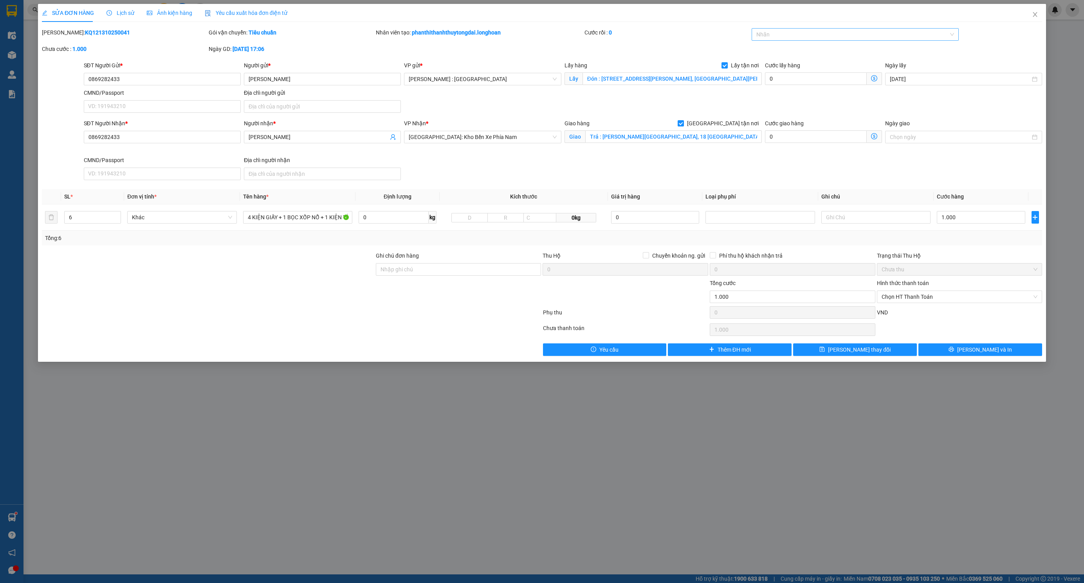
click at [808, 34] on div at bounding box center [851, 34] width 195 height 9
type input "G"
click at [781, 133] on div "[GEOGRAPHIC_DATA] tận nơi" at bounding box center [855, 138] width 207 height 13
click at [765, 164] on div "SĐT Người Nhận * 0869282433 Người nhận * Kim Tiền VP Nhận * Nha Trang: Kho Bến …" at bounding box center [563, 151] width 962 height 64
click at [957, 220] on input "1.000" at bounding box center [981, 217] width 88 height 13
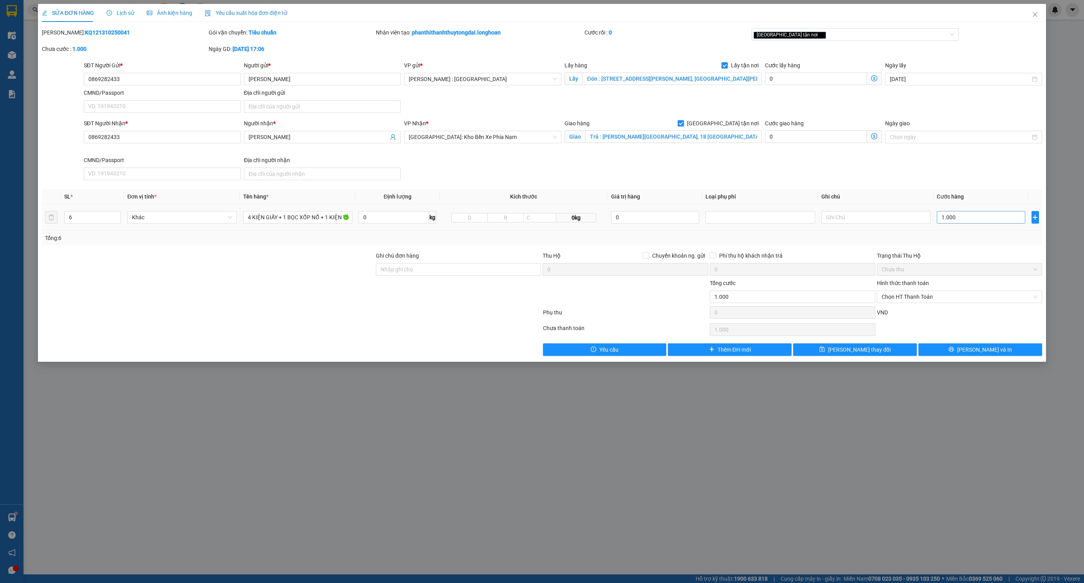
type input "1.000.000"
click at [976, 222] on input "1.000.000" at bounding box center [981, 217] width 88 height 13
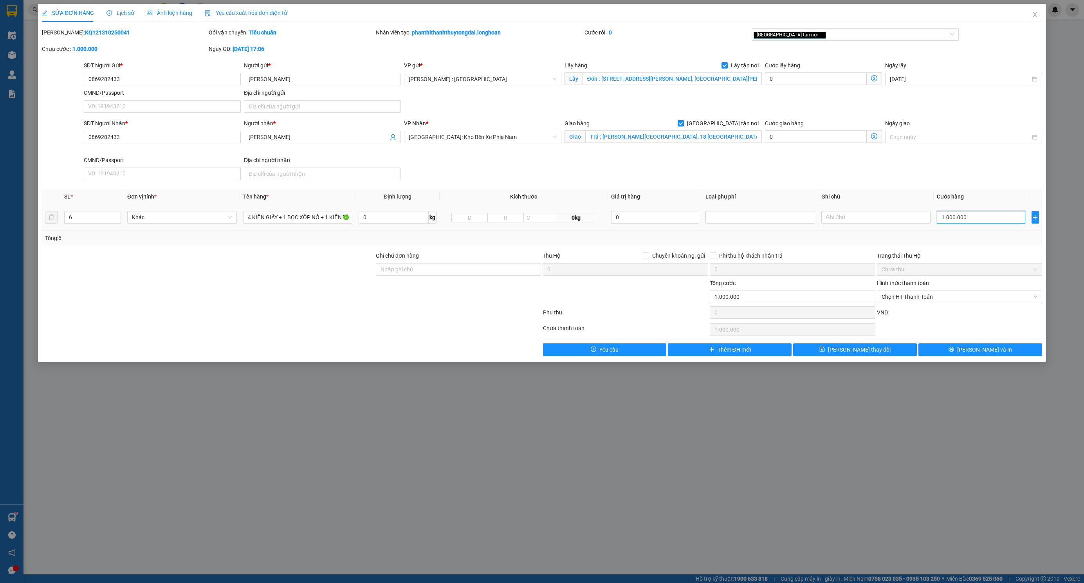
type input "2"
type input "28"
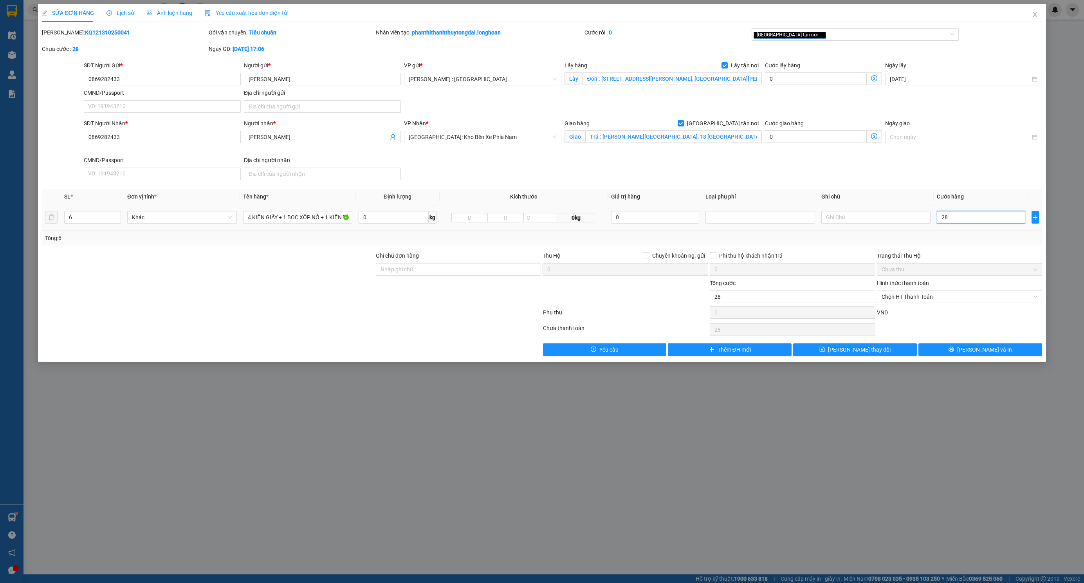
type input "280"
type input "280.000"
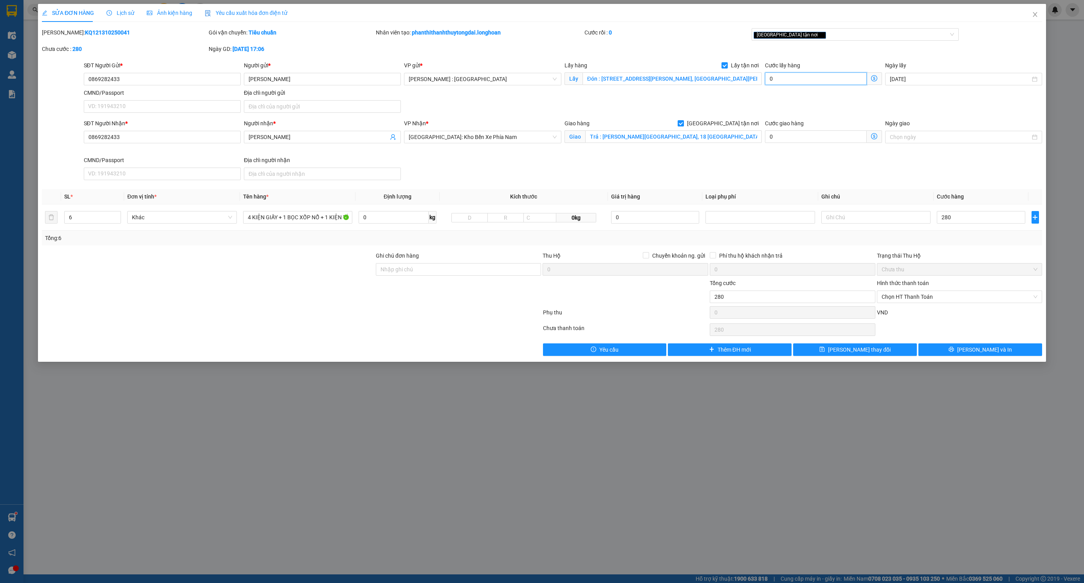
type input "280.000"
click at [824, 74] on input "0" at bounding box center [816, 78] width 102 height 13
type input "280.006"
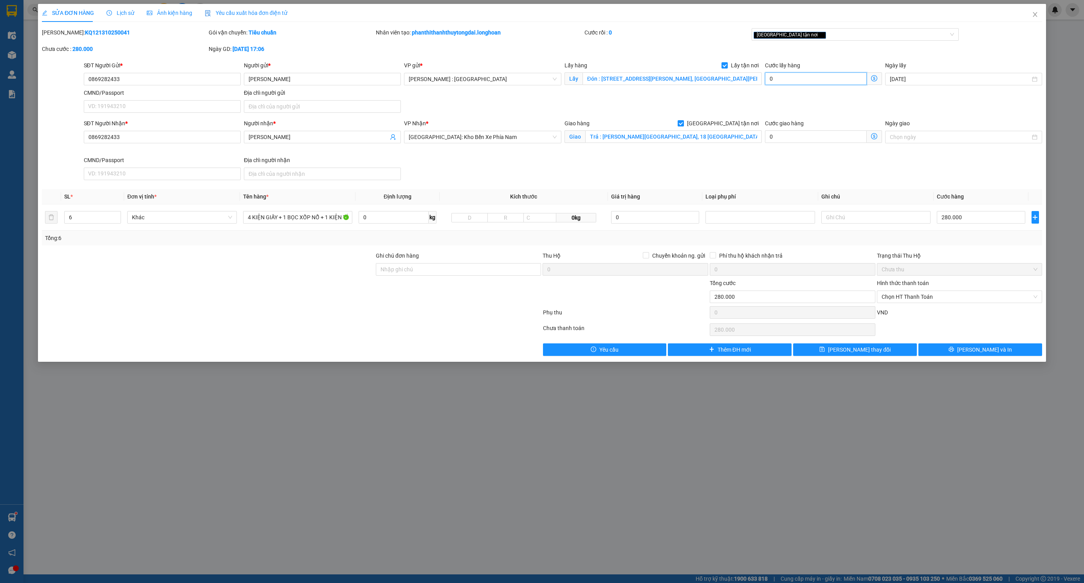
type input "6"
type input "280.065"
type input "65"
type input "345.000"
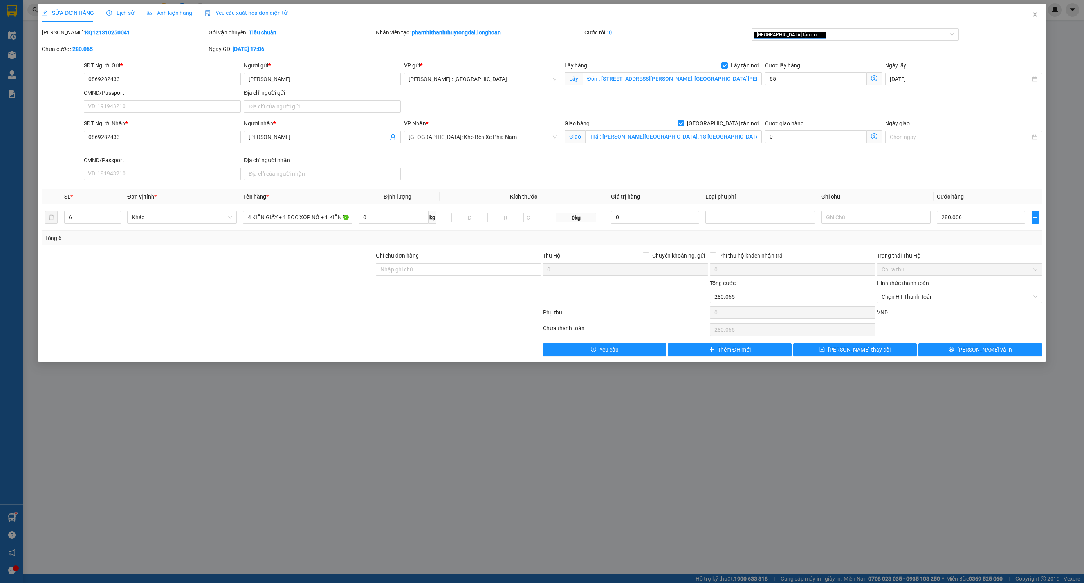
type input "345.000"
type input "65.000"
click at [686, 182] on div "SĐT Người Nhận * 0869282433 Người nhận * Kim Tiền VP Nhận * Nha Trang: Kho Bến …" at bounding box center [563, 151] width 962 height 64
click at [995, 221] on input "280.000" at bounding box center [981, 217] width 88 height 13
type input "65.002"
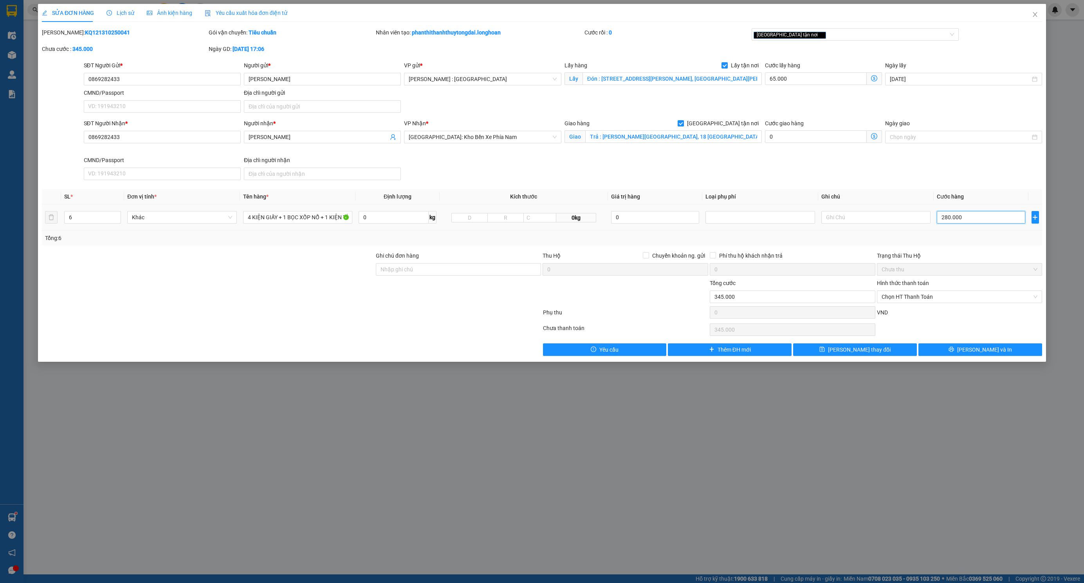
type input "65.002"
type input "2"
type input "65.028"
type input "28"
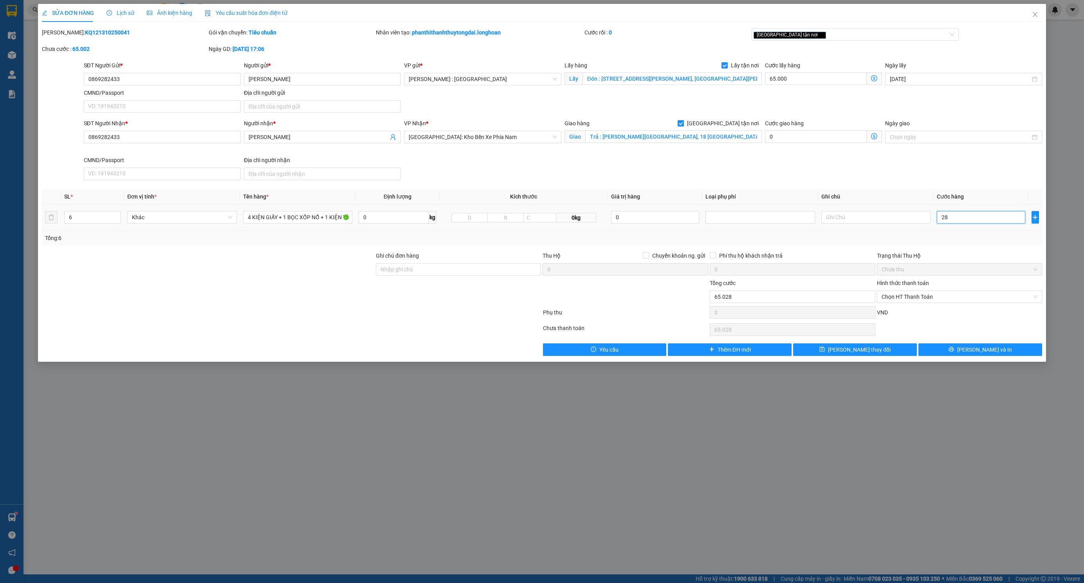
type input "65.285"
type input "285"
type input "350.000"
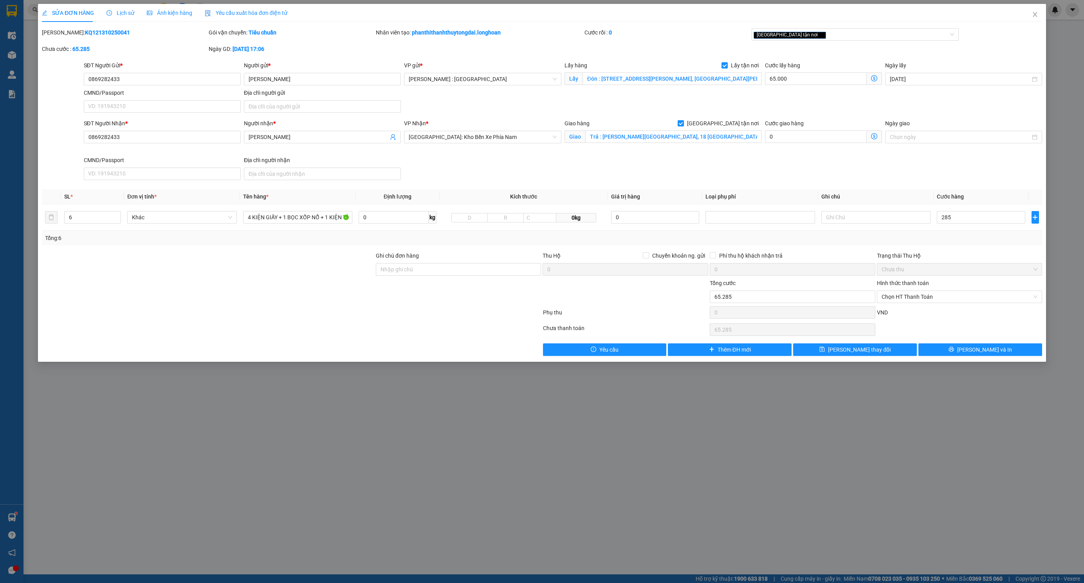
type input "285.000"
click at [416, 289] on div at bounding box center [458, 292] width 167 height 27
click at [443, 267] on input "Ghi chú đơn hàng" at bounding box center [459, 269] width 166 height 13
type input "NHẬN NGUYÊN KIỆN GIAO NGUYÊN KIỆN, HƯ VỠ K ĐỀN"
click at [1007, 352] on button "[PERSON_NAME] và In" at bounding box center [980, 349] width 124 height 13
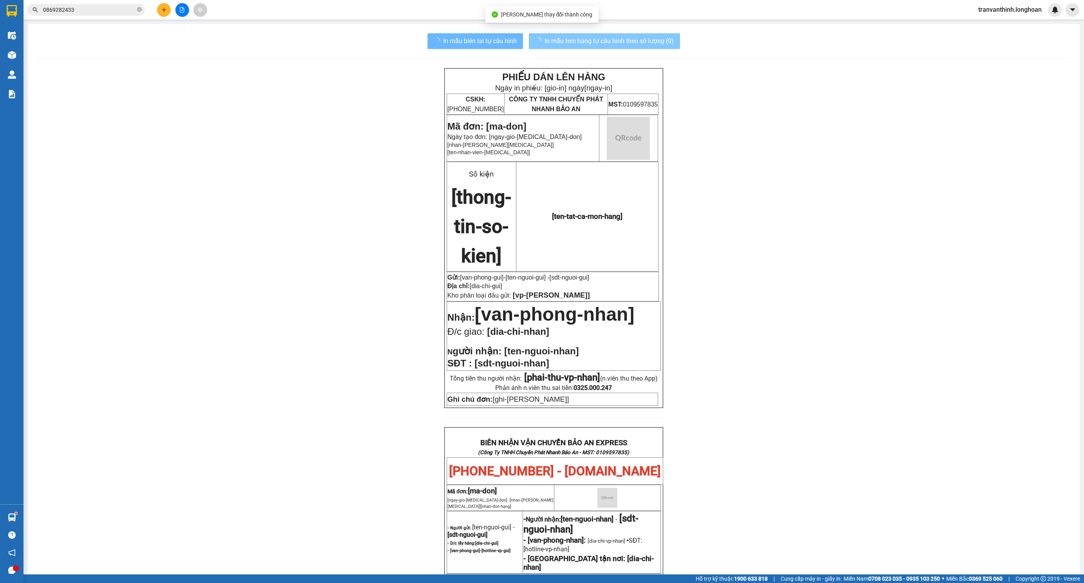
click at [599, 40] on span "In mẫu tem hàng tự cấu hình theo số lượng (0)" at bounding box center [609, 41] width 129 height 10
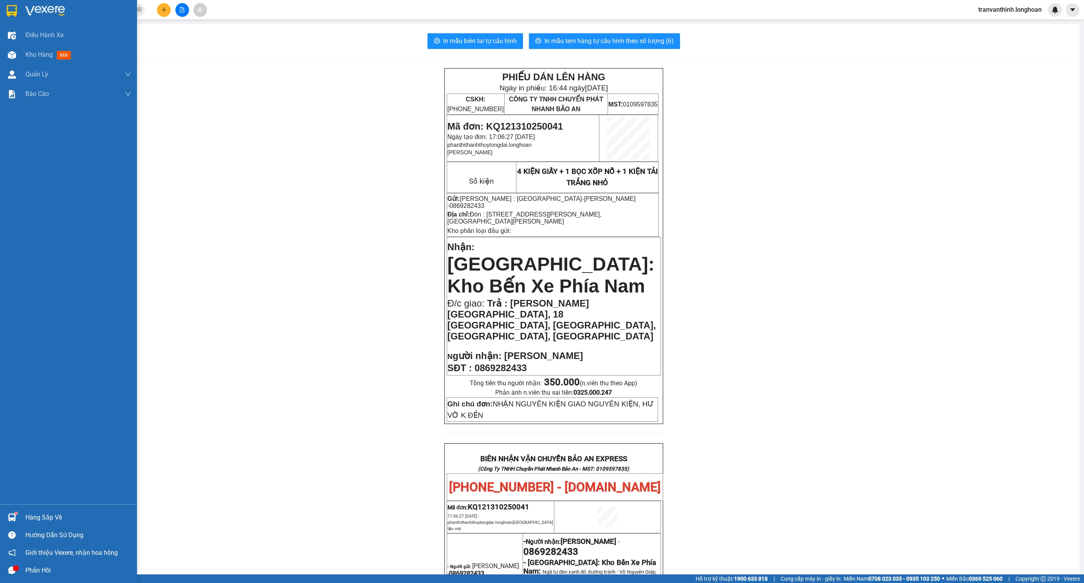
click at [18, 12] on div at bounding box center [12, 11] width 14 height 14
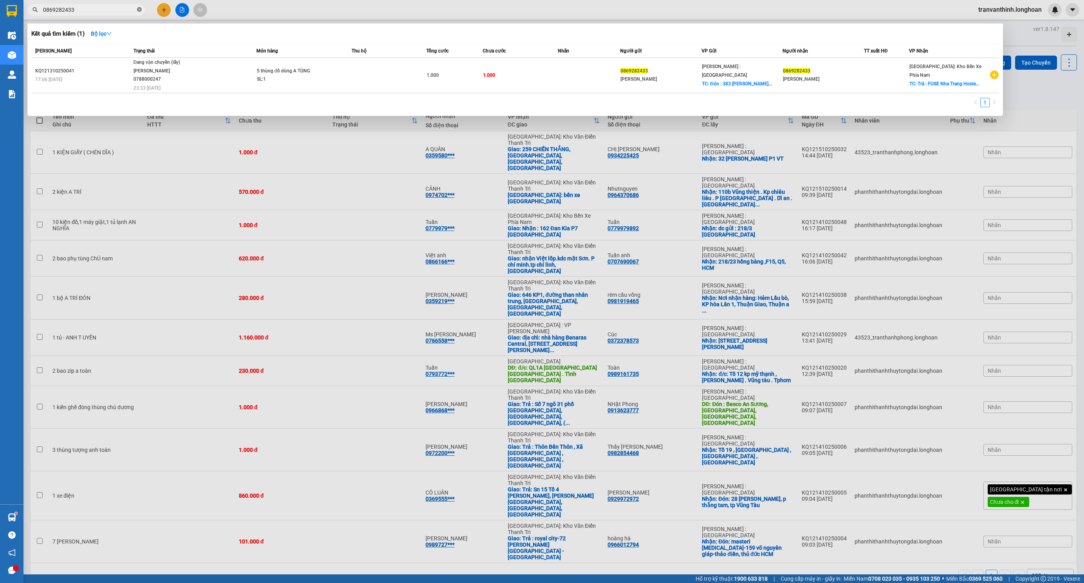
click at [141, 7] on icon "close-circle" at bounding box center [139, 9] width 5 height 5
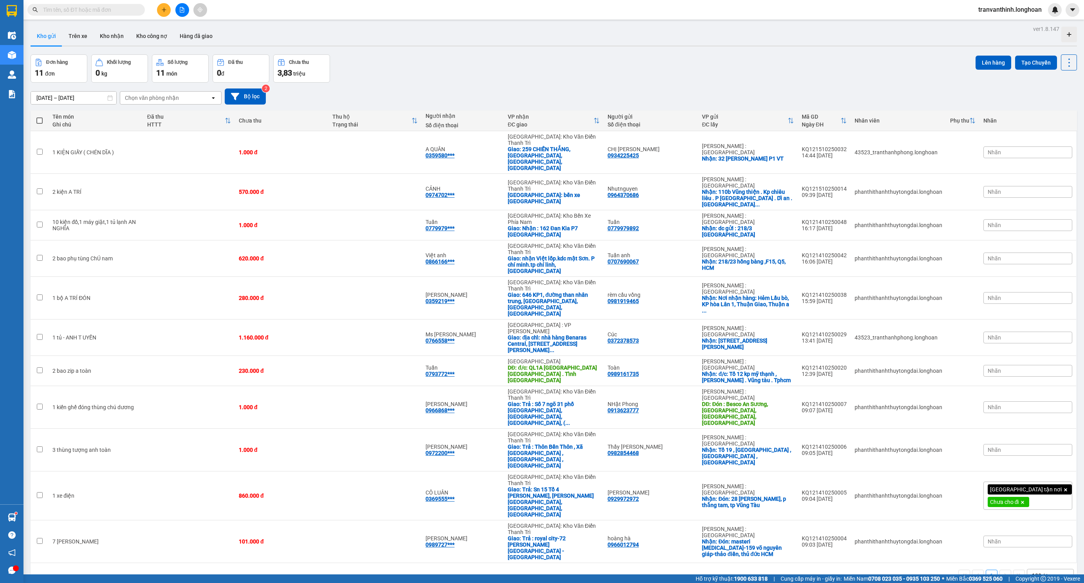
click at [88, 11] on input "text" at bounding box center [89, 9] width 92 height 9
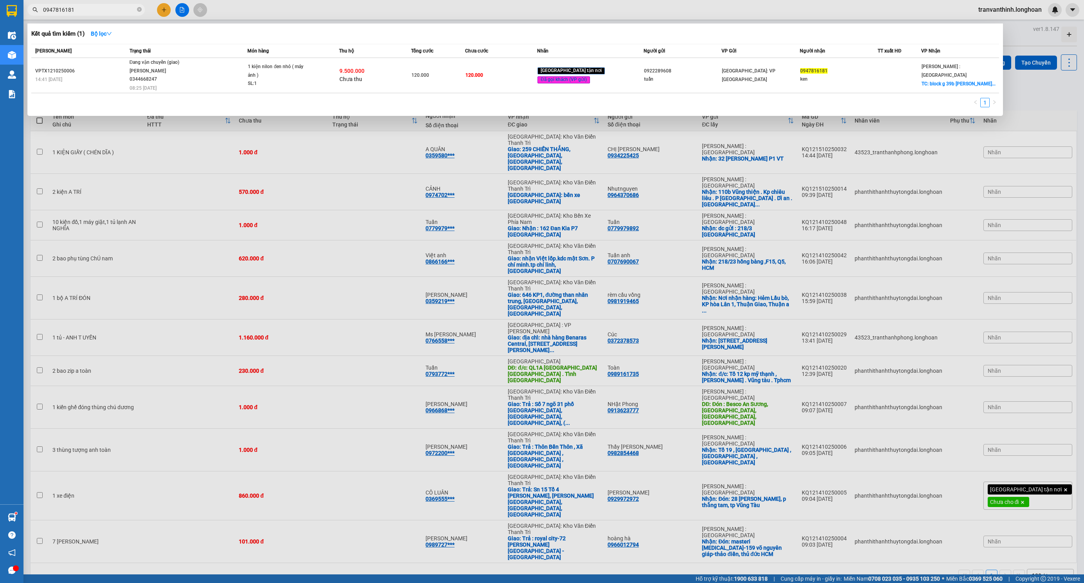
type input "0947816181"
click at [139, 5] on span "0947816181" at bounding box center [85, 10] width 117 height 12
click at [140, 6] on span at bounding box center [139, 9] width 5 height 7
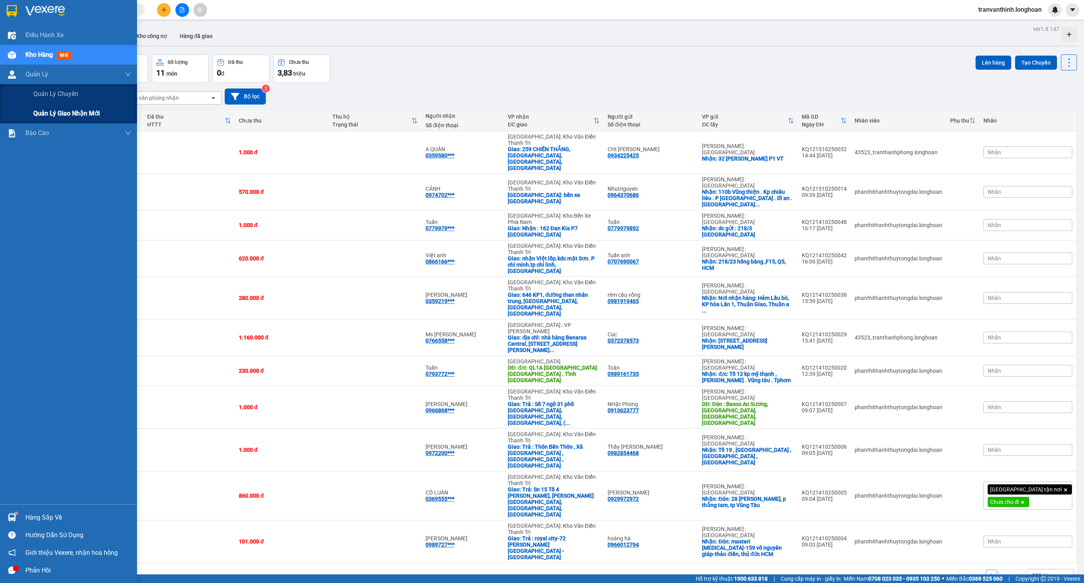
click at [46, 108] on div "Quản lý giao nhận mới" at bounding box center [82, 114] width 98 height 20
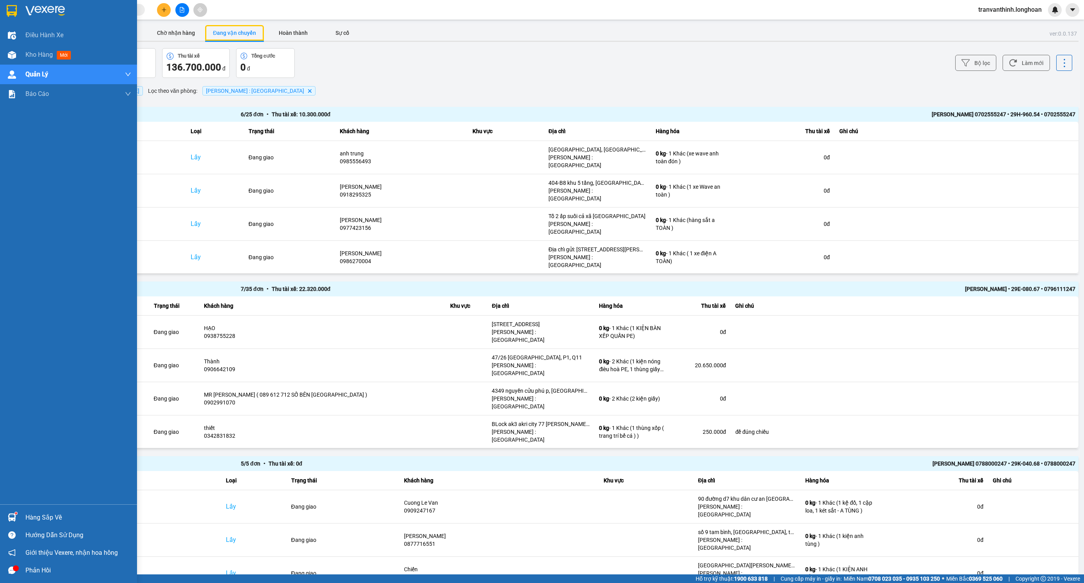
click at [9, 11] on img at bounding box center [12, 11] width 10 height 12
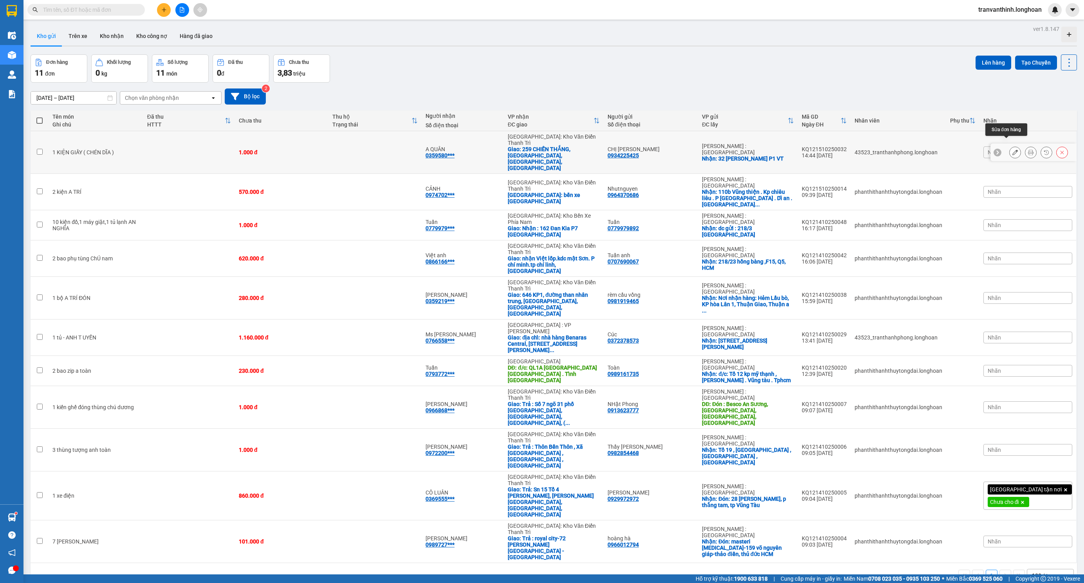
click at [1025, 146] on div at bounding box center [1031, 152] width 12 height 12
click at [1026, 146] on button at bounding box center [1030, 153] width 11 height 14
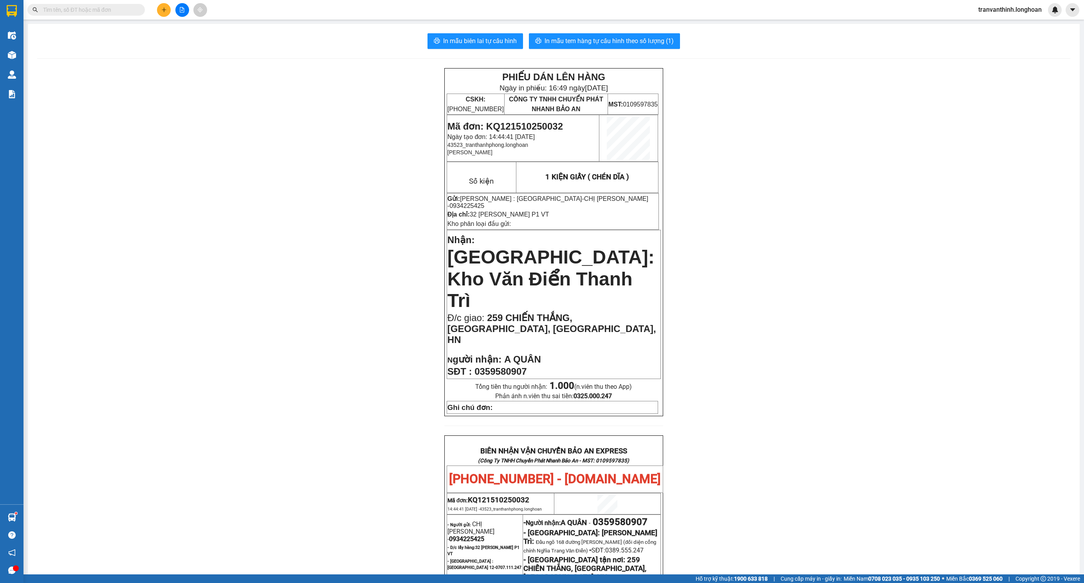
click at [659, 31] on div "In mẫu biên lai tự cấu hình In mẫu tem hàng tự cấu hình theo số lượng (1) PHIẾU…" at bounding box center [554, 446] width 1052 height 845
click at [659, 40] on span "In mẫu tem hàng tự cấu hình theo số lượng (1)" at bounding box center [609, 41] width 129 height 10
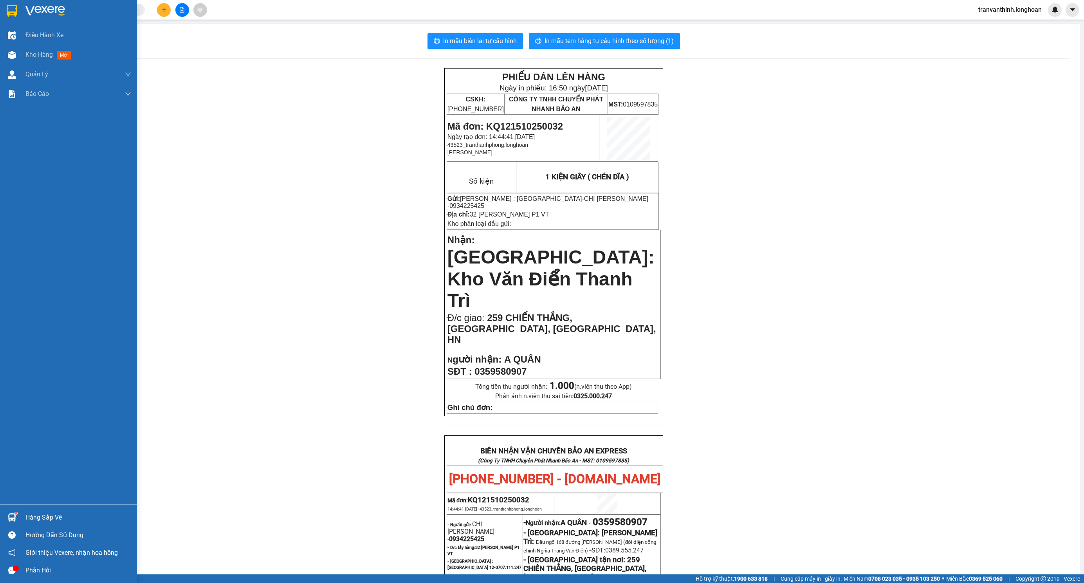
click at [16, 14] on img at bounding box center [12, 11] width 10 height 12
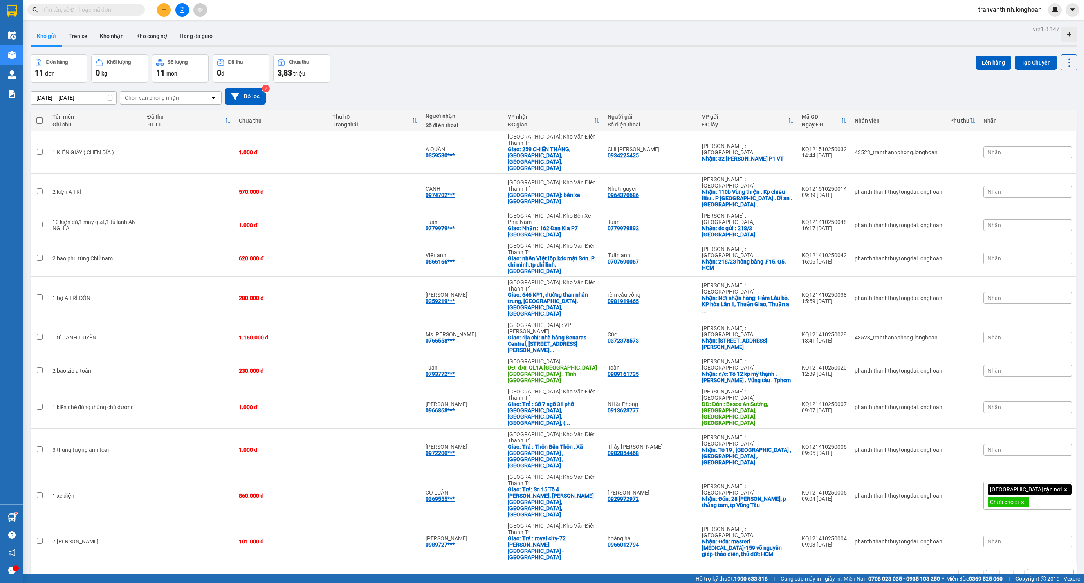
click at [112, 12] on input "text" at bounding box center [89, 9] width 92 height 9
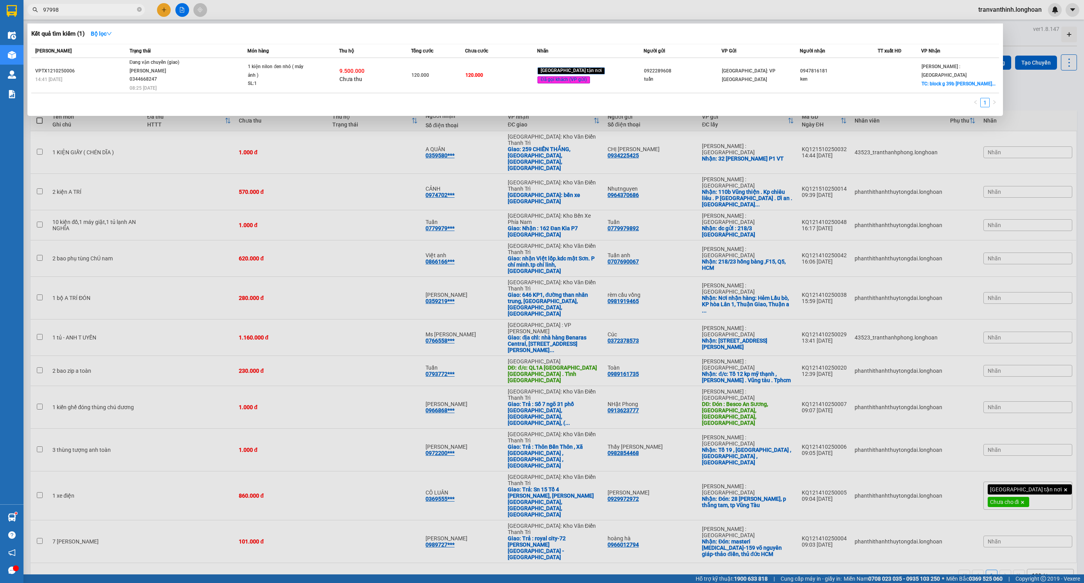
type input "979982"
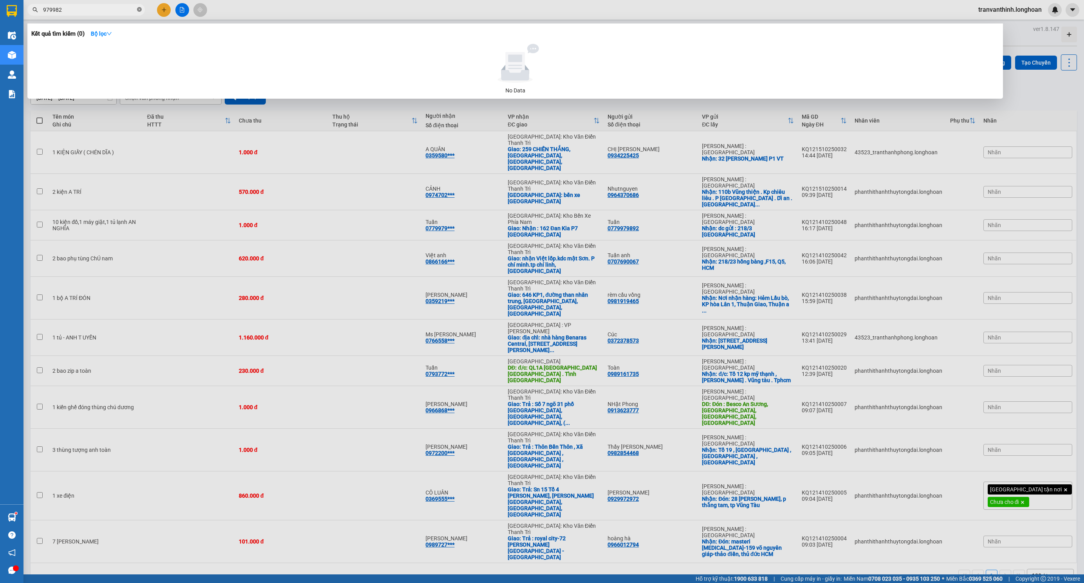
click at [140, 11] on icon "close-circle" at bounding box center [139, 9] width 5 height 5
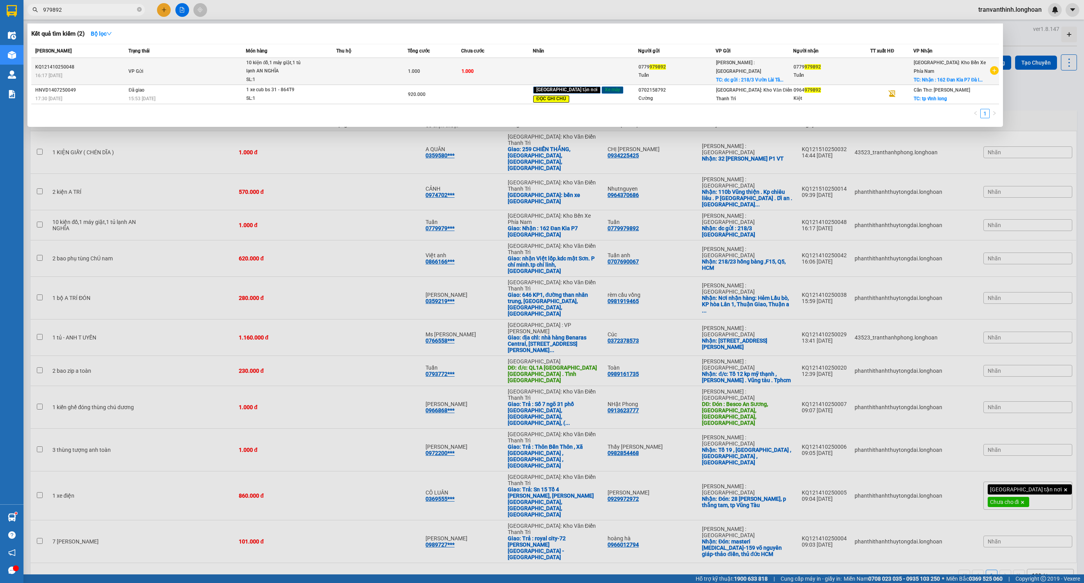
type input "979892"
click at [268, 66] on div "10 kiện đồ,1 máy giặt,1 tủ lạnh AN NGHĨA" at bounding box center [275, 67] width 59 height 17
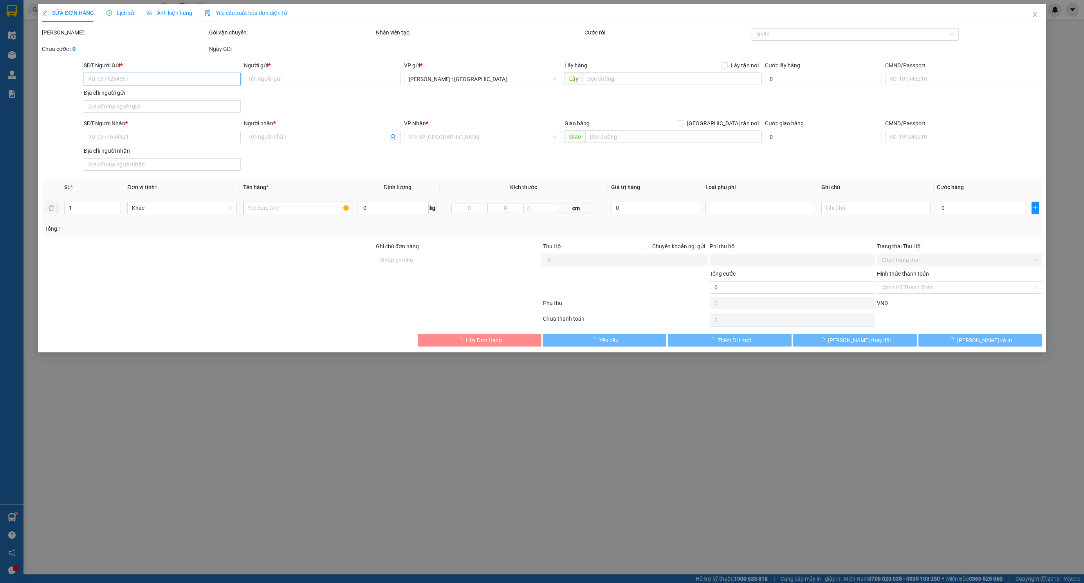
type input "0779979892"
type input "Tuấn"
checkbox input "true"
type input "dc gửi : 218/3 Vườn Lài [GEOGRAPHIC_DATA]"
type input "0779979892"
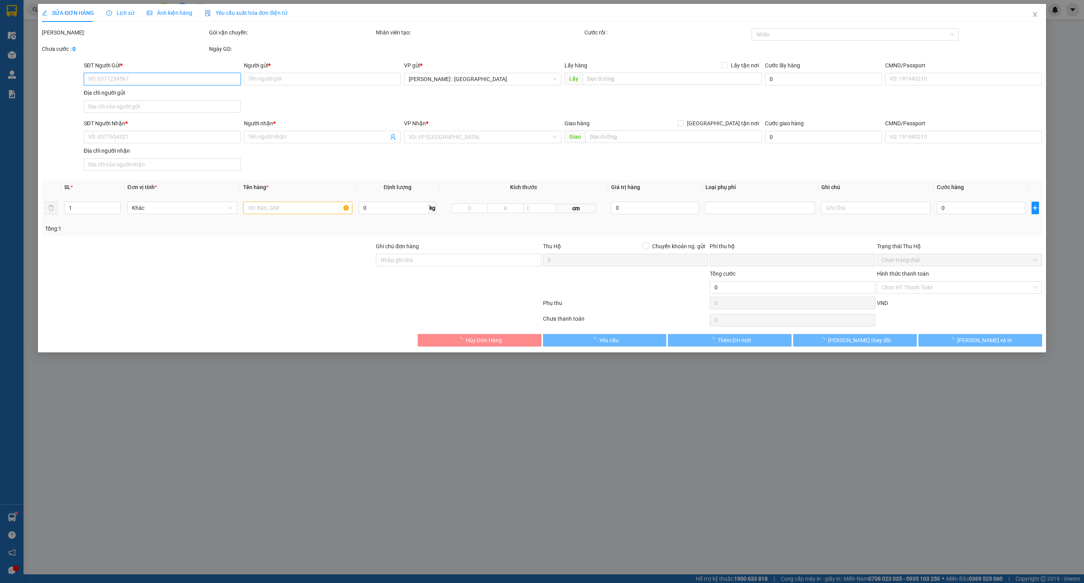
type input "Tuấn"
checkbox input "true"
type input "Nhận : 162 Đan Kia P7 [GEOGRAPHIC_DATA]"
type input "0"
type input "1.000"
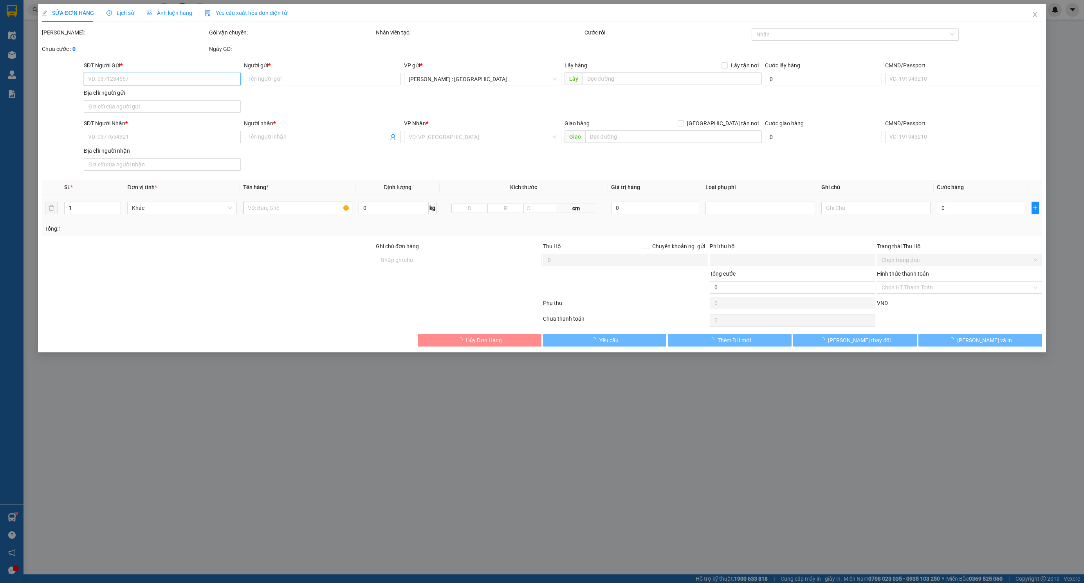
type input "1.000"
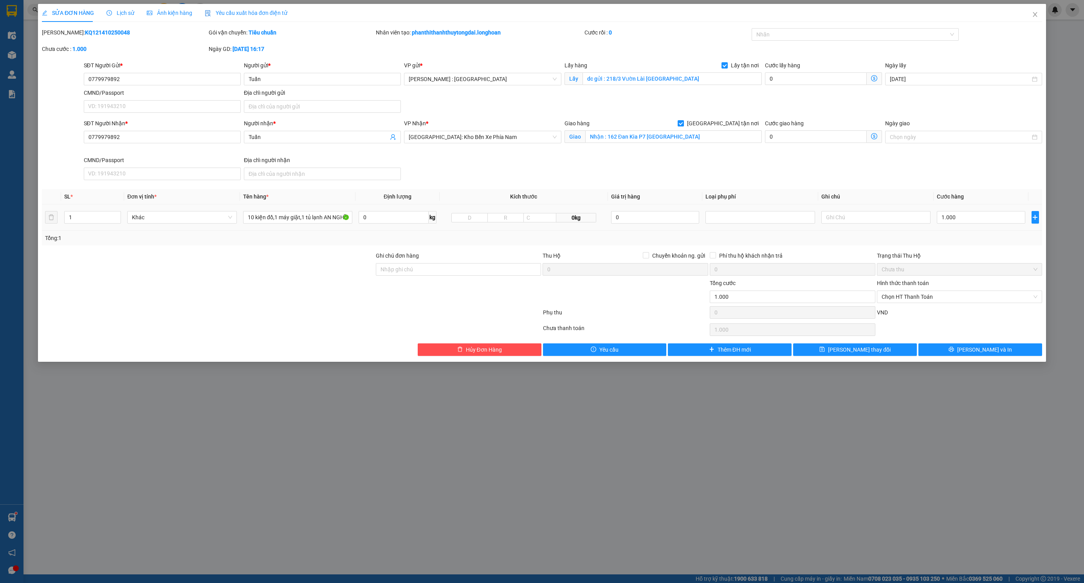
click at [284, 225] on div "10 kiện đồ,1 máy giặt,1 tủ lạnh AN NGHĨA" at bounding box center [297, 217] width 109 height 16
click at [283, 222] on input "10 kiện đồ,1 máy giặt,1 tủ lạnh AN NGHĨA" at bounding box center [297, 217] width 109 height 13
click at [294, 218] on input "10 kiện đồ,1 máy giặt,1 tủ lạnh AN NGHĨA" at bounding box center [297, 217] width 109 height 13
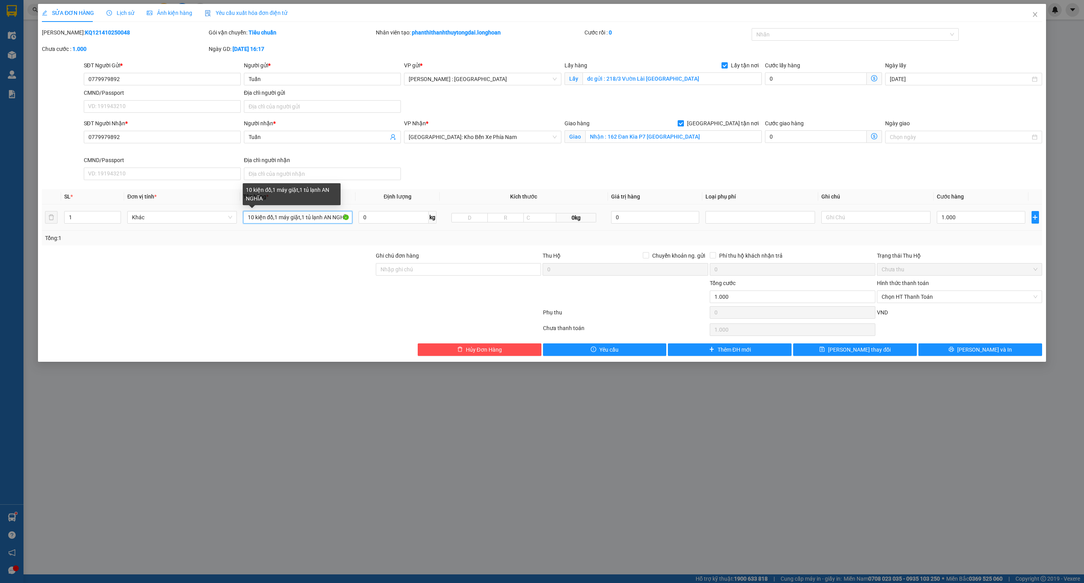
click at [294, 218] on input "10 kiện đồ,1 máy giặt,1 tủ lạnh AN NGHĨA" at bounding box center [297, 217] width 109 height 13
click at [120, 215] on span "Increase Value" at bounding box center [116, 214] width 9 height 7
click at [78, 218] on input "2" at bounding box center [93, 217] width 56 height 12
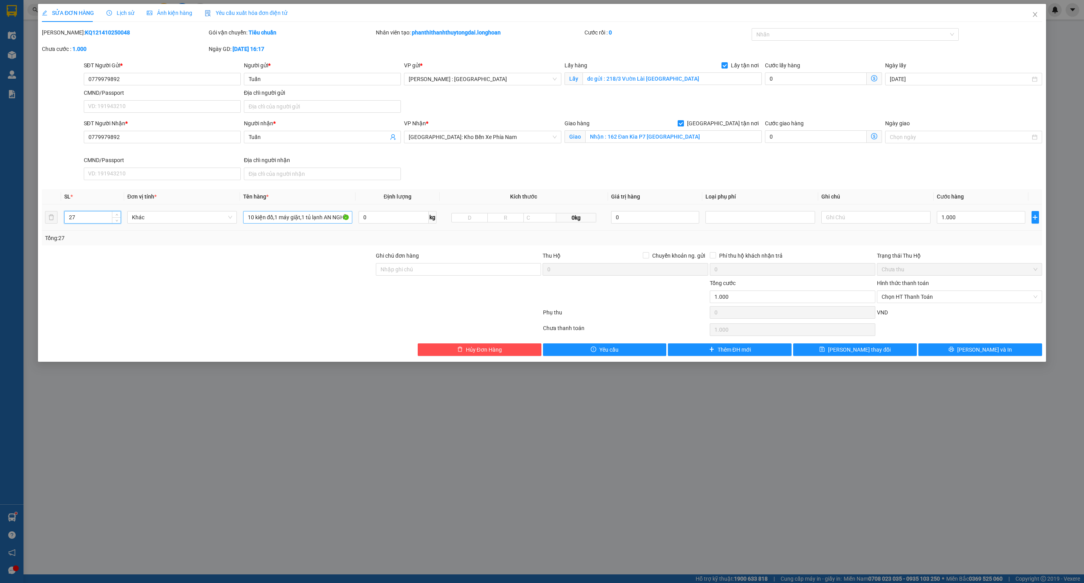
type input "27"
click at [269, 220] on input "10 kiện đồ,1 máy giặt,1 tủ lạnh AN NGHĨA" at bounding box center [297, 217] width 109 height 13
type input "11 KIỆN GIẤY + 9 KIỆN BỌC PE + 5 KIỆN BỌC XỐP NỔ + 1 BỌC NILONG ĐEN +"
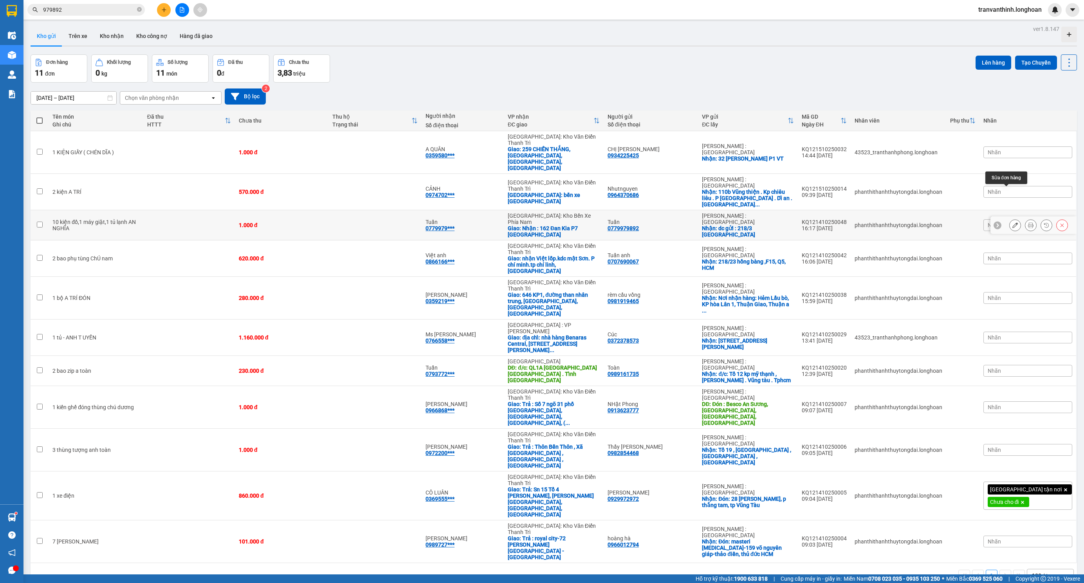
click at [1010, 218] on button at bounding box center [1015, 225] width 11 height 14
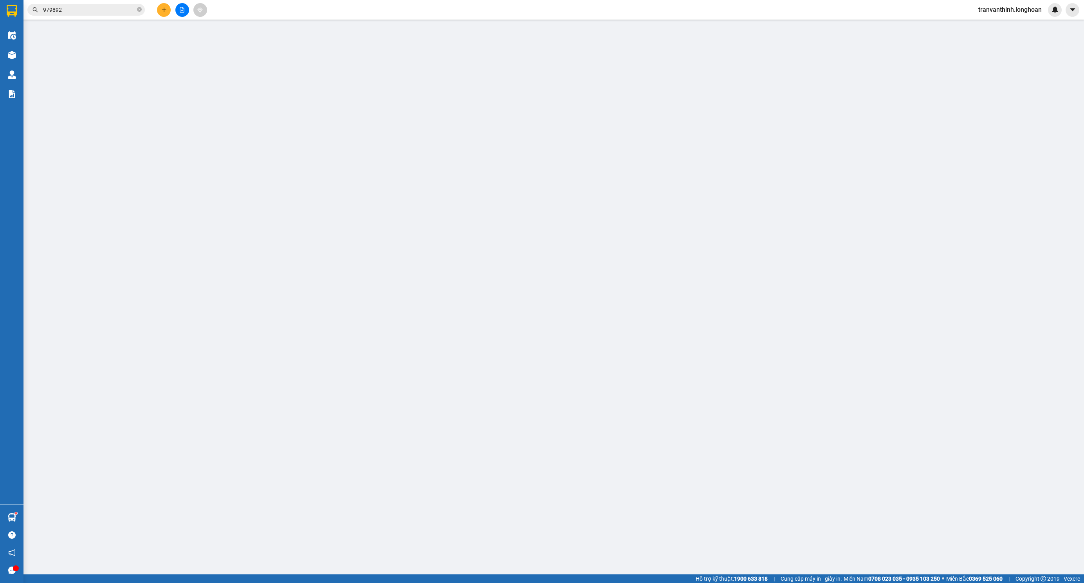
type input "0779979892"
type input "Tuấn"
checkbox input "true"
type input "dc gửi : 218/3 Vườn Lài [GEOGRAPHIC_DATA]"
type input "0779979892"
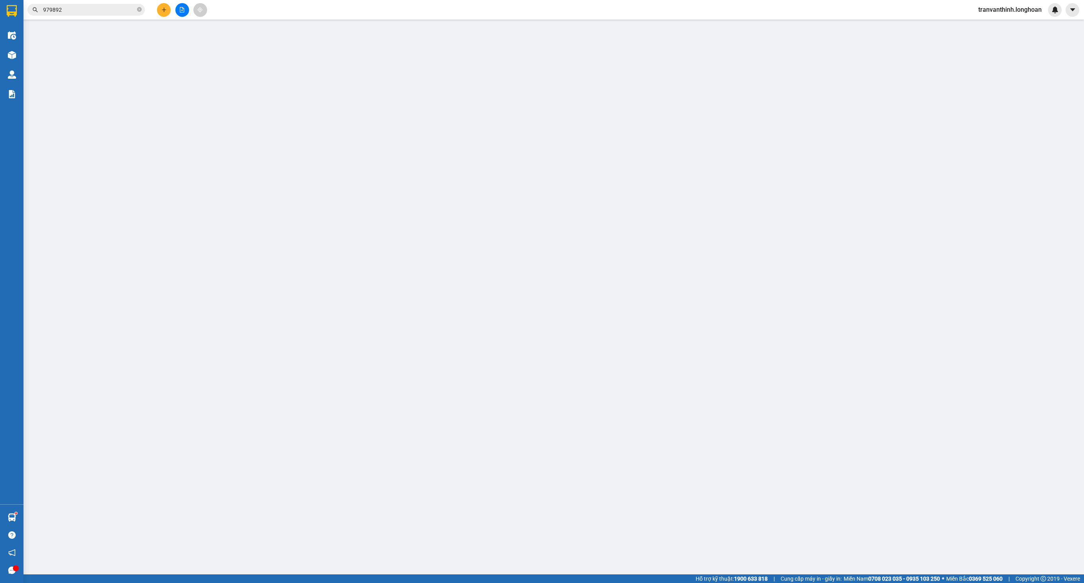
type input "Tuấn"
checkbox input "true"
type input "Nhận : 162 Đan Kia P7 [GEOGRAPHIC_DATA]"
type input "0"
type input "1.000"
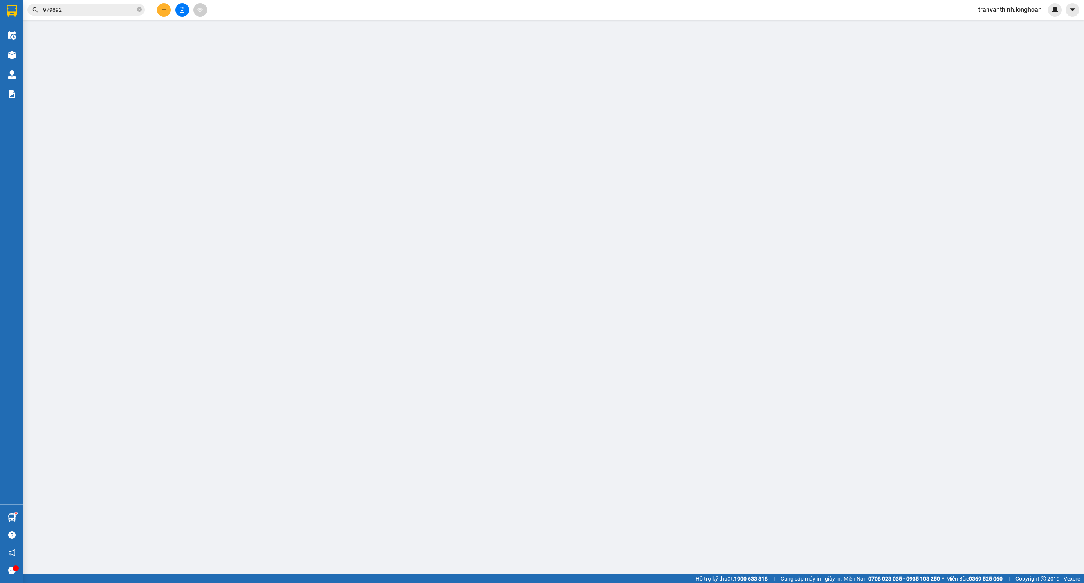
type input "1.000"
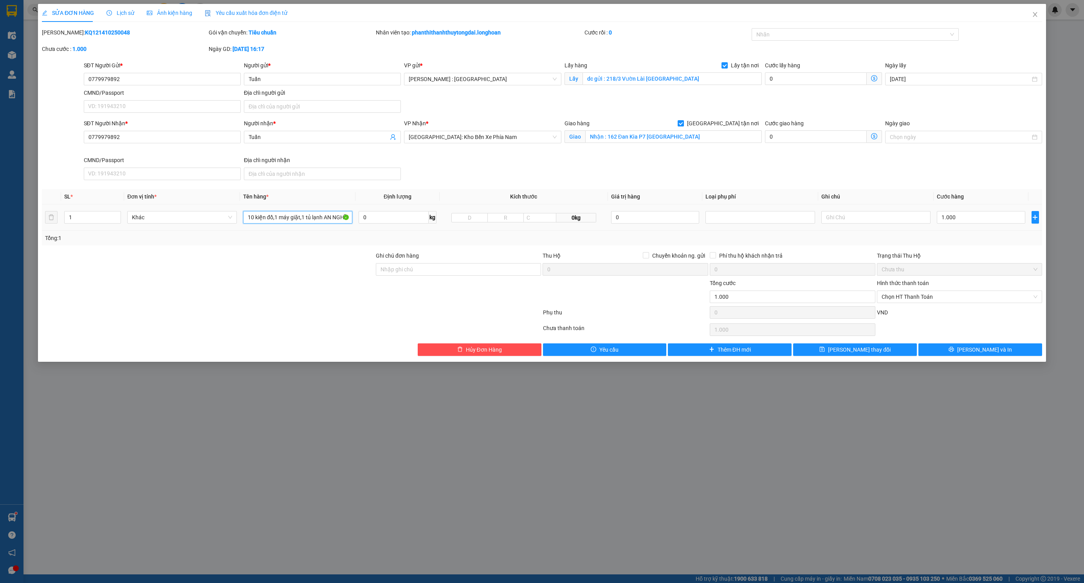
click at [271, 217] on input "10 kiện đồ,1 máy giặt,1 tủ lạnh AN NGHĨA" at bounding box center [297, 217] width 109 height 13
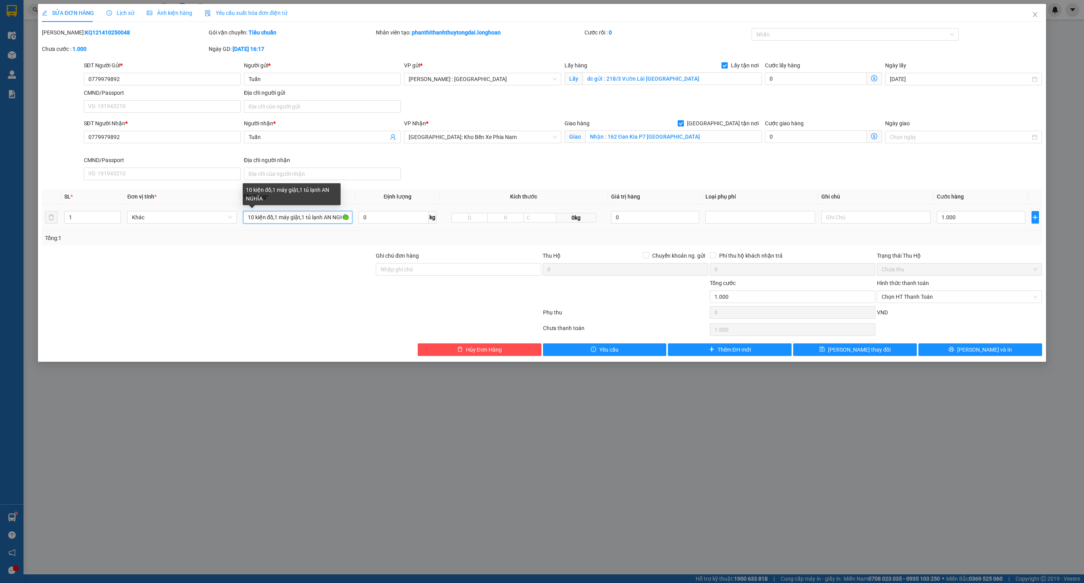
click at [271, 217] on input "10 kiện đồ,1 máy giặt,1 tủ lạnh AN NGHĨA" at bounding box center [297, 217] width 109 height 13
click at [815, 33] on div at bounding box center [851, 34] width 195 height 9
type input "11 KIỆN GIẤY + 9 KIỆN BỌC PE + 5 KIỆN BỌC XỐP NỔ + 1 BỌC NILONG ĐEN + 1 KIỆN SẮ…"
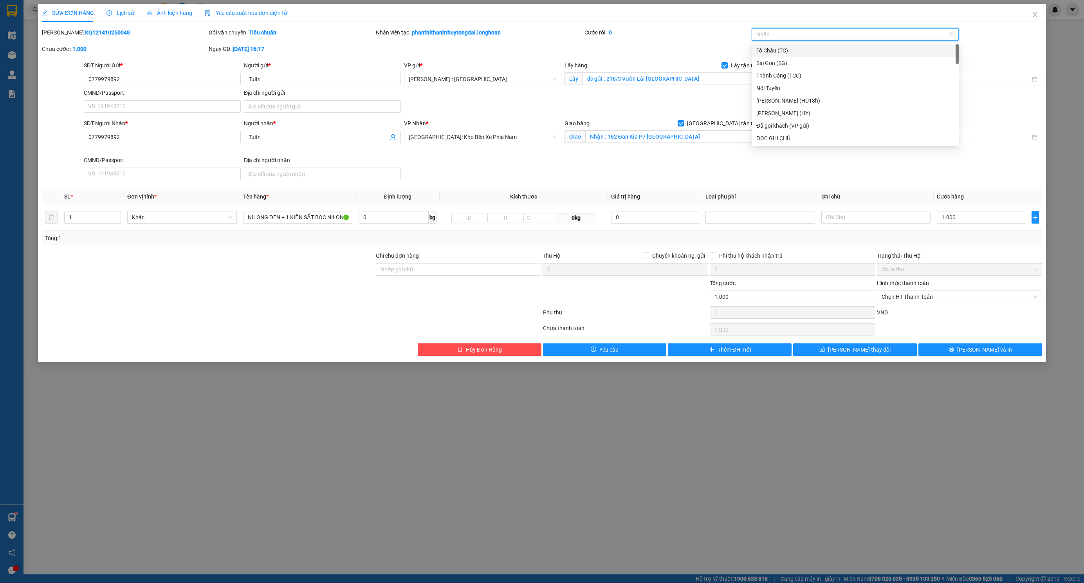
scroll to position [0, 0]
type input "G"
click at [780, 139] on div "[GEOGRAPHIC_DATA] tận nơi" at bounding box center [855, 138] width 198 height 9
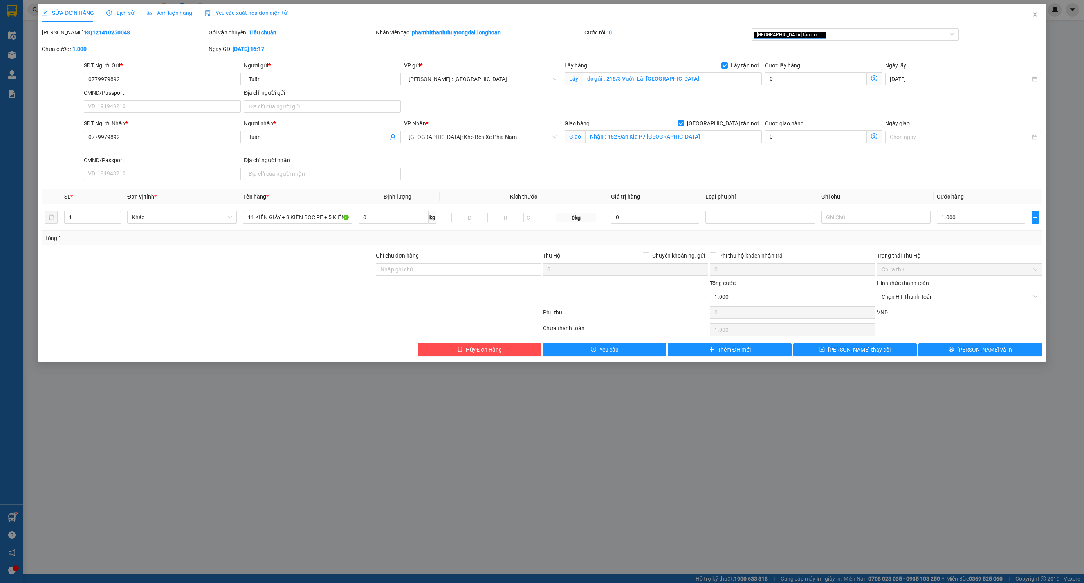
click at [746, 166] on div "SĐT Người Nhận * 0779979892 Người nhận * Tuấn VP Nhận * Nha Trang: Kho Bến Xe P…" at bounding box center [563, 151] width 962 height 64
click at [984, 230] on td "1.000" at bounding box center [981, 217] width 95 height 26
click at [977, 221] on input "1.000" at bounding box center [981, 217] width 88 height 13
type input "1.000.000"
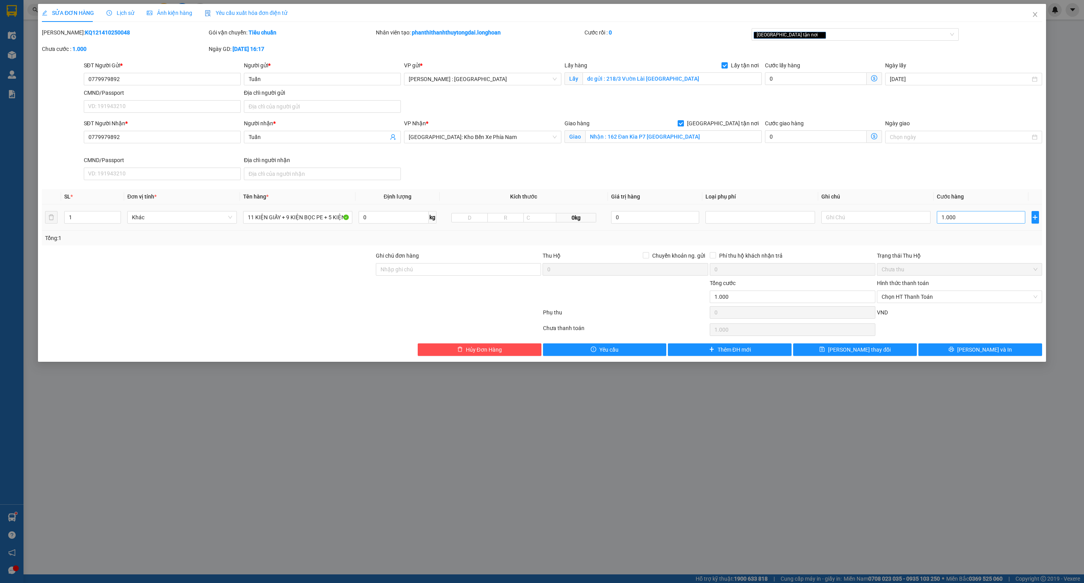
type input "1.000.000"
type input "2"
type input "25"
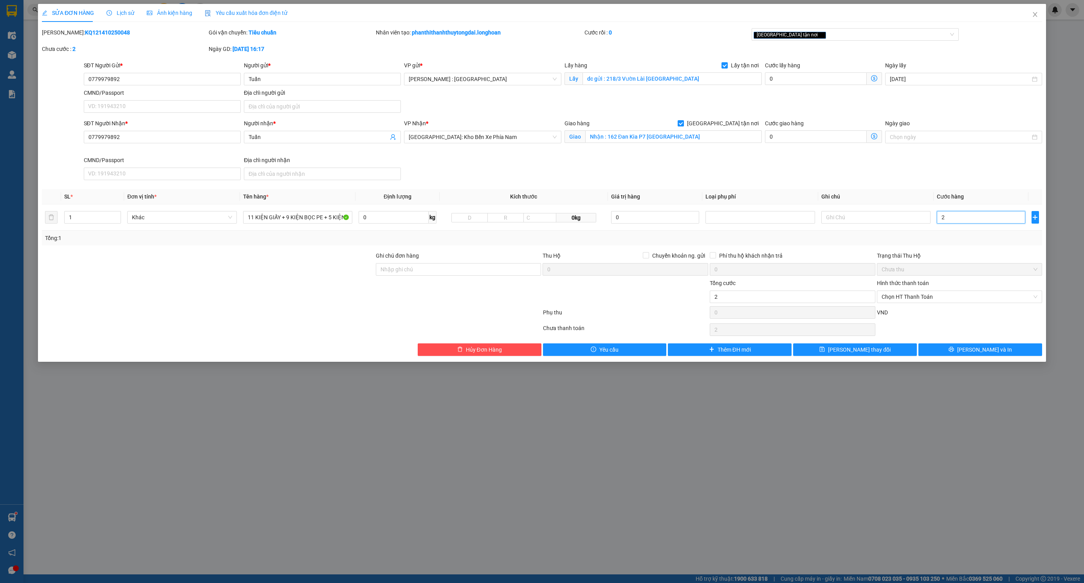
type input "25"
type input "250"
type input "2.500"
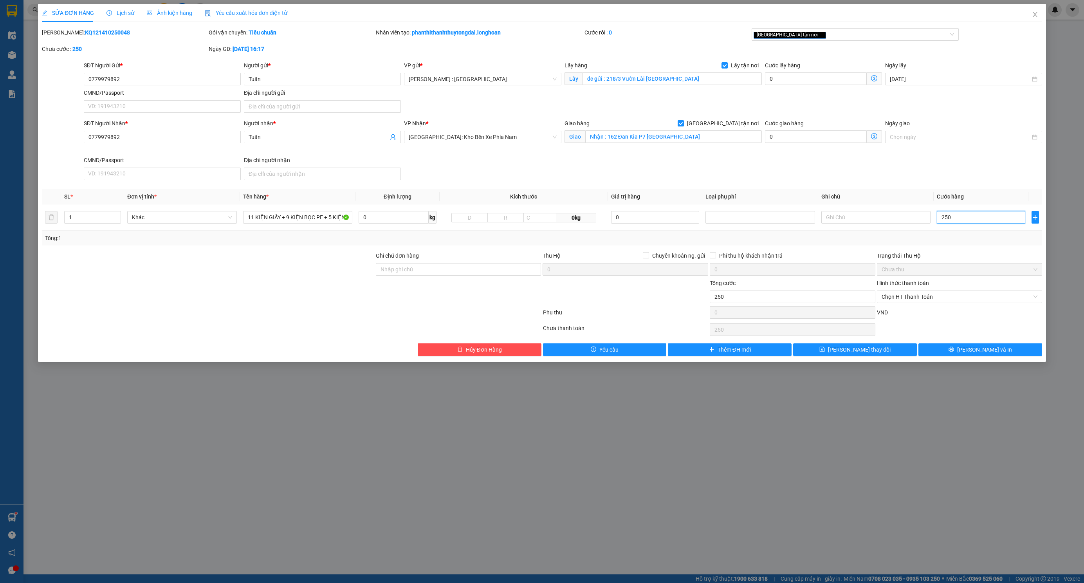
type input "2.500"
type input "25.000"
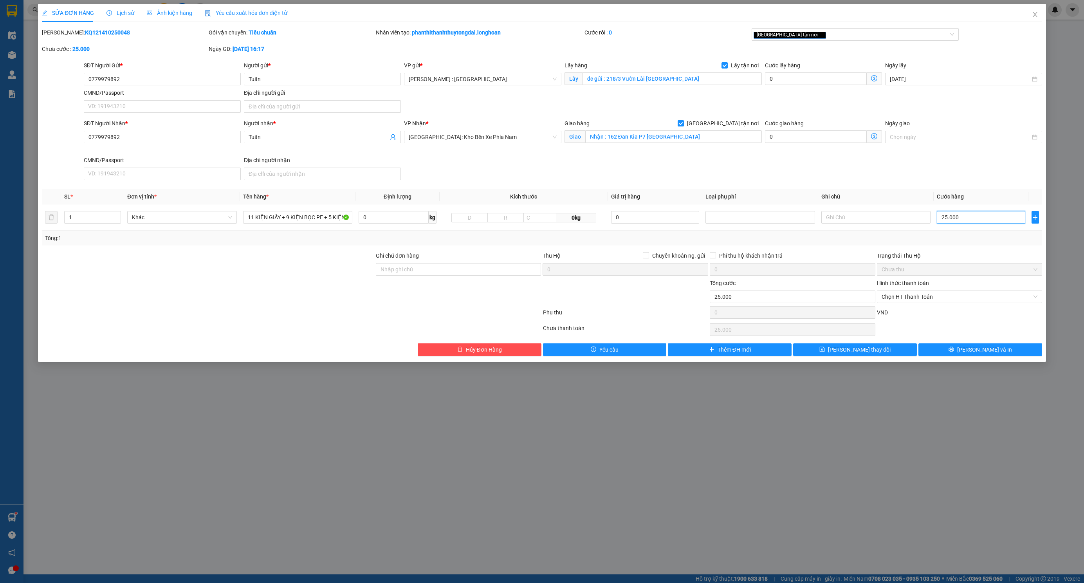
type input "250.000"
type input "2.500.000"
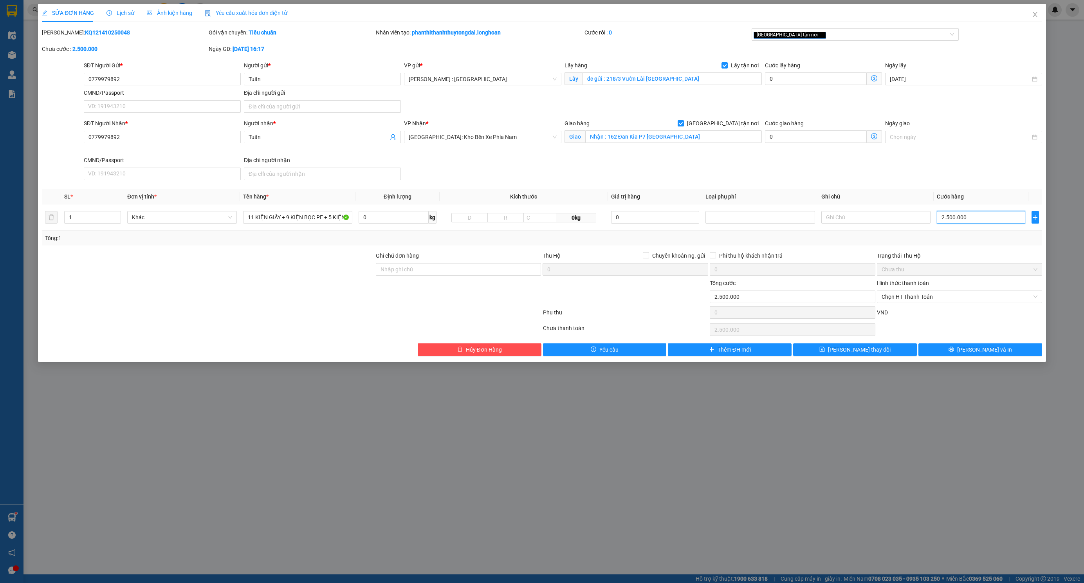
type input "2.500.000"
click at [82, 219] on input "1" at bounding box center [93, 217] width 56 height 12
type input "27"
click at [963, 216] on input "2.500.000" at bounding box center [981, 217] width 88 height 13
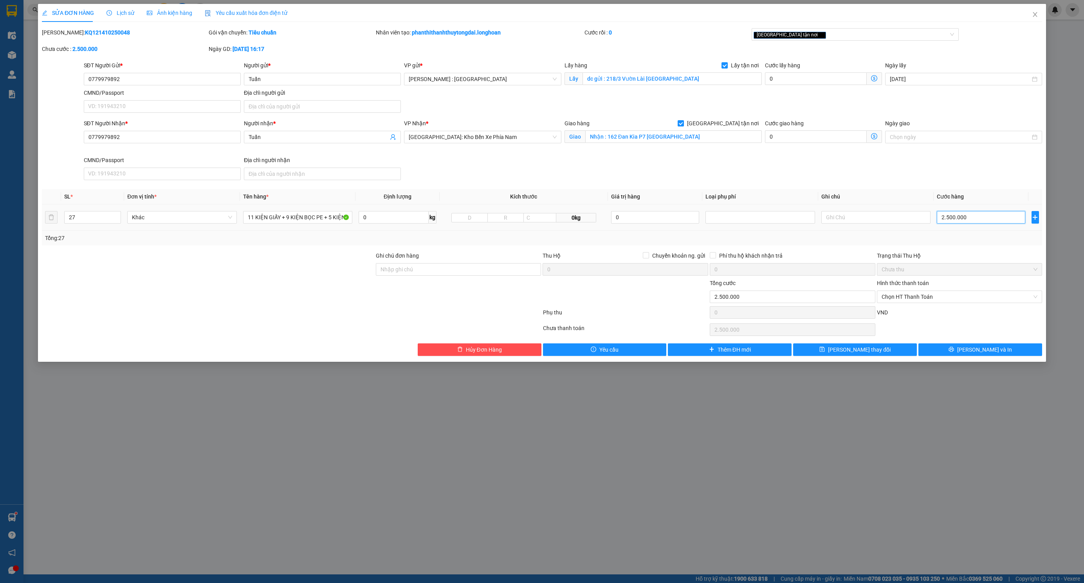
type input "2"
type input "23"
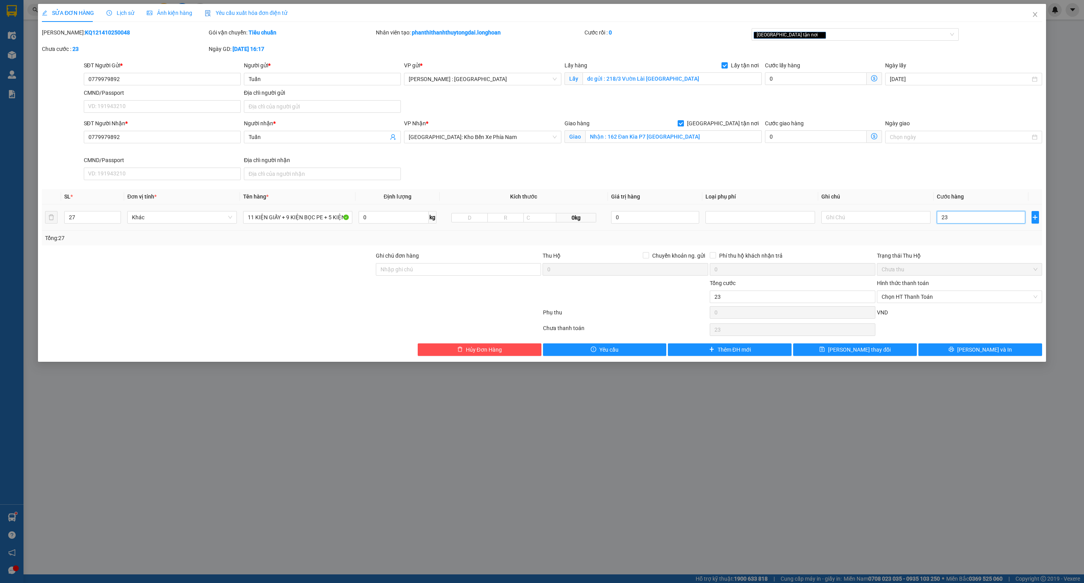
type input "230"
type input "2.300"
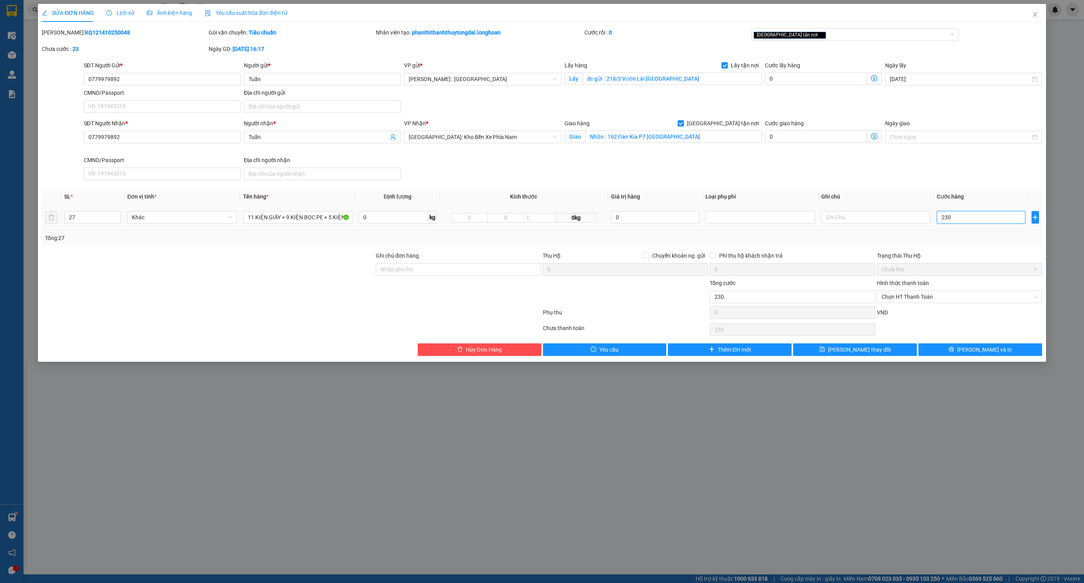
type input "2.300"
type input "23.000"
type input "230.000"
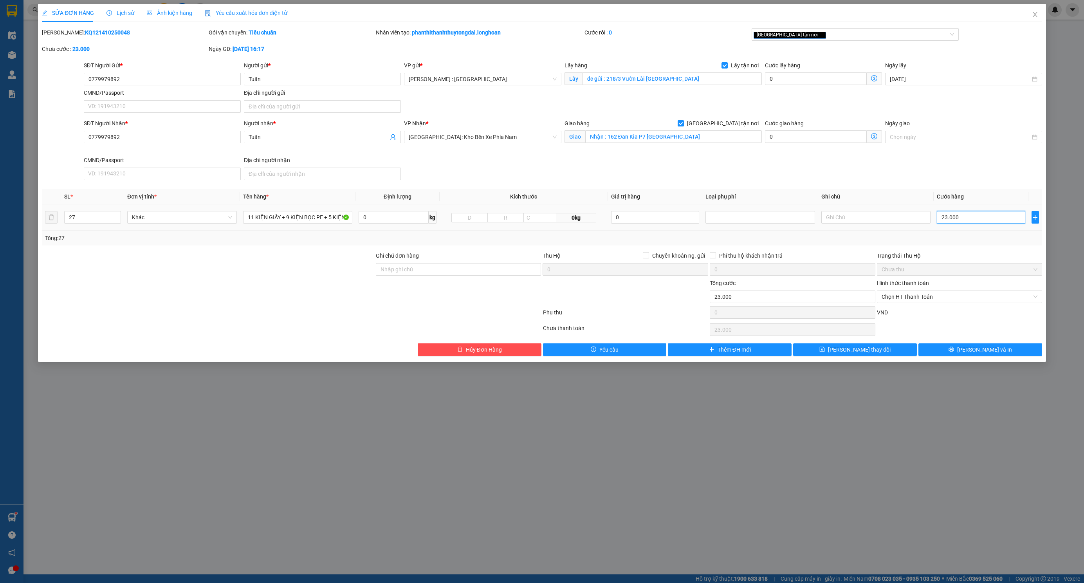
type input "230.000"
type input "2.300.000"
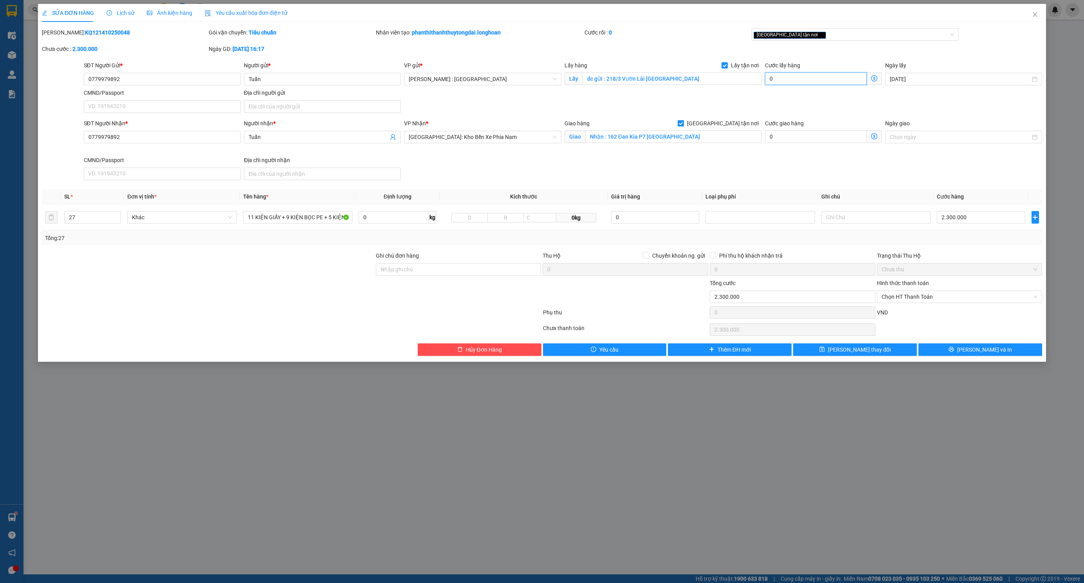
click at [804, 81] on input "0" at bounding box center [816, 78] width 102 height 13
type input "2.300.001"
type input "1"
type input "2.300.015"
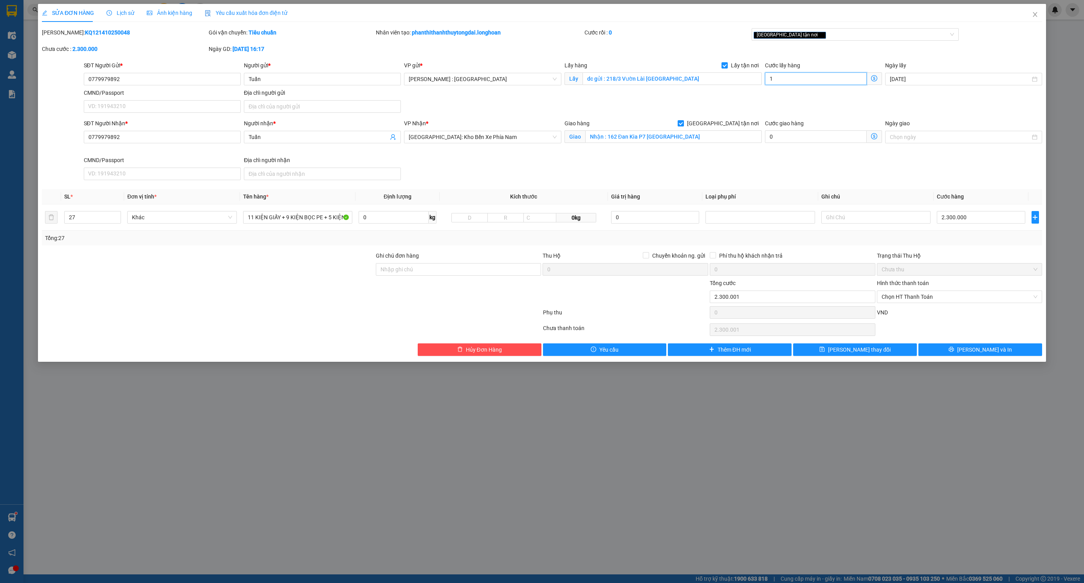
type input "2.300.015"
type input "15"
type input "2.300.150"
type input "150"
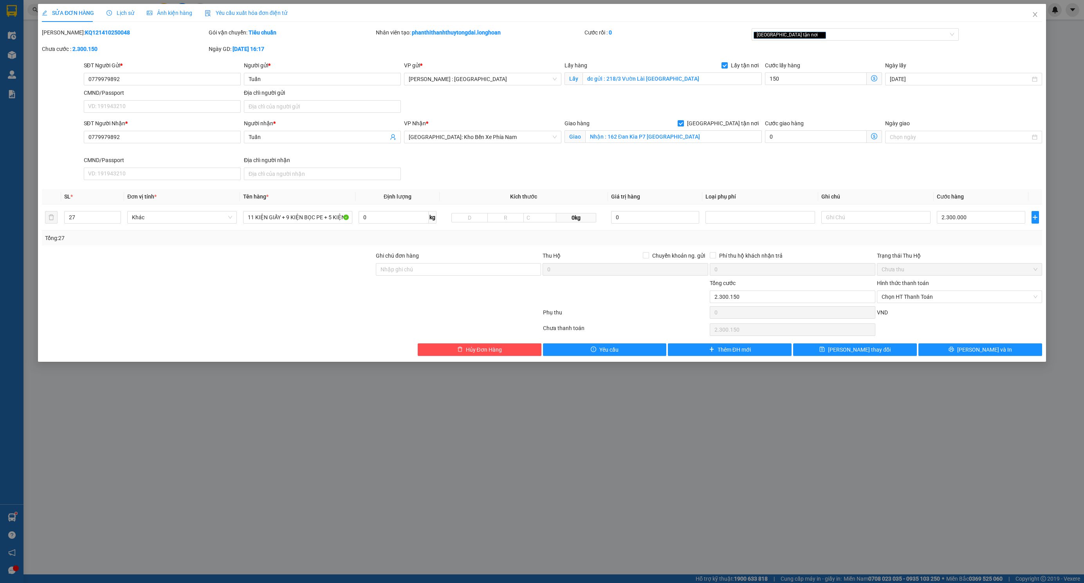
type input "2.450.000"
type input "150.000"
click at [774, 170] on div "SĐT Người Nhận * 0779979892 Người nhận * Tuấn VP Nhận * Nha Trang: Kho Bến Xe P…" at bounding box center [563, 151] width 962 height 64
click at [911, 179] on div "SĐT Người Nhận * 0779979892 Người nhận * Tuấn VP Nhận * Nha Trang: Kho Bến Xe P…" at bounding box center [563, 151] width 962 height 64
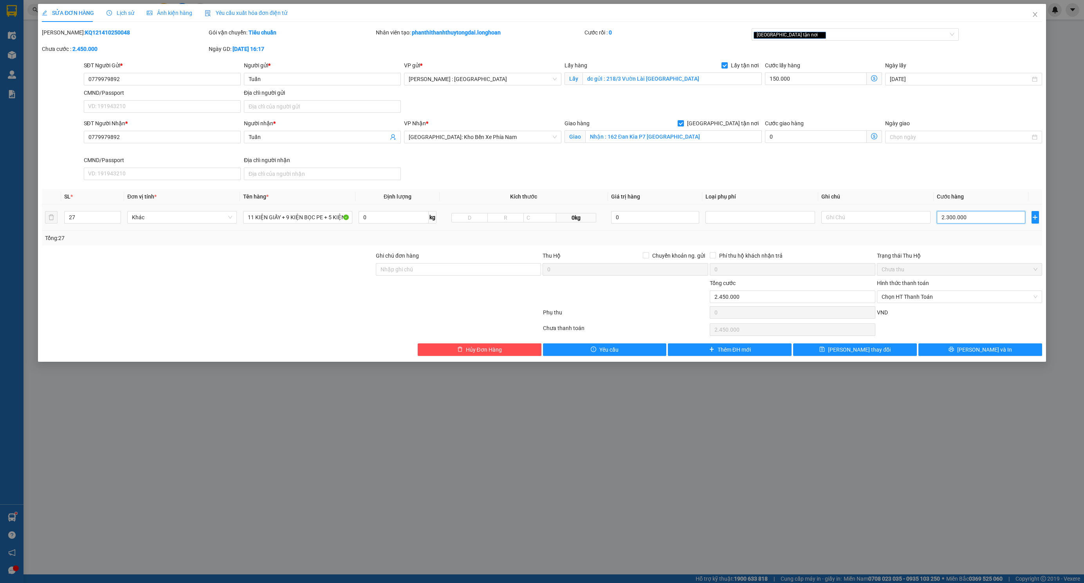
click at [980, 224] on input "2.300.000" at bounding box center [981, 217] width 88 height 13
click at [842, 182] on div "SĐT Người Nhận * 0779979892 Người nhận * Tuấn VP Nhận * Nha Trang: Kho Bến Xe P…" at bounding box center [563, 151] width 962 height 64
click at [802, 79] on input "150.000" at bounding box center [816, 78] width 102 height 13
type input "2.300.002"
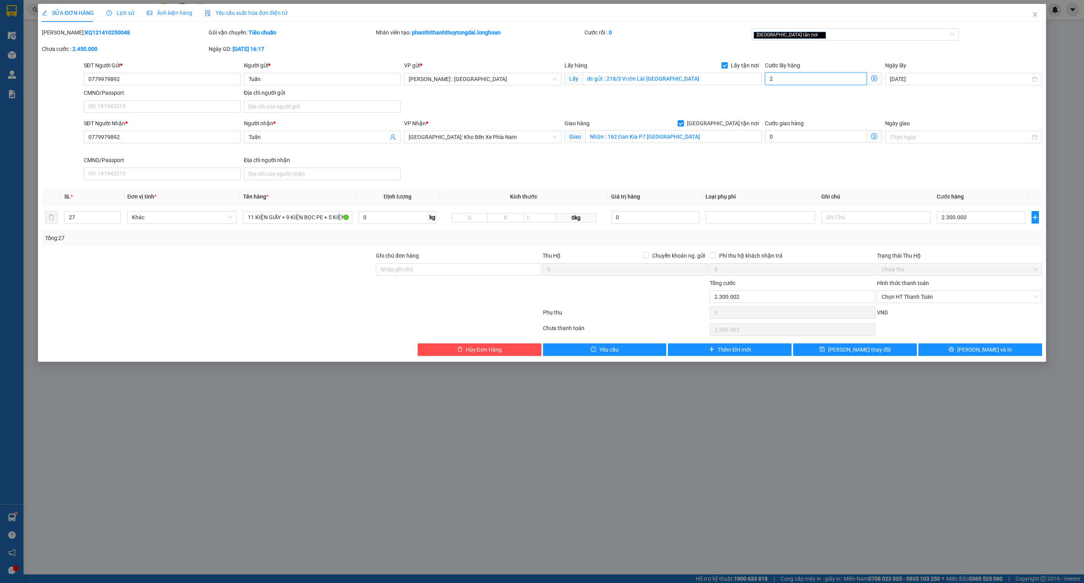
type input "20"
type input "2.300.020"
type input "2.300.200"
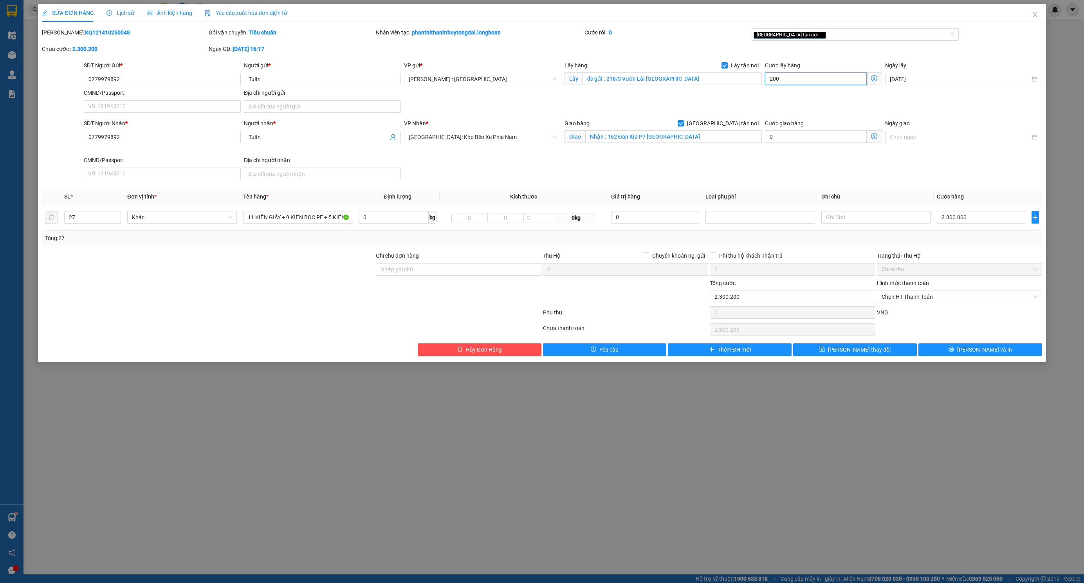
type input "200"
type input "2.500.000"
type input "200.000"
click at [1018, 344] on div "Total Paid Fee 0 Total UnPaid Fee 1.000 Cash Collection Total Fee Mã ĐH: KQ1214…" at bounding box center [542, 192] width 1000 height 328
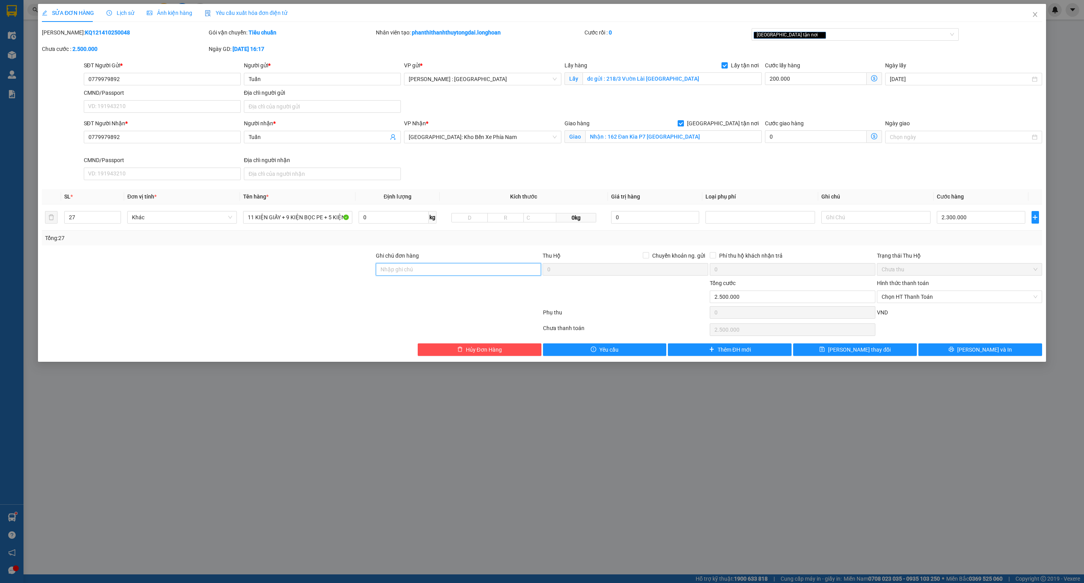
click at [487, 274] on input "Ghi chú đơn hàng" at bounding box center [459, 269] width 166 height 13
type input "NHẬN NGUYÊN KIỆN GIAO NGUYÊN KIỆN, HƯ VỠ K ĐỀN"
click at [971, 353] on button "[PERSON_NAME] và In" at bounding box center [980, 349] width 124 height 13
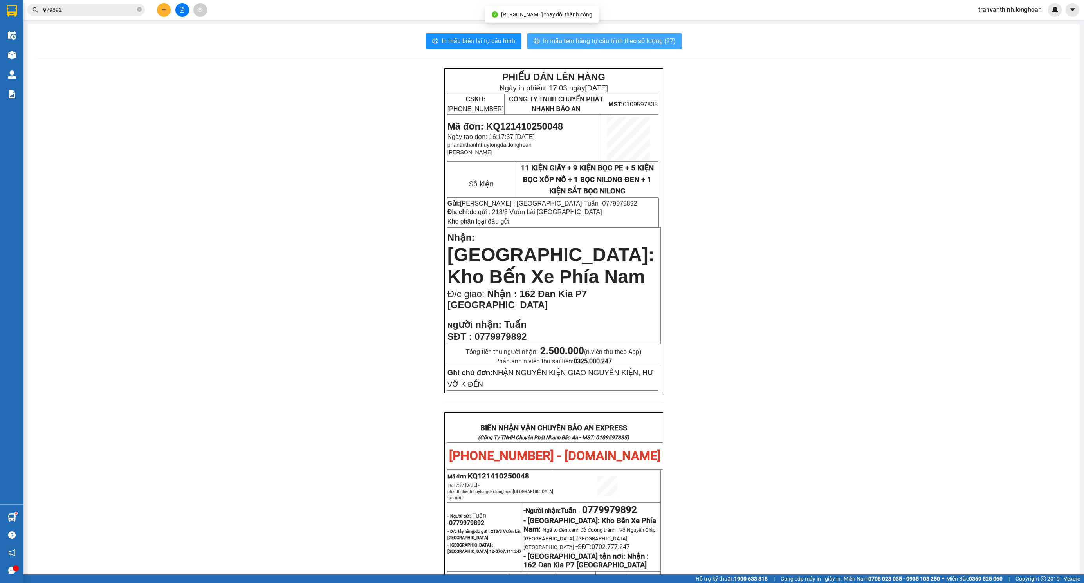
click at [585, 41] on span "In mẫu tem hàng tự cấu hình theo số lượng (27)" at bounding box center [609, 41] width 133 height 10
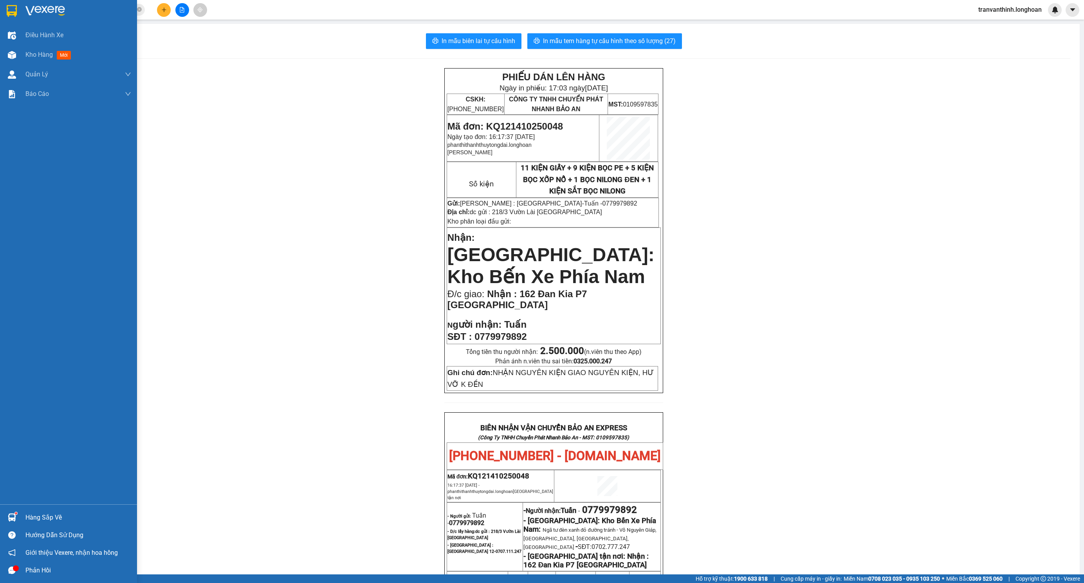
click at [9, 11] on img at bounding box center [12, 11] width 10 height 12
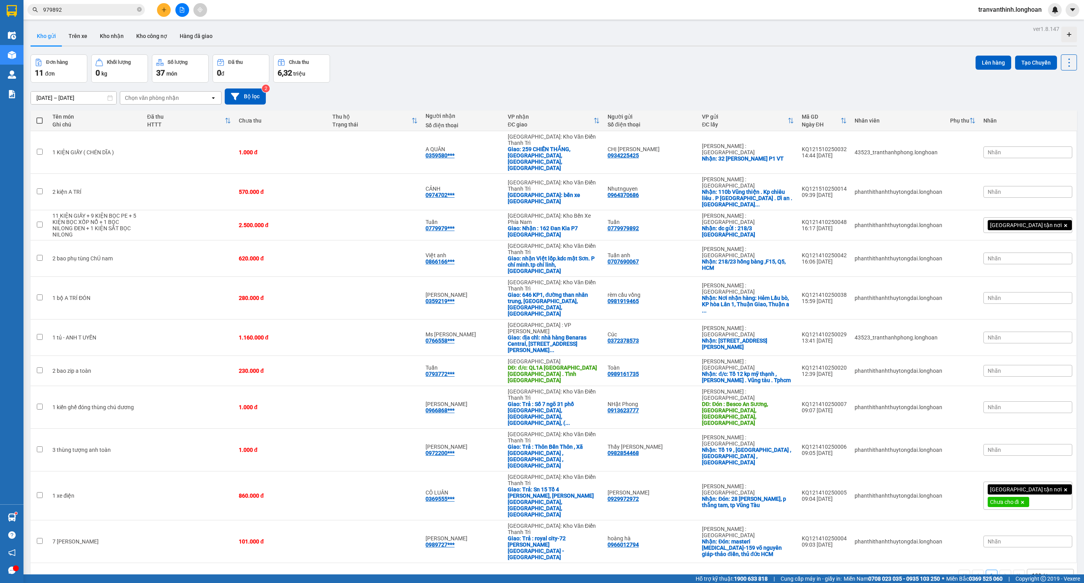
click at [120, 8] on input "979892" at bounding box center [89, 9] width 92 height 9
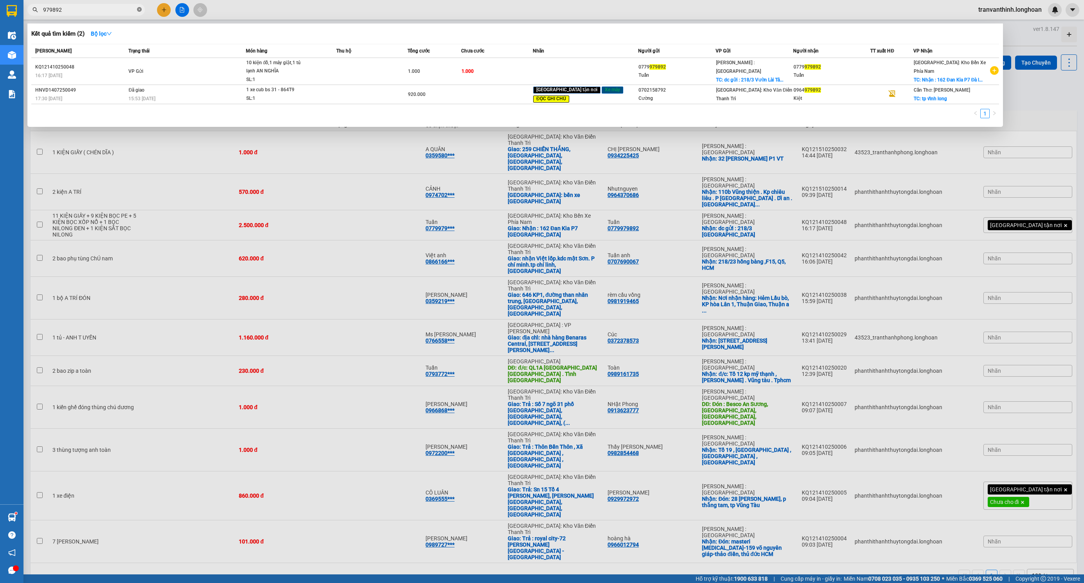
paste input "0965300160"
type input "9798920965300160"
click at [139, 9] on icon "close-circle" at bounding box center [139, 9] width 5 height 5
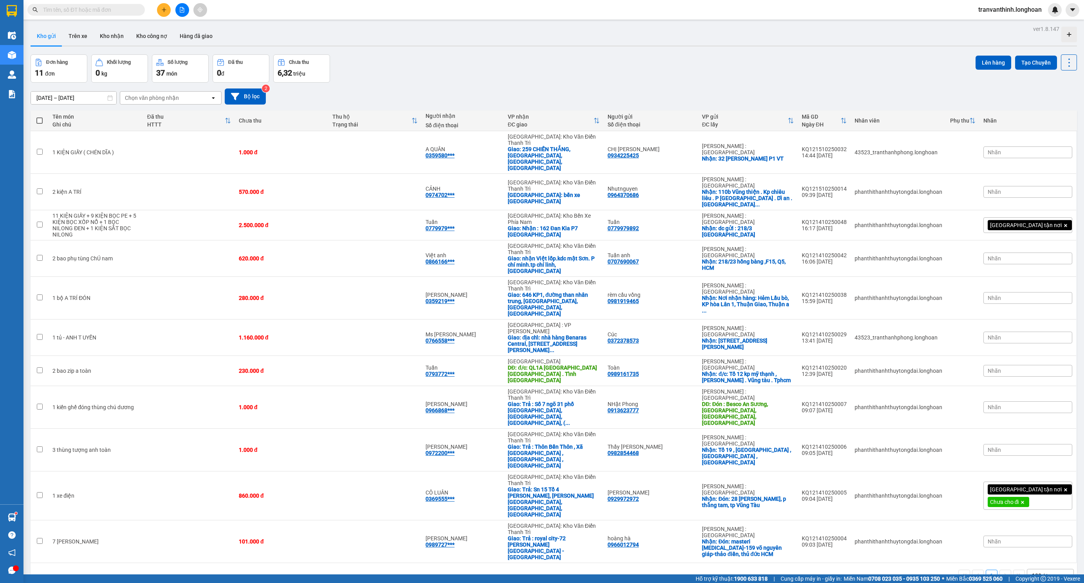
paste input "0965300160"
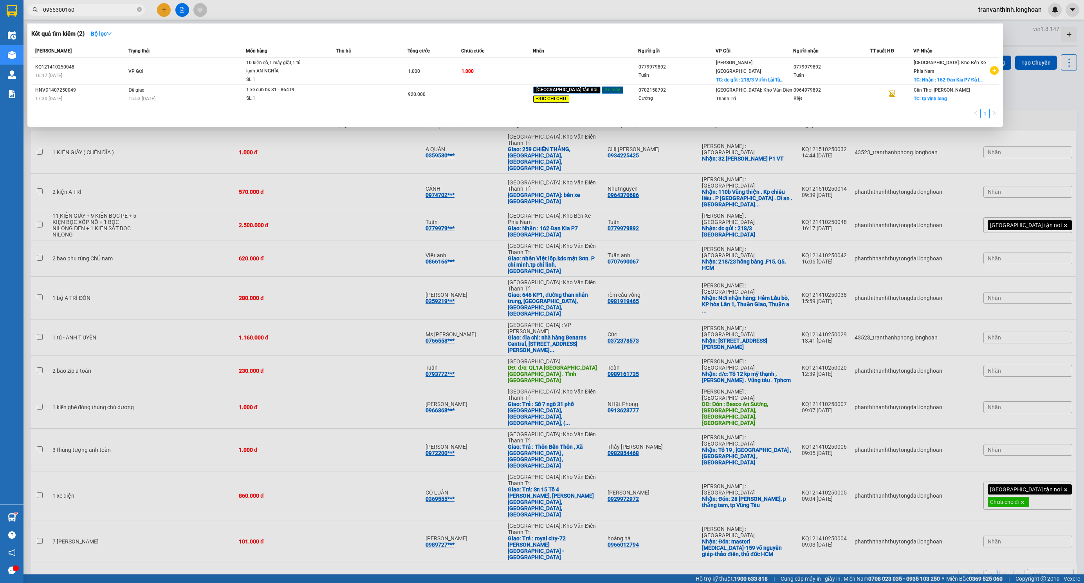
paste input "0965300160"
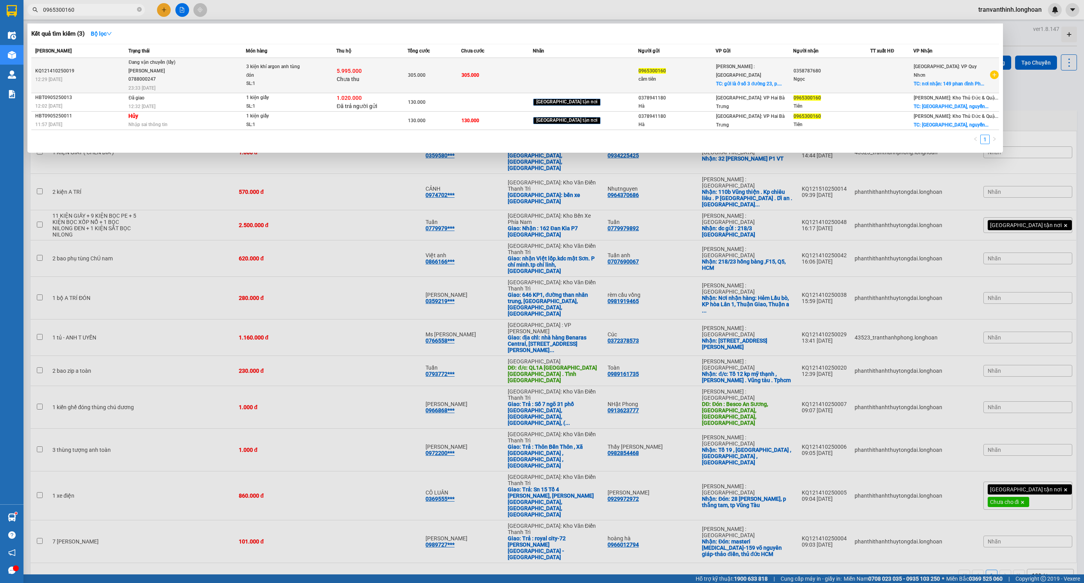
type input "0965300160"
click at [201, 67] on span "Đang vận chuyển (lấy) [PERSON_NAME] 0788000247 23:33 [DATE]" at bounding box center [186, 74] width 117 height 32
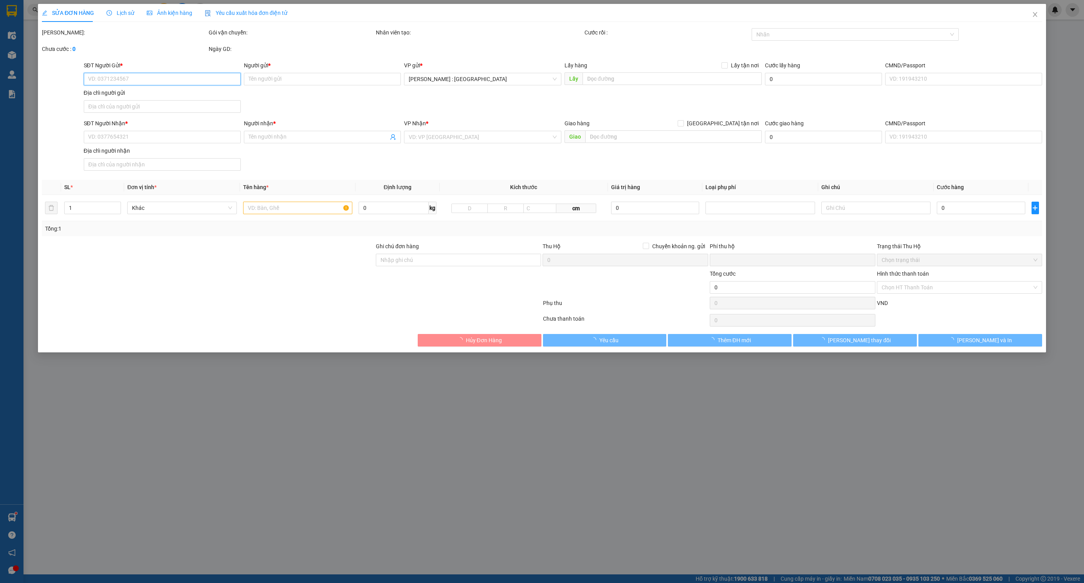
type input "0965300160"
type input "cẩm tiên"
checkbox input "true"
type input "gửi là ở số 3 đường 23, [GEOGRAPHIC_DATA], Tp. HCM"
type input "0358787680"
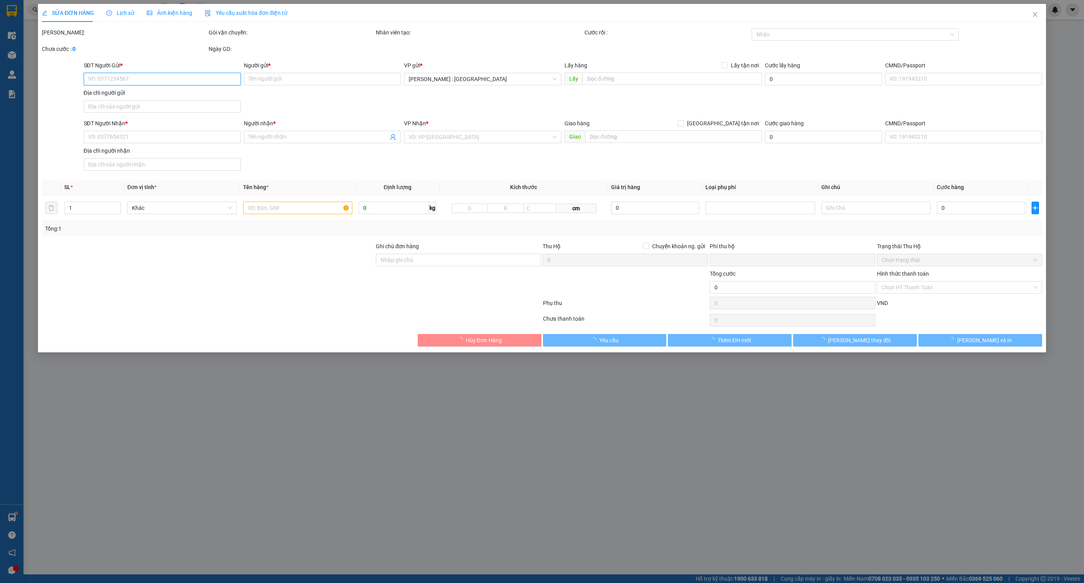
type input "Ngọc"
checkbox input "true"
type input "nơi nhận: [GEOGRAPHIC_DATA][PERSON_NAME], [GEOGRAPHIC_DATA], [GEOGRAPHIC_DATA]"
type input "305.000"
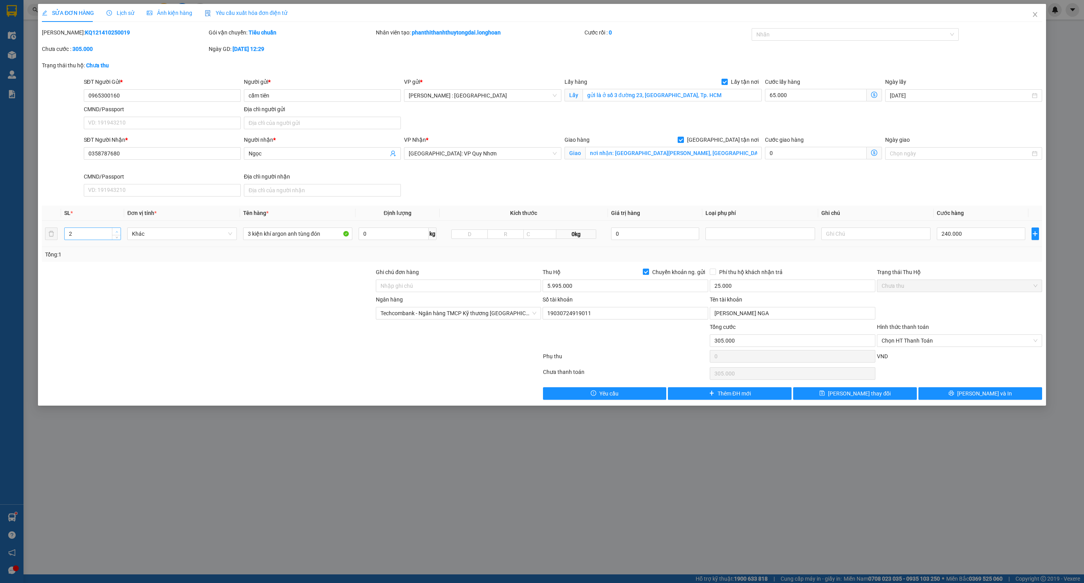
click at [115, 229] on span "Increase Value" at bounding box center [116, 231] width 9 height 7
type input "3"
click at [115, 229] on span "Increase Value" at bounding box center [116, 231] width 9 height 7
drag, startPoint x: 331, startPoint y: 232, endPoint x: 229, endPoint y: 238, distance: 102.3
click at [228, 240] on tr "3 Khác 3 kiện khí argon anh tùng đón 0 kg 0kg 0 240.000" at bounding box center [542, 234] width 1000 height 26
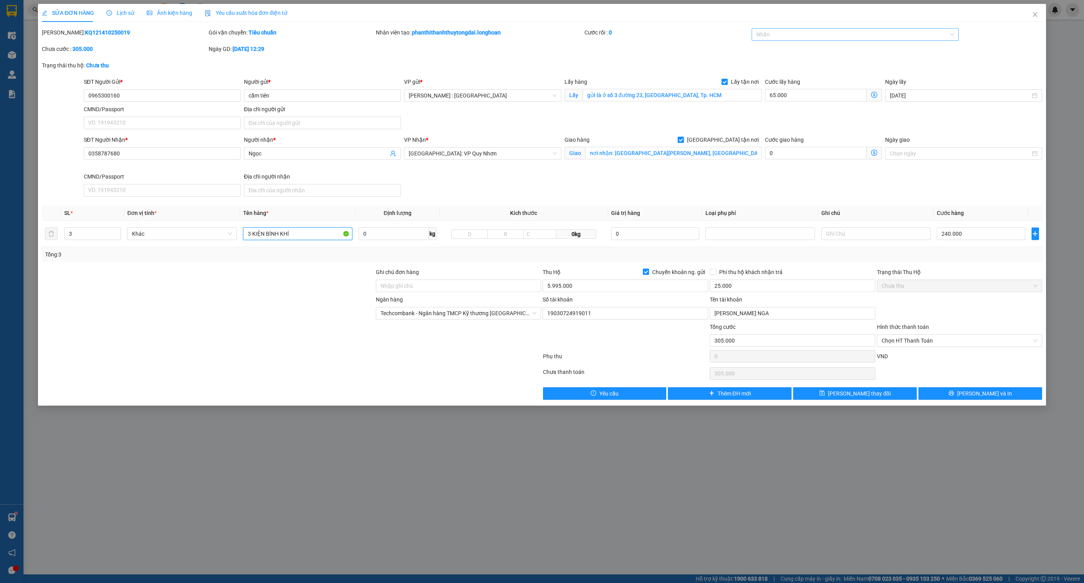
click at [783, 40] on div "Nhãn" at bounding box center [855, 34] width 207 height 13
type input "3 KIỆN BÌNH KHÍ"
type input "G"
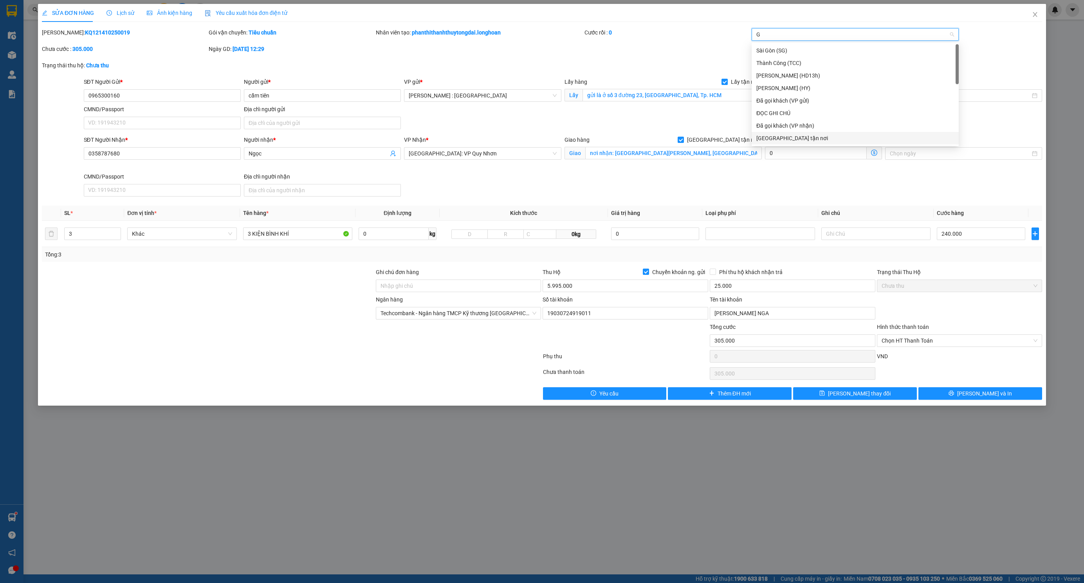
click at [789, 138] on div "[GEOGRAPHIC_DATA] tận nơi" at bounding box center [855, 138] width 198 height 9
click at [882, 195] on div "SĐT Người Nhận * 0358787680 Người nhận * Ngọc VP Nhận * [GEOGRAPHIC_DATA]: VP […" at bounding box center [563, 167] width 962 height 64
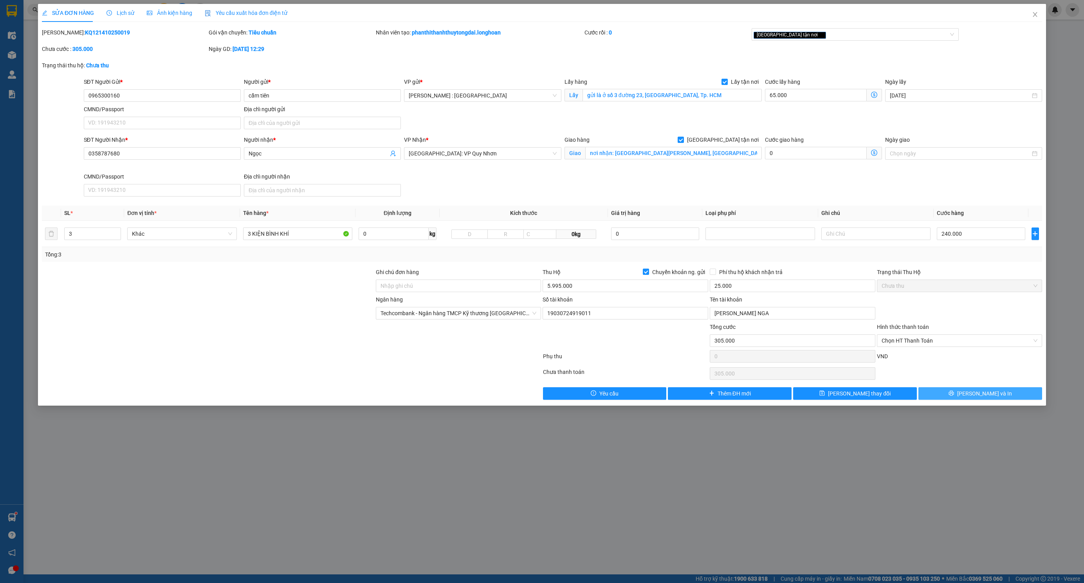
click at [935, 400] on button "[PERSON_NAME] và In" at bounding box center [980, 393] width 124 height 13
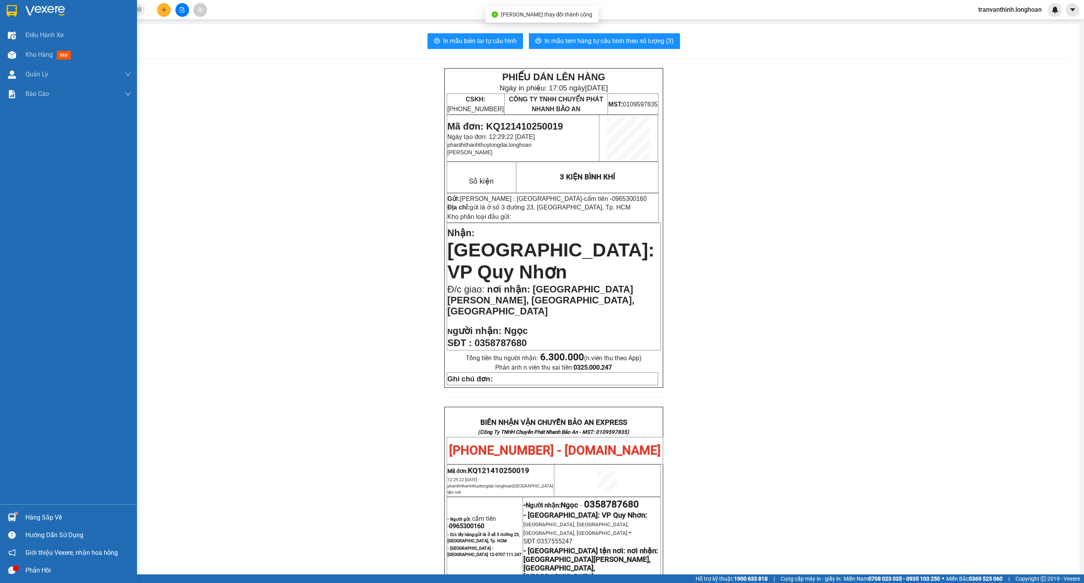
click at [16, 14] on img at bounding box center [12, 11] width 10 height 12
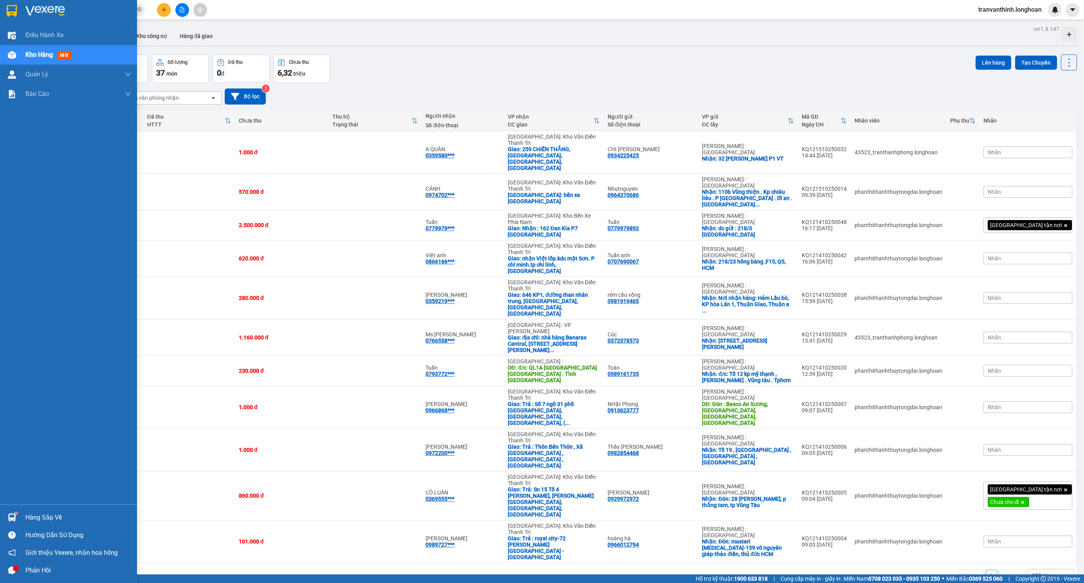
click at [12, 18] on div at bounding box center [68, 12] width 137 height 25
